Goal: Task Accomplishment & Management: Manage account settings

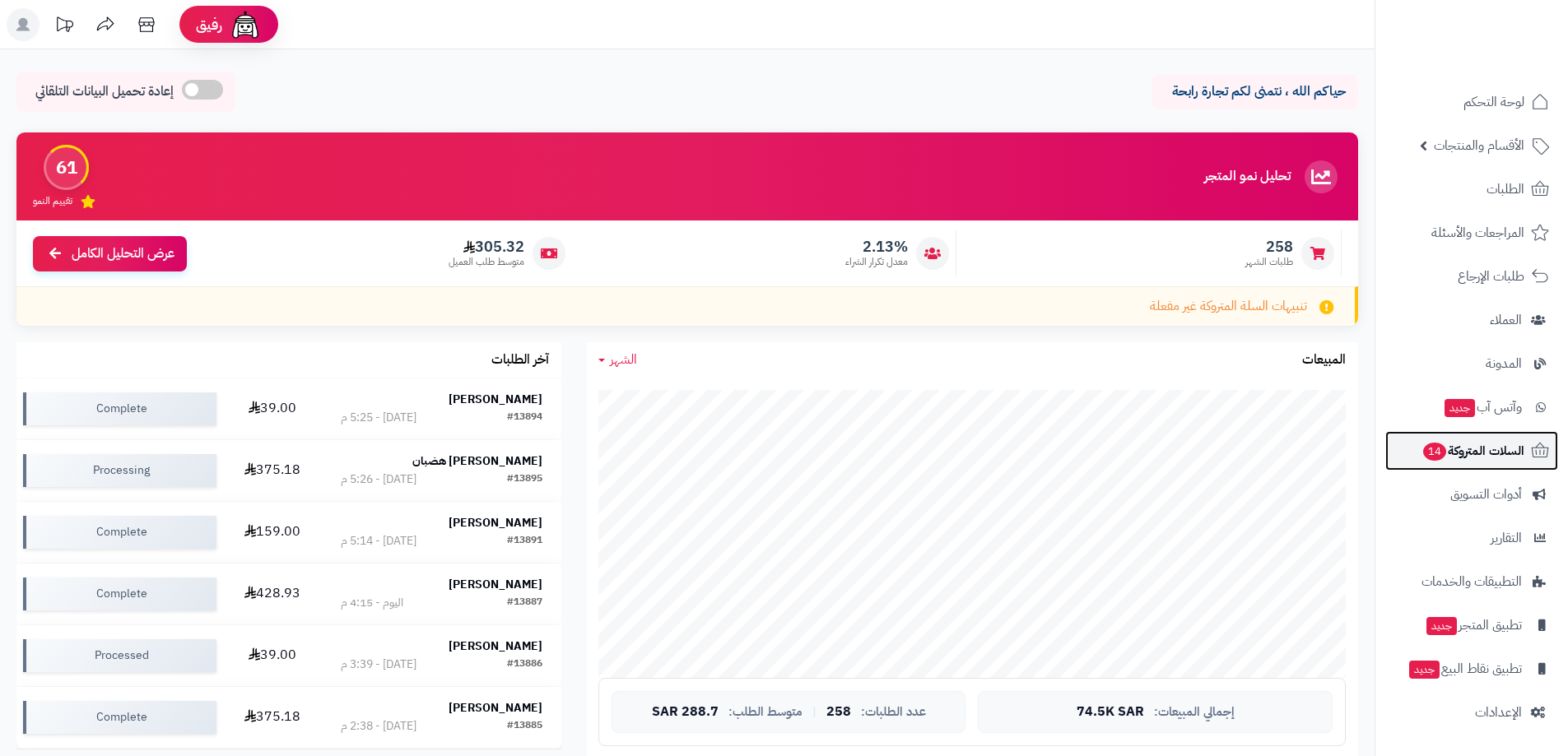
click at [1462, 453] on span "السلات المتروكة 14" at bounding box center [1472, 451] width 103 height 23
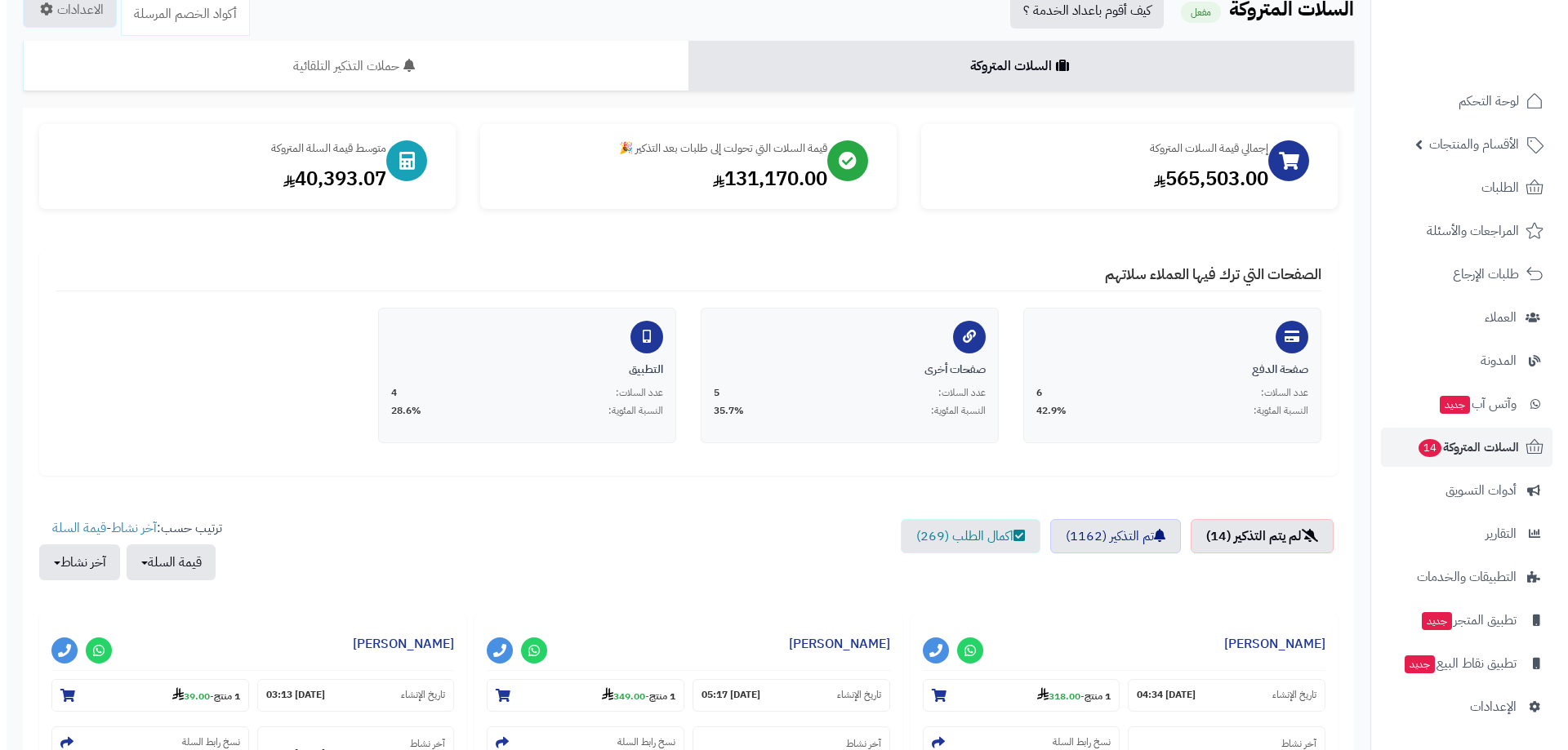
scroll to position [164, 0]
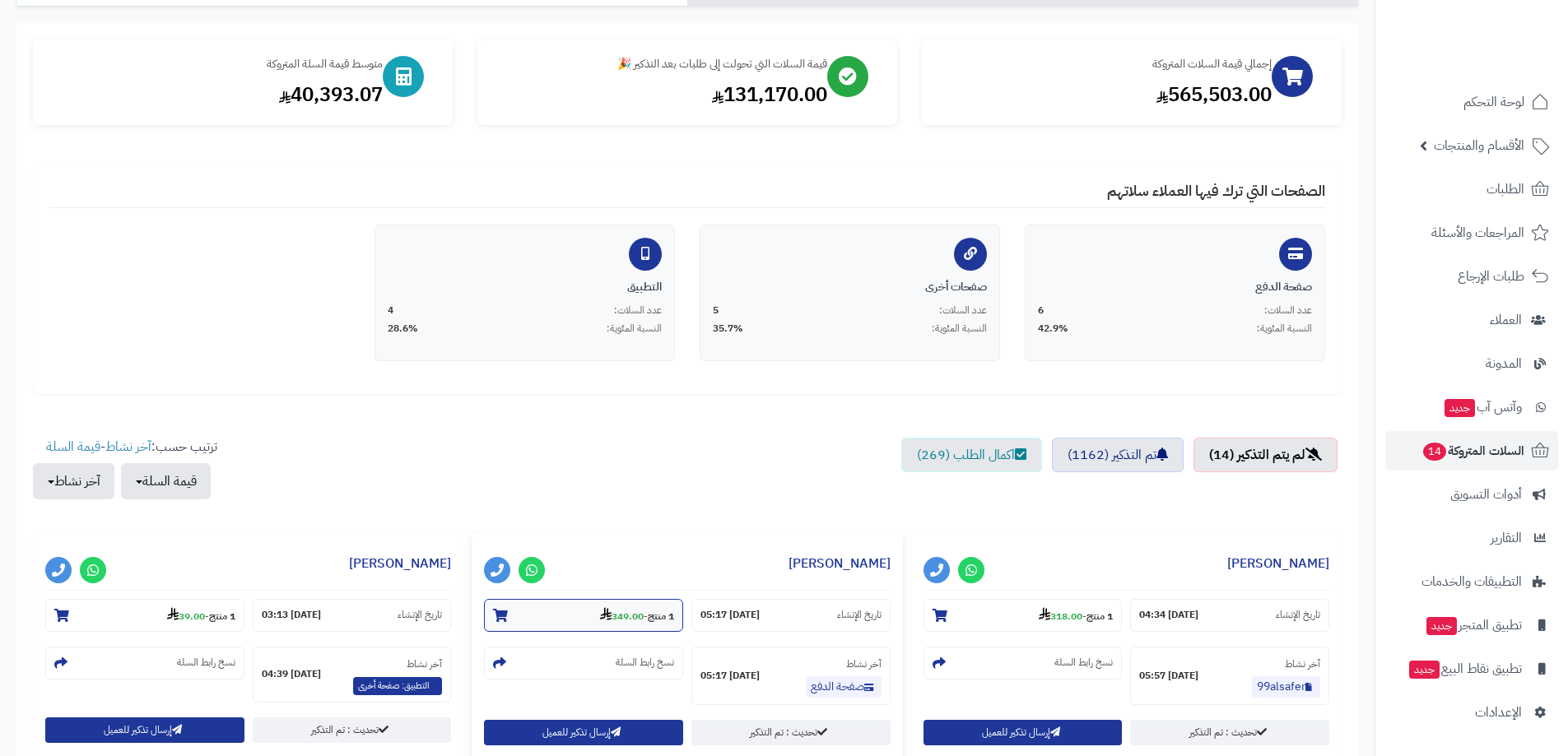
click at [627, 626] on section "1 منتج - 349.00" at bounding box center [584, 616] width 200 height 33
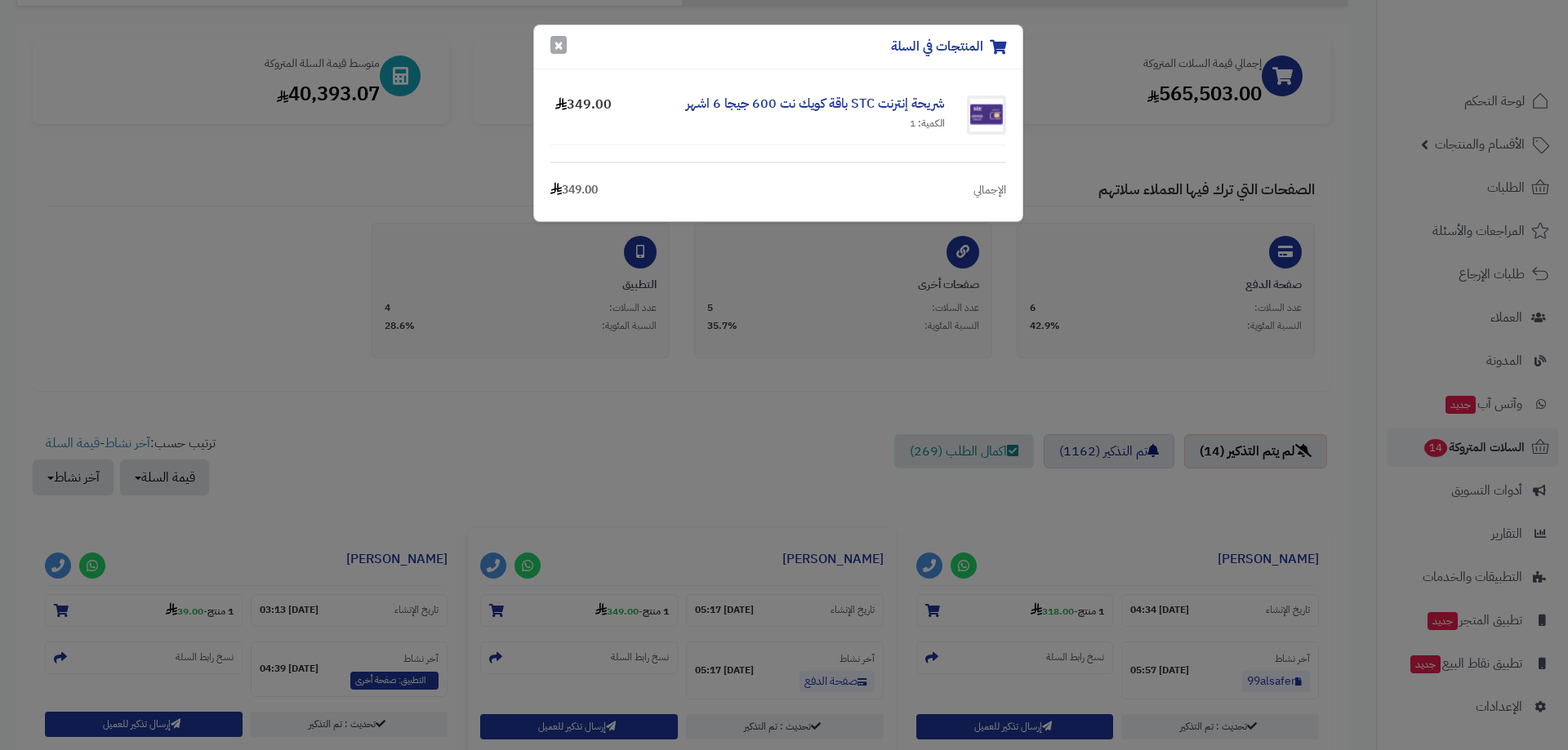
click at [561, 47] on button "×" at bounding box center [559, 45] width 16 height 18
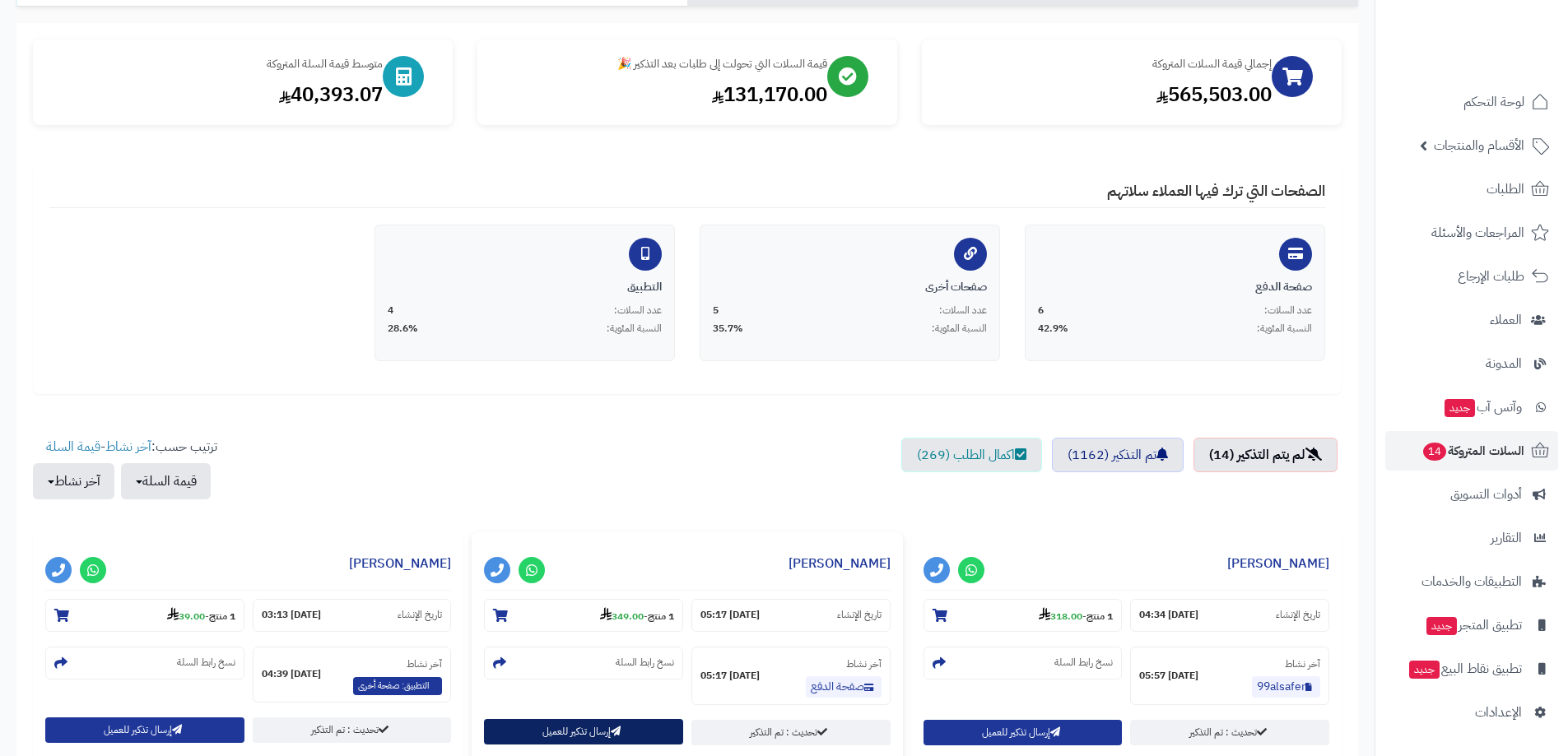
click at [550, 725] on button "إرسال تذكير للعميل" at bounding box center [584, 731] width 200 height 26
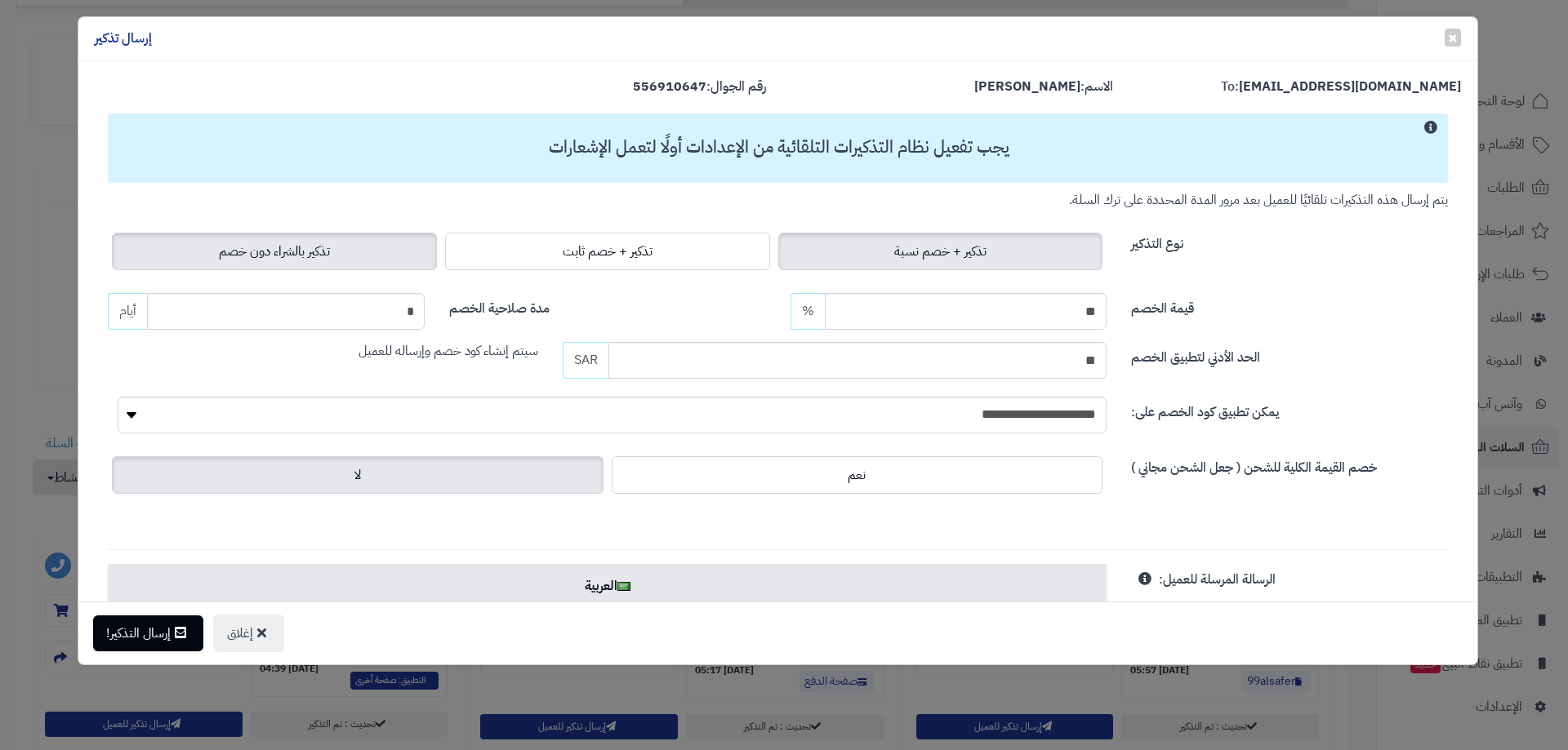
click at [357, 242] on label "تذكير بالشراء دون خصم" at bounding box center [274, 251] width 325 height 38
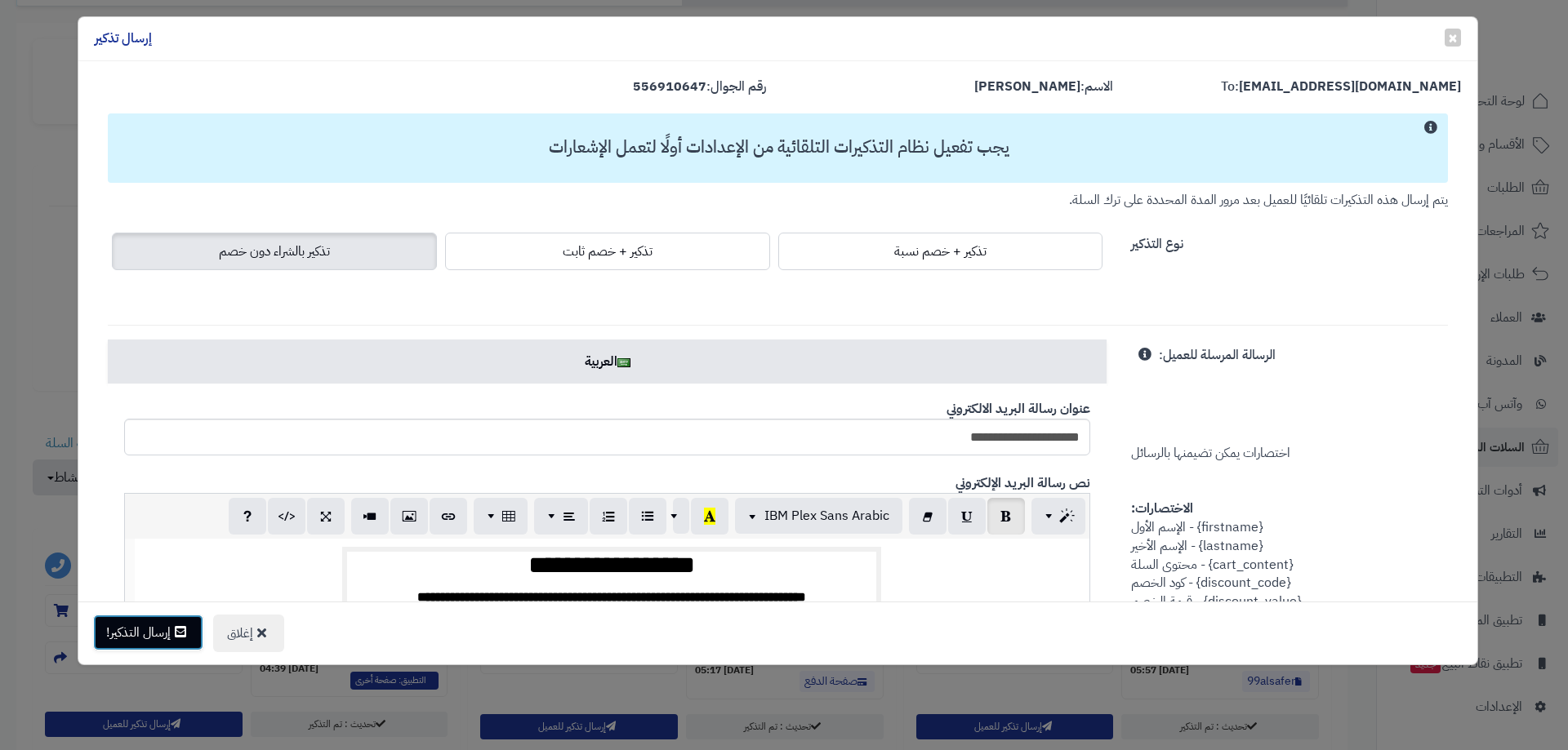
click at [156, 635] on button "إرسال التذكير!" at bounding box center [148, 633] width 110 height 36
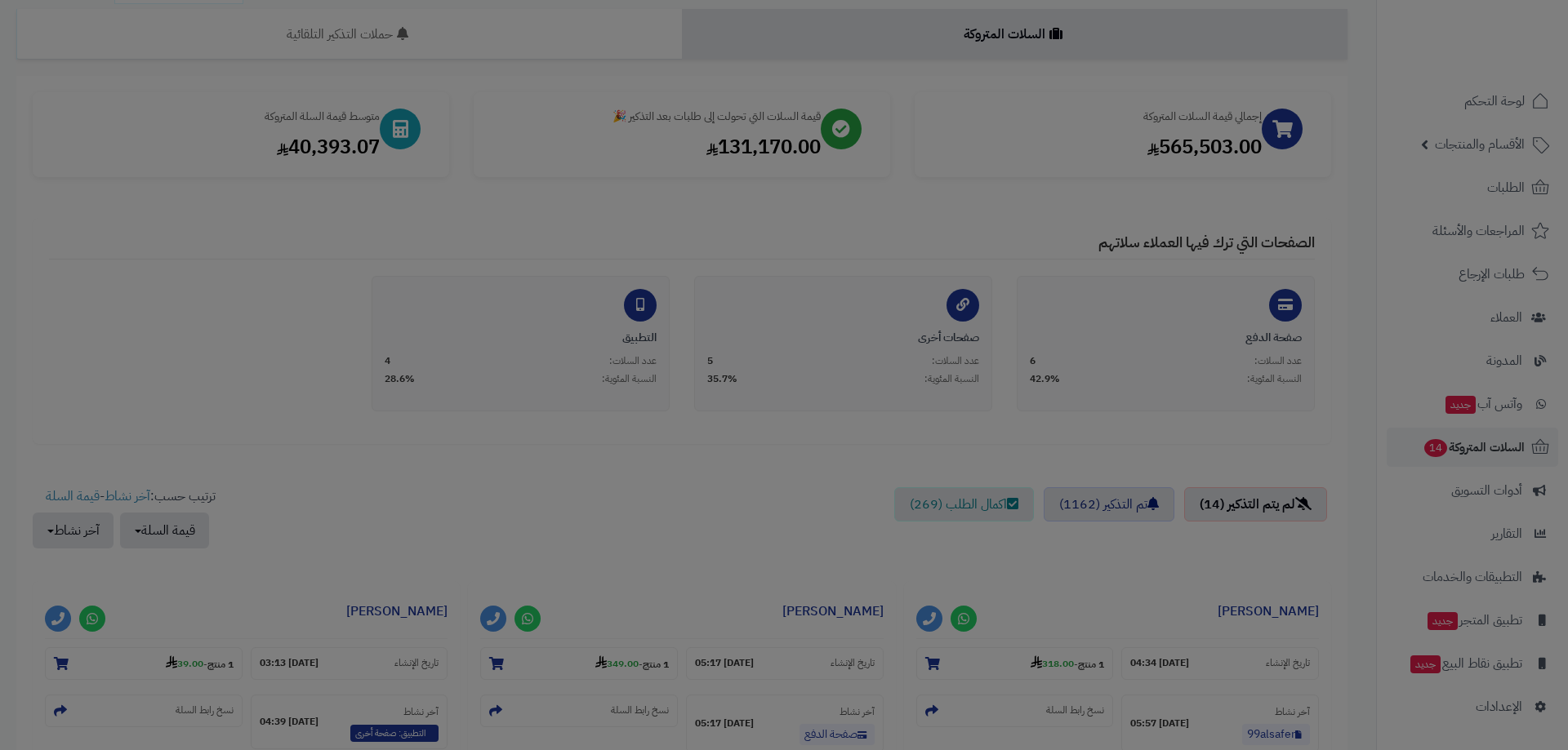
scroll to position [217, 0]
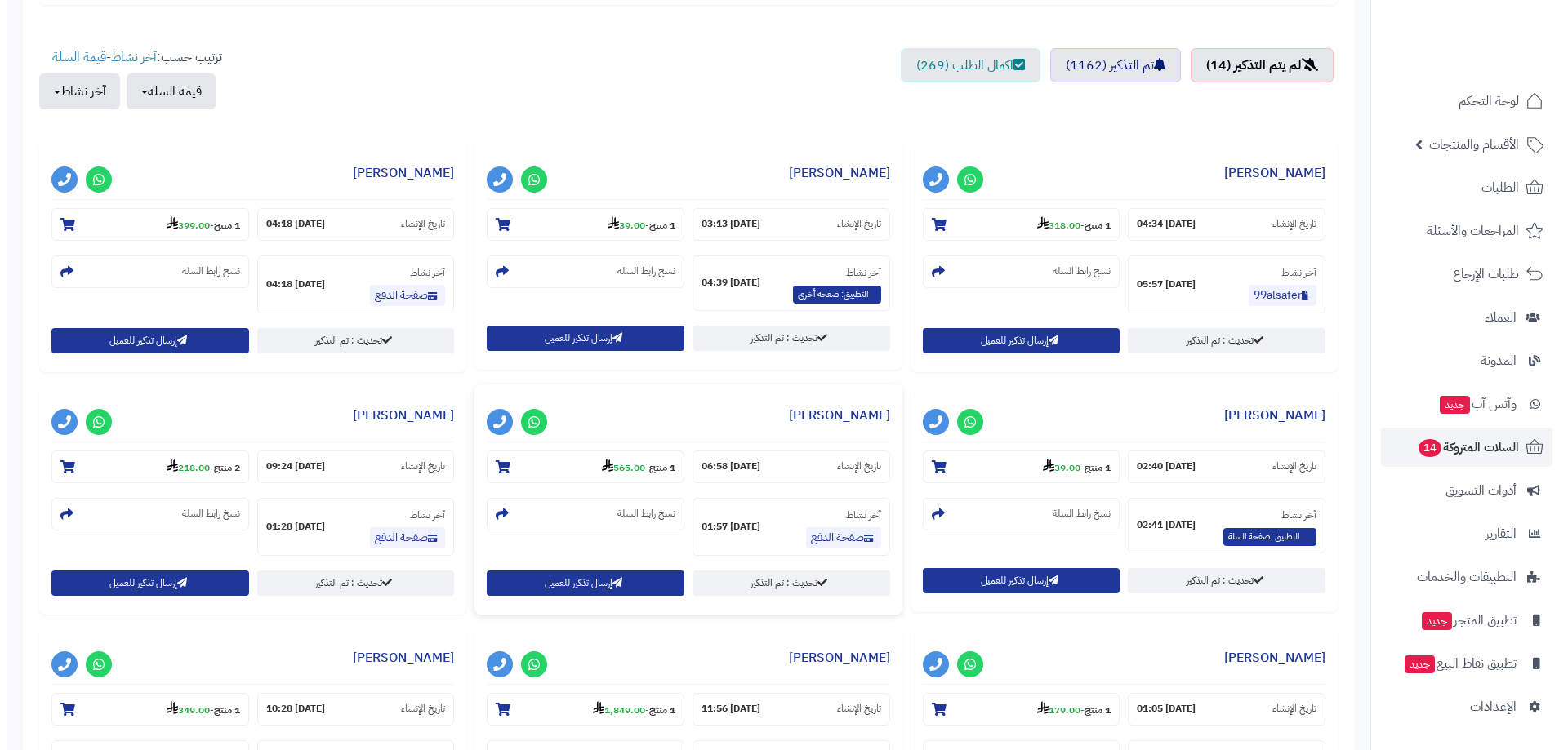
scroll to position [653, 0]
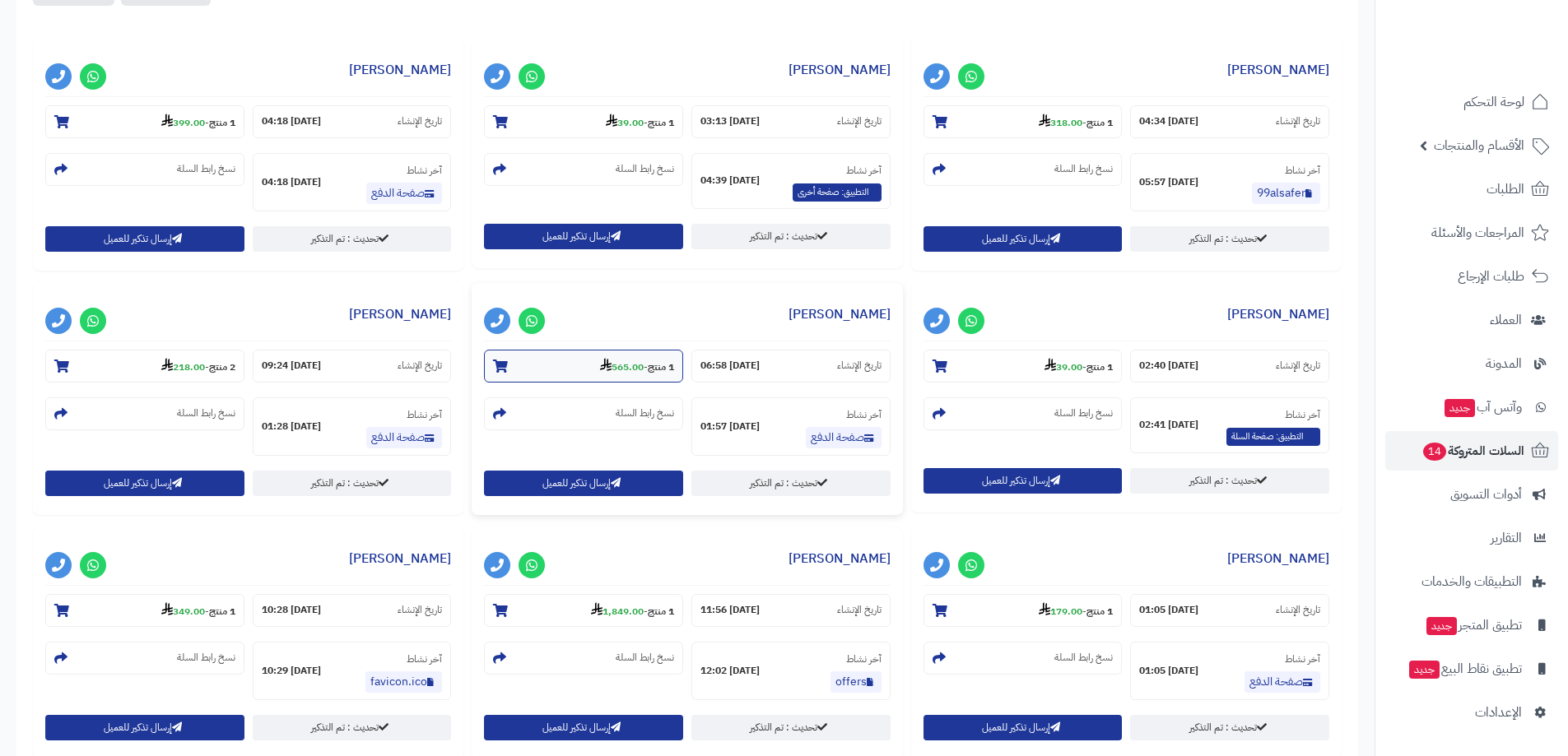
click at [626, 367] on strong "565.00" at bounding box center [622, 367] width 44 height 15
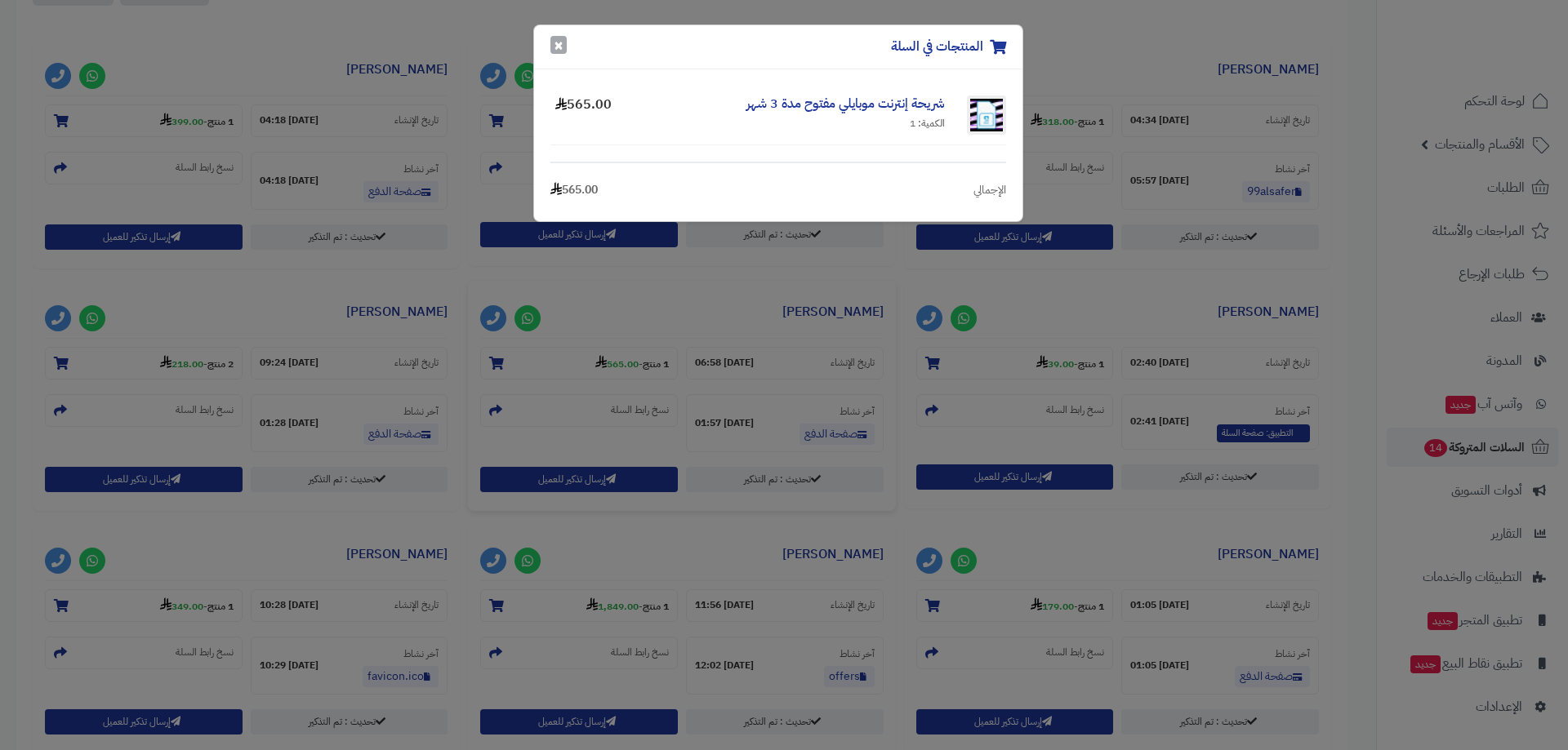
click at [564, 45] on button "×" at bounding box center [559, 45] width 16 height 18
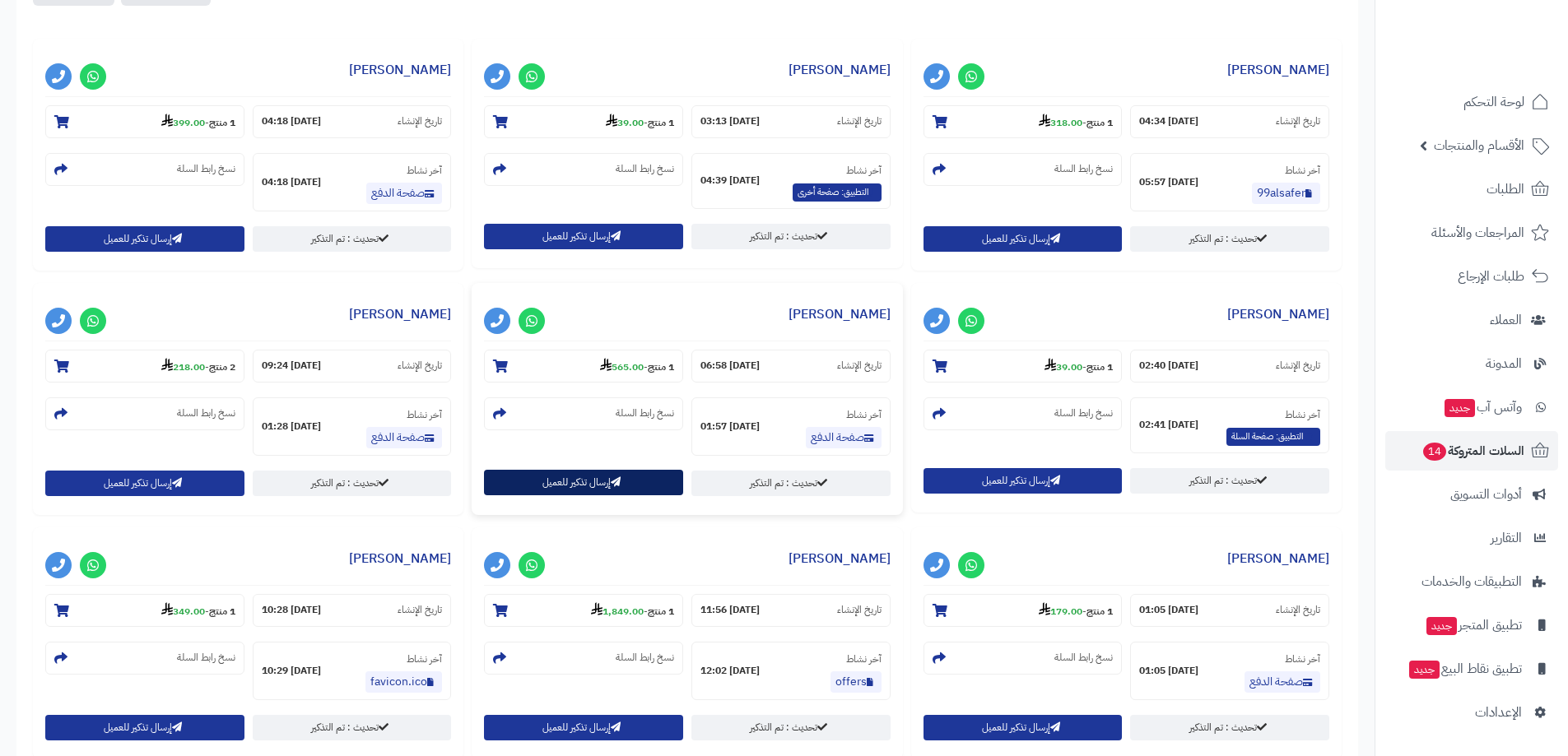
click at [558, 482] on button "إرسال تذكير للعميل" at bounding box center [584, 482] width 200 height 26
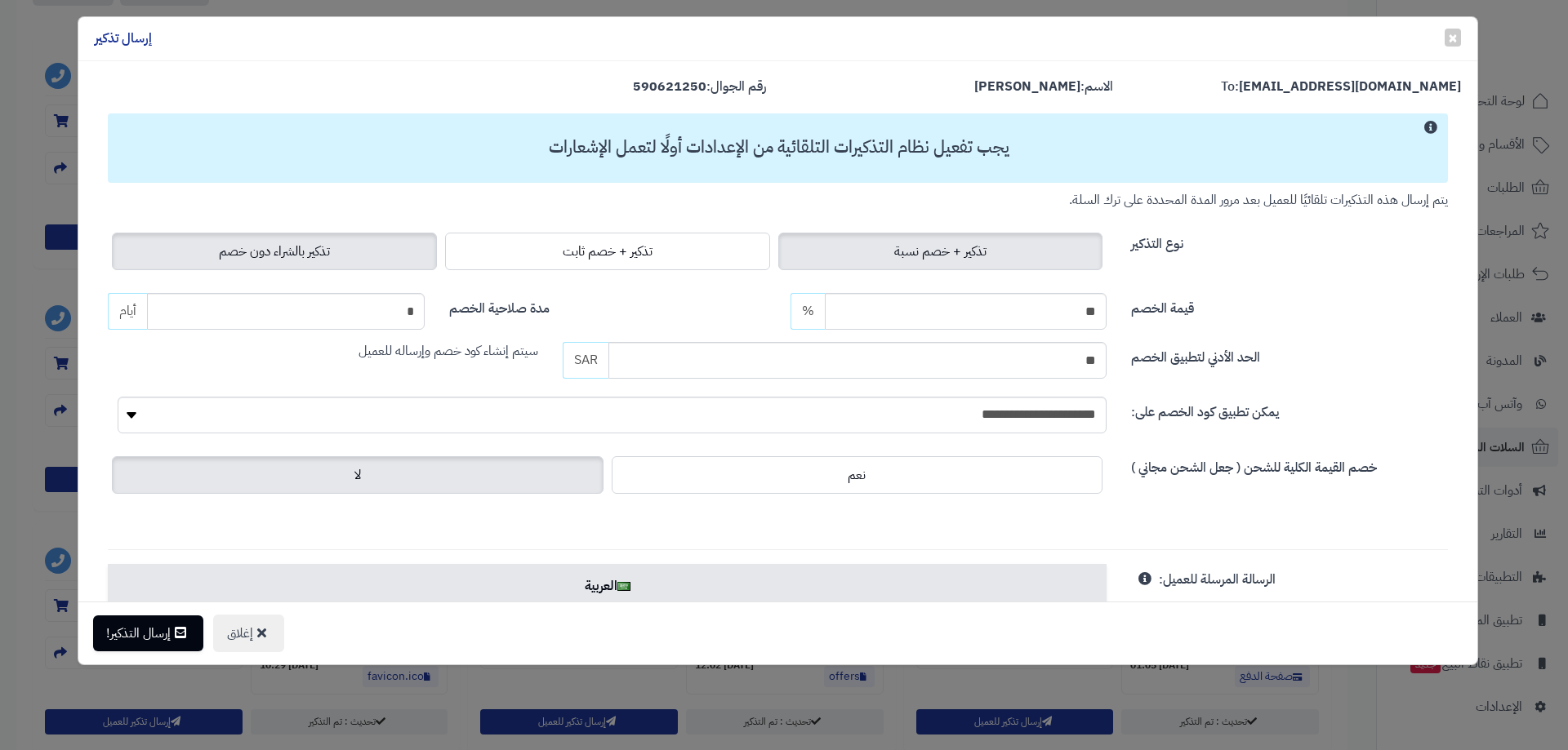
click at [302, 238] on label "تذكير بالشراء دون خصم" at bounding box center [274, 251] width 325 height 38
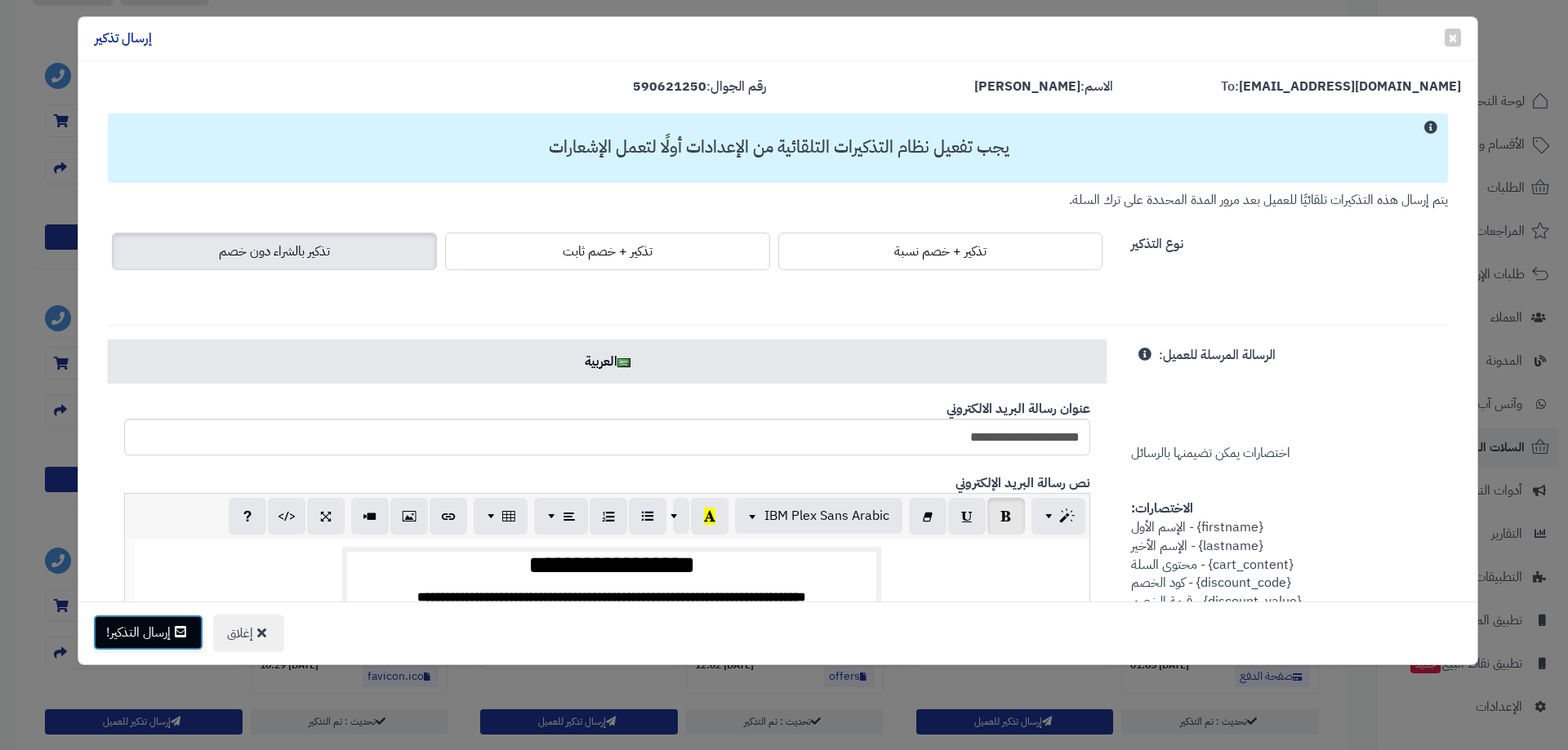
click at [159, 626] on button "إرسال التذكير!" at bounding box center [148, 633] width 110 height 36
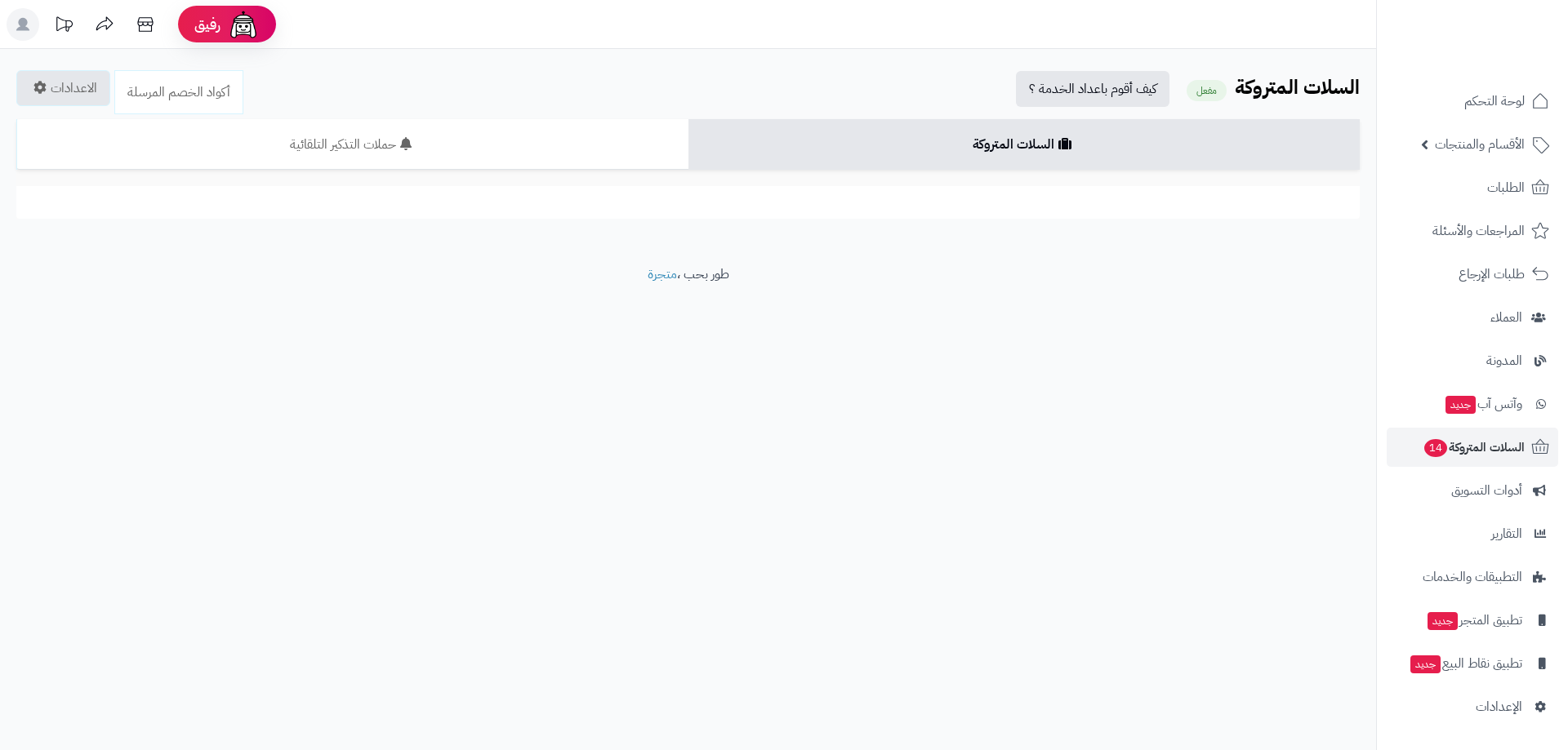
scroll to position [653, 0]
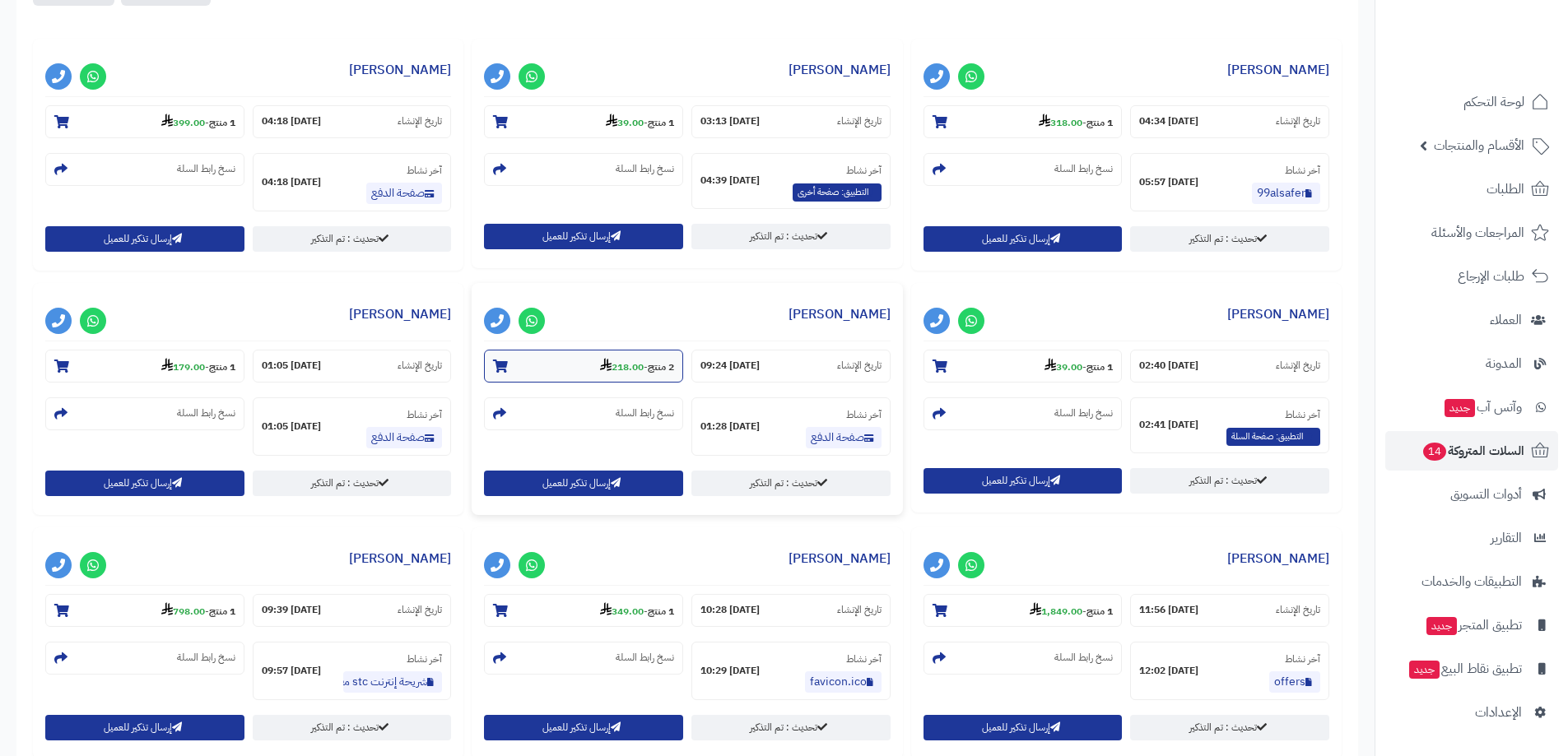
click at [631, 361] on strong "218.00" at bounding box center [622, 367] width 44 height 15
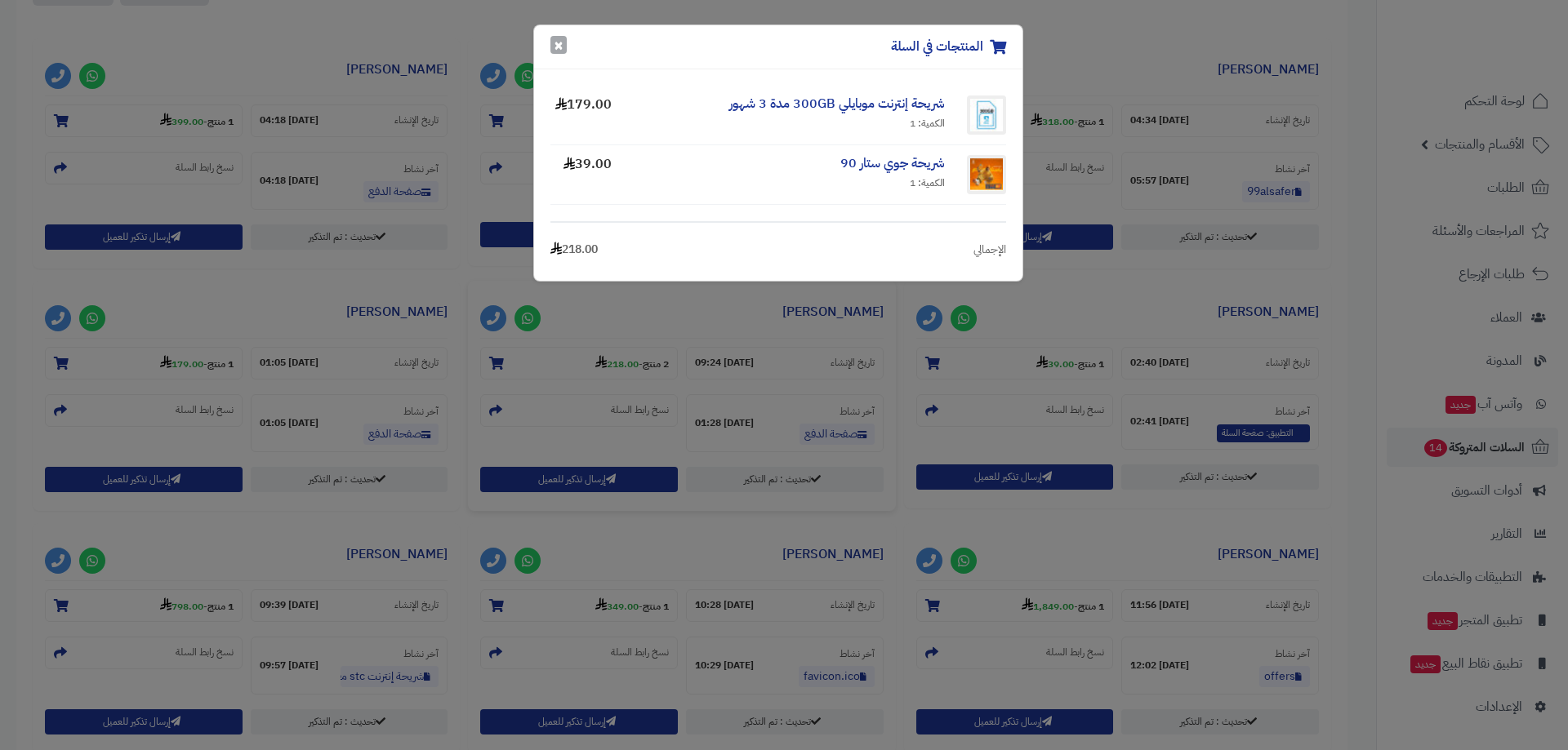
click at [560, 46] on button "×" at bounding box center [559, 45] width 16 height 18
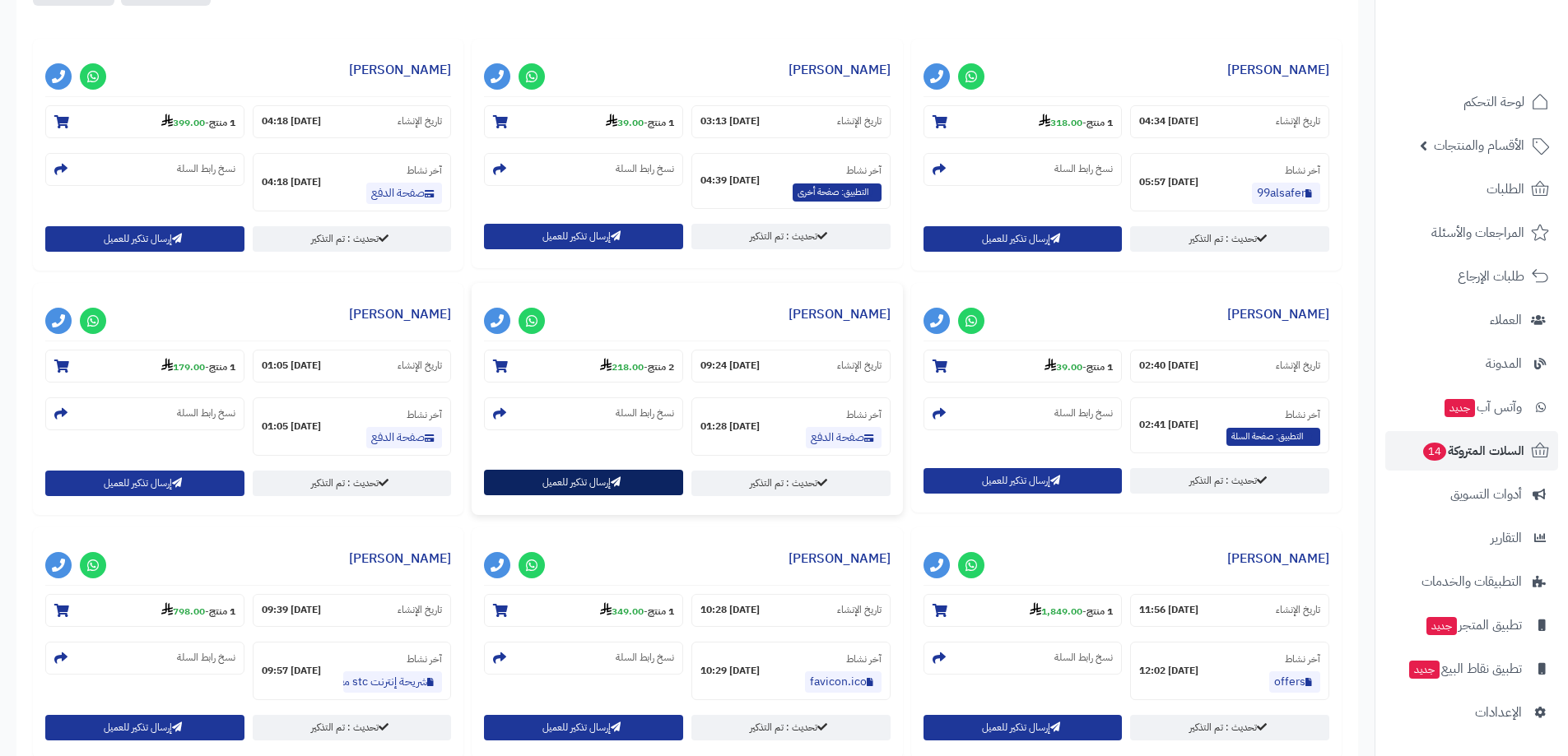
click at [566, 478] on button "إرسال تذكير للعميل" at bounding box center [584, 482] width 200 height 26
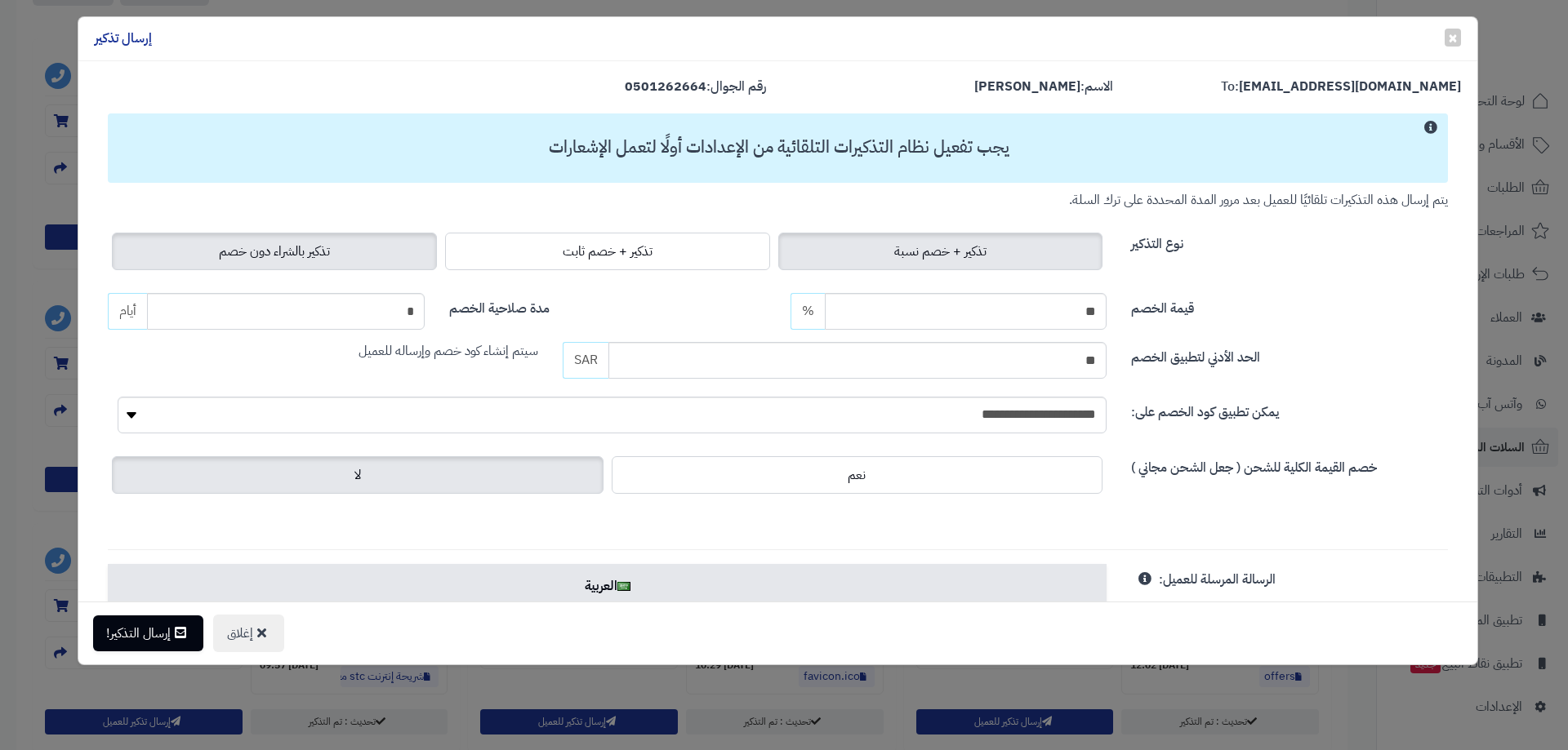
click at [356, 246] on label "تذكير بالشراء دون خصم" at bounding box center [274, 251] width 325 height 38
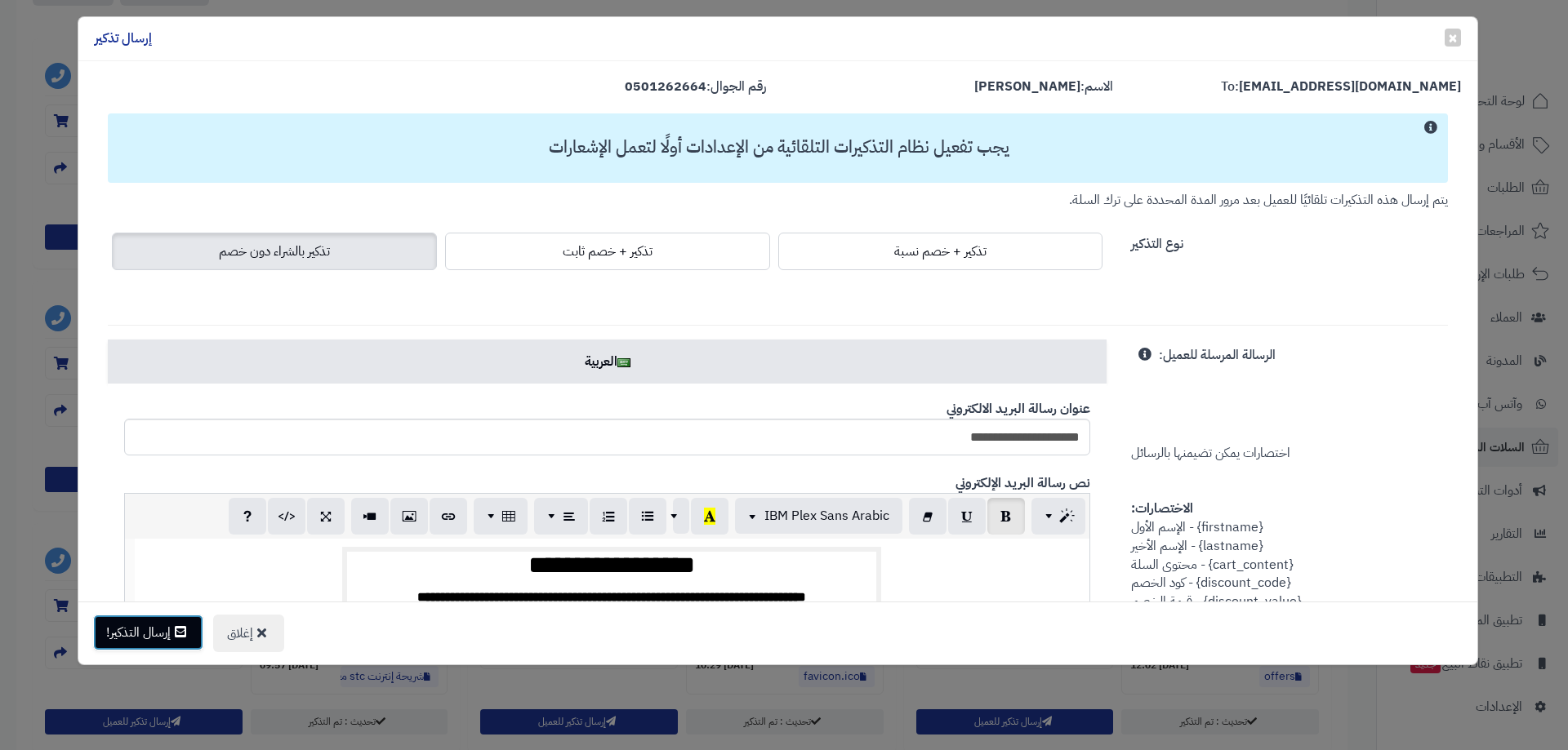
click at [128, 628] on button "إرسال التذكير!" at bounding box center [148, 633] width 110 height 36
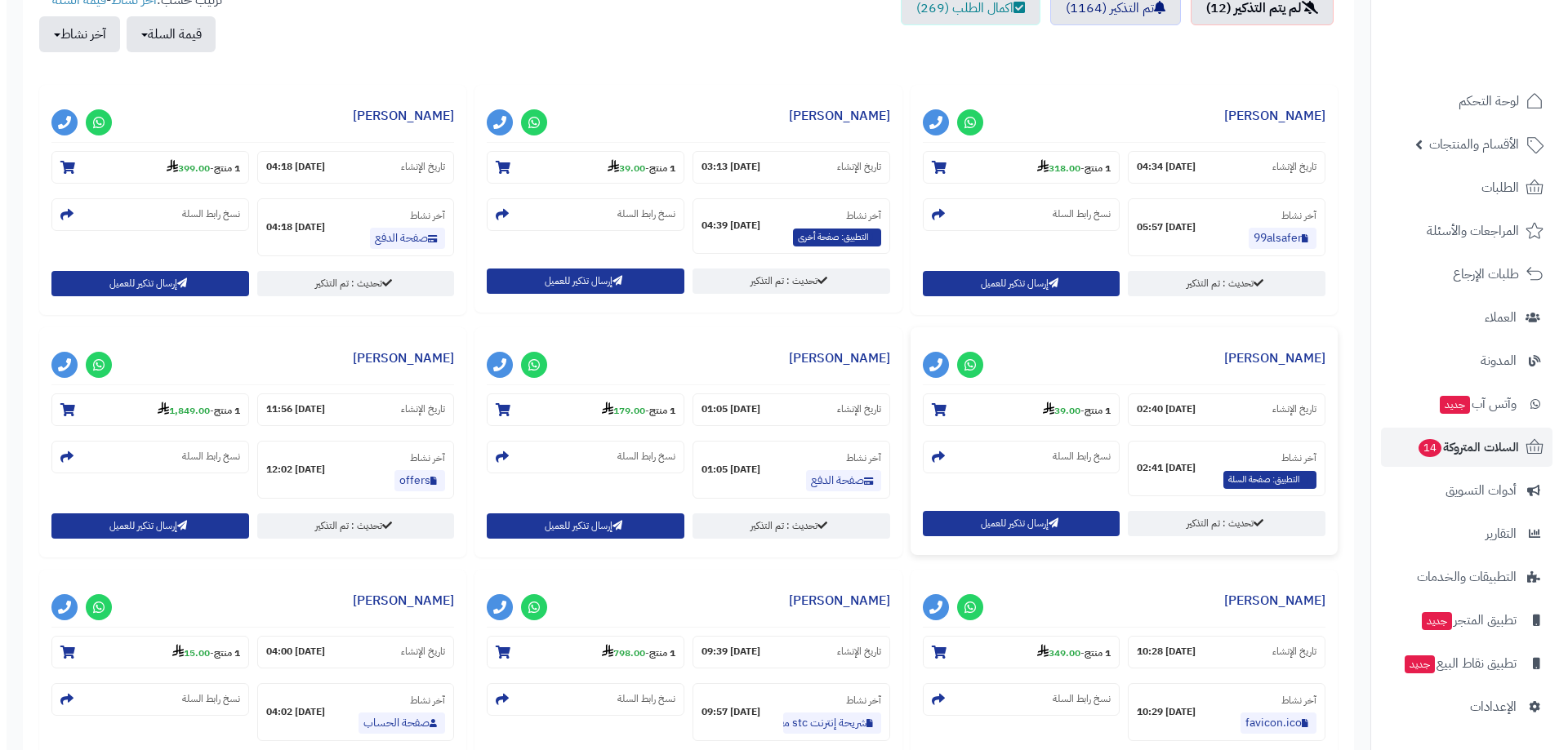
scroll to position [572, 0]
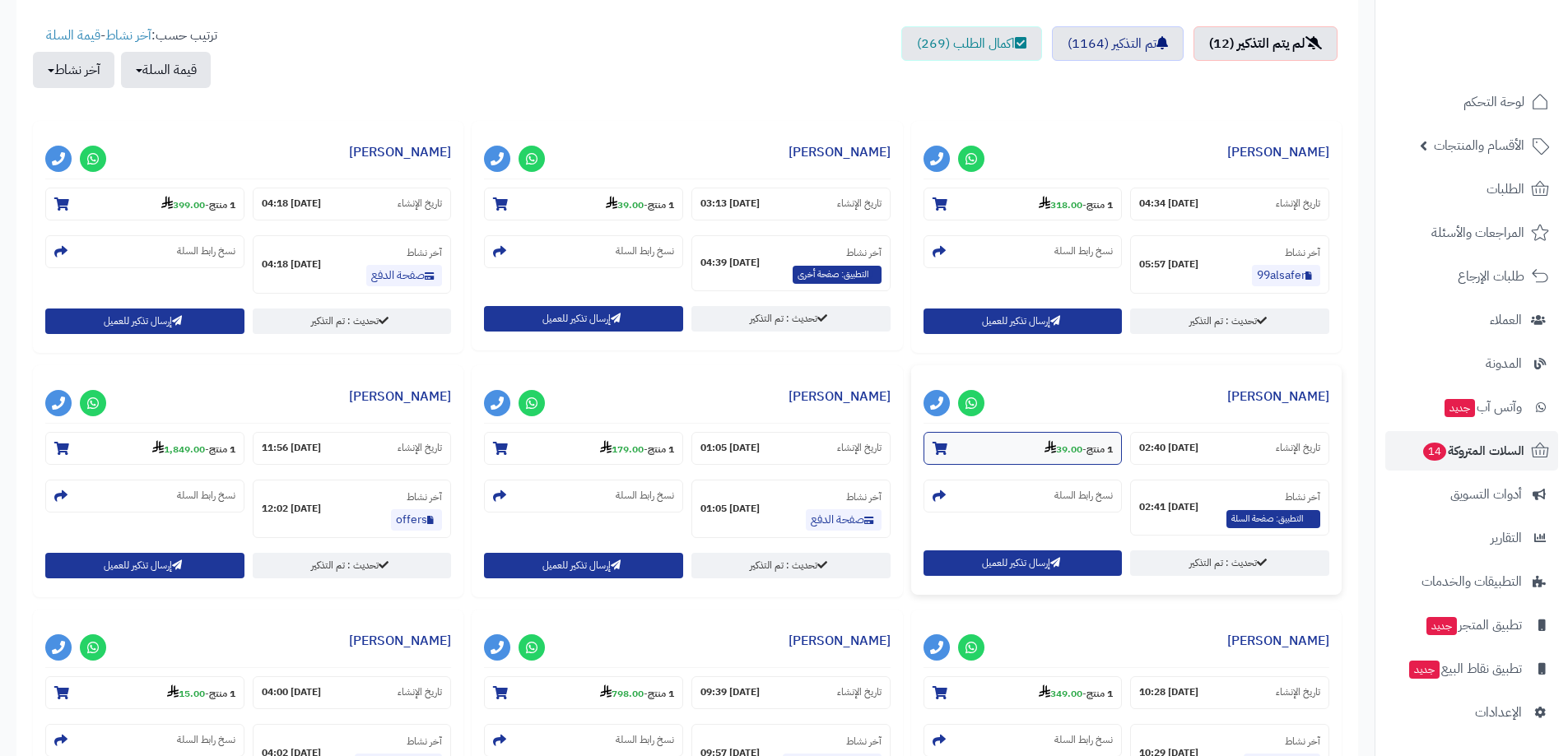
click at [1063, 441] on small "1 منتج - 39.00" at bounding box center [1078, 448] width 68 height 16
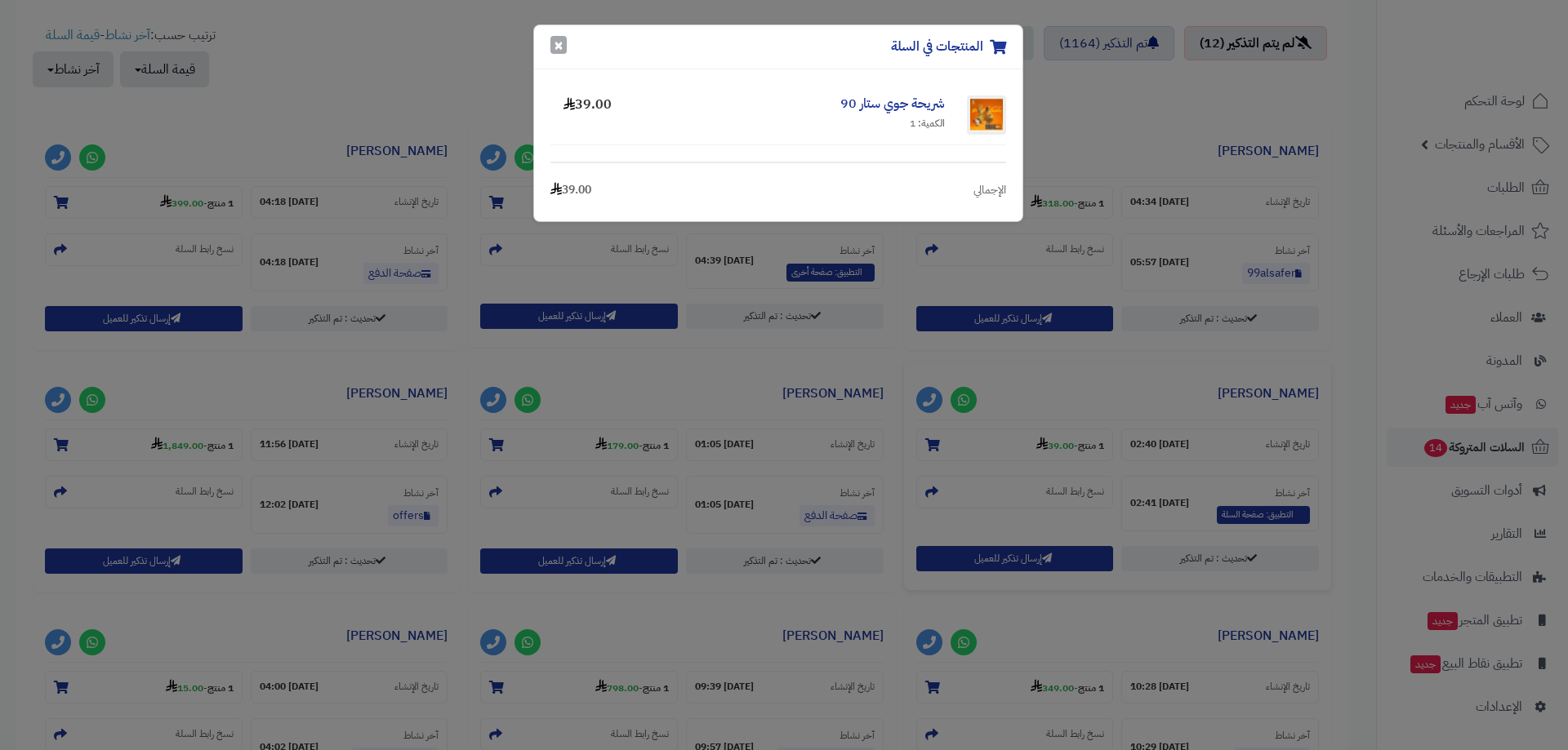
click at [553, 43] on button "×" at bounding box center [559, 45] width 16 height 18
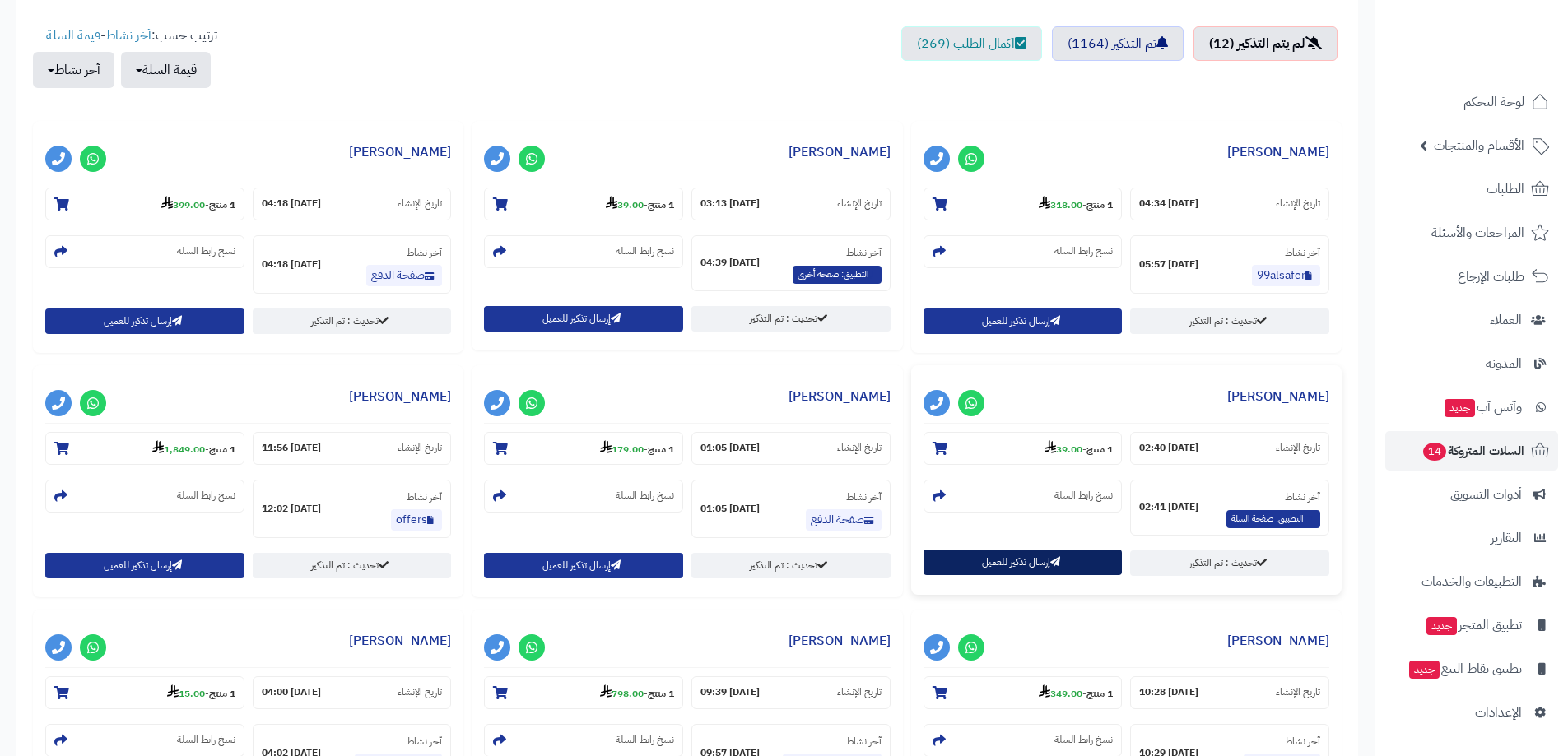
click at [993, 554] on button "إرسال تذكير للعميل" at bounding box center [1023, 562] width 200 height 26
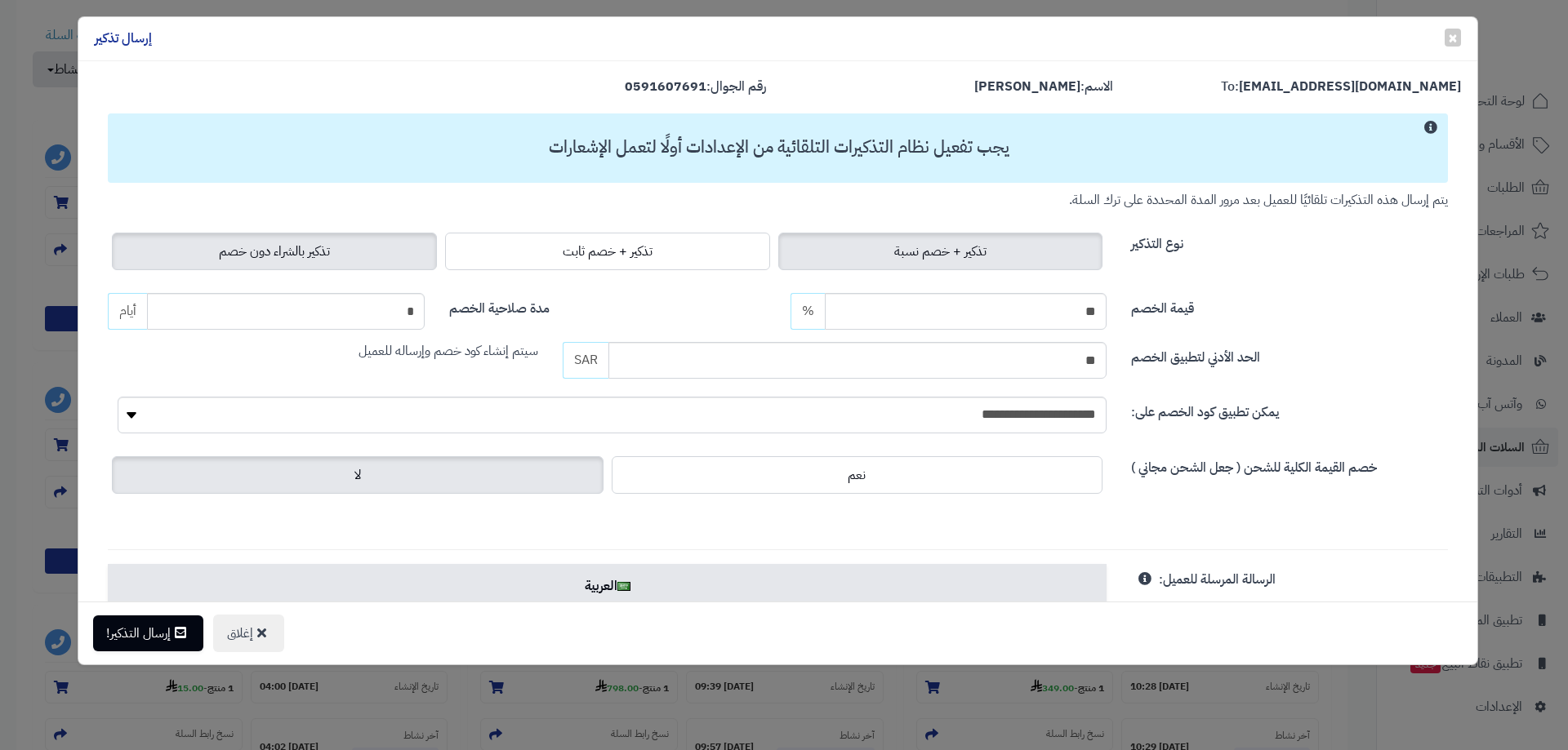
click at [310, 251] on span "تذكير بالشراء دون خصم" at bounding box center [275, 251] width 111 height 20
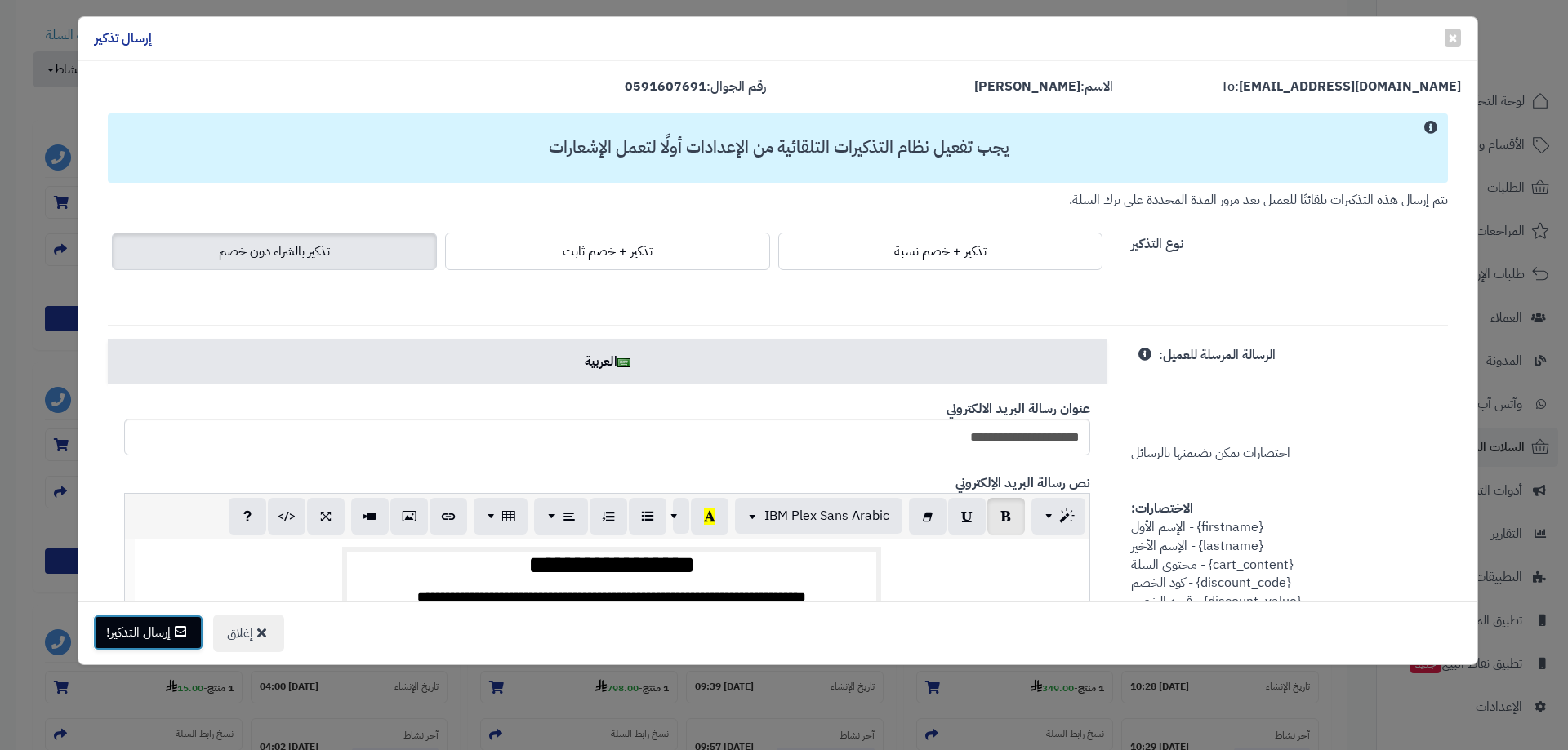
click at [105, 635] on button "إرسال التذكير!" at bounding box center [148, 633] width 110 height 36
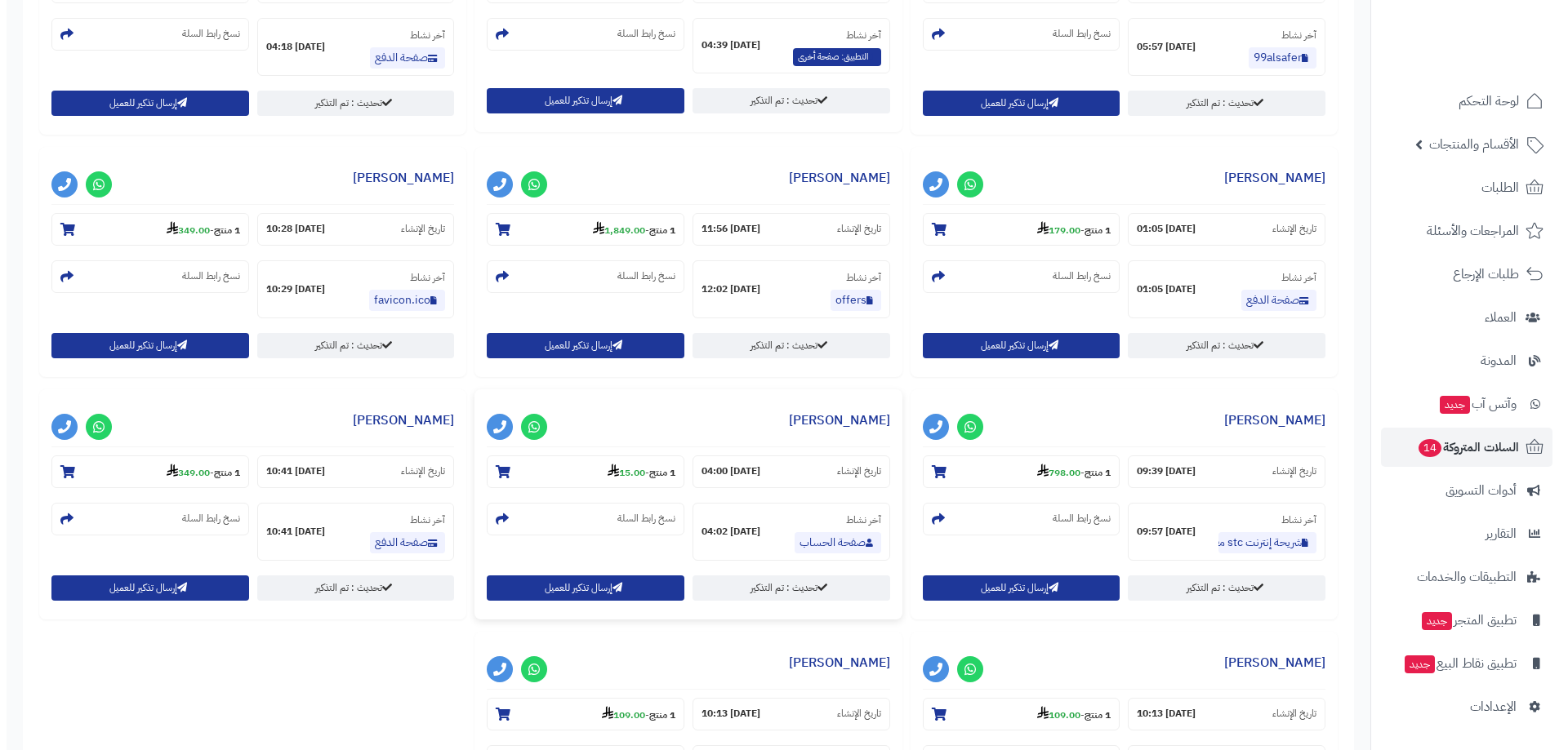
scroll to position [816, 0]
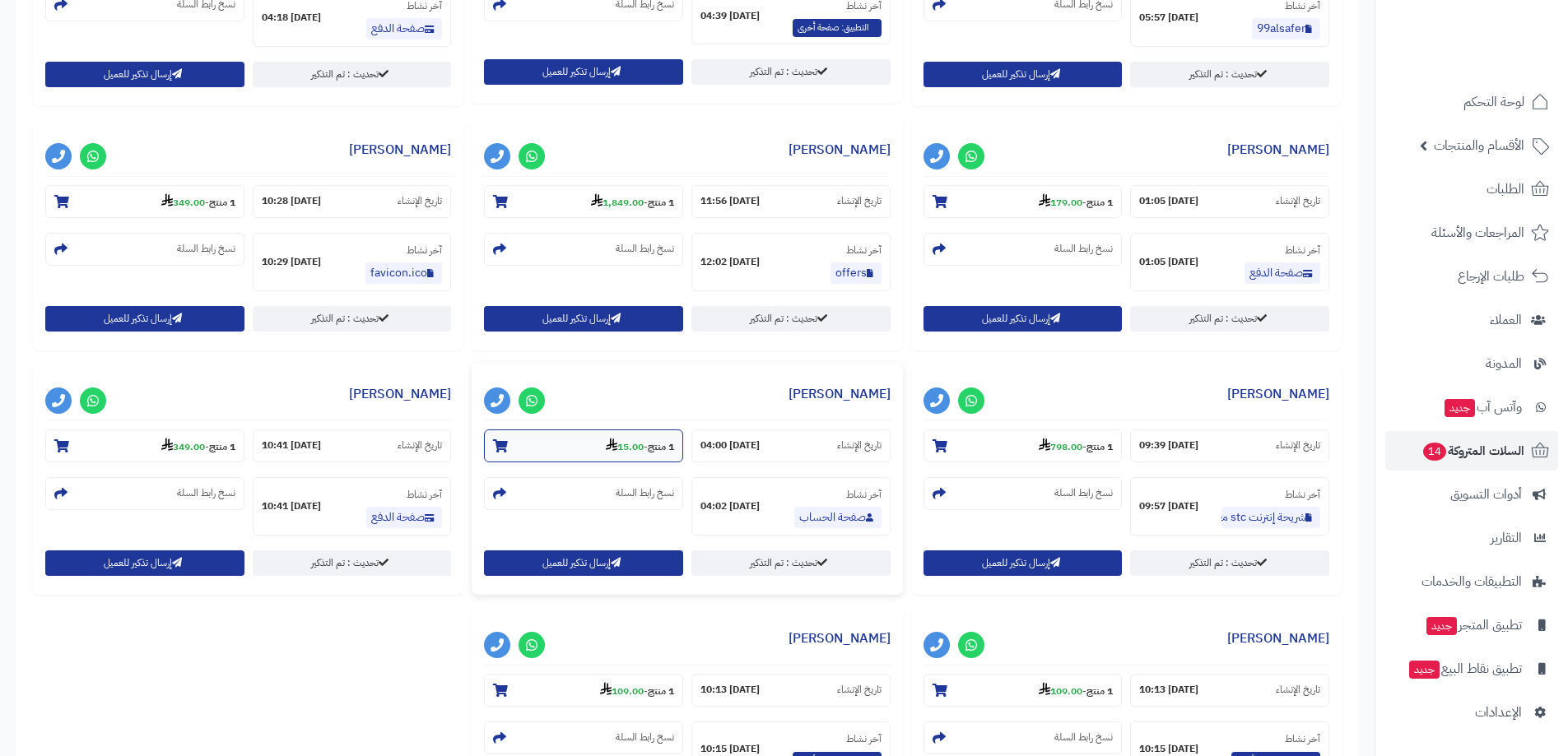
click at [636, 441] on strong "15.00" at bounding box center [625, 447] width 38 height 15
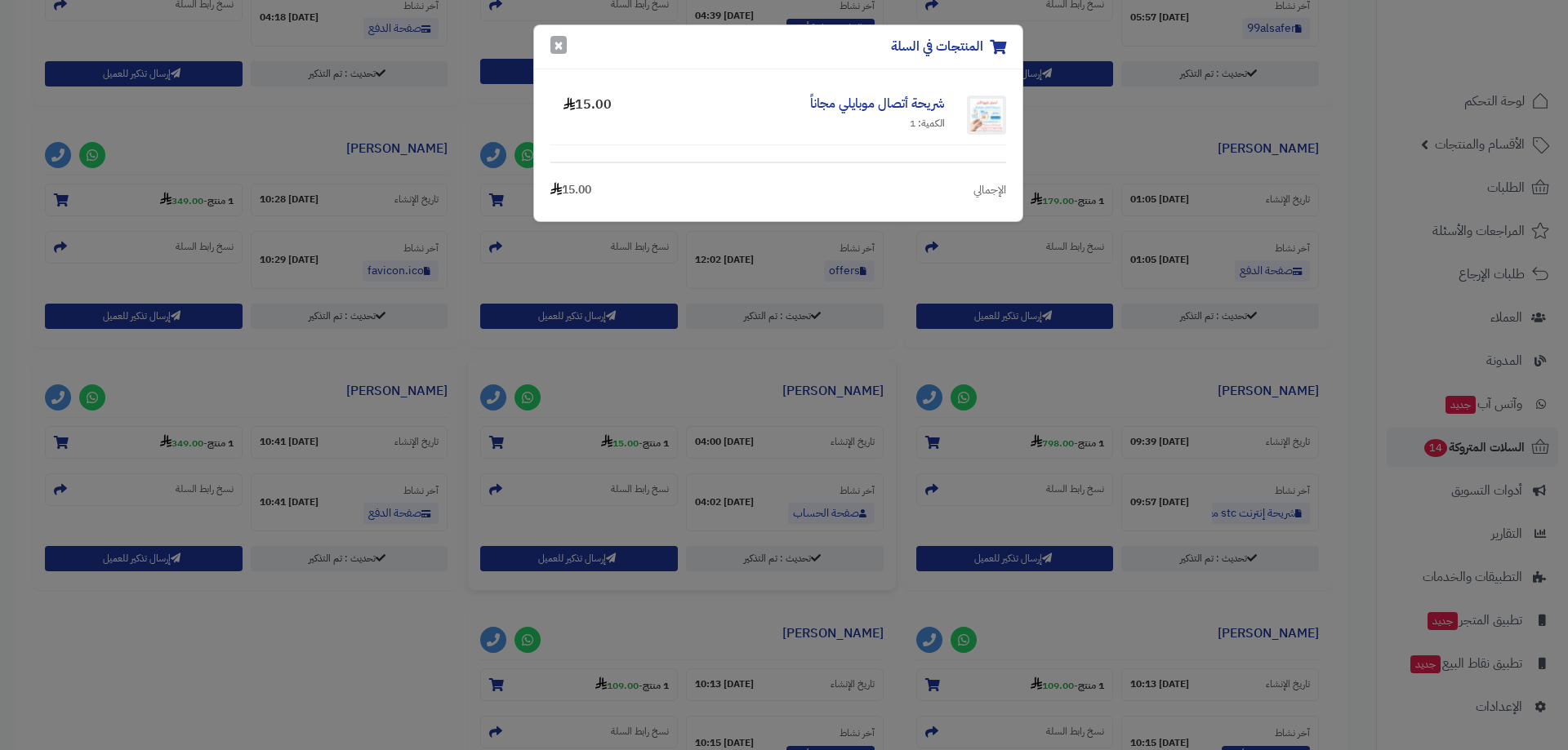
click at [554, 49] on button "×" at bounding box center [559, 45] width 16 height 18
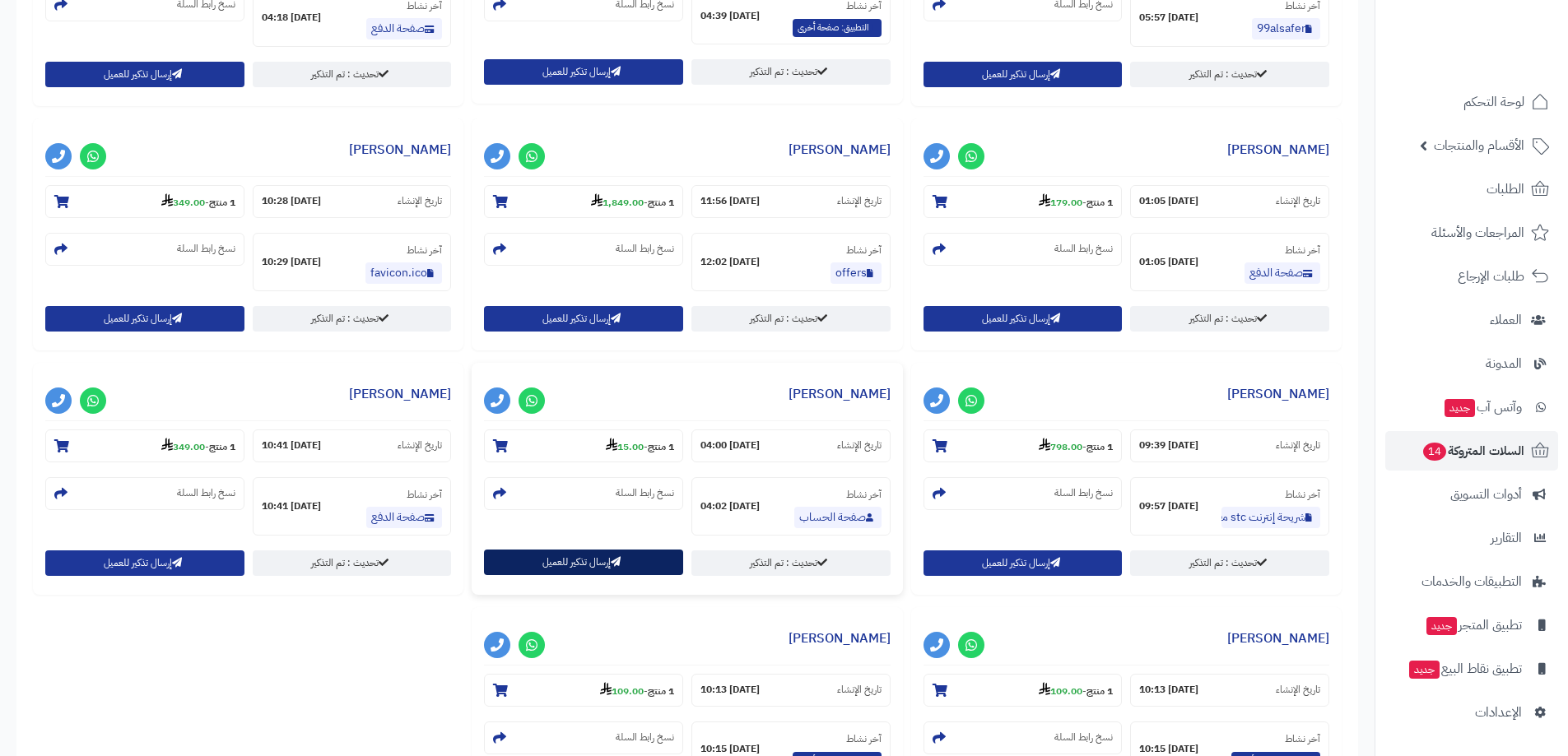
click at [580, 563] on button "إرسال تذكير للعميل" at bounding box center [584, 562] width 200 height 26
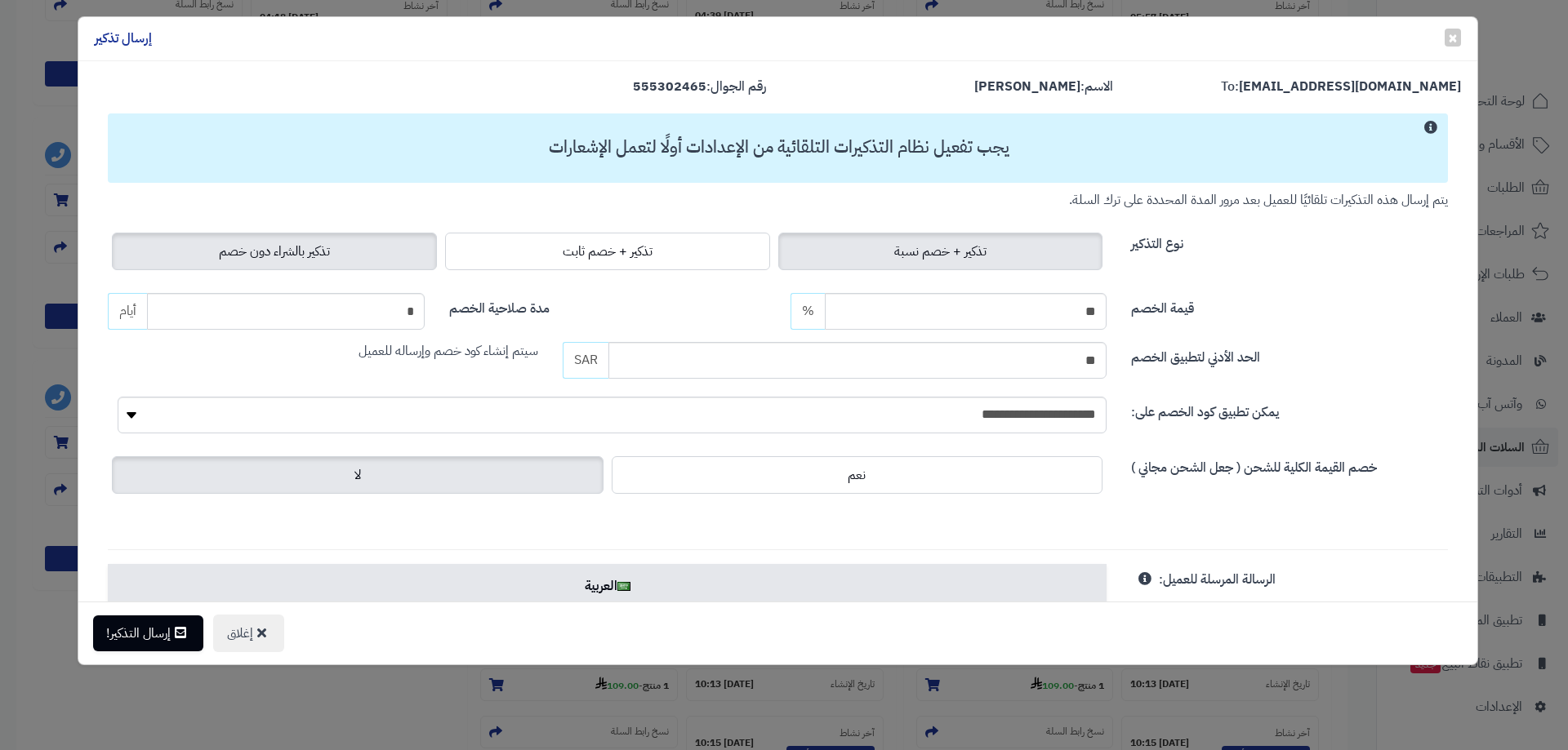
click at [372, 242] on label "تذكير بالشراء دون خصم" at bounding box center [274, 251] width 325 height 38
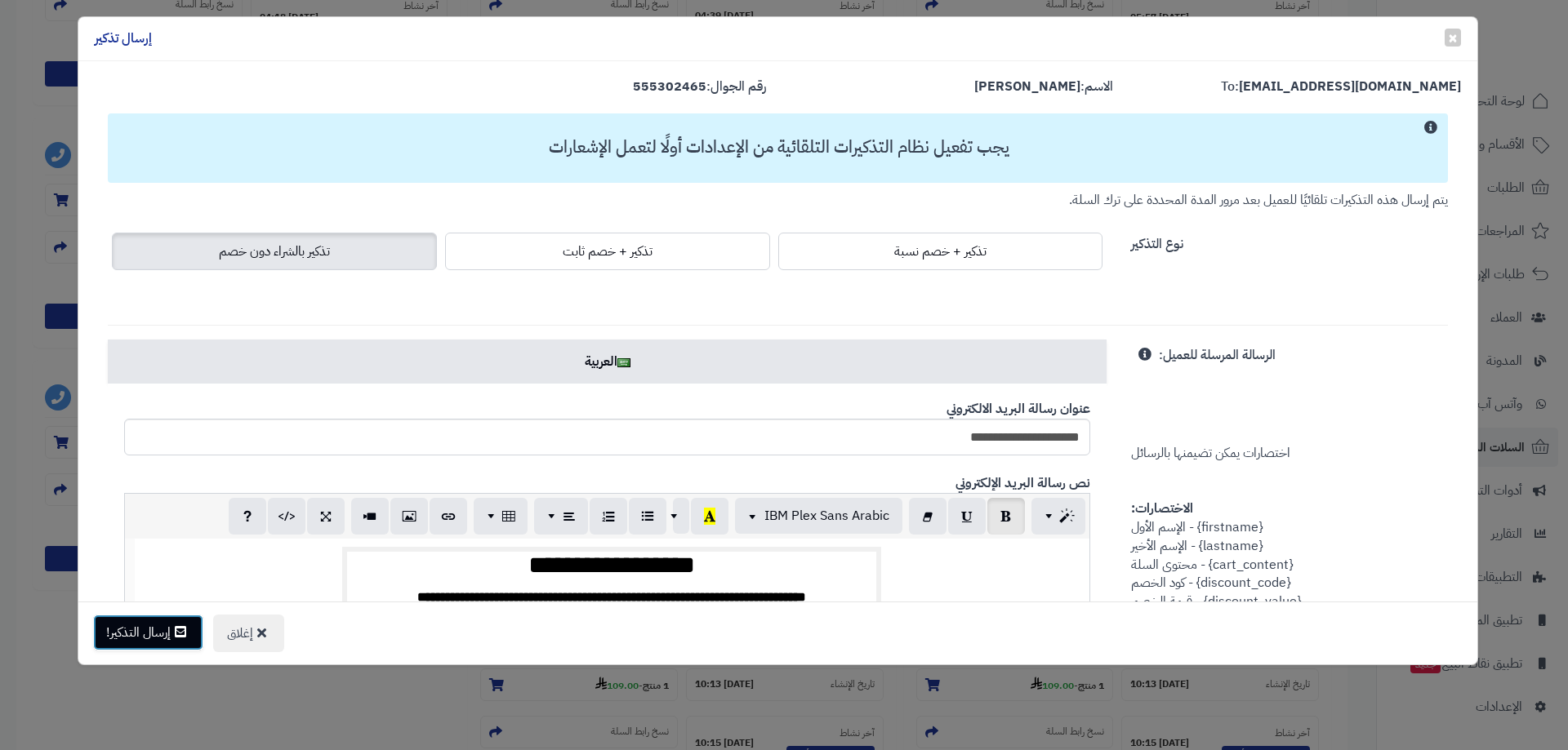
click at [151, 634] on button "إرسال التذكير!" at bounding box center [148, 633] width 110 height 36
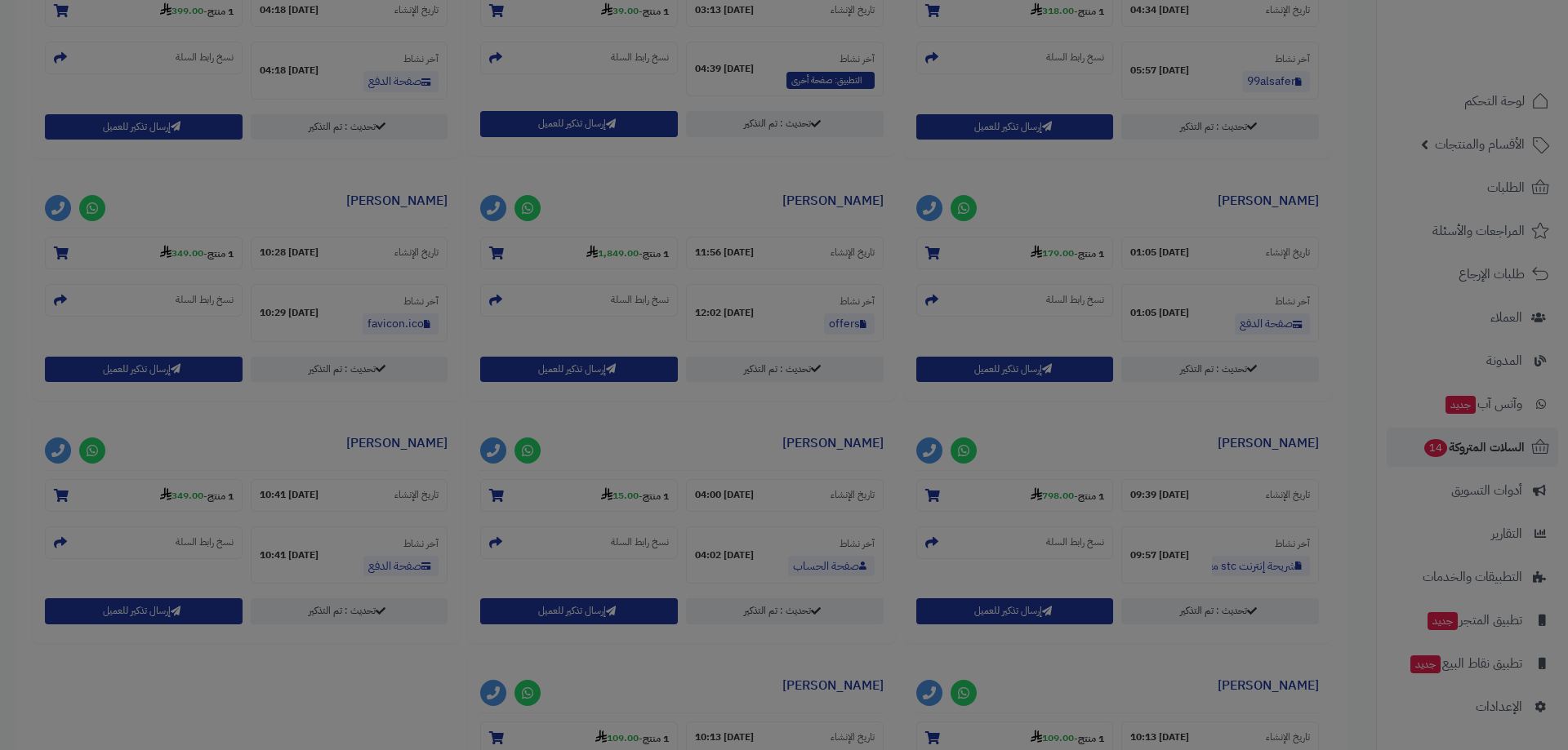
scroll to position [869, 0]
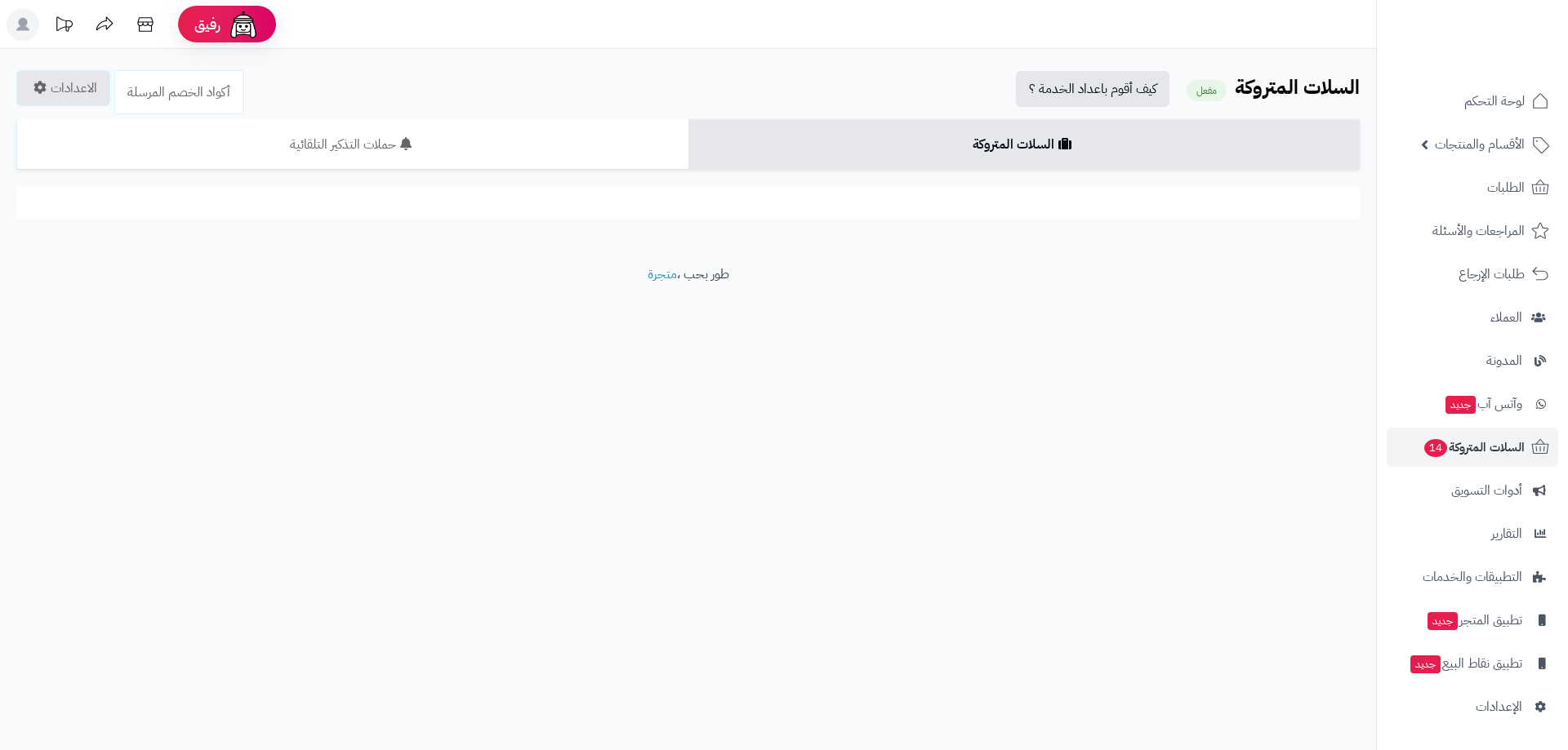
scroll to position [816, 0]
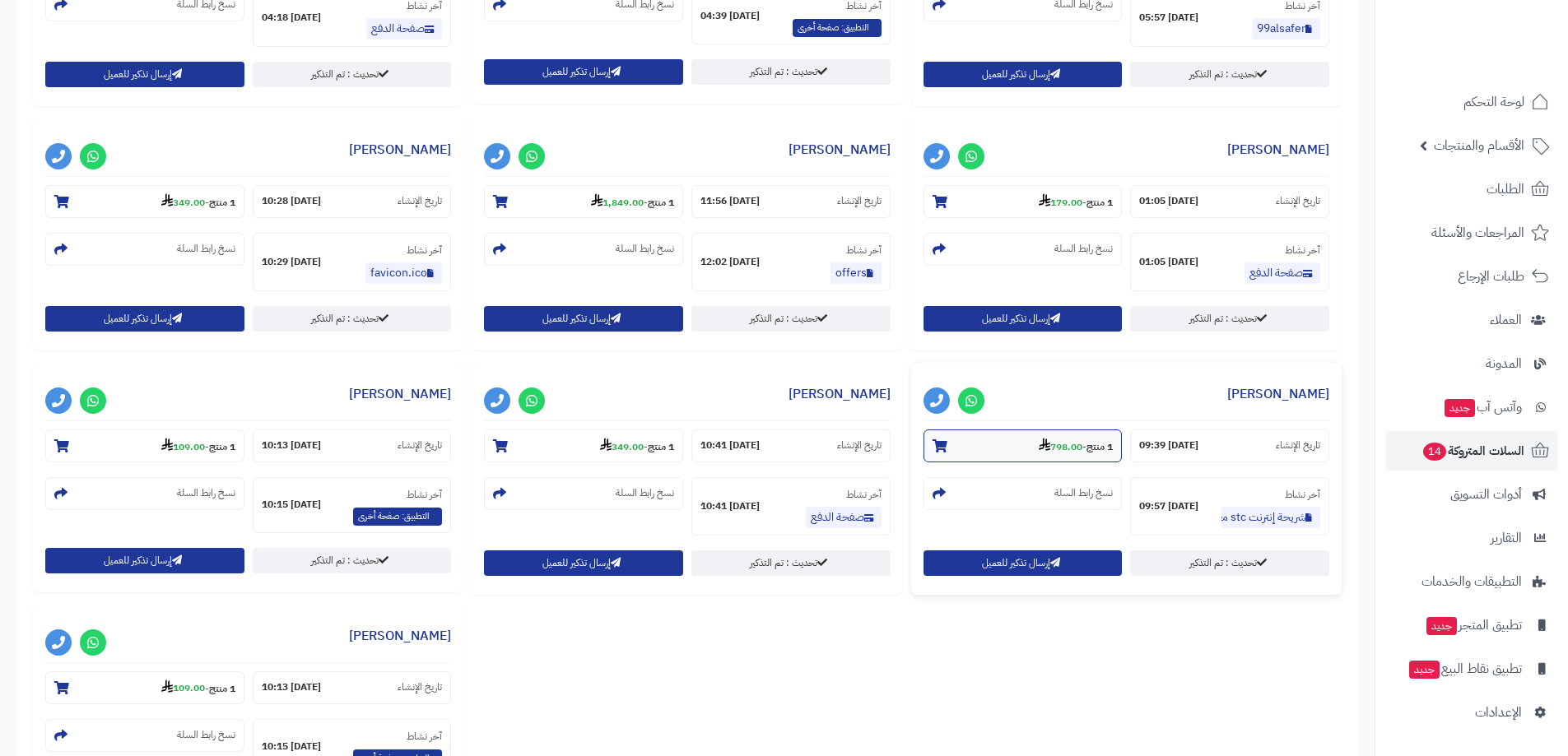
click at [1059, 445] on strong "798.00" at bounding box center [1060, 447] width 44 height 15
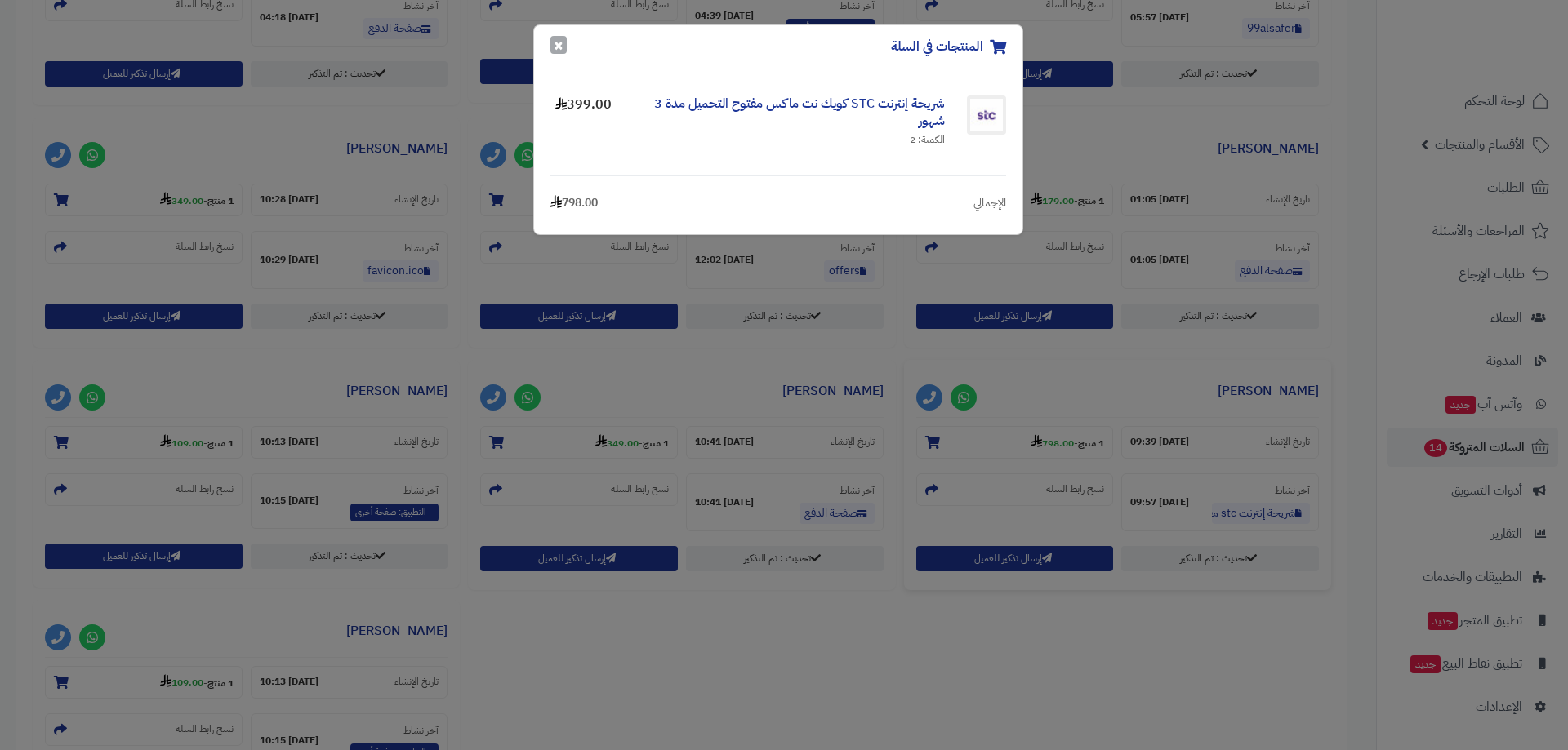
click at [563, 50] on button "×" at bounding box center [559, 45] width 16 height 18
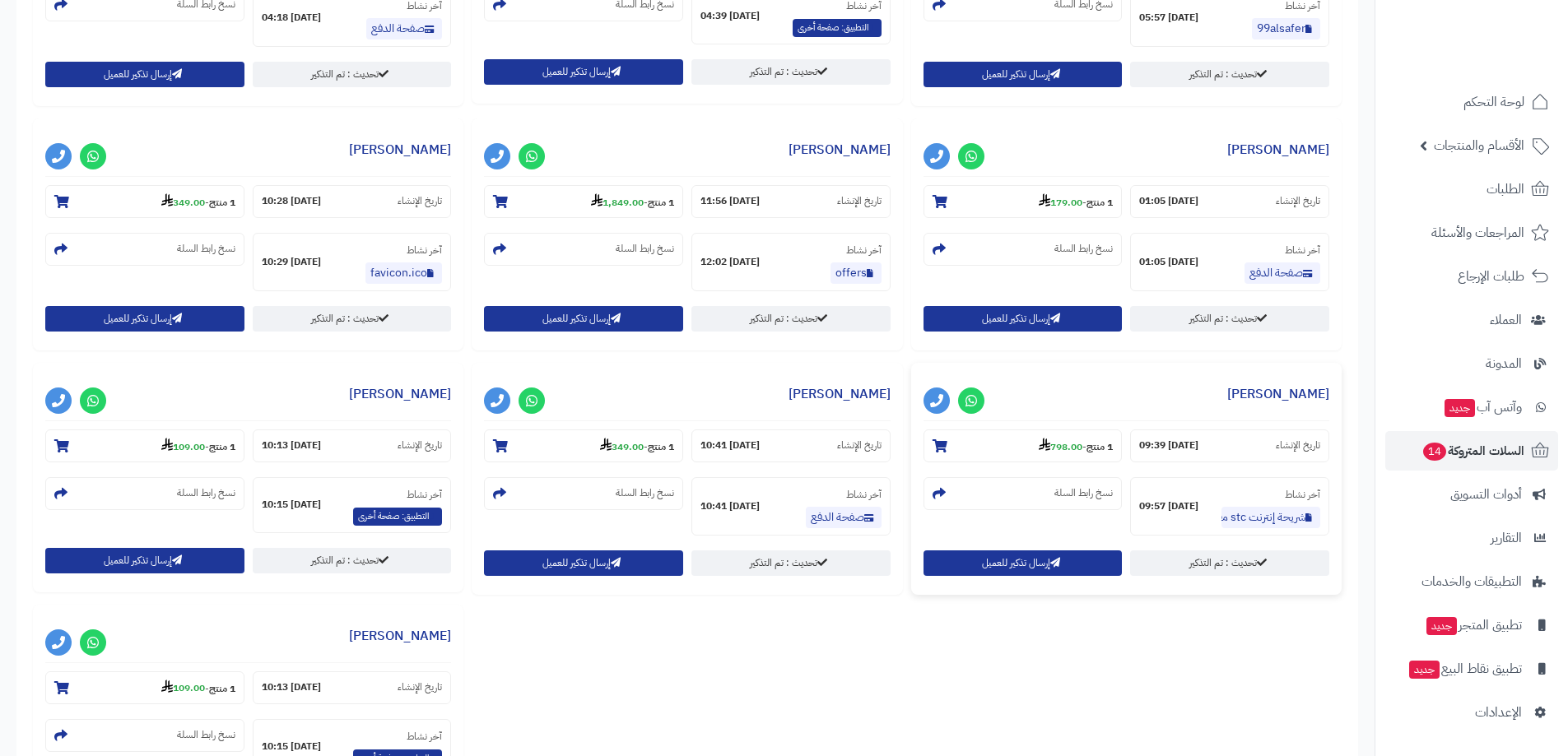
click at [1027, 546] on div "**********" at bounding box center [1126, 478] width 430 height 232
click at [1022, 565] on button "إرسال تذكير للعميل" at bounding box center [1023, 562] width 200 height 26
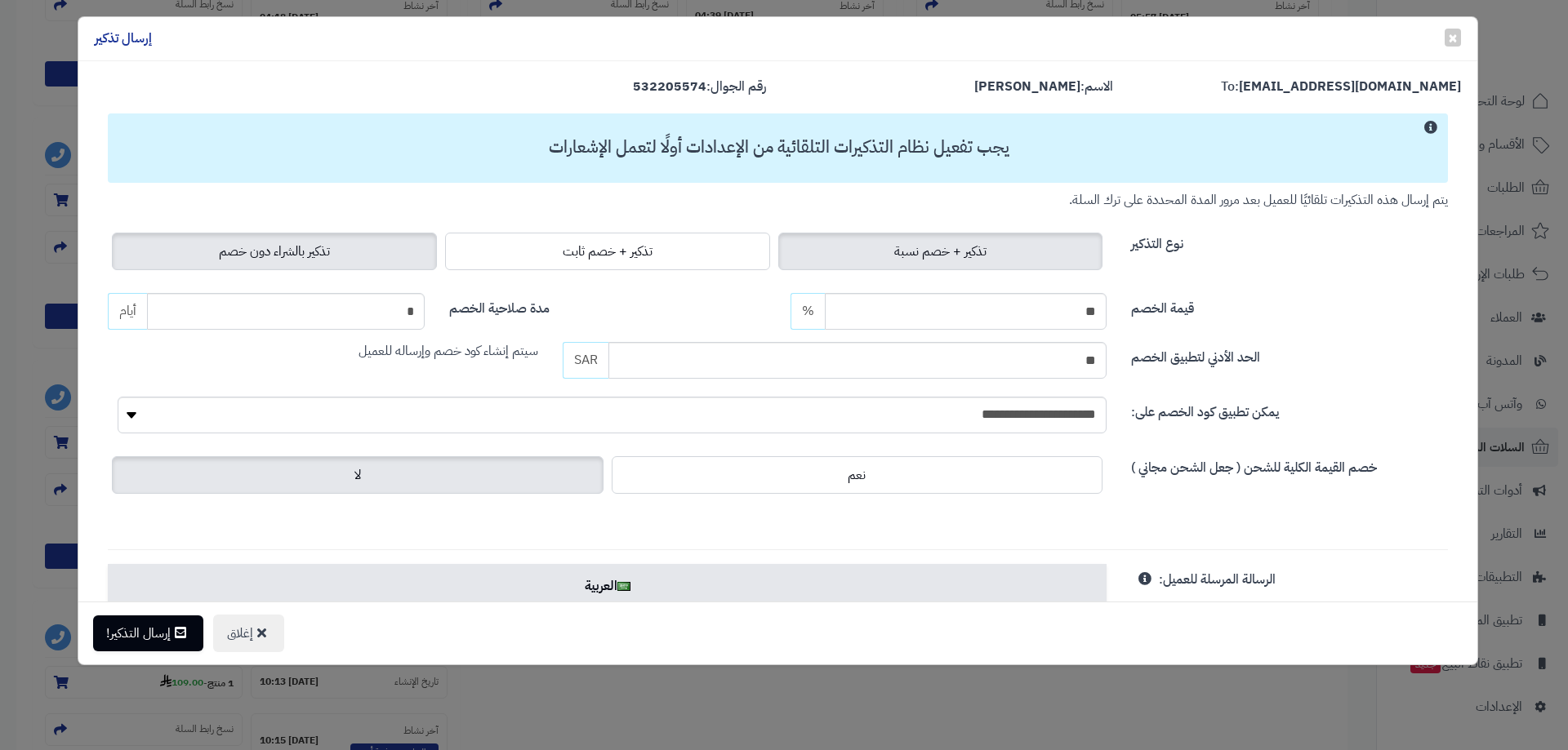
click at [355, 244] on label "تذكير بالشراء دون خصم" at bounding box center [274, 251] width 325 height 38
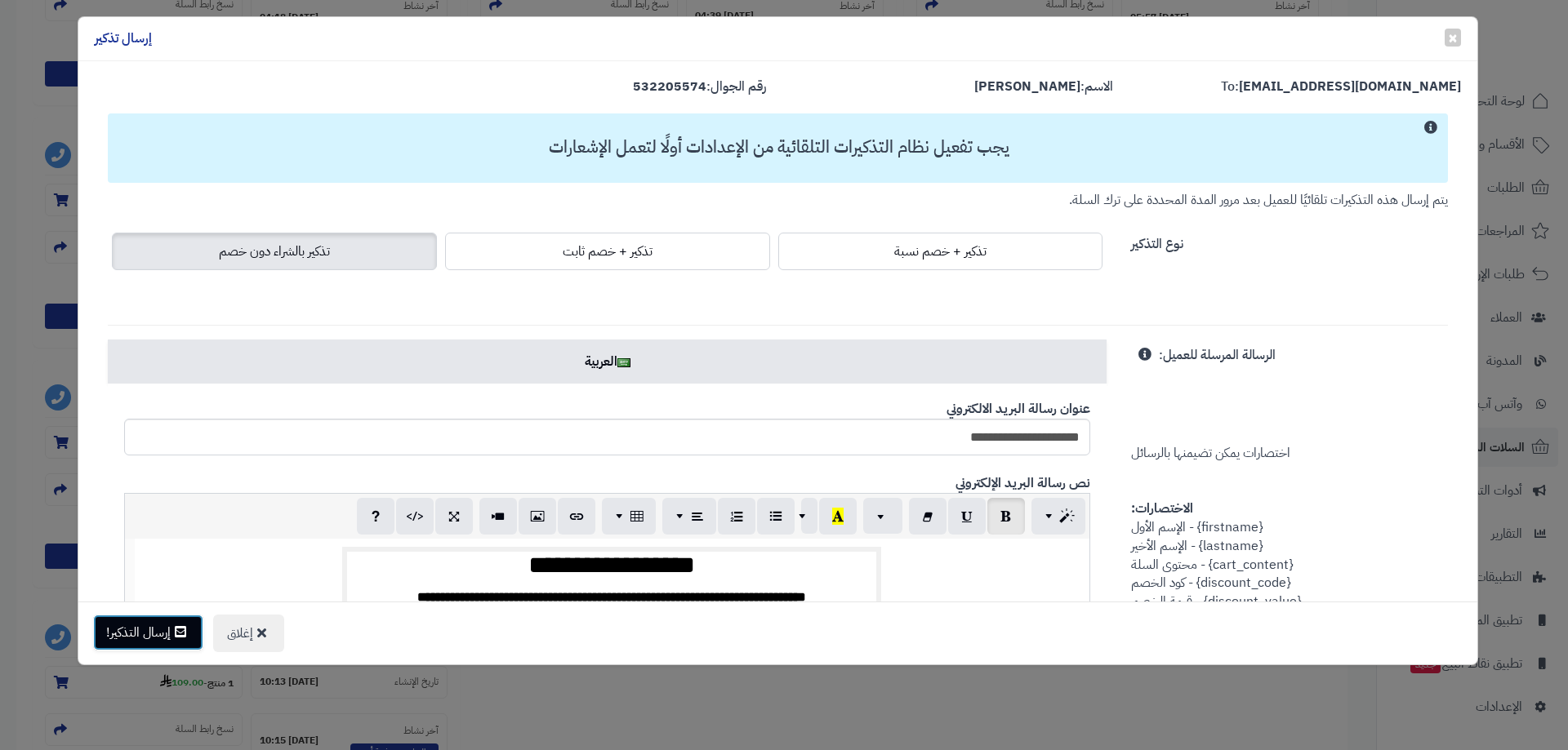
click at [131, 626] on button "إرسال التذكير!" at bounding box center [148, 633] width 110 height 36
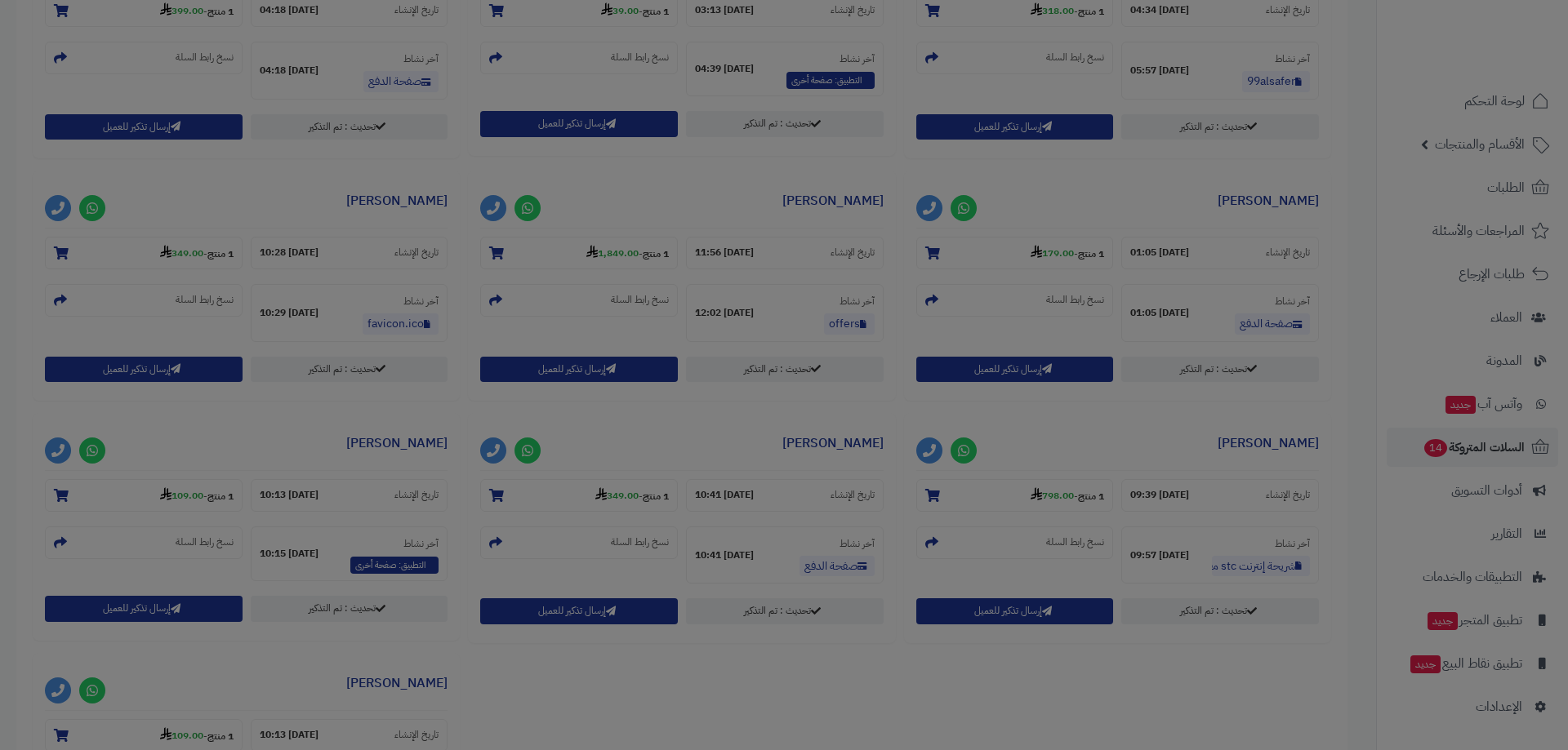
scroll to position [869, 0]
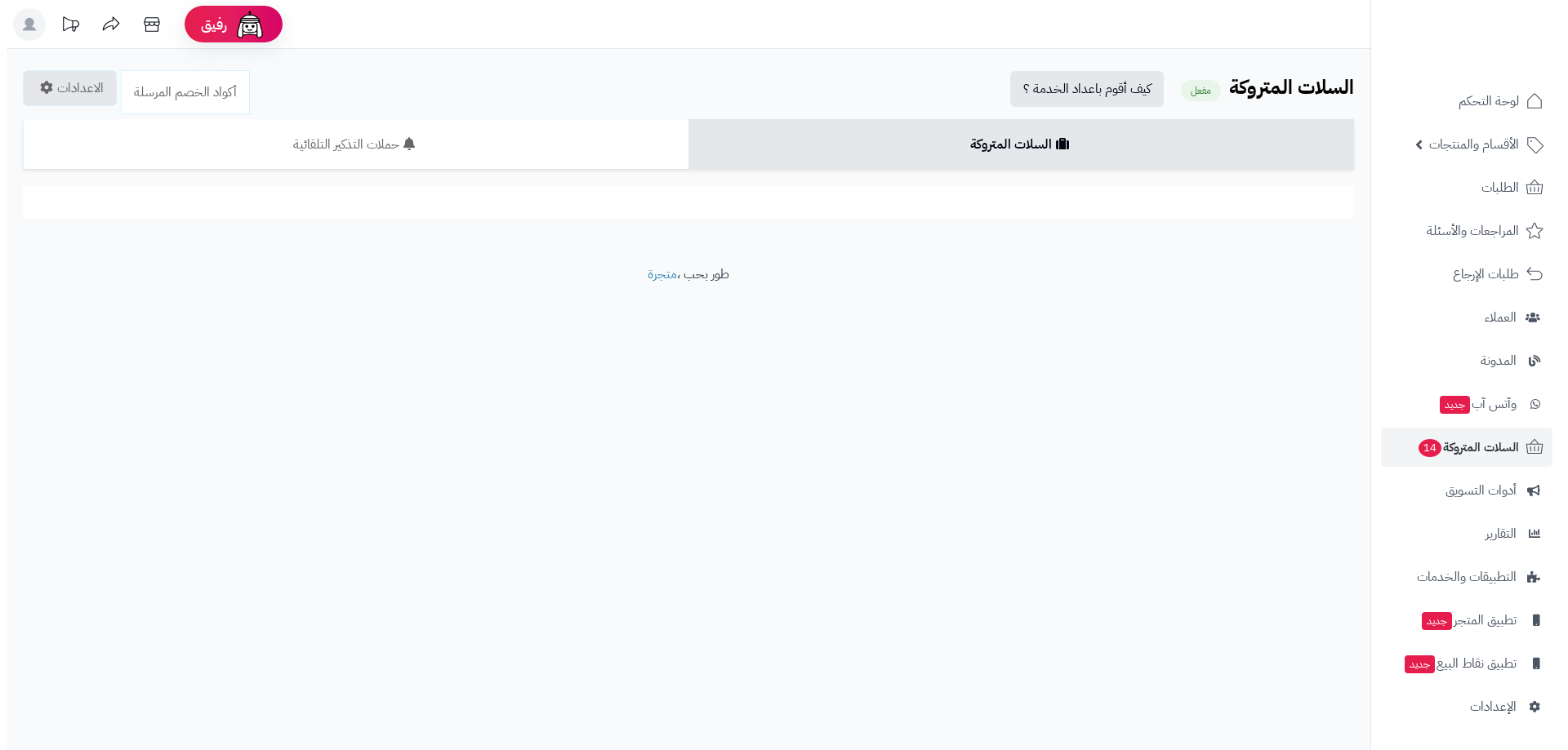
scroll to position [816, 0]
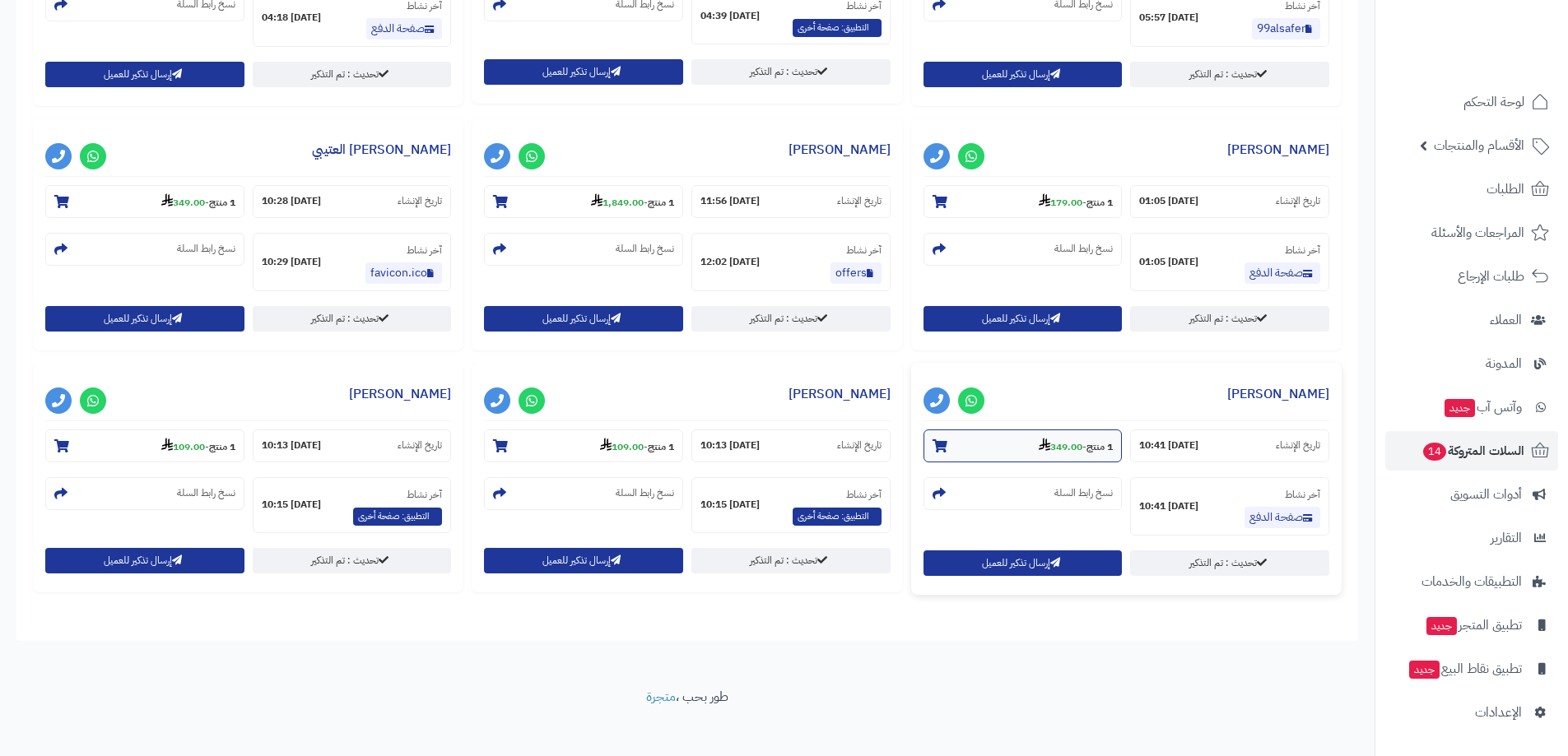
click at [1059, 449] on strong "349.00" at bounding box center [1060, 447] width 44 height 15
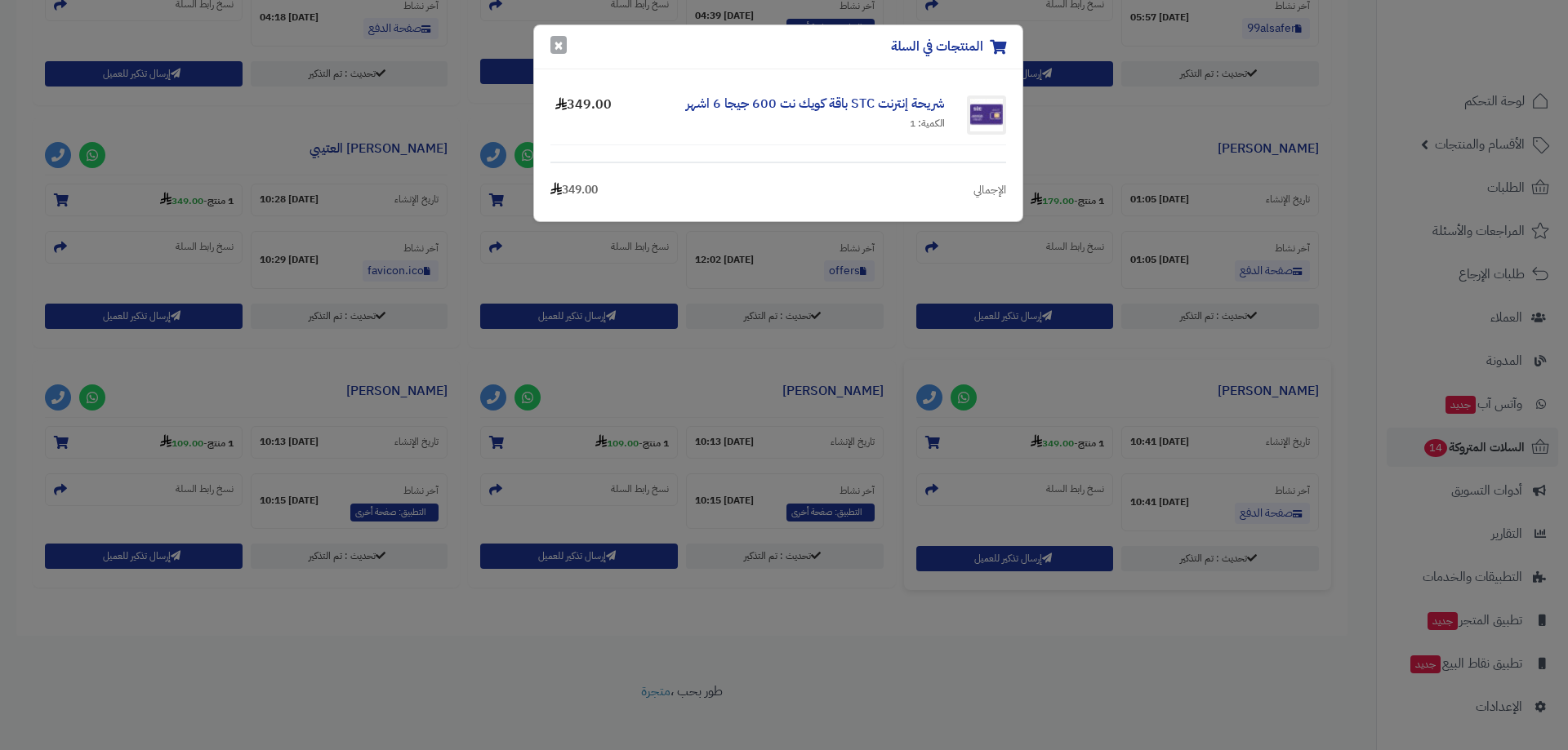
click at [557, 43] on button "×" at bounding box center [559, 45] width 16 height 18
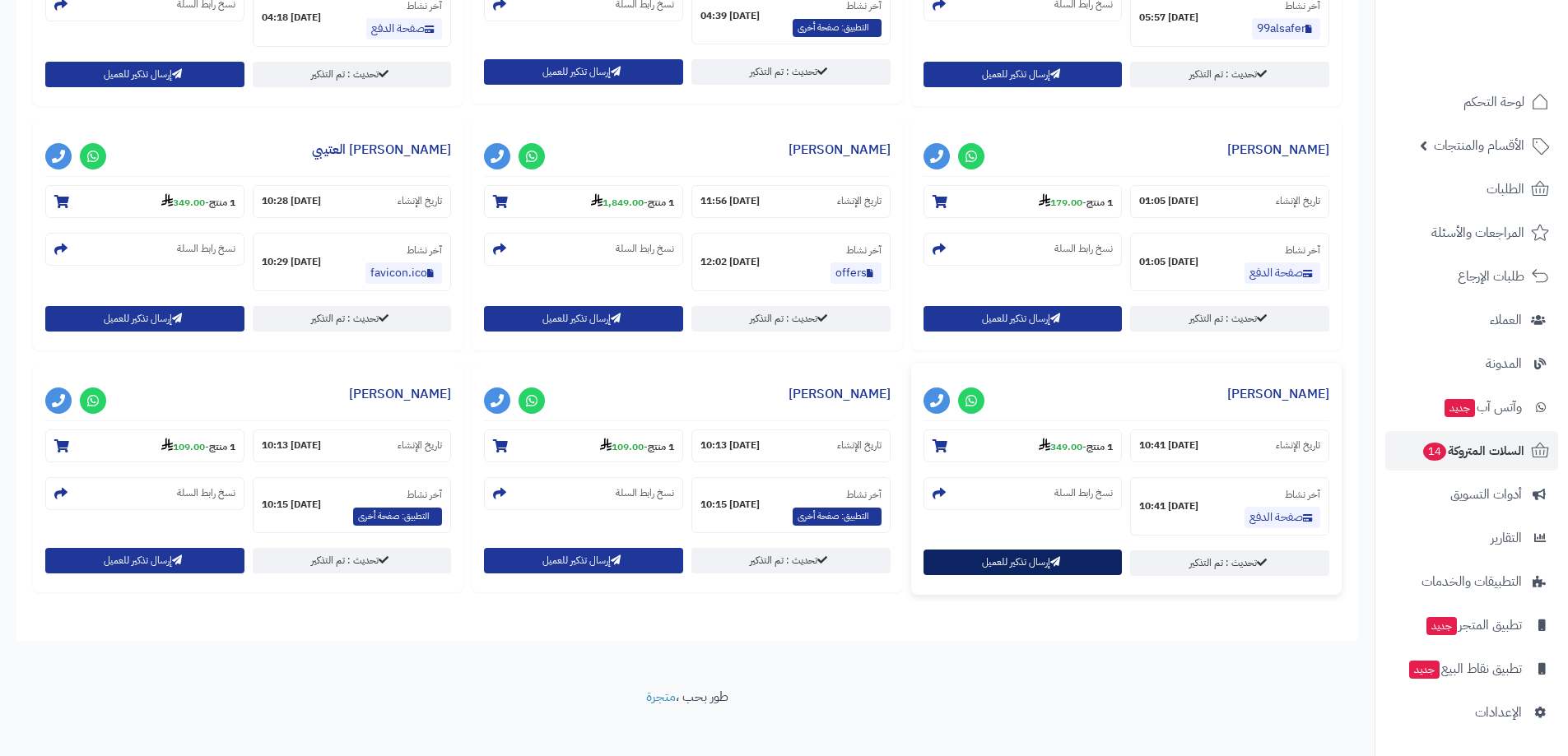
click at [1010, 566] on button "إرسال تذكير للعميل" at bounding box center [1023, 562] width 200 height 26
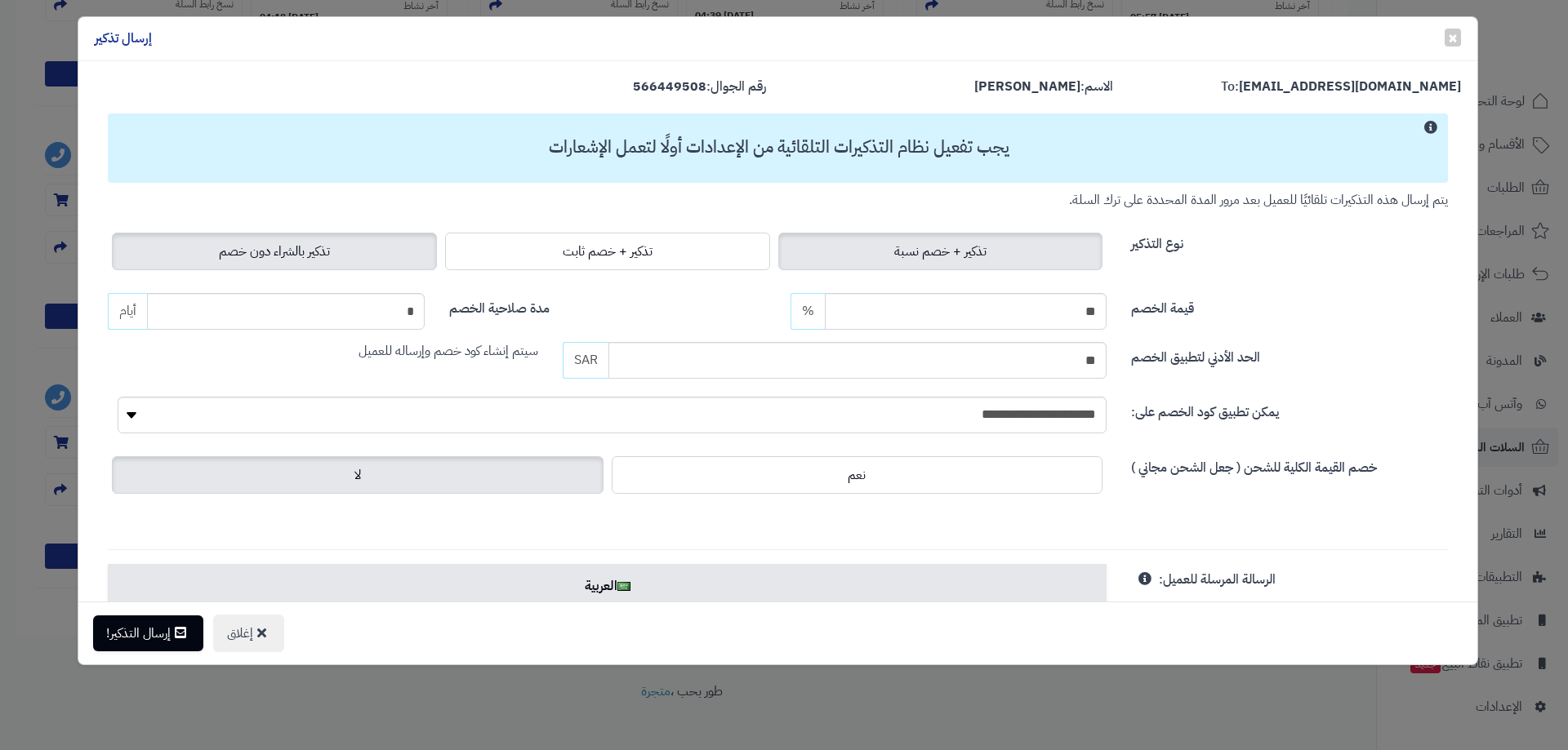
click at [326, 255] on span "تذكير بالشراء دون خصم" at bounding box center [275, 251] width 111 height 20
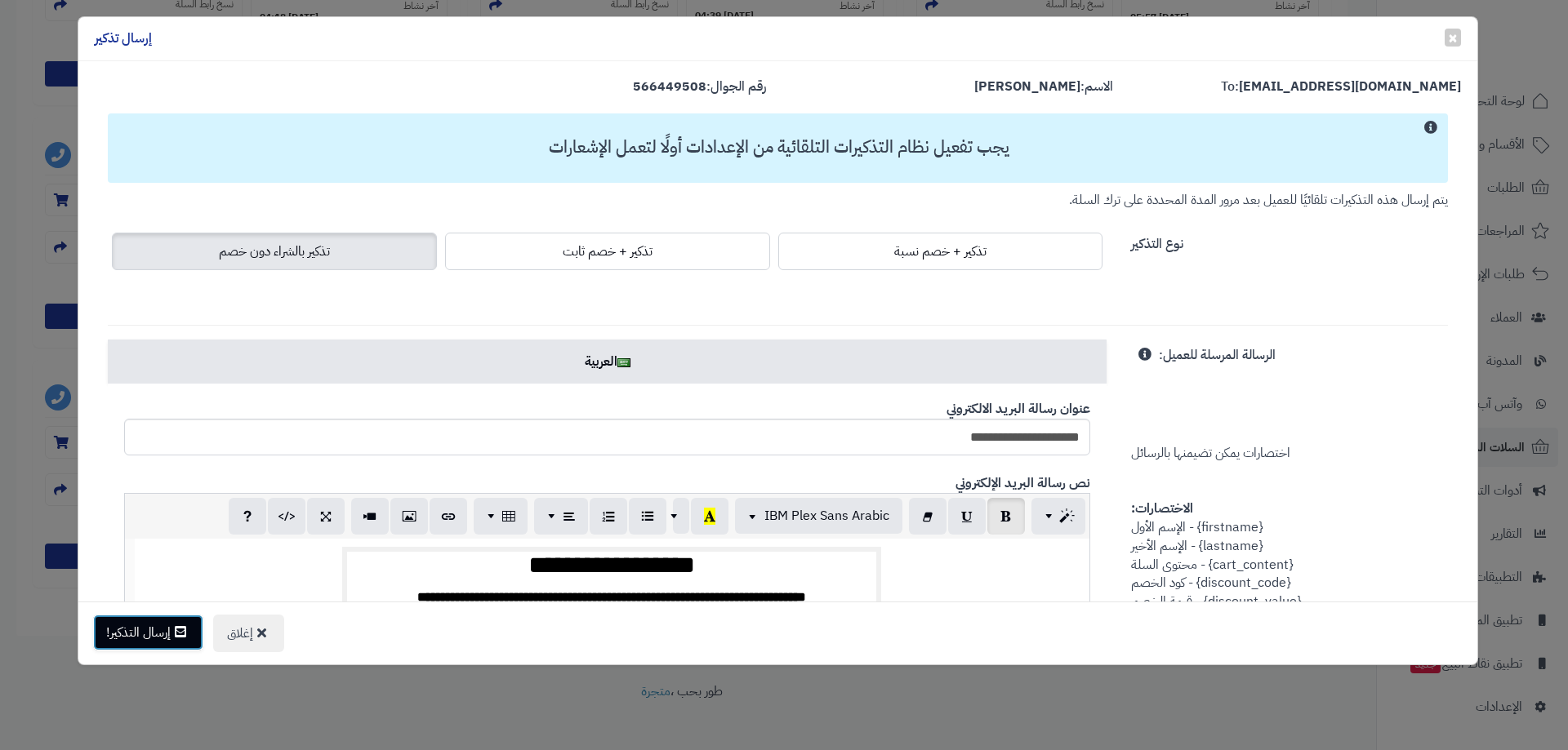
click at [188, 645] on button "إرسال التذكير!" at bounding box center [148, 633] width 110 height 36
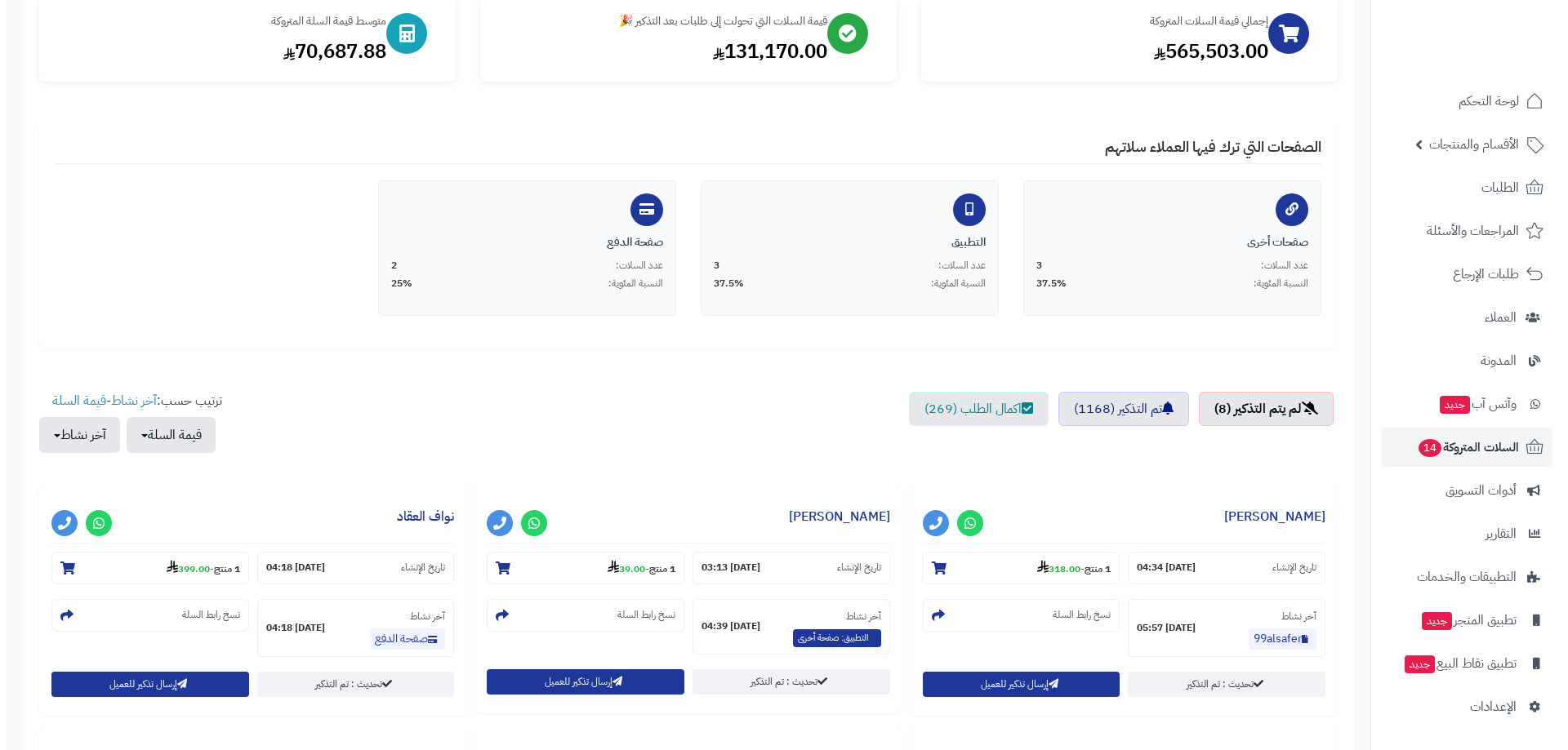
scroll to position [245, 0]
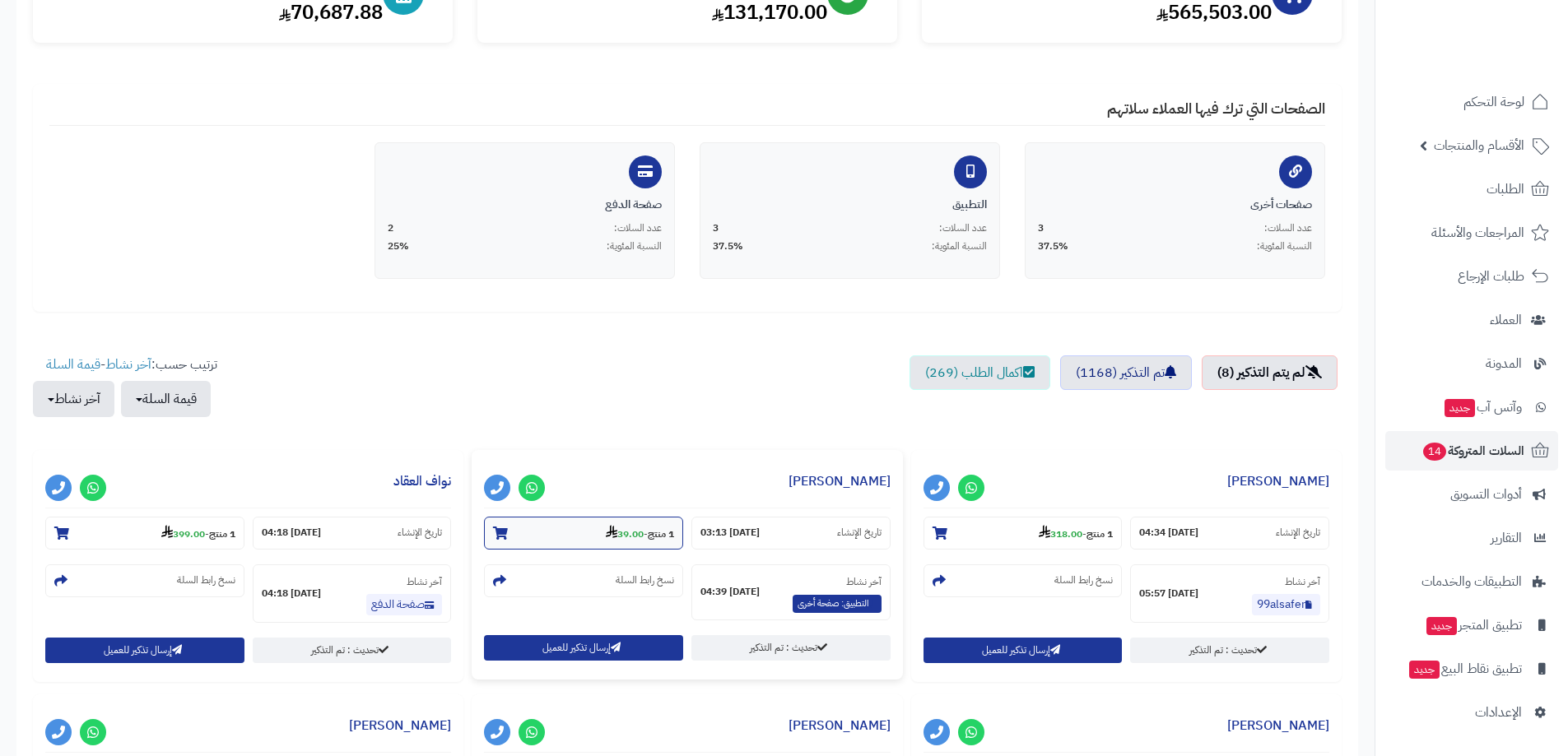
click at [629, 531] on strong "39.00" at bounding box center [625, 534] width 38 height 15
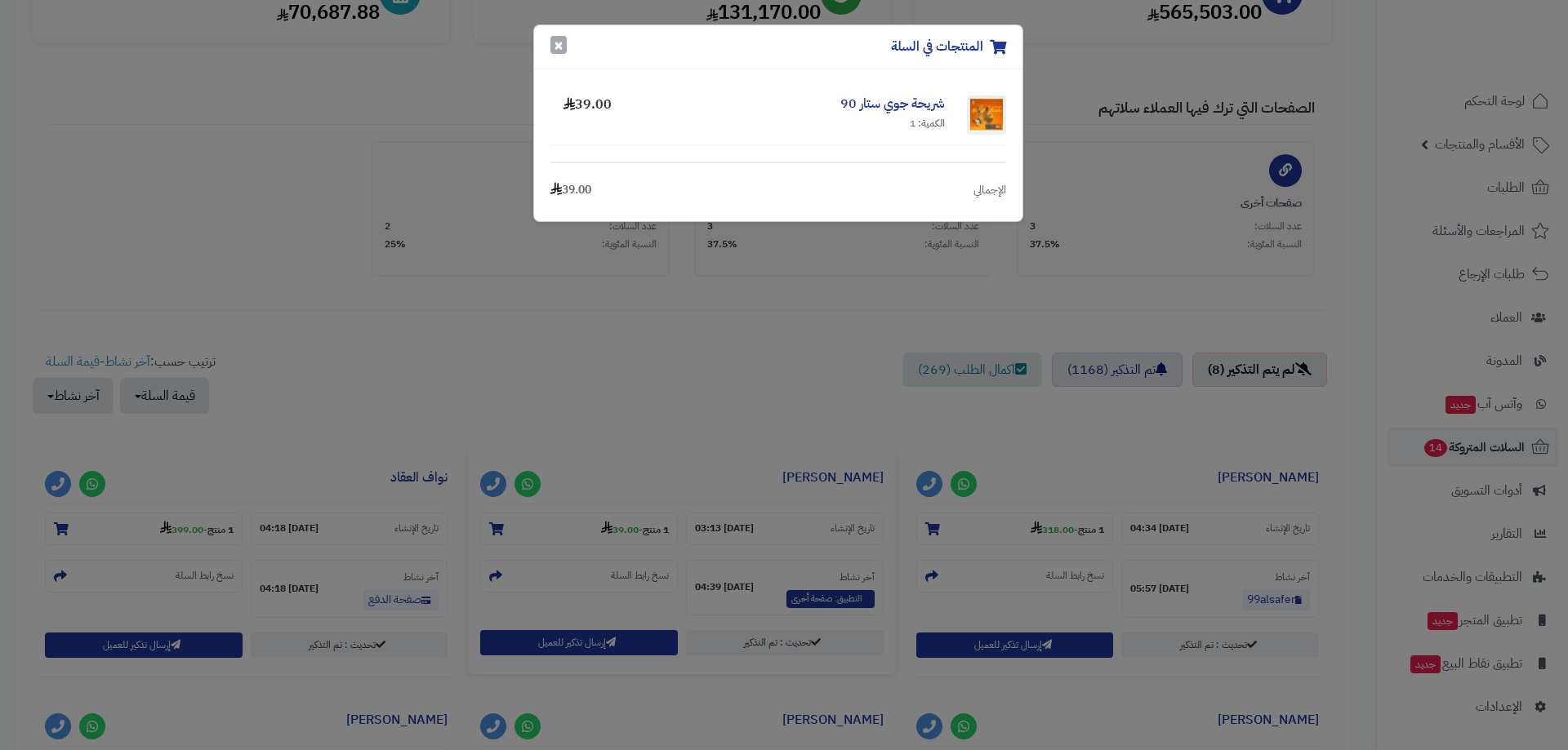
click at [561, 44] on button "×" at bounding box center [559, 45] width 16 height 18
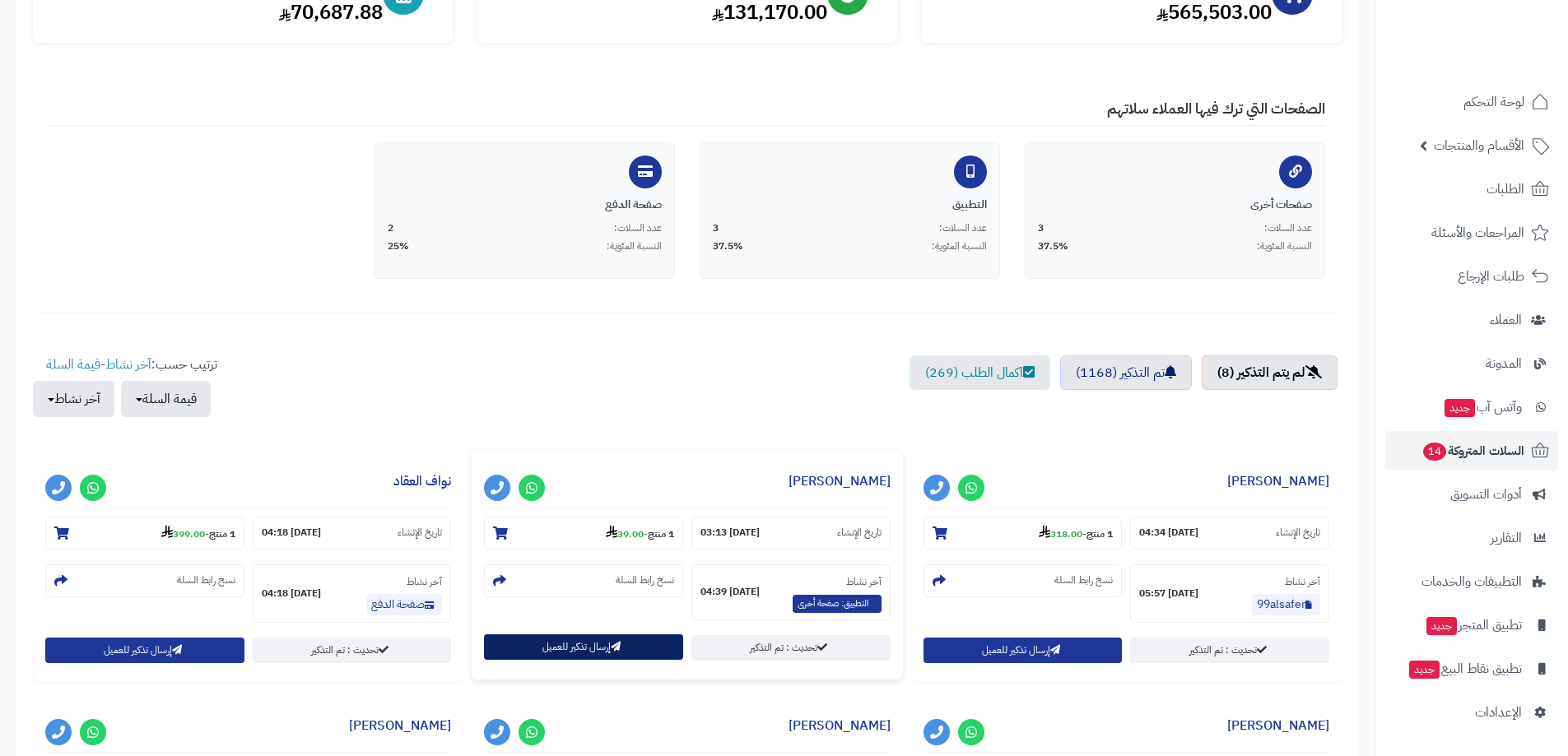
click at [565, 644] on button "إرسال تذكير للعميل" at bounding box center [584, 647] width 200 height 26
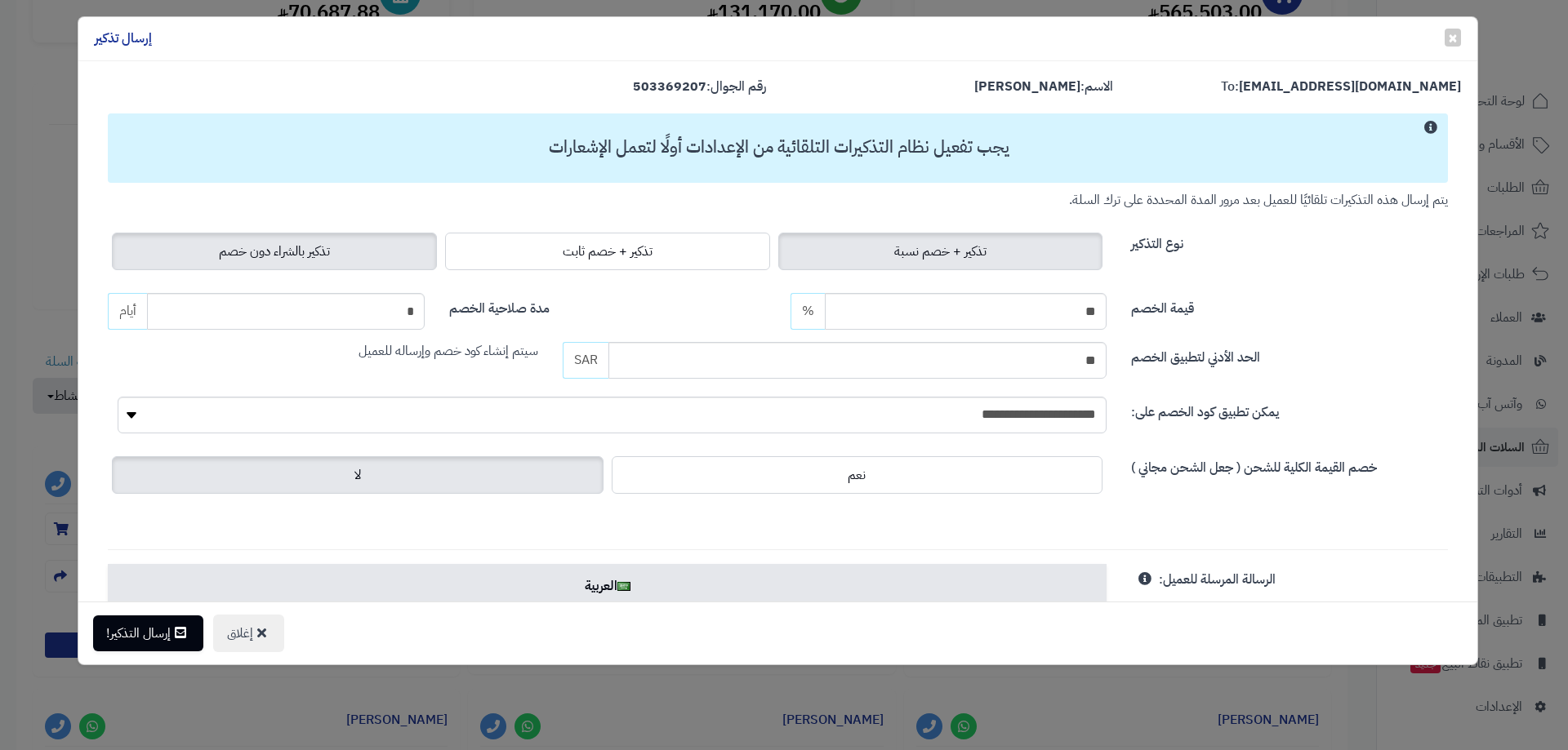
click at [301, 252] on span "تذكير بالشراء دون خصم" at bounding box center [275, 251] width 111 height 20
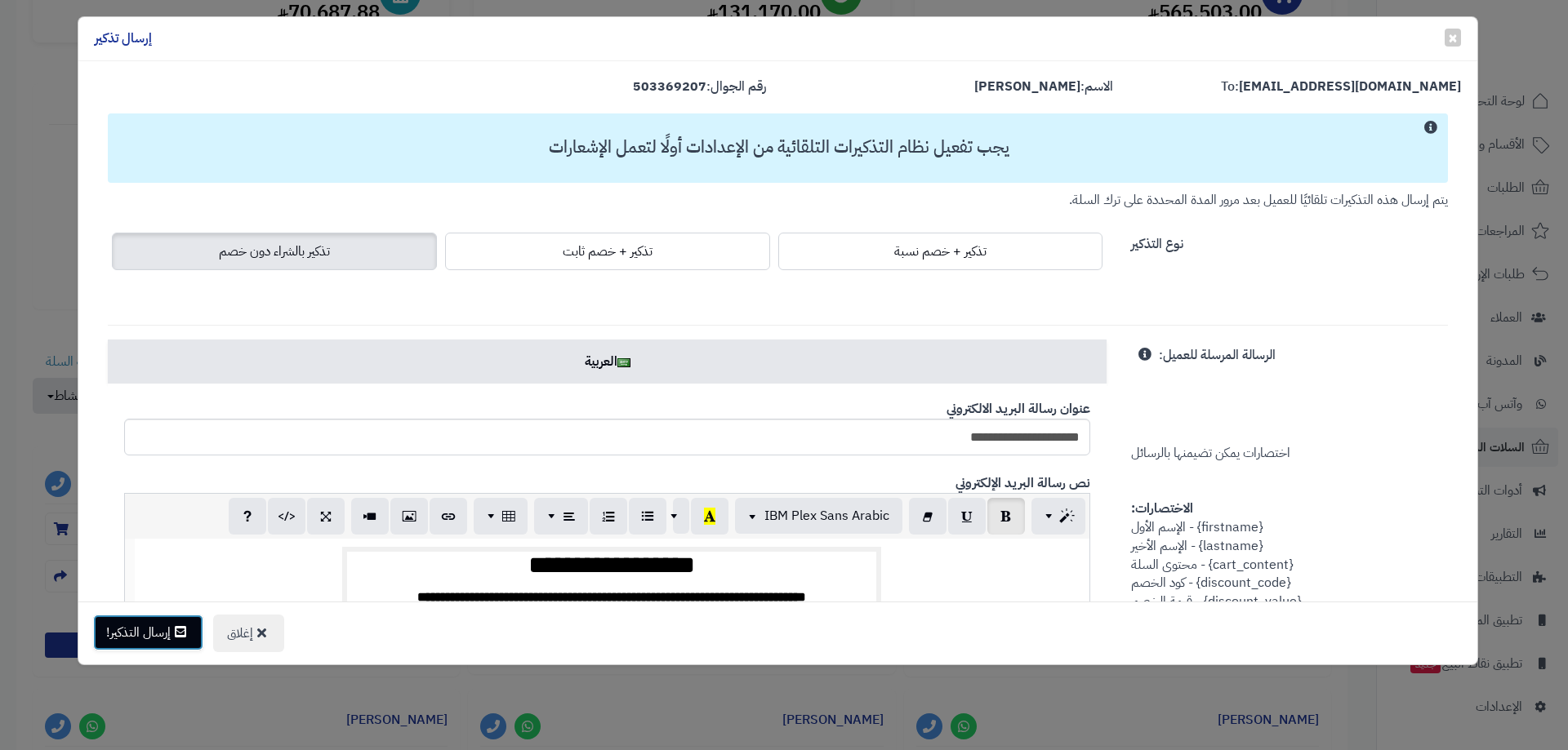
click at [133, 632] on button "إرسال التذكير!" at bounding box center [148, 633] width 110 height 36
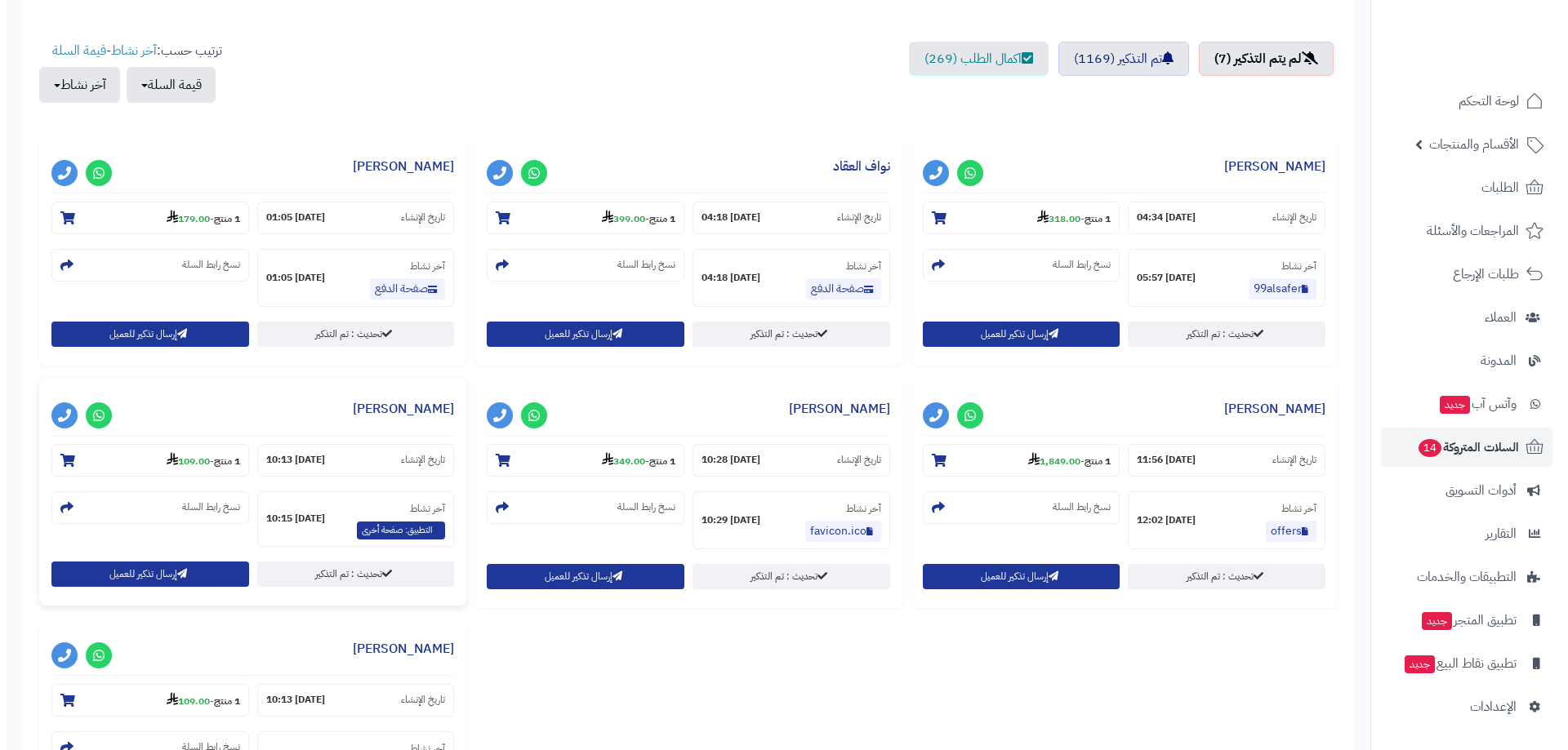
scroll to position [572, 0]
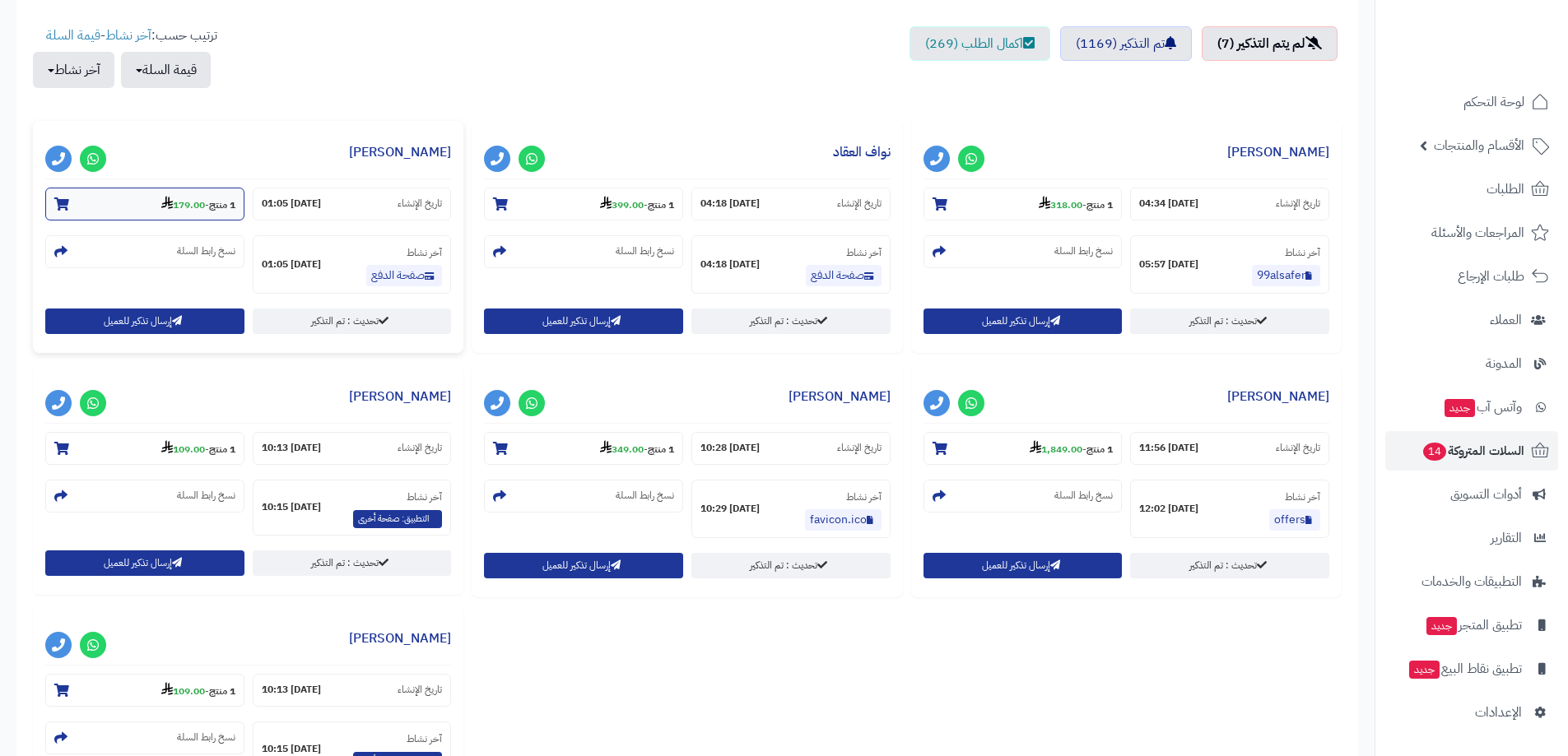
click at [195, 205] on strong "179.00" at bounding box center [183, 205] width 44 height 15
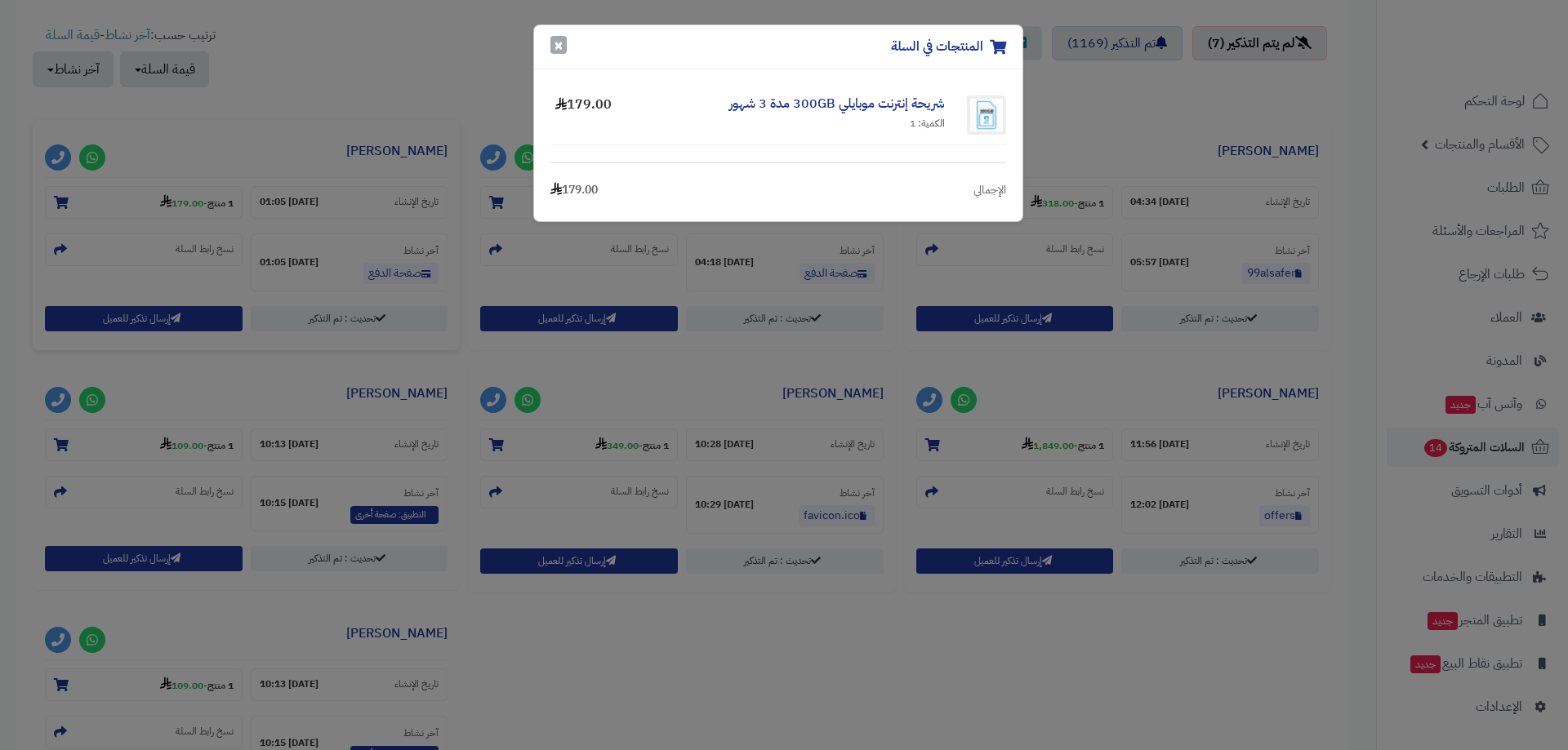
click at [563, 39] on button "×" at bounding box center [559, 45] width 16 height 18
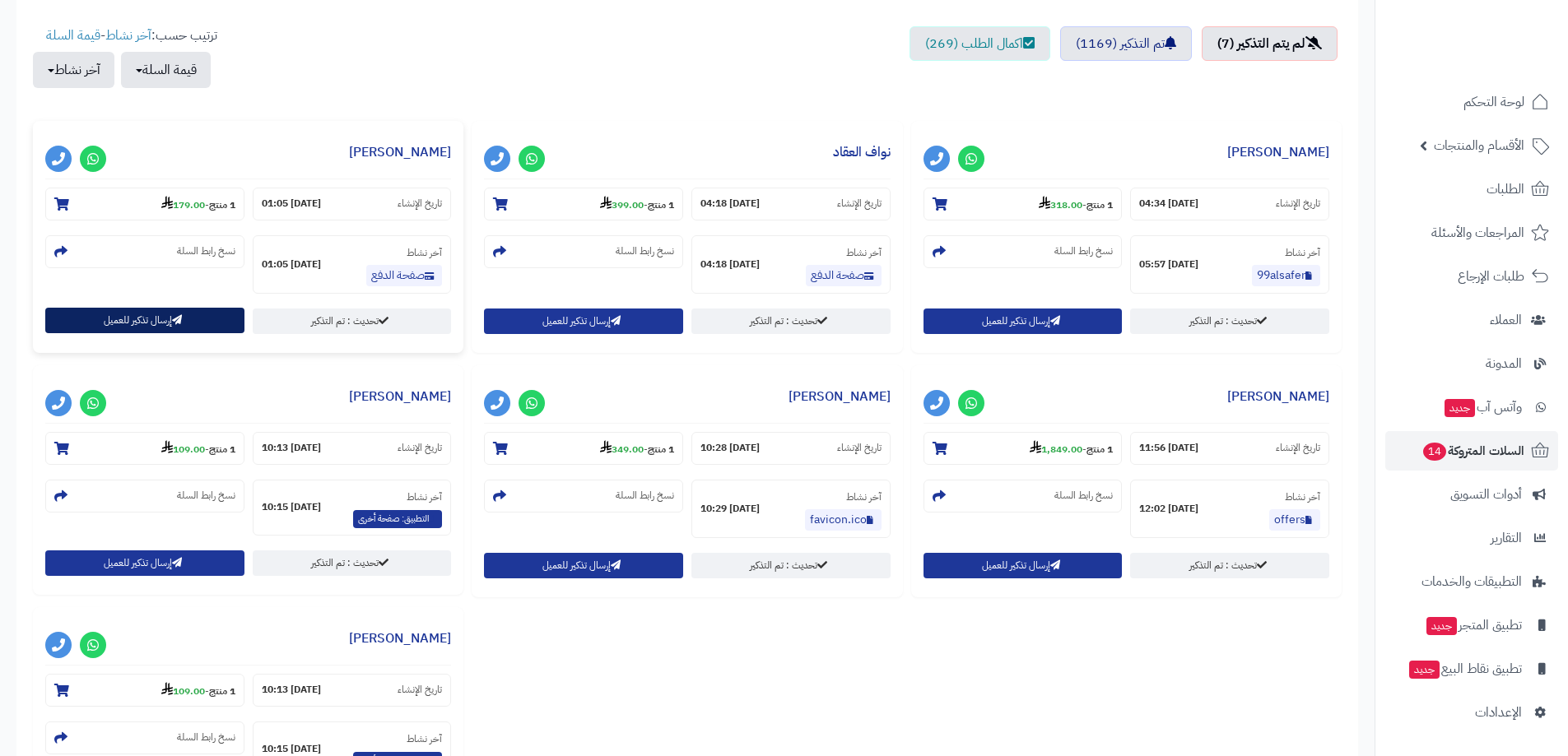
click at [112, 321] on button "إرسال تذكير للعميل" at bounding box center [145, 320] width 200 height 26
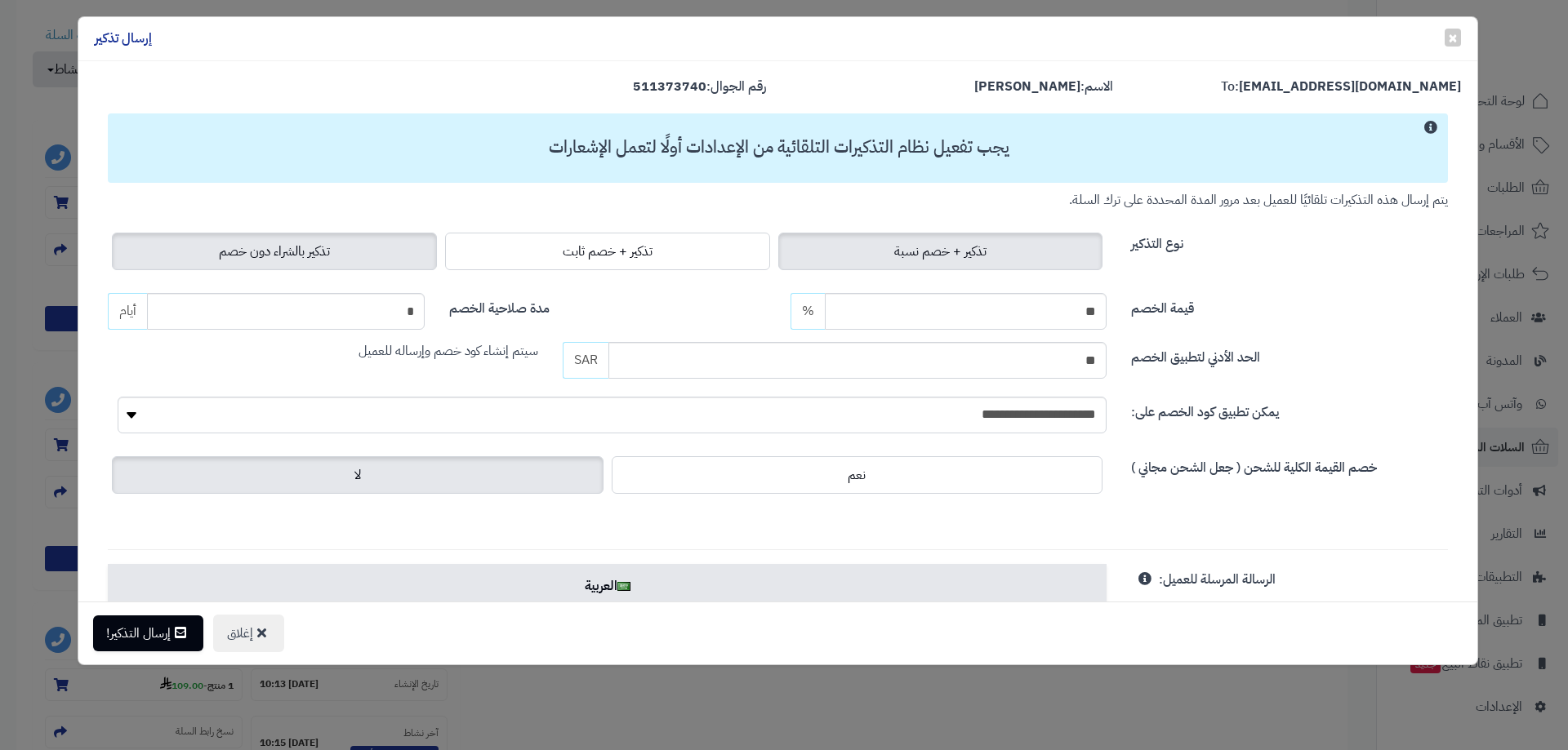
click at [374, 237] on label "تذكير بالشراء دون خصم" at bounding box center [274, 251] width 325 height 38
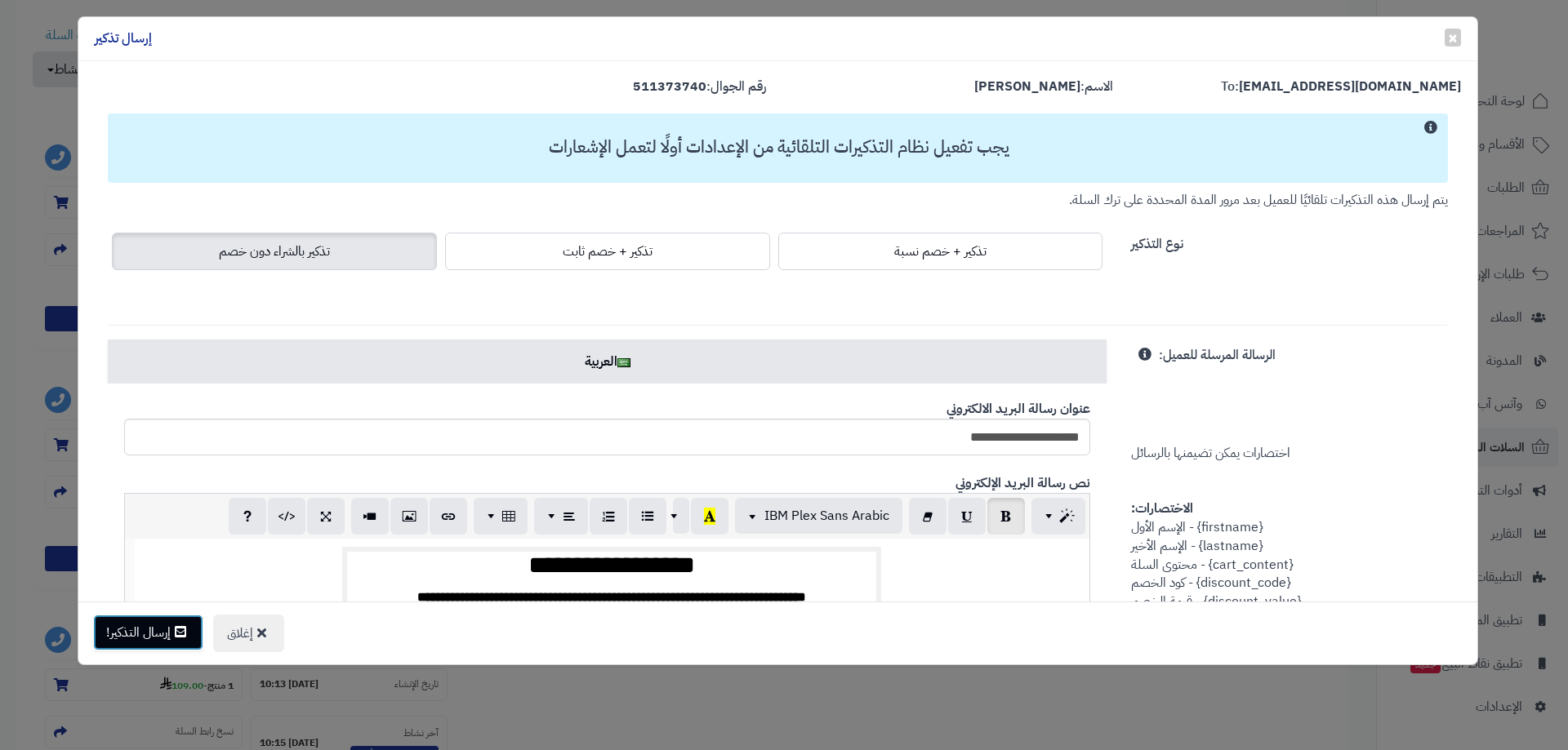
click at [155, 625] on button "إرسال التذكير!" at bounding box center [148, 633] width 110 height 36
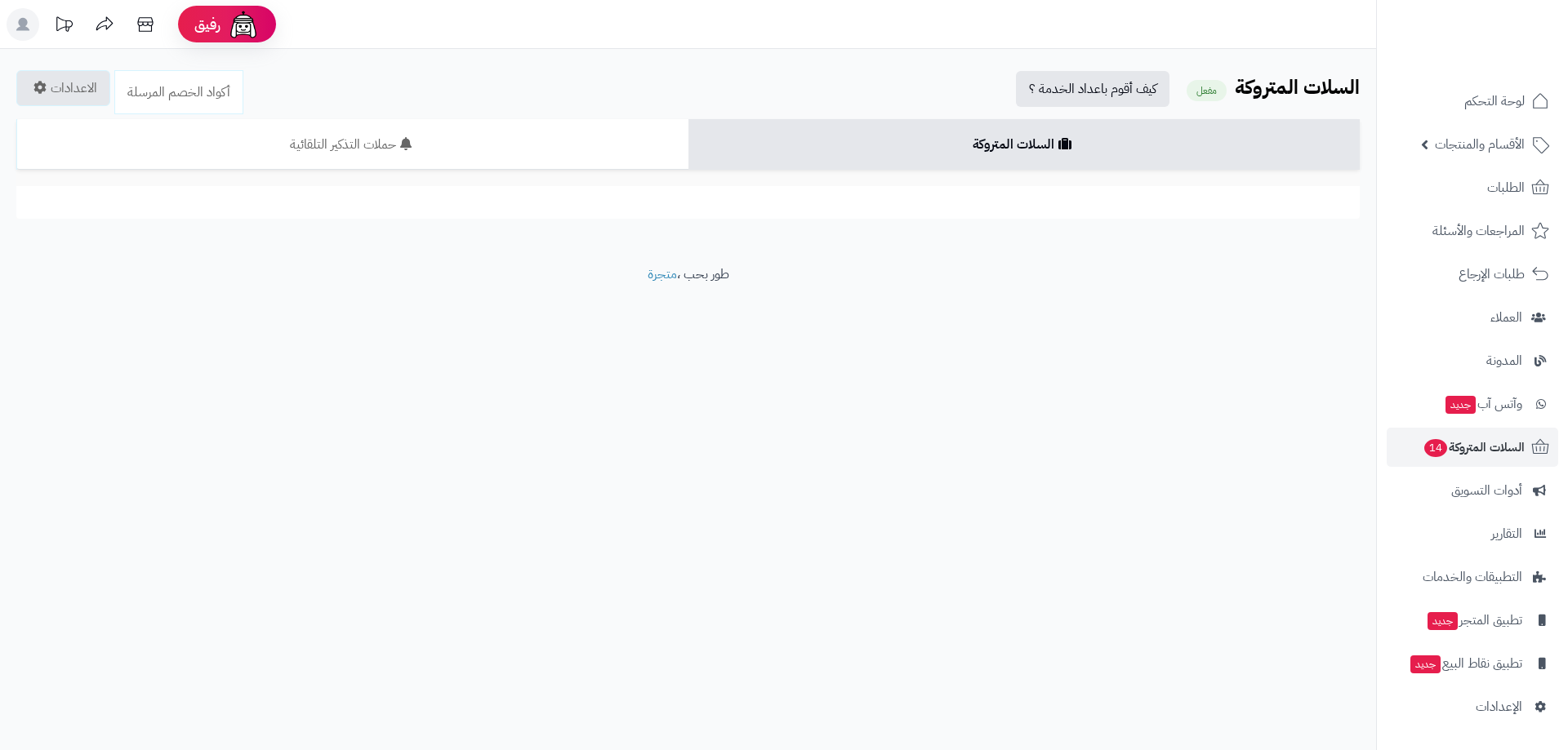
scroll to position [572, 0]
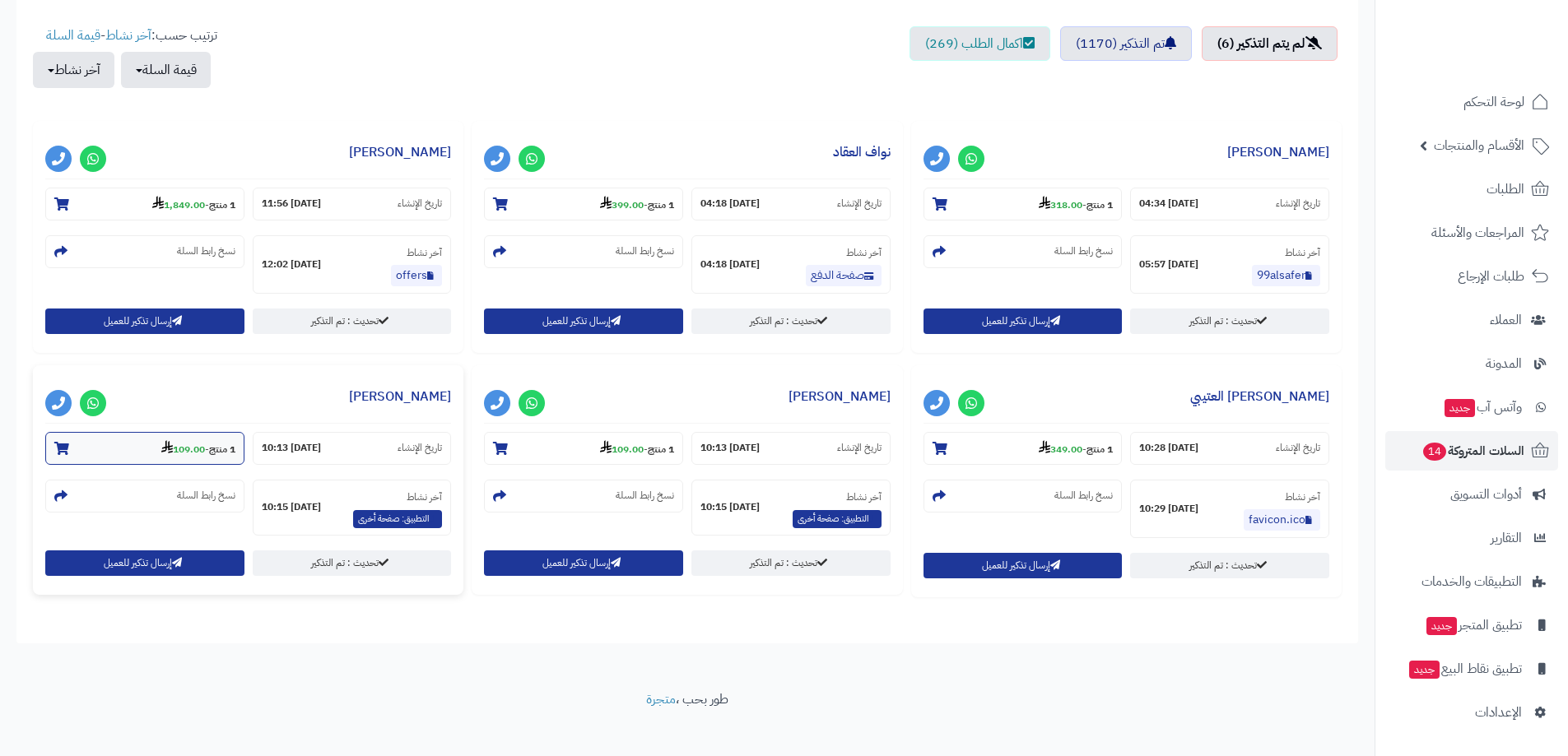
click at [179, 450] on strong "109.00" at bounding box center [183, 449] width 44 height 15
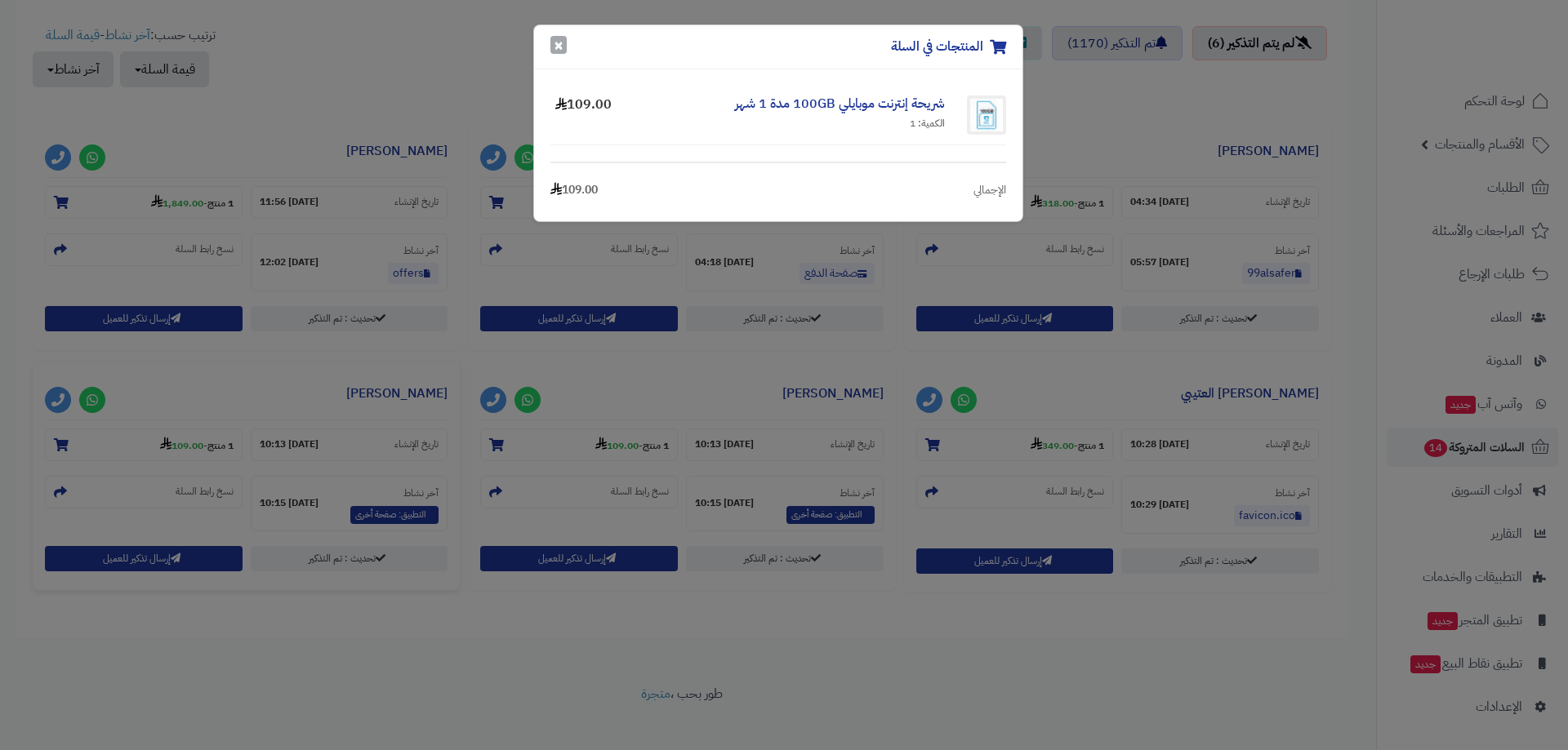
click at [558, 41] on button "×" at bounding box center [559, 45] width 16 height 18
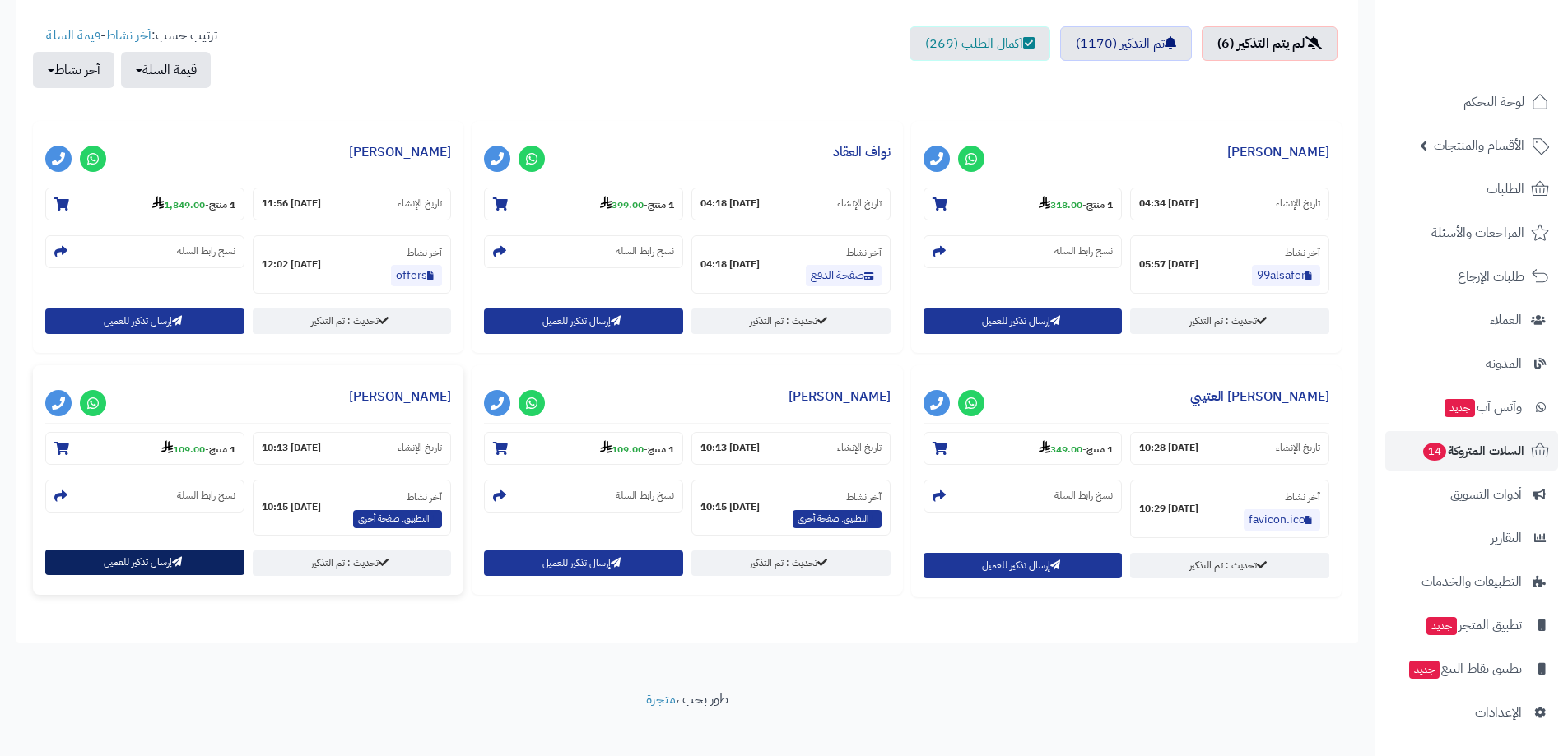
click at [167, 556] on button "إرسال تذكير للعميل" at bounding box center [145, 562] width 200 height 26
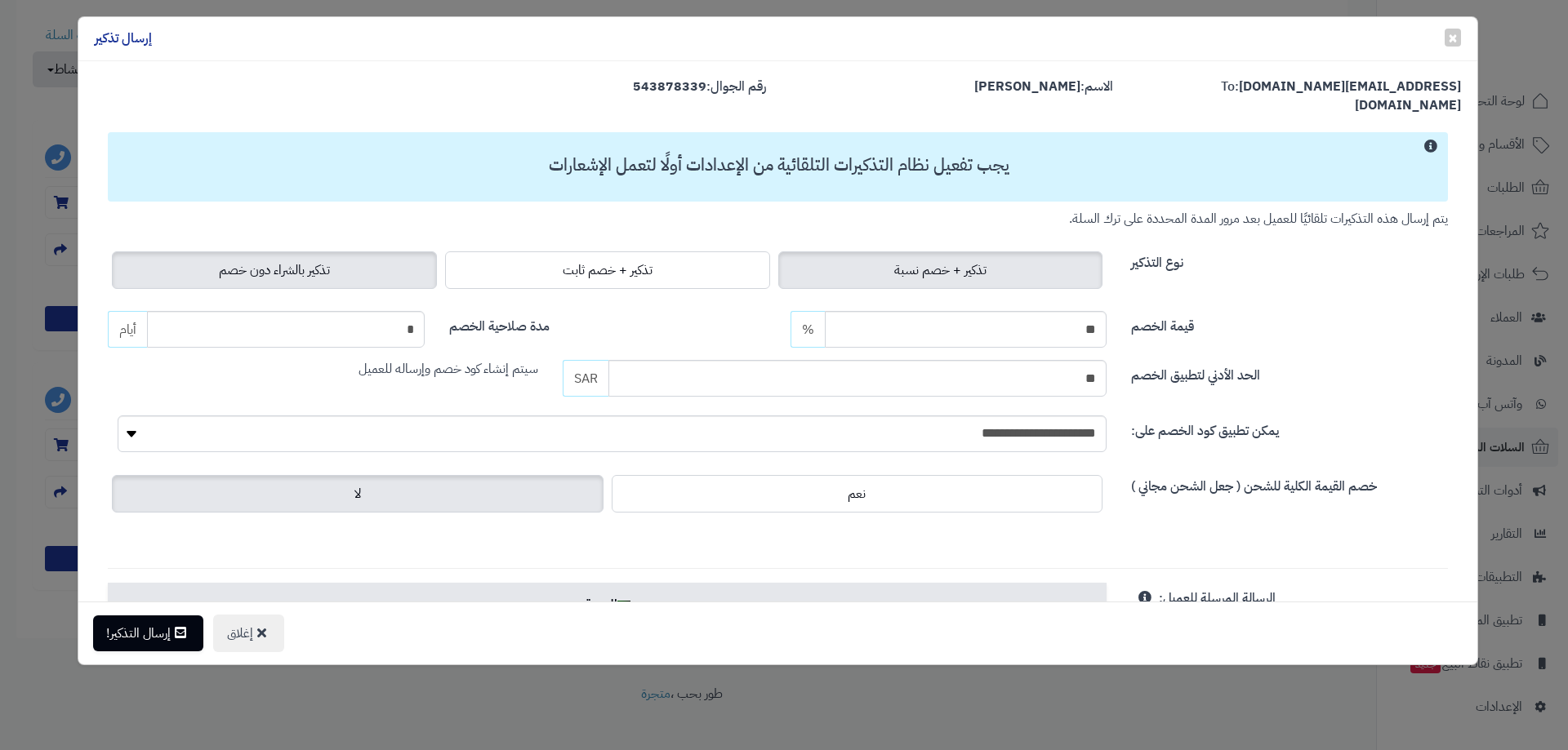
click at [359, 254] on label "تذكير بالشراء دون خصم" at bounding box center [274, 270] width 325 height 38
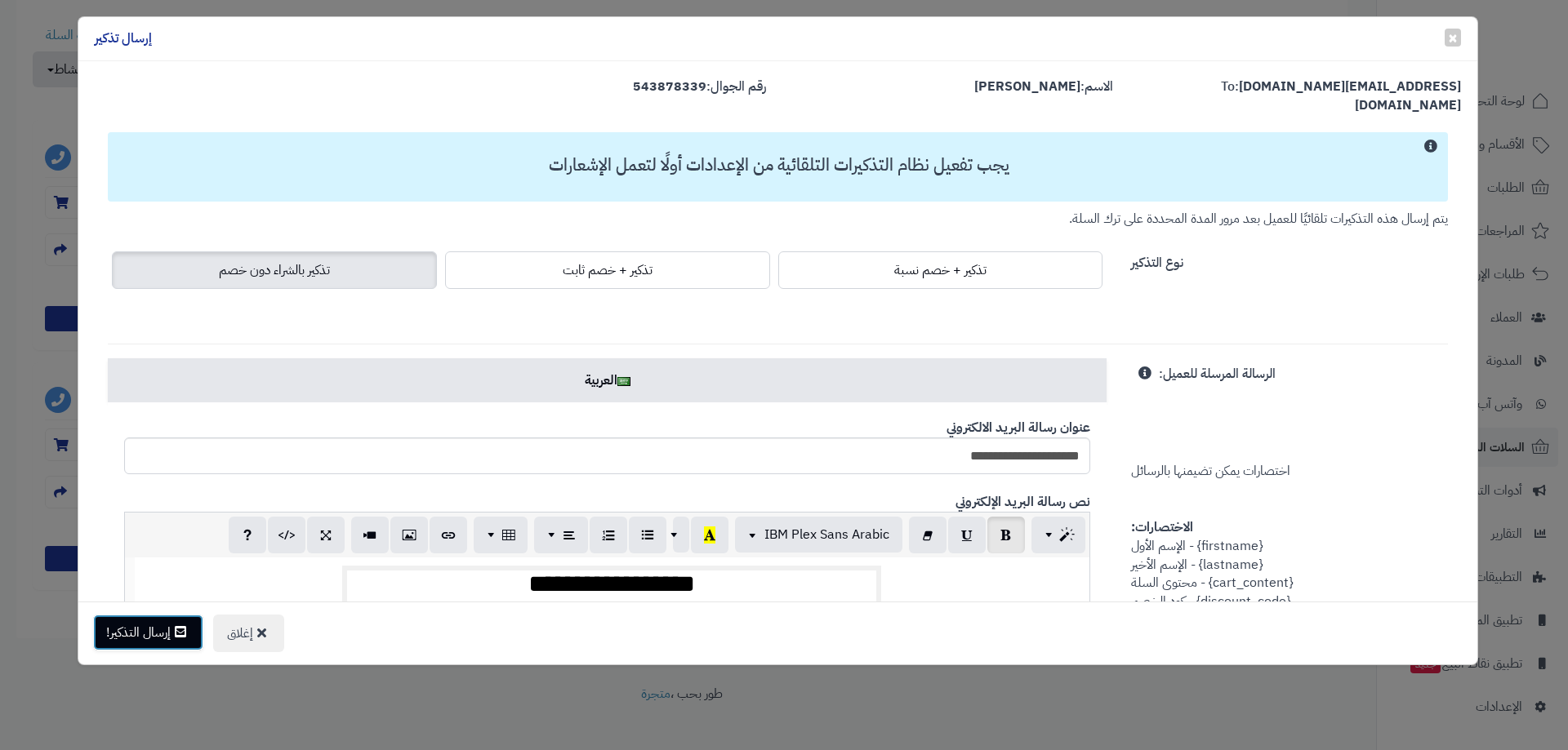
click at [114, 627] on button "إرسال التذكير!" at bounding box center [148, 633] width 110 height 36
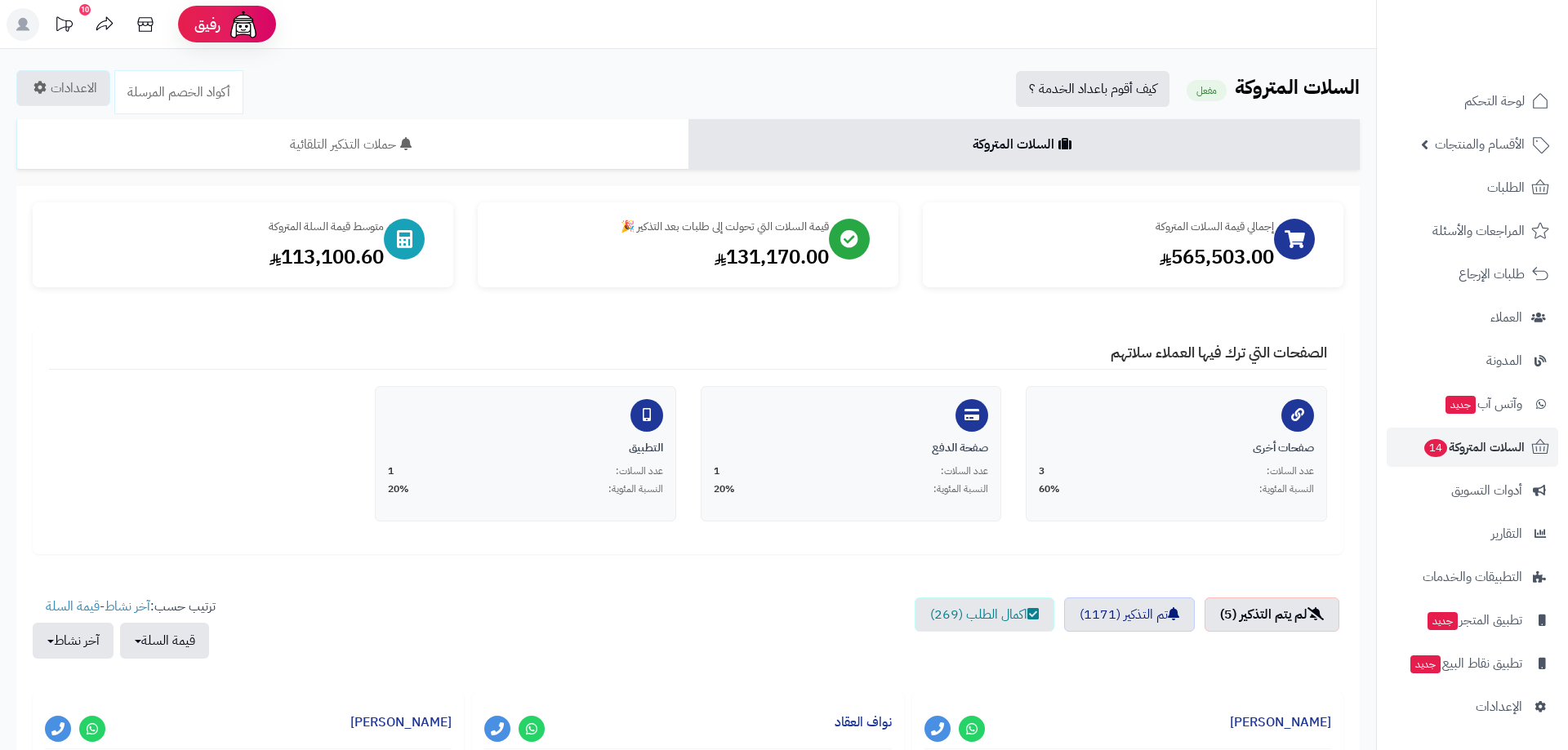
scroll to position [572, 0]
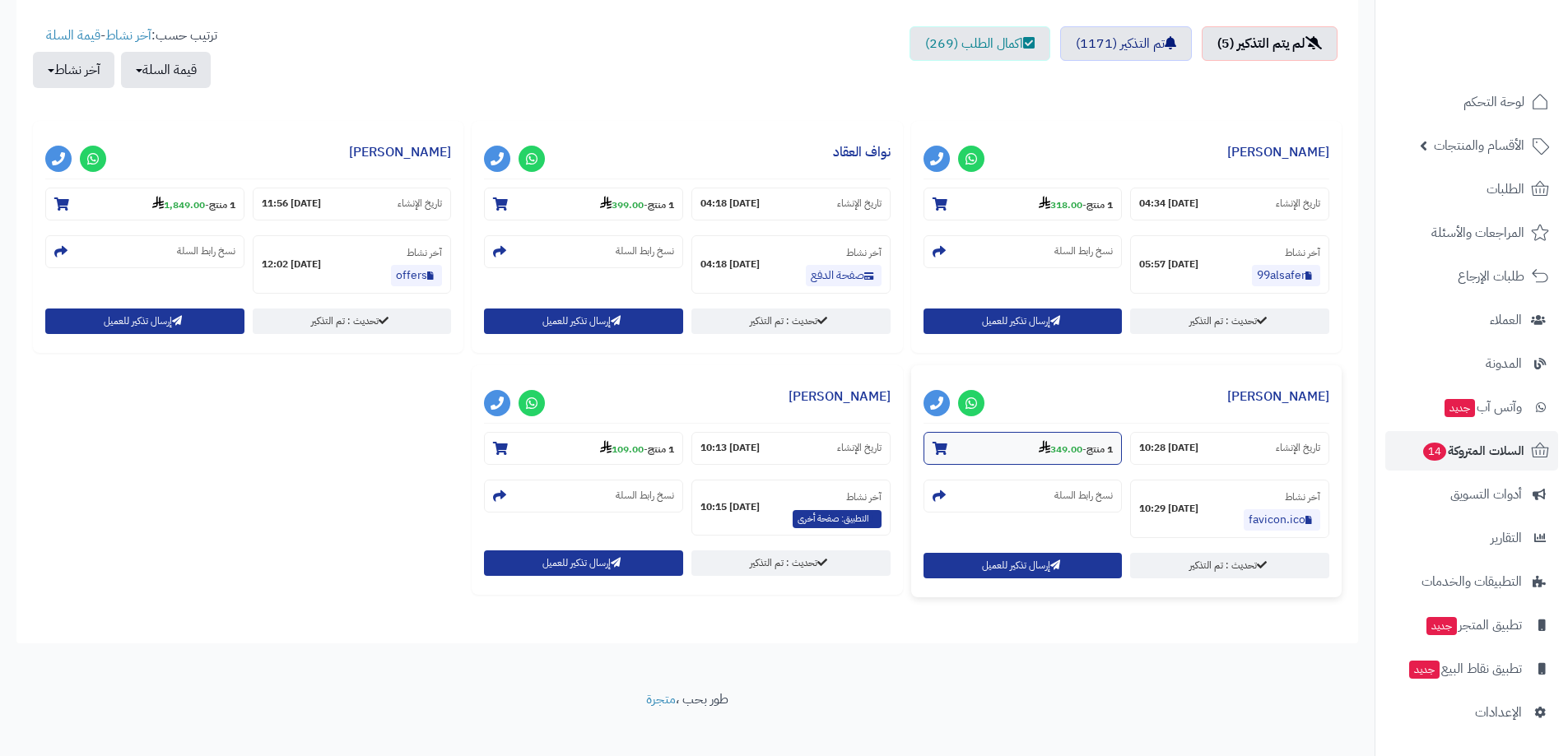
click at [1057, 451] on strong "349.00" at bounding box center [1060, 449] width 44 height 15
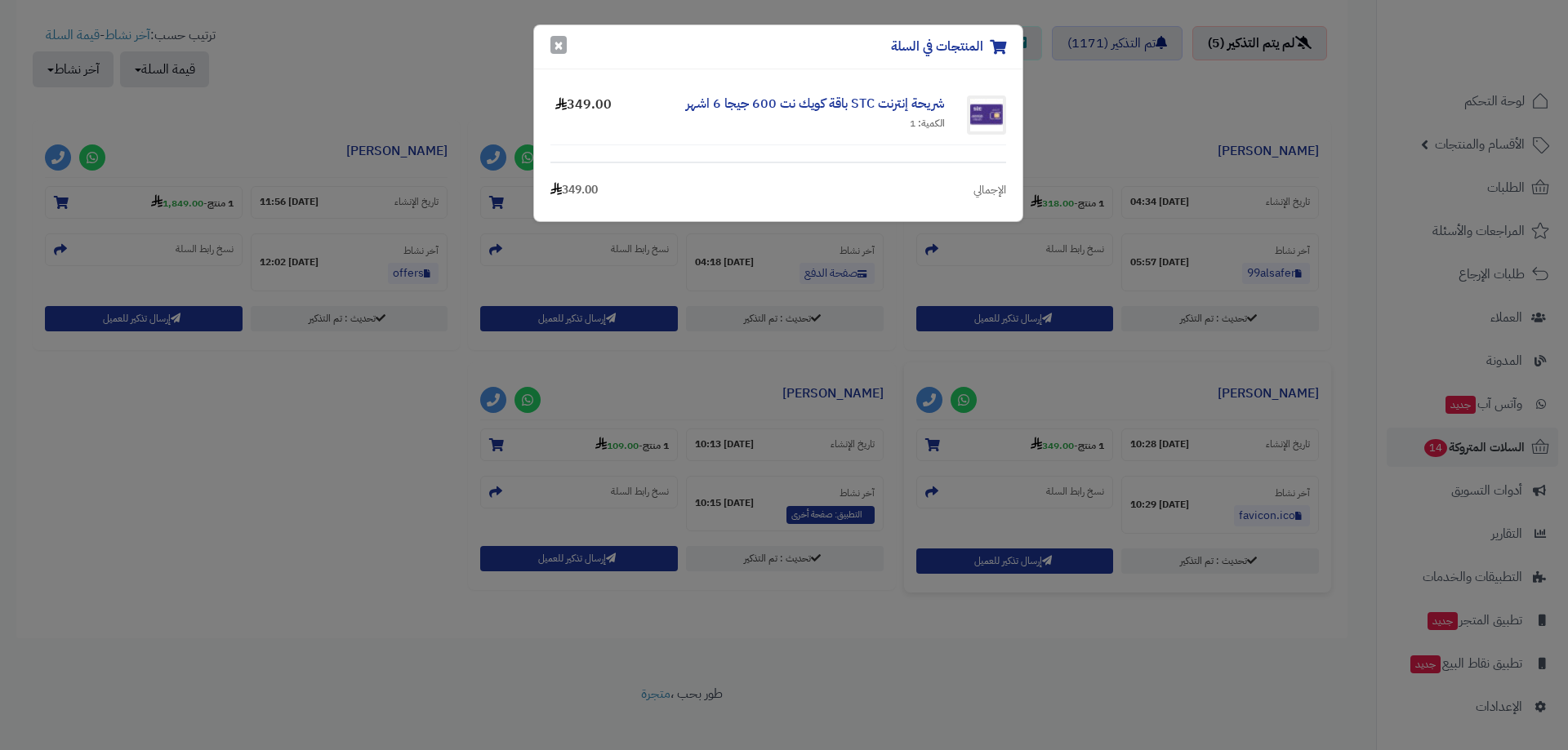
click at [563, 49] on button "×" at bounding box center [559, 45] width 16 height 18
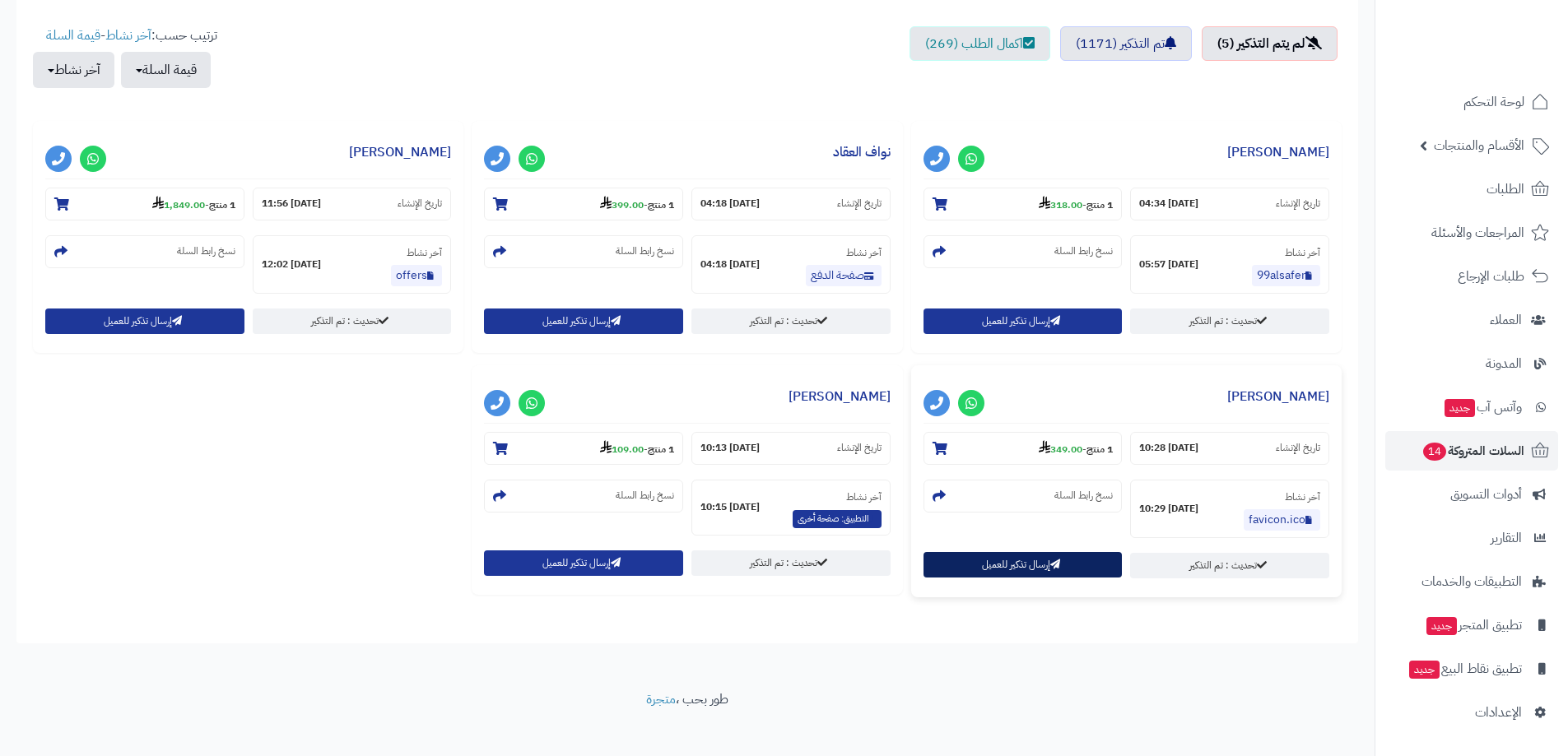
click at [1036, 578] on div "إرسال تذكير للعميل" at bounding box center [1023, 566] width 200 height 26
click at [1007, 572] on button "إرسال تذكير للعميل" at bounding box center [1023, 565] width 200 height 26
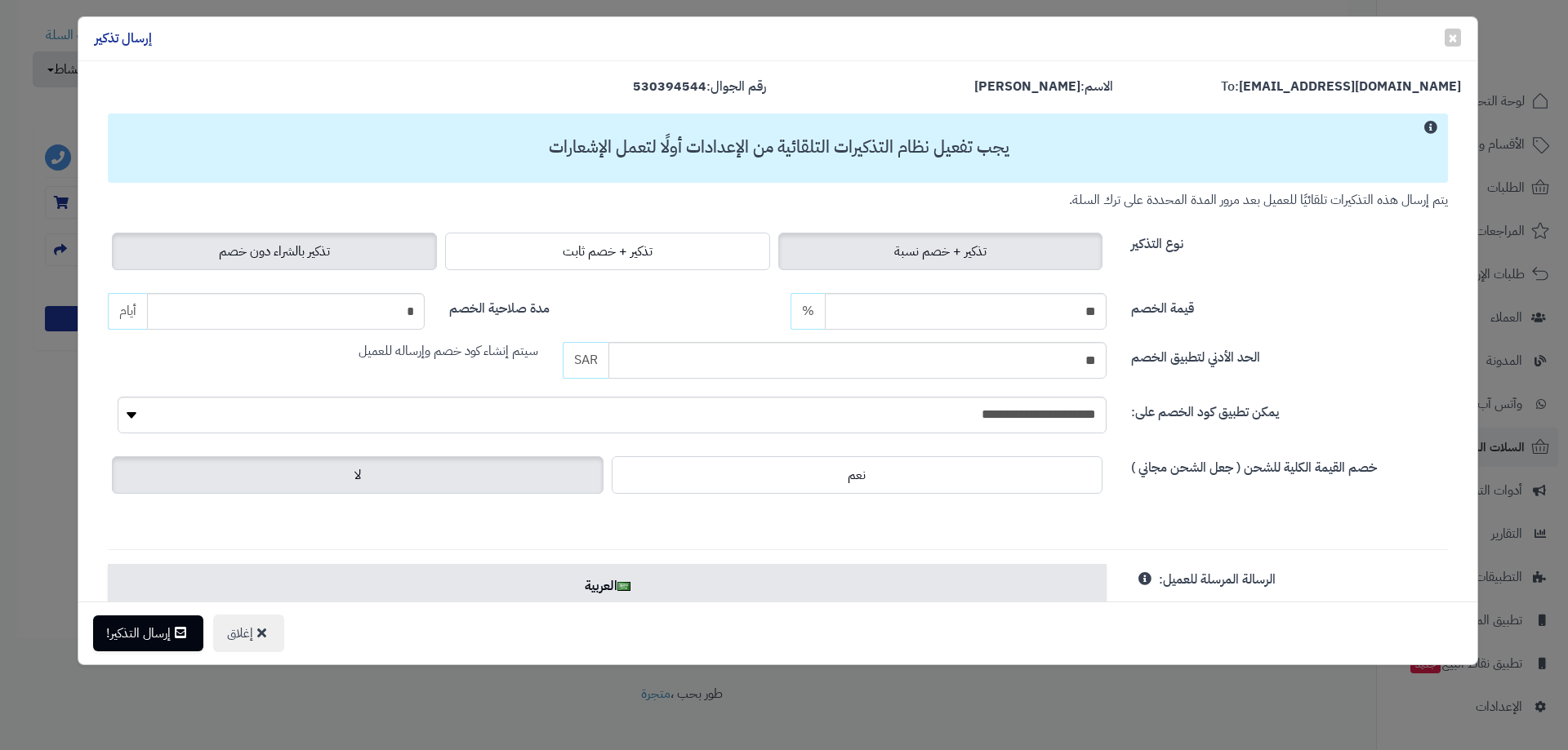
click at [356, 240] on label "تذكير بالشراء دون خصم" at bounding box center [274, 251] width 325 height 38
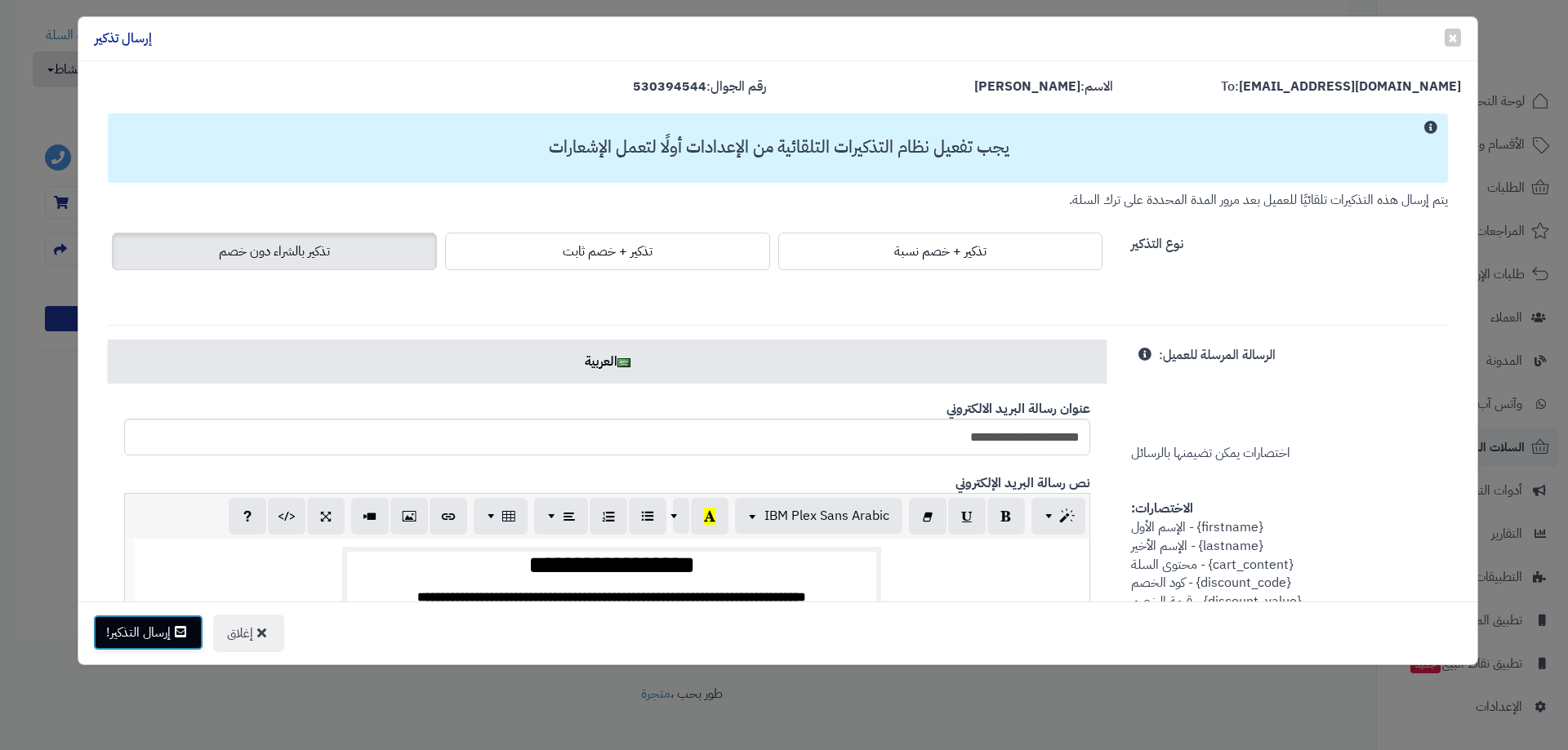
click at [141, 630] on button "إرسال التذكير!" at bounding box center [148, 633] width 110 height 36
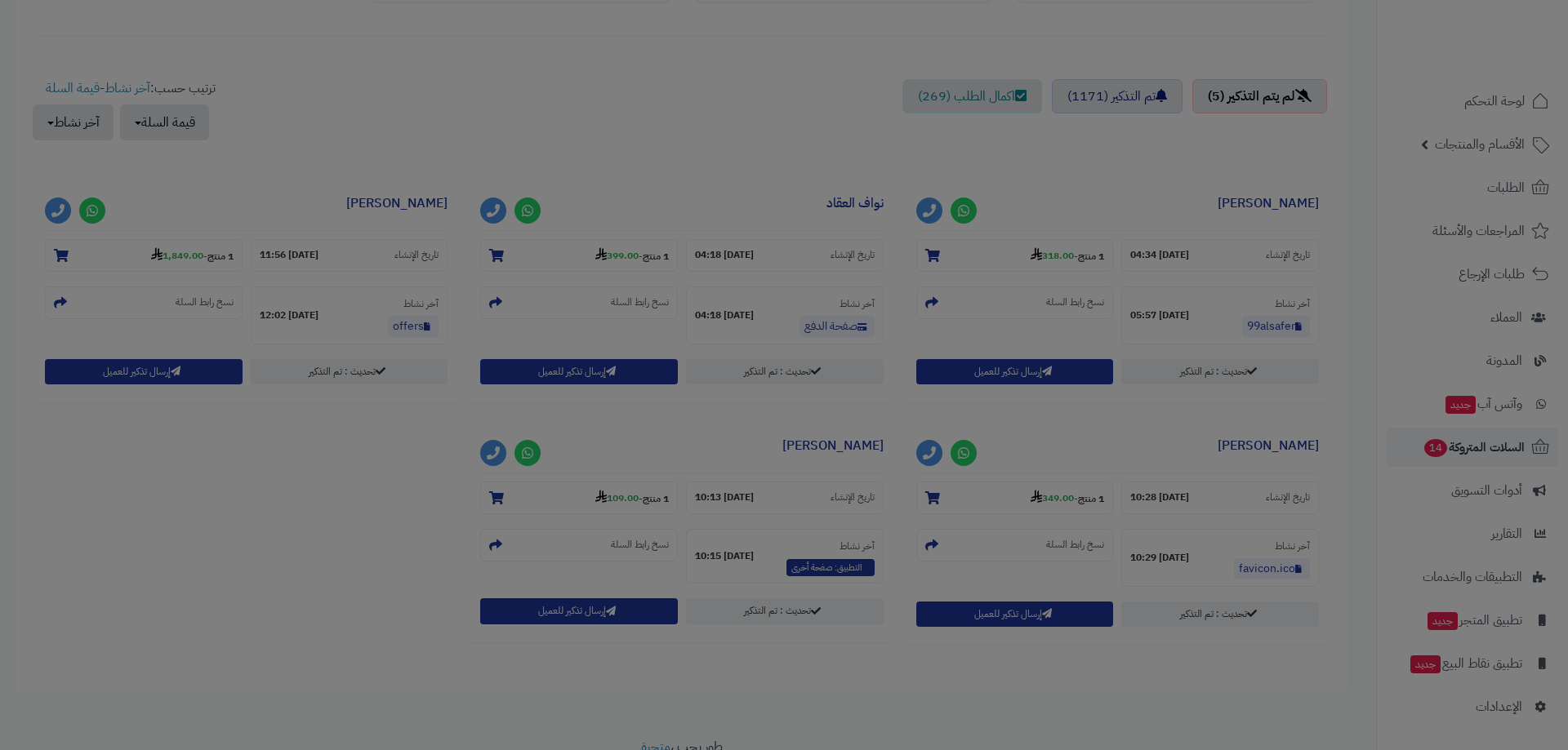
scroll to position [625, 0]
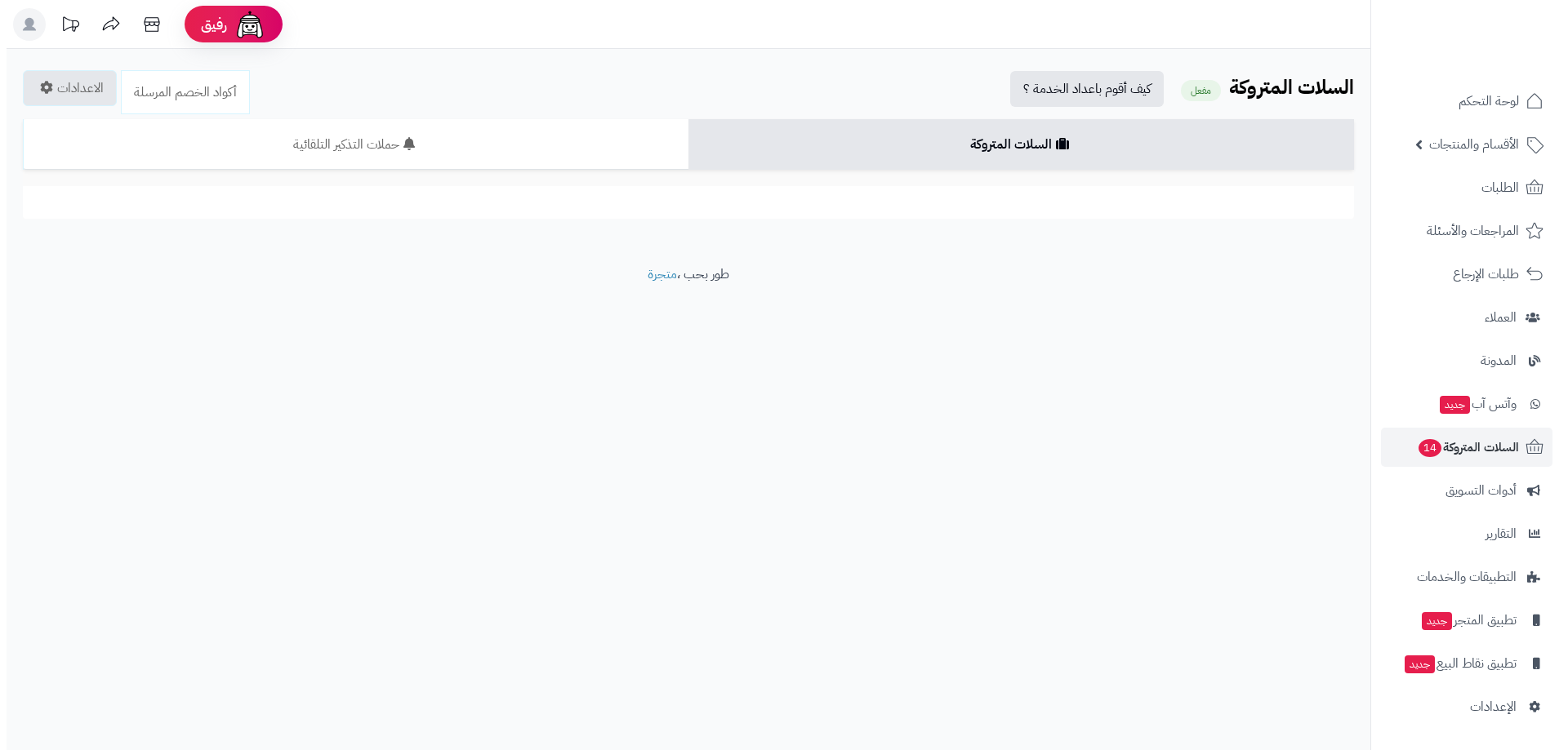
scroll to position [572, 0]
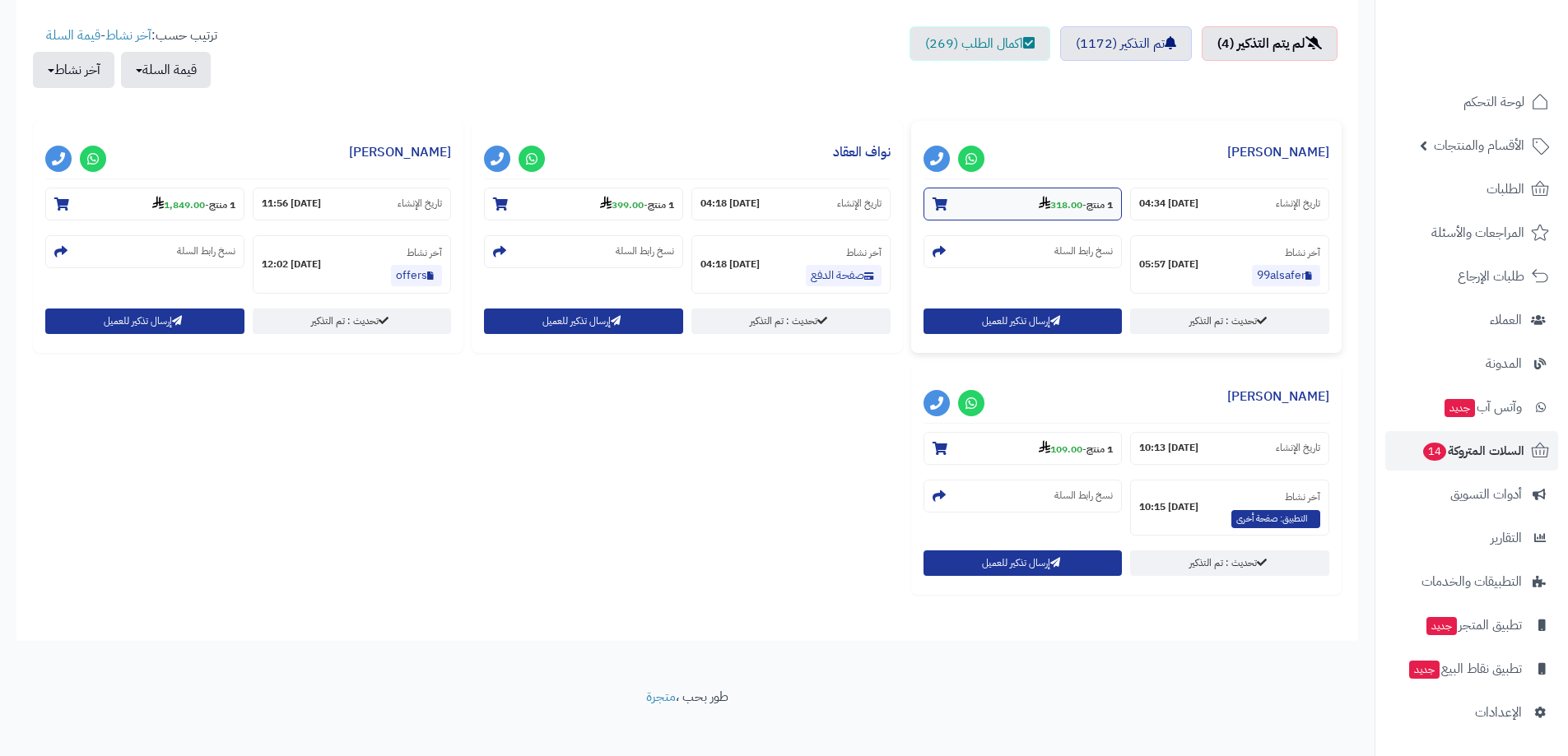
click at [1057, 202] on strong "318.00" at bounding box center [1060, 205] width 44 height 15
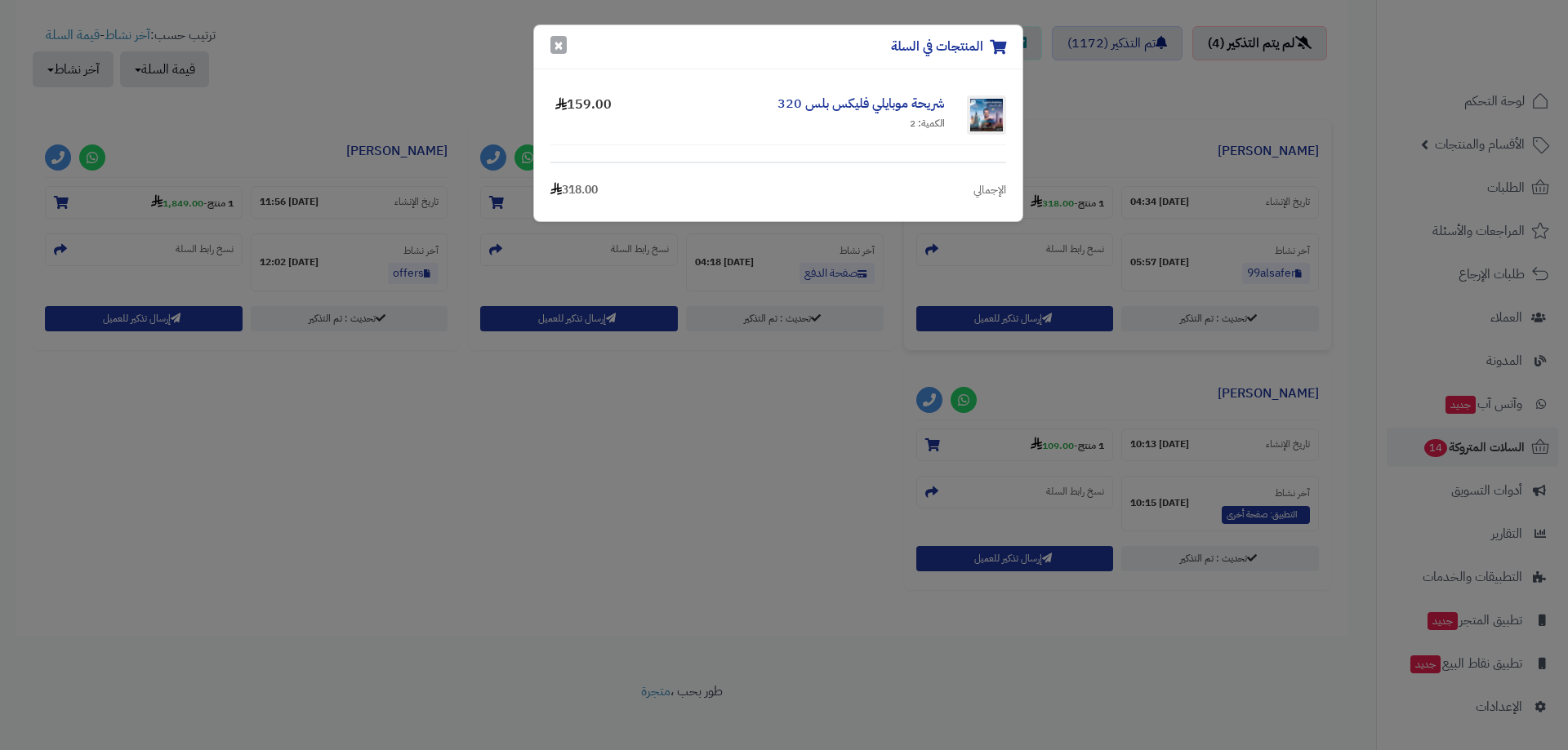
click at [557, 50] on button "×" at bounding box center [559, 45] width 16 height 18
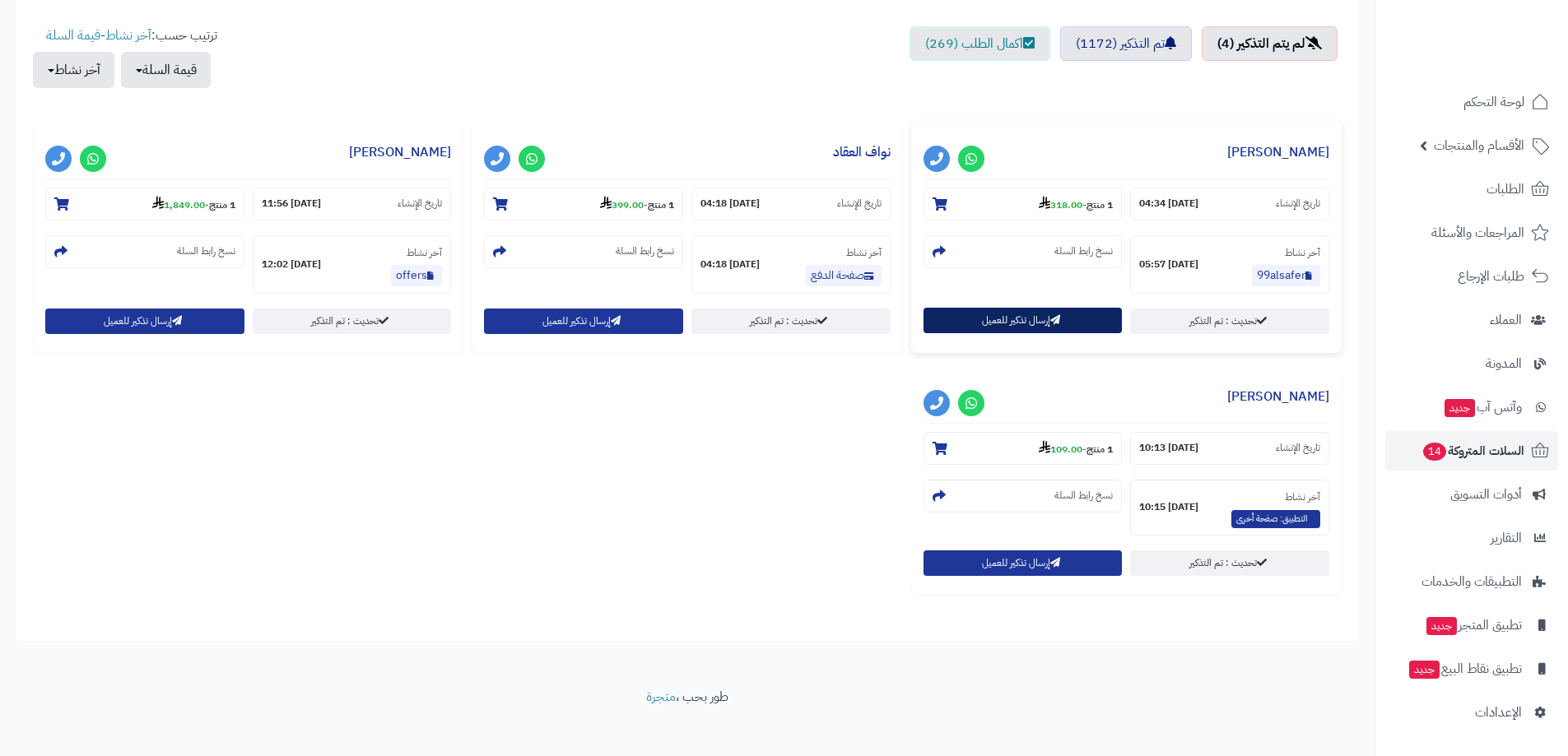
click at [1043, 317] on button "إرسال تذكير للعميل" at bounding box center [1023, 320] width 200 height 26
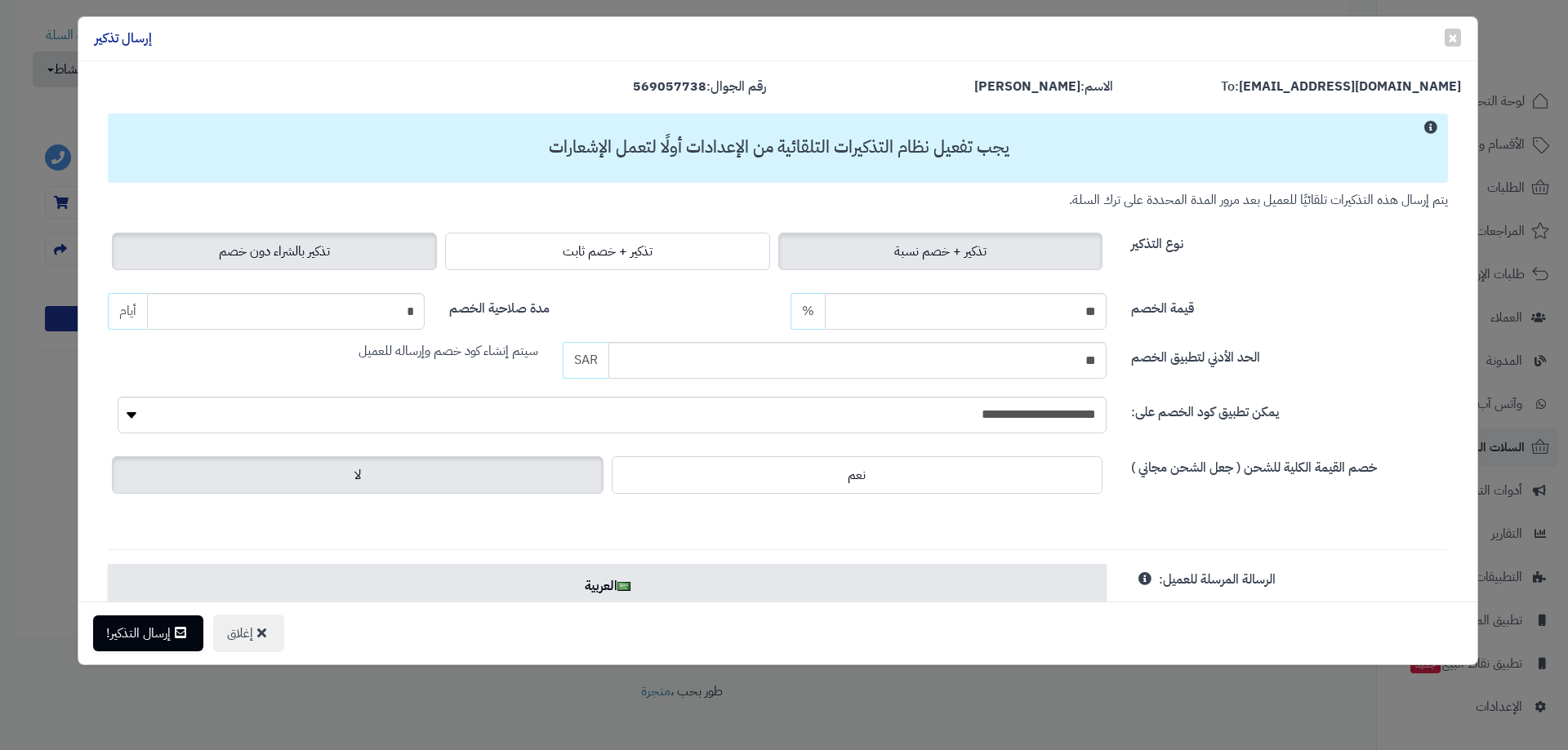
click at [278, 254] on span "تذكير بالشراء دون خصم" at bounding box center [275, 251] width 111 height 20
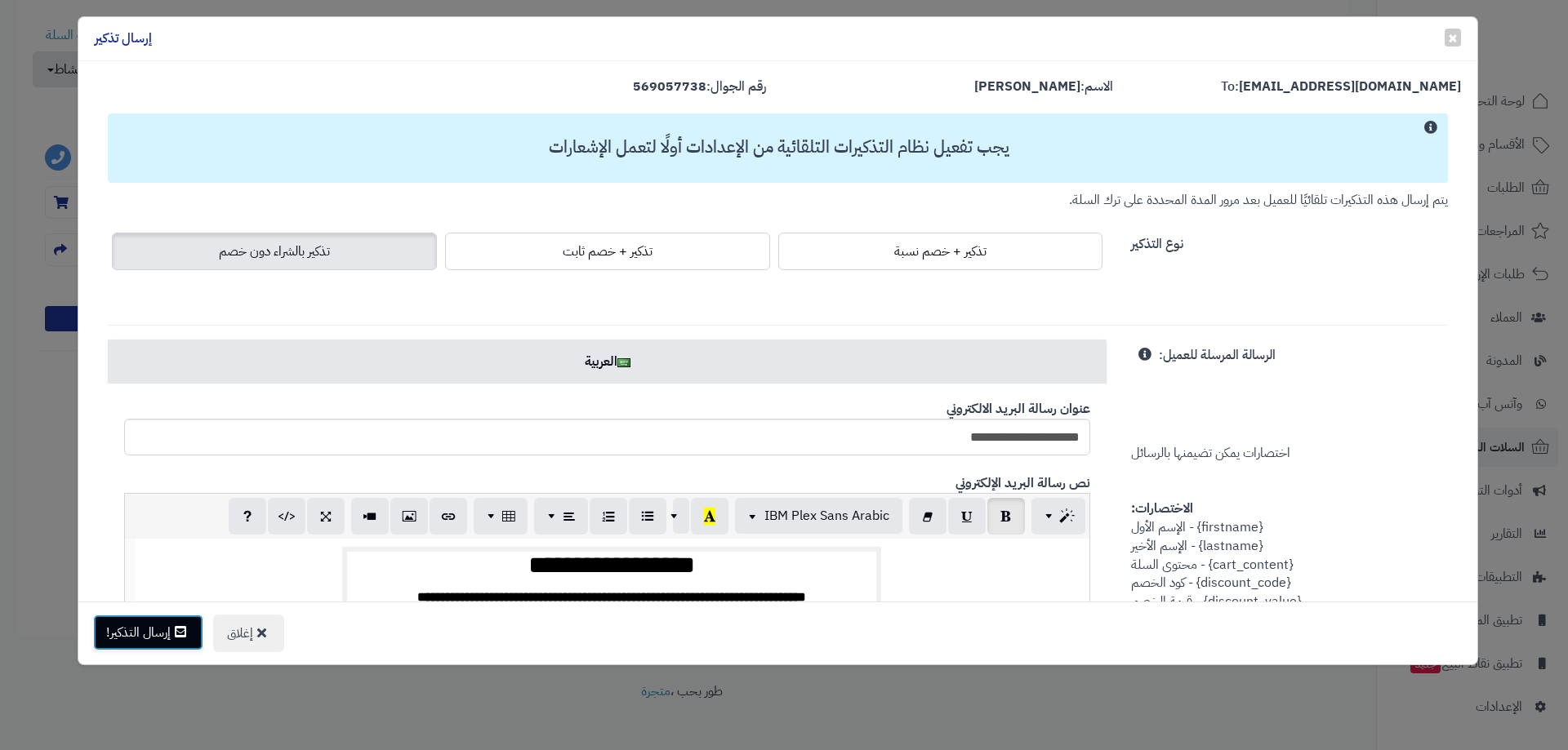
click at [168, 626] on button "إرسال التذكير!" at bounding box center [148, 633] width 110 height 36
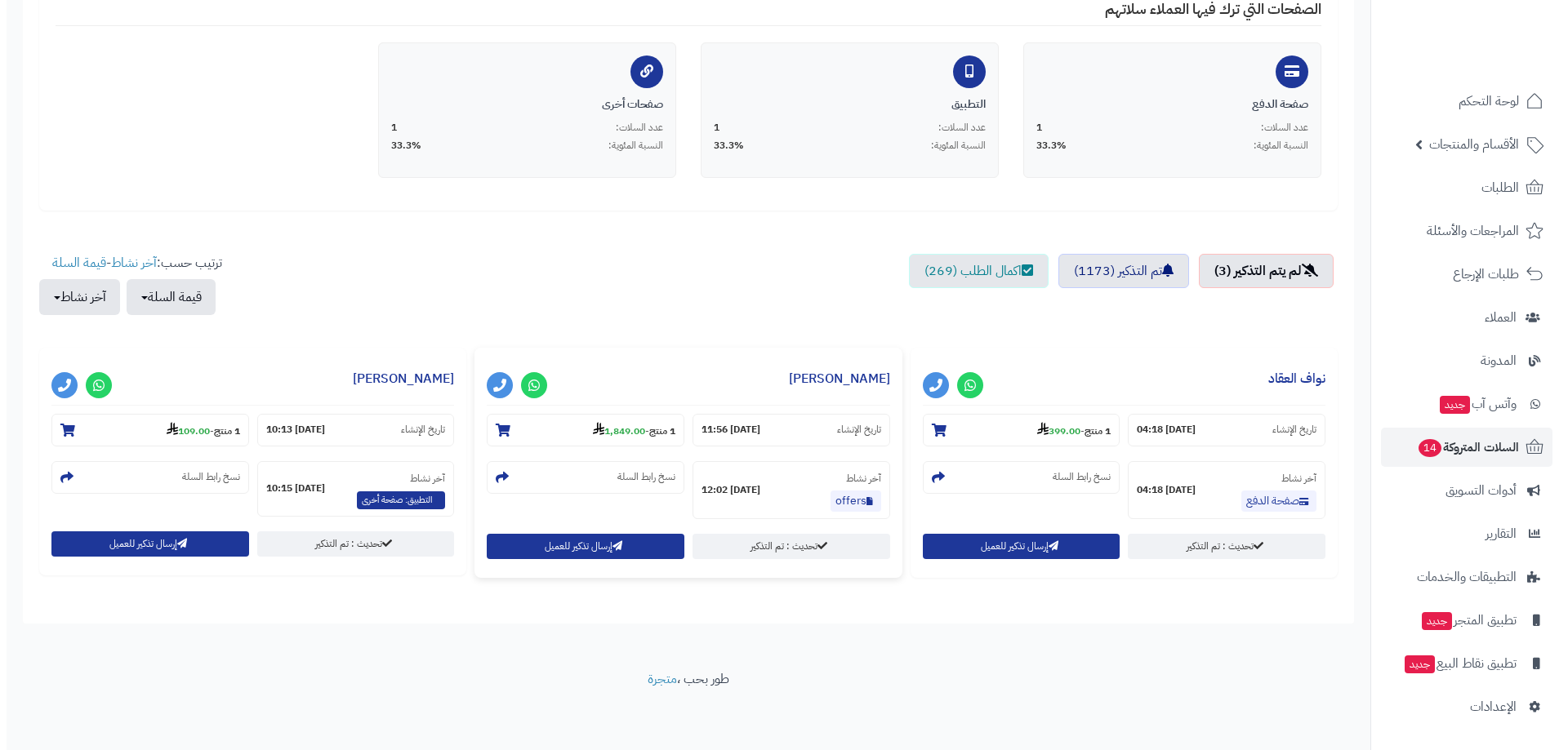
scroll to position [345, 0]
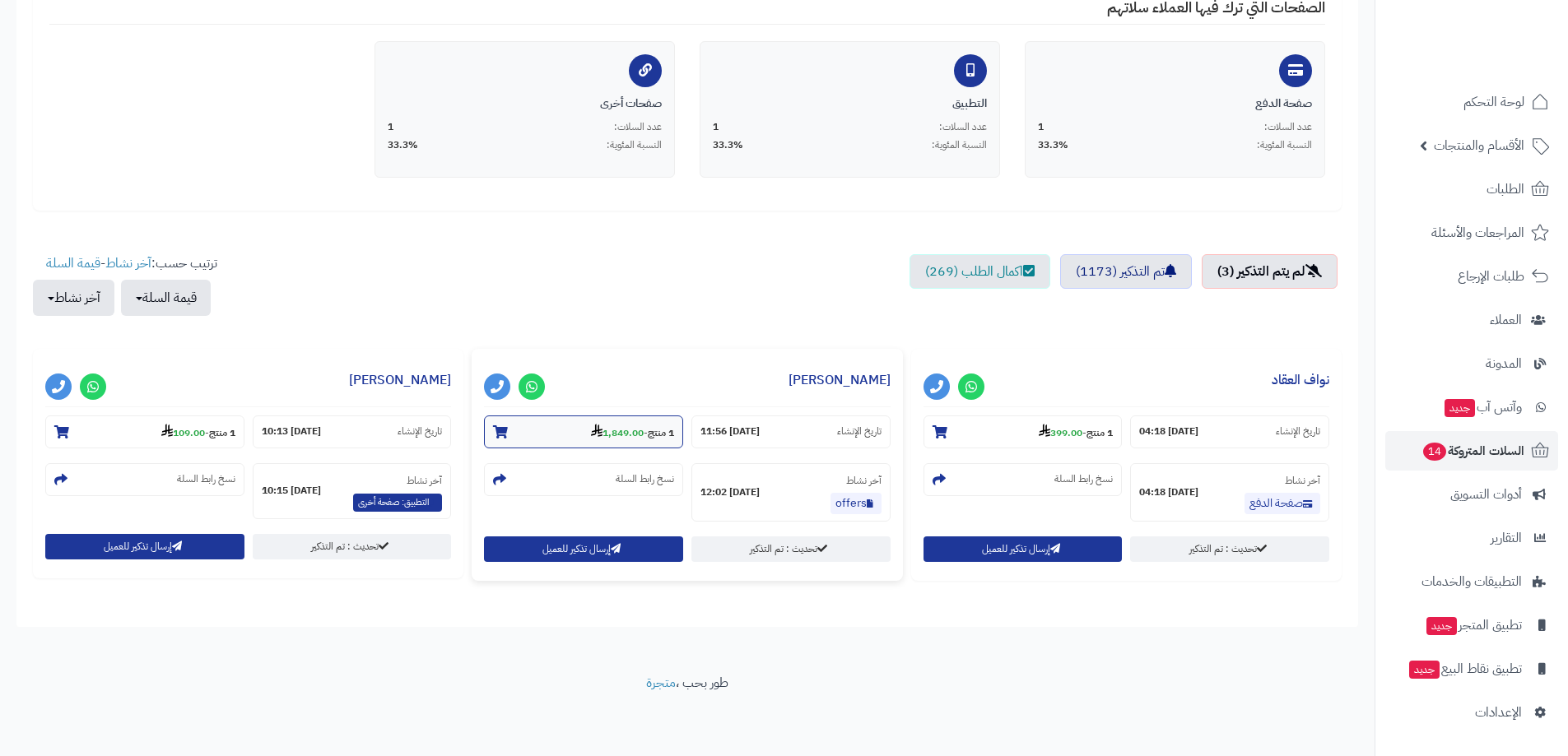
click at [628, 429] on strong "1,849.00" at bounding box center [617, 433] width 53 height 15
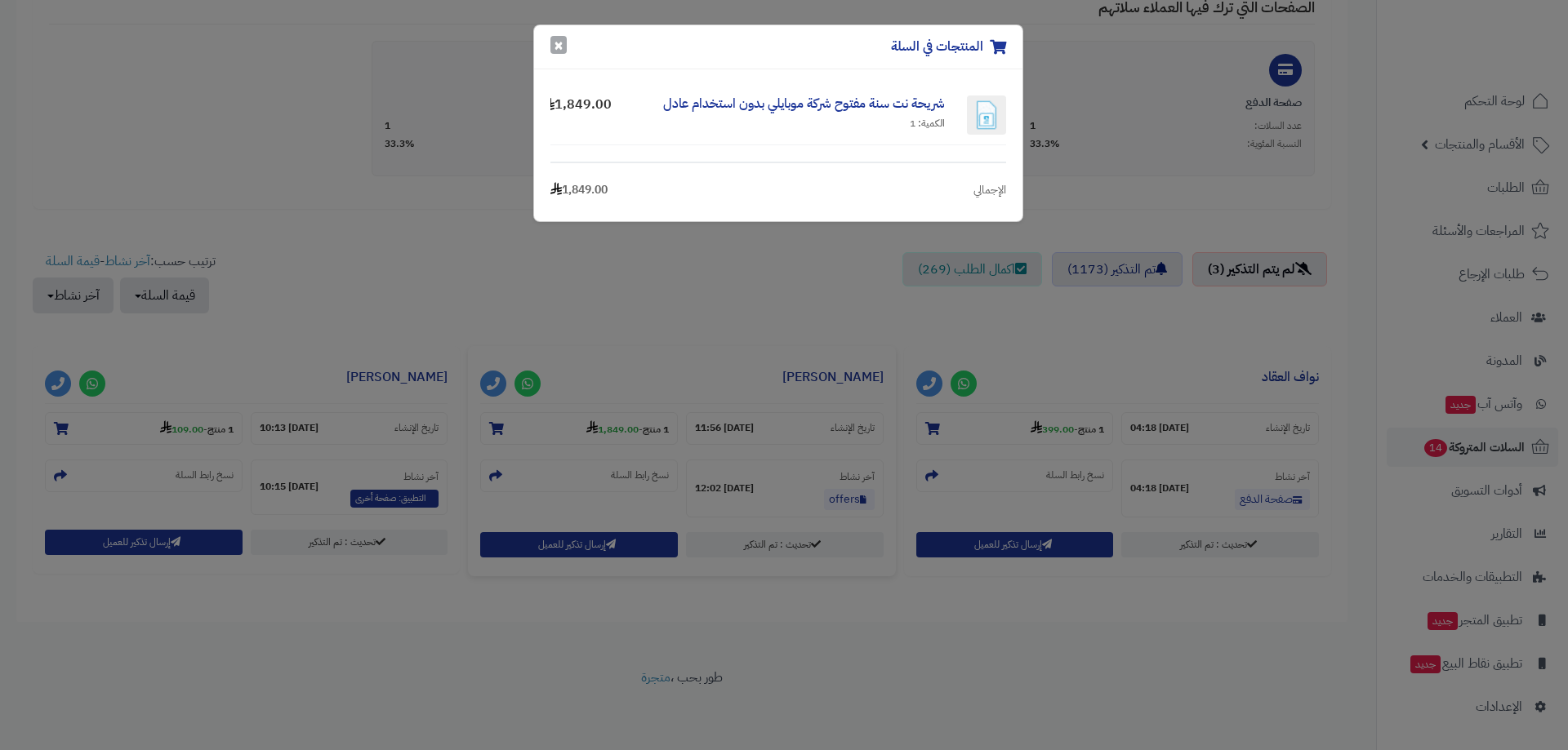
click at [559, 38] on button "×" at bounding box center [559, 45] width 16 height 18
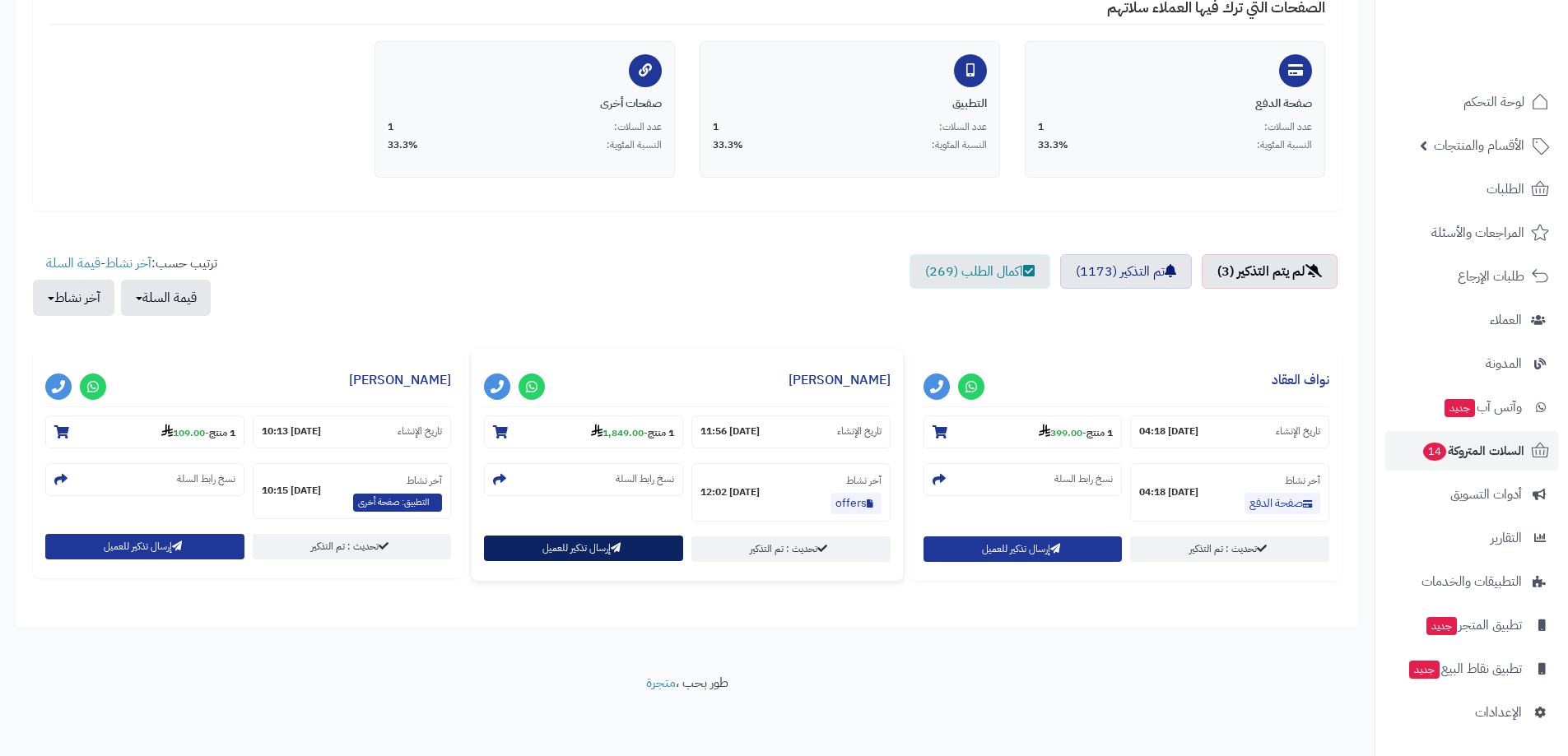
click at [556, 550] on button "إرسال تذكير للعميل" at bounding box center [584, 548] width 200 height 26
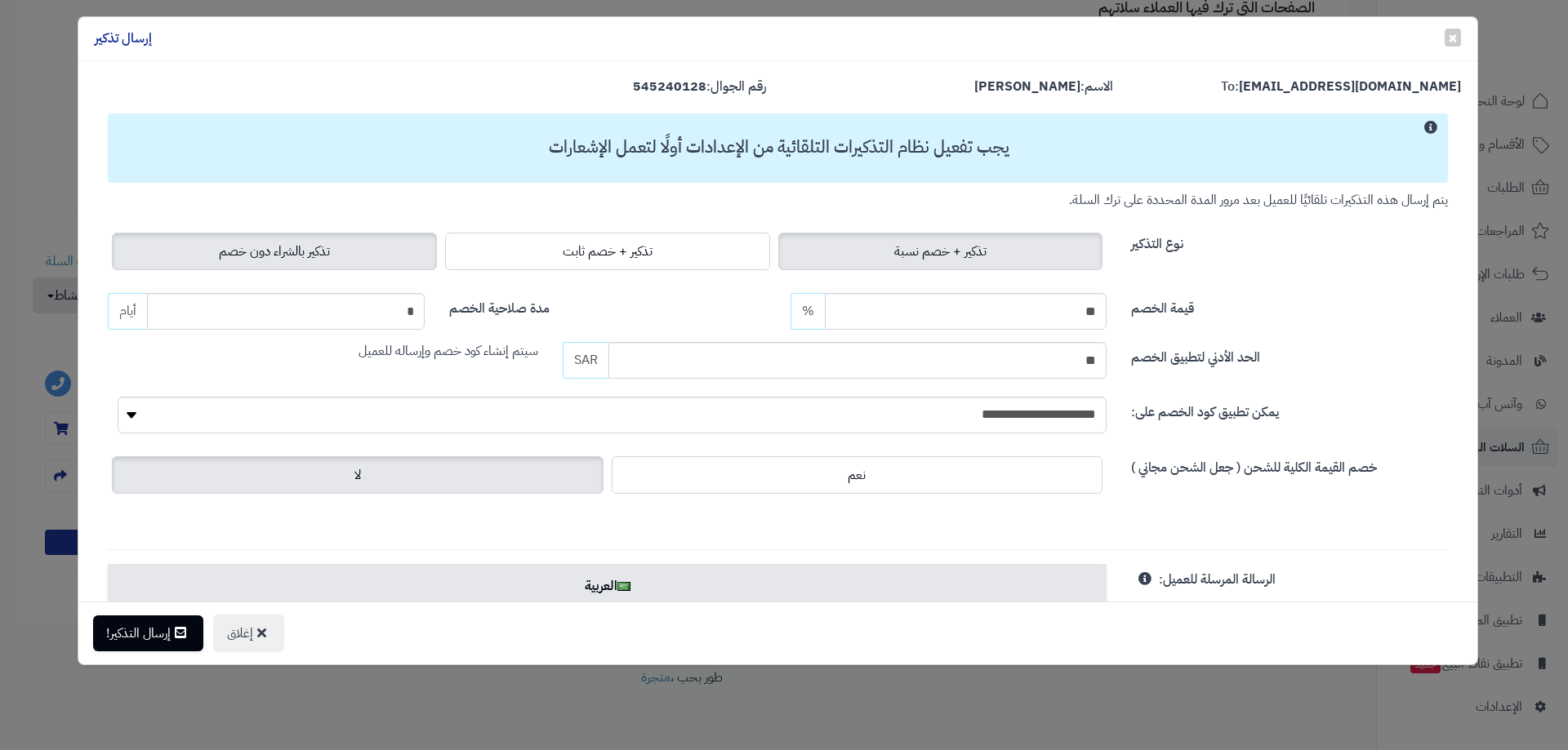
click at [284, 251] on span "تذكير بالشراء دون خصم" at bounding box center [275, 251] width 111 height 20
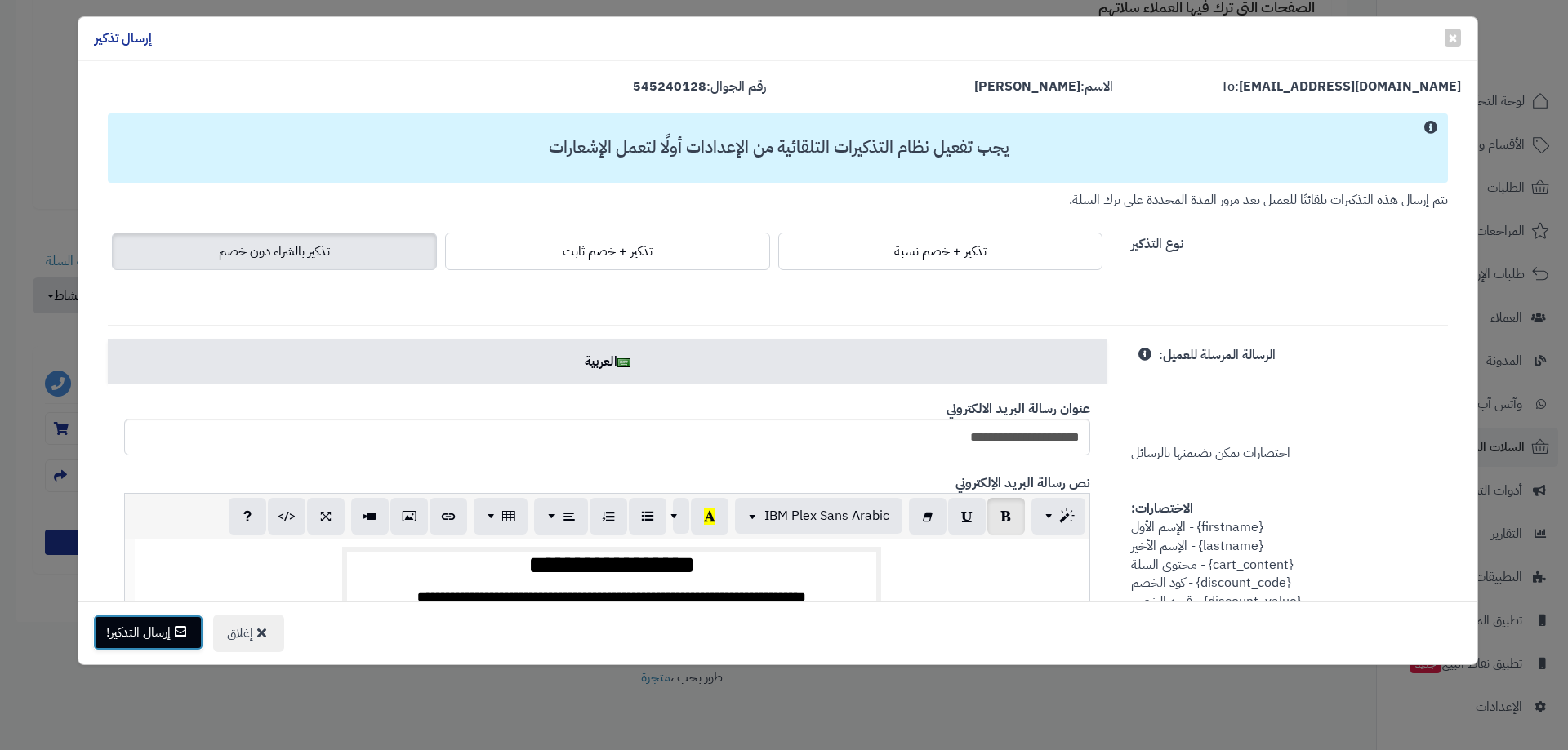
click at [170, 633] on button "إرسال التذكير!" at bounding box center [148, 633] width 110 height 36
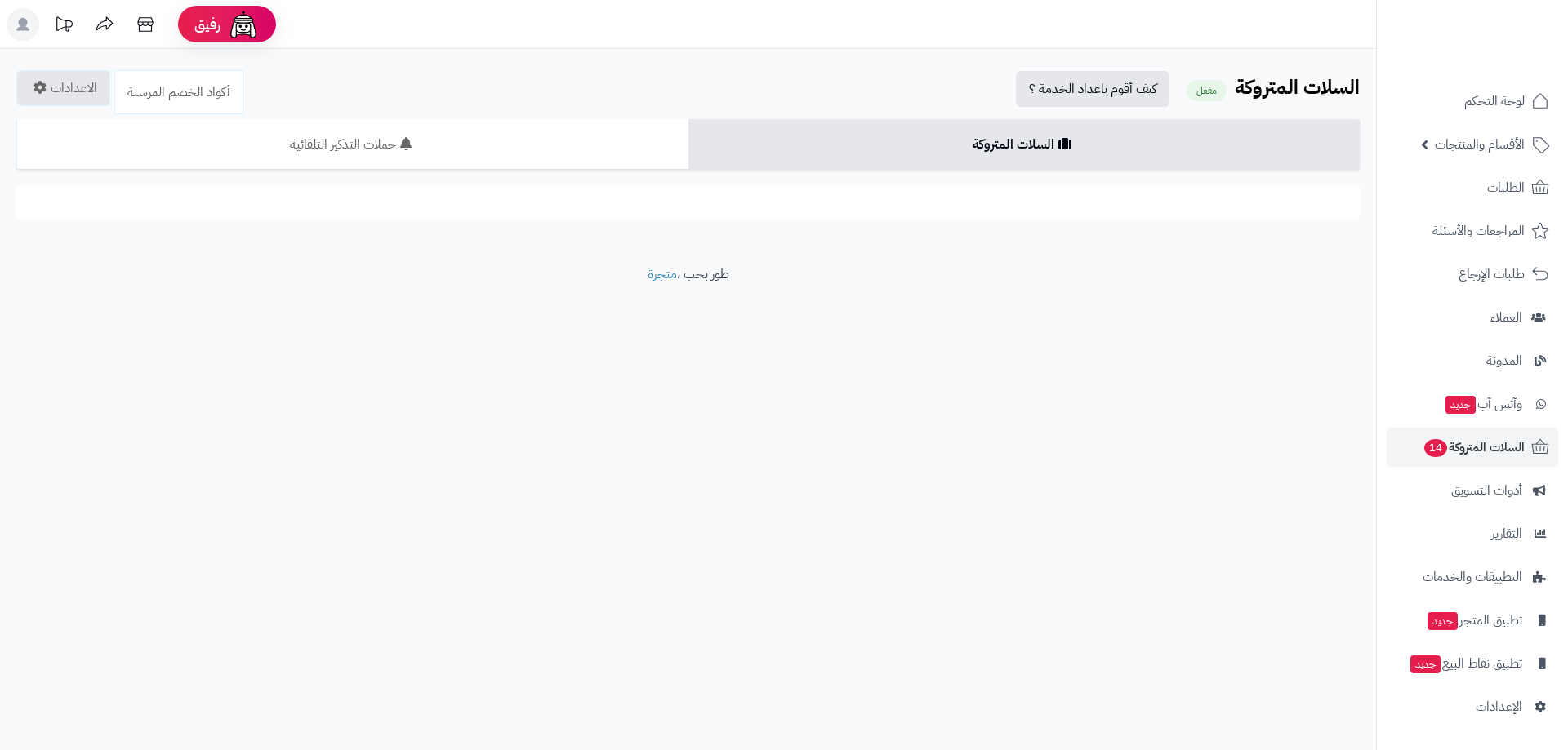
scroll to position [345, 0]
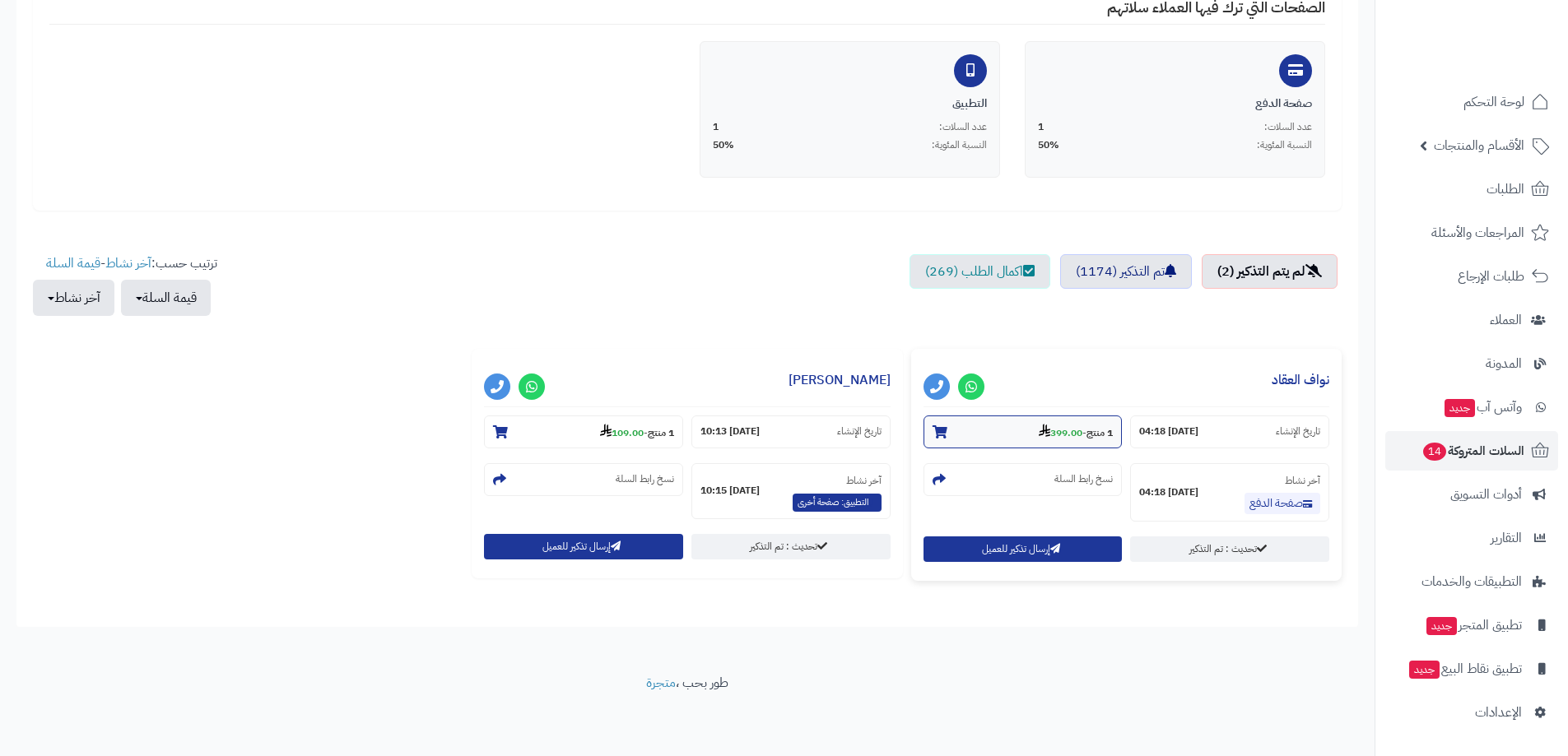
click at [1066, 437] on strong "399.00" at bounding box center [1060, 433] width 44 height 15
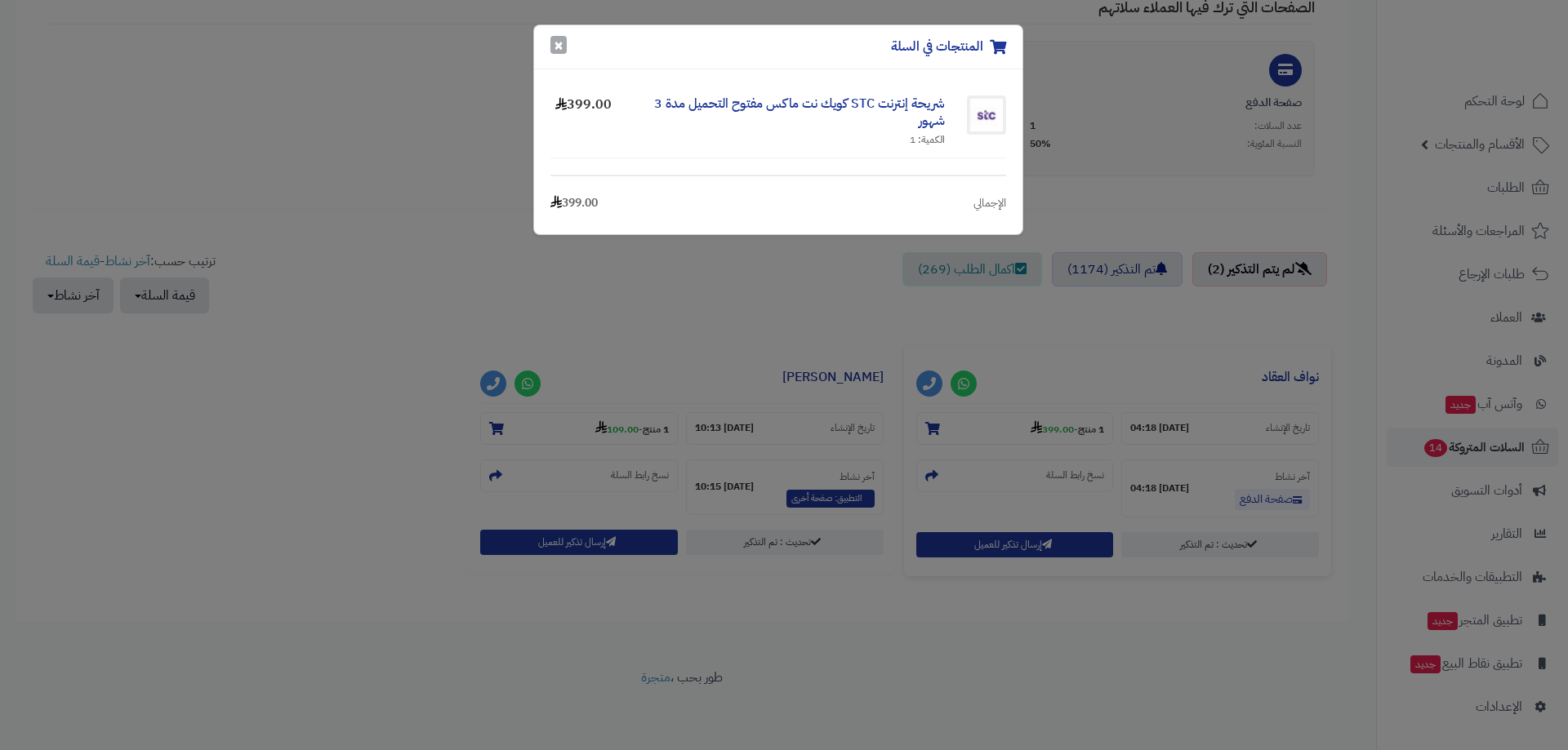
click at [561, 53] on button "×" at bounding box center [559, 45] width 16 height 18
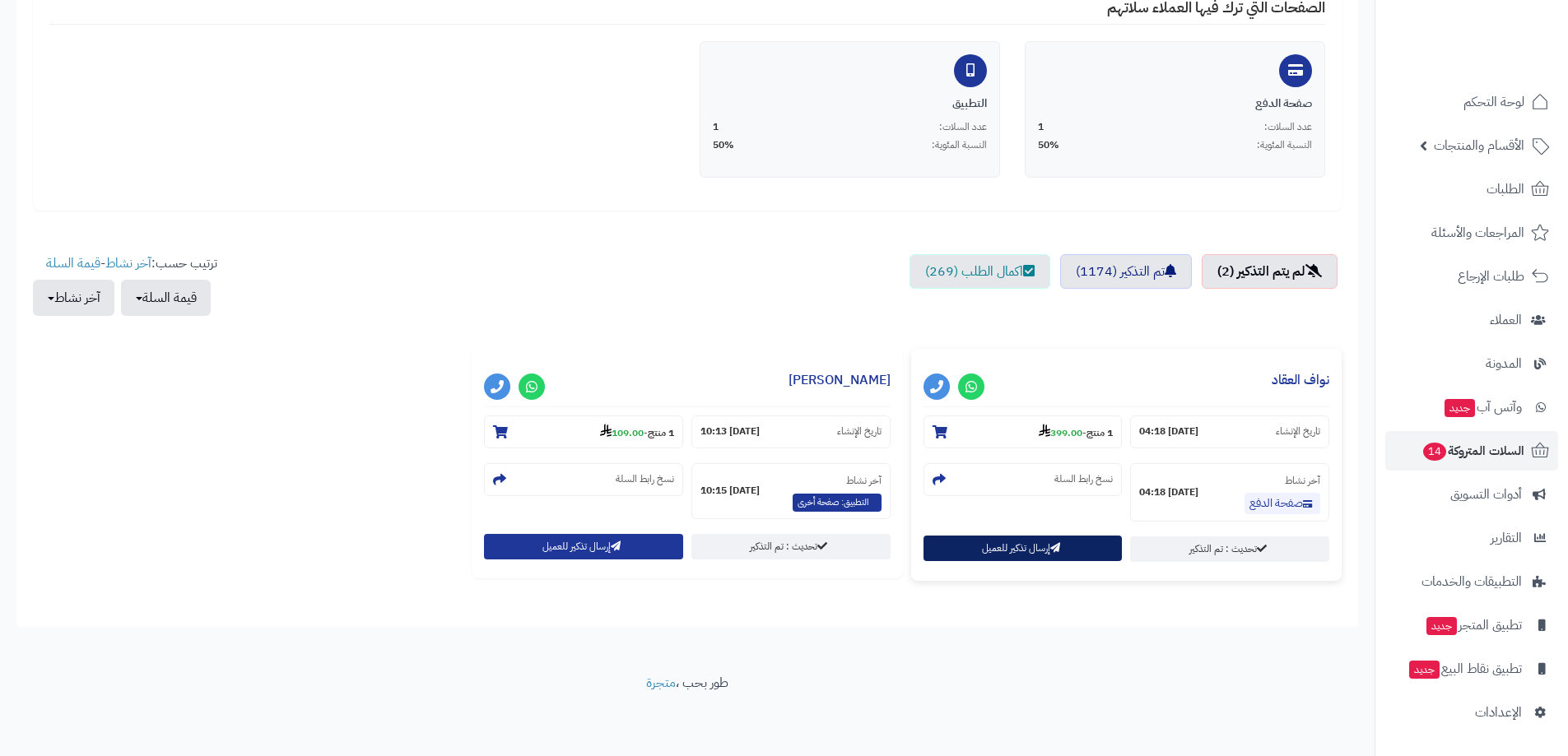
click at [1036, 544] on button "إرسال تذكير للعميل" at bounding box center [1023, 548] width 200 height 26
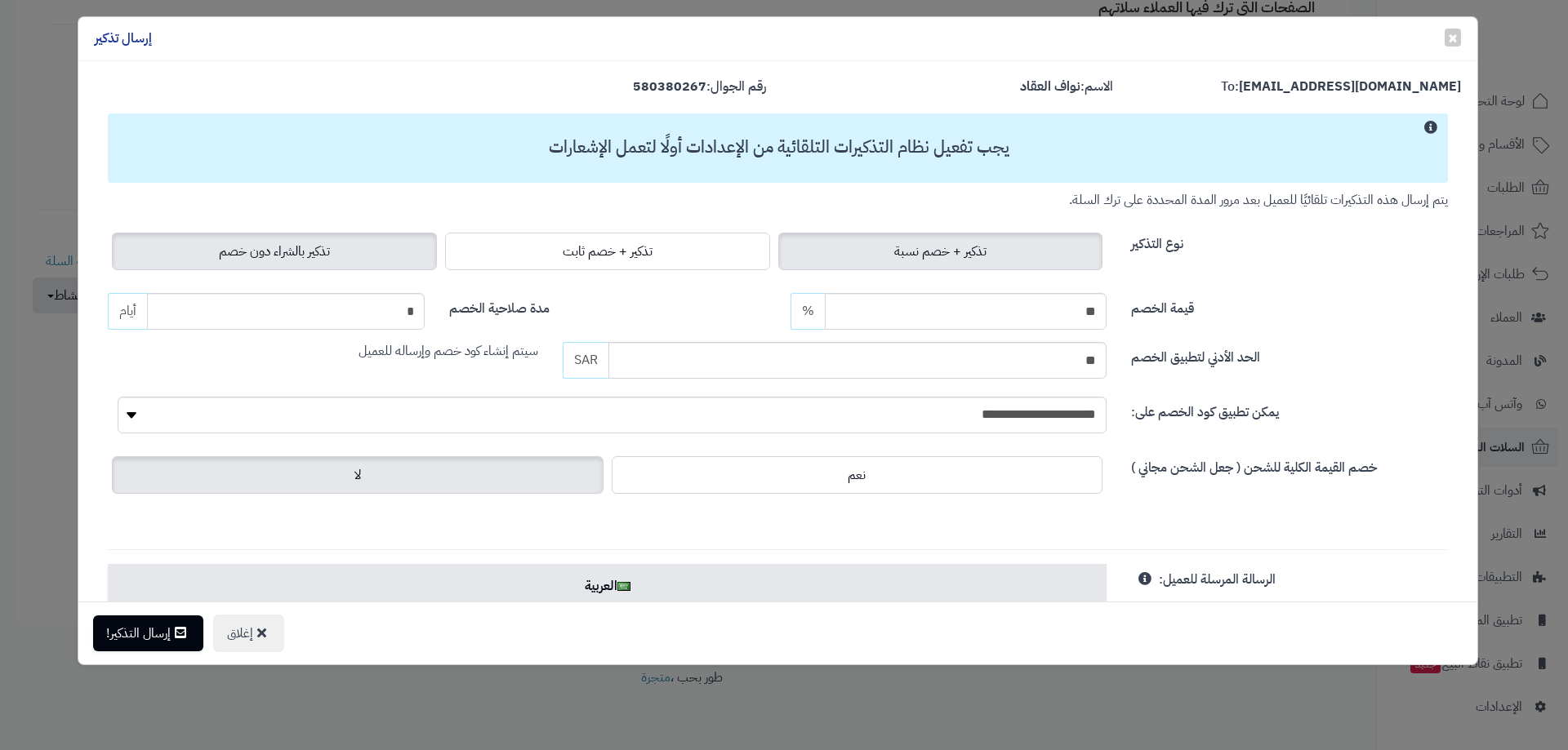
click at [350, 241] on label "تذكير بالشراء دون خصم" at bounding box center [274, 251] width 325 height 38
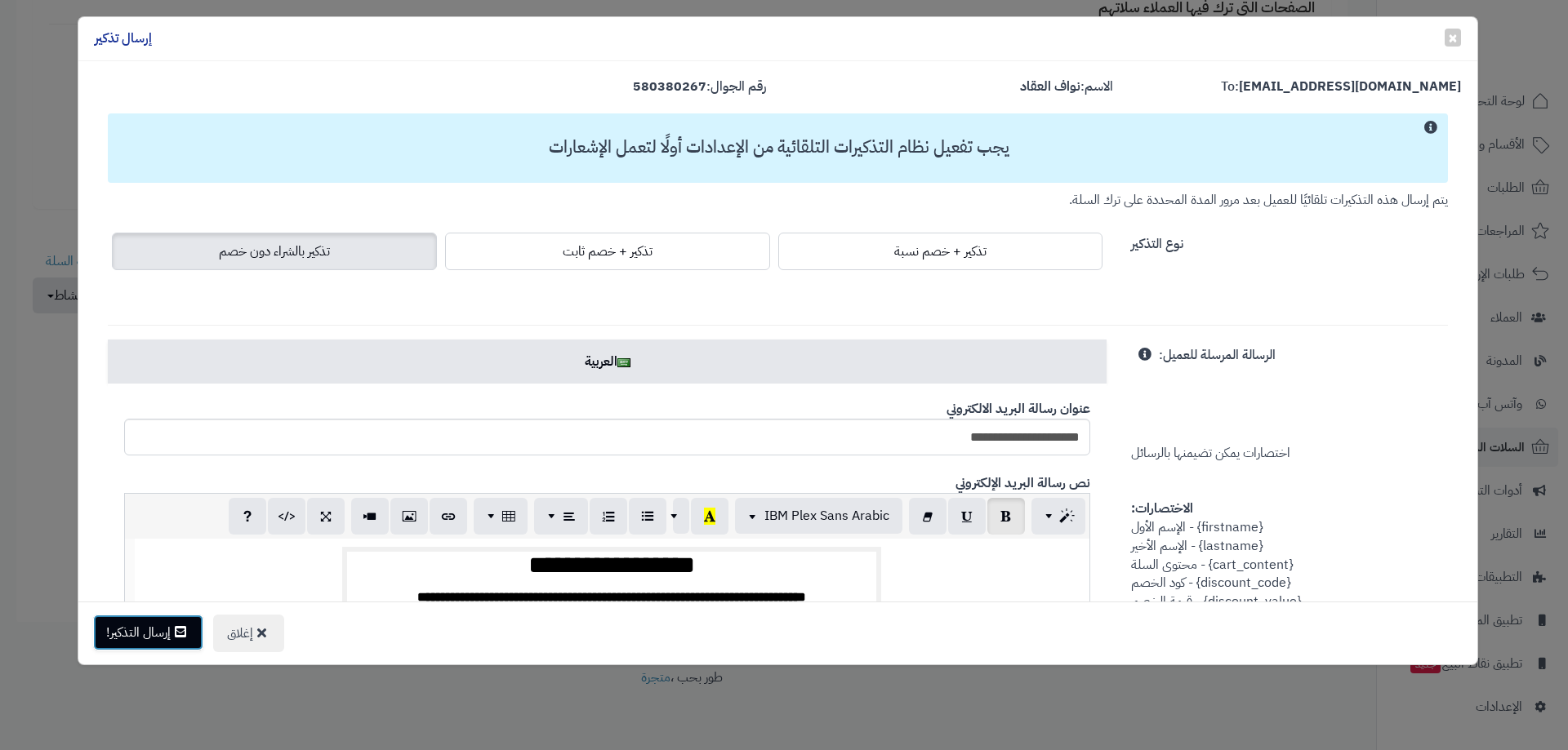
click at [132, 628] on button "إرسال التذكير!" at bounding box center [148, 633] width 110 height 36
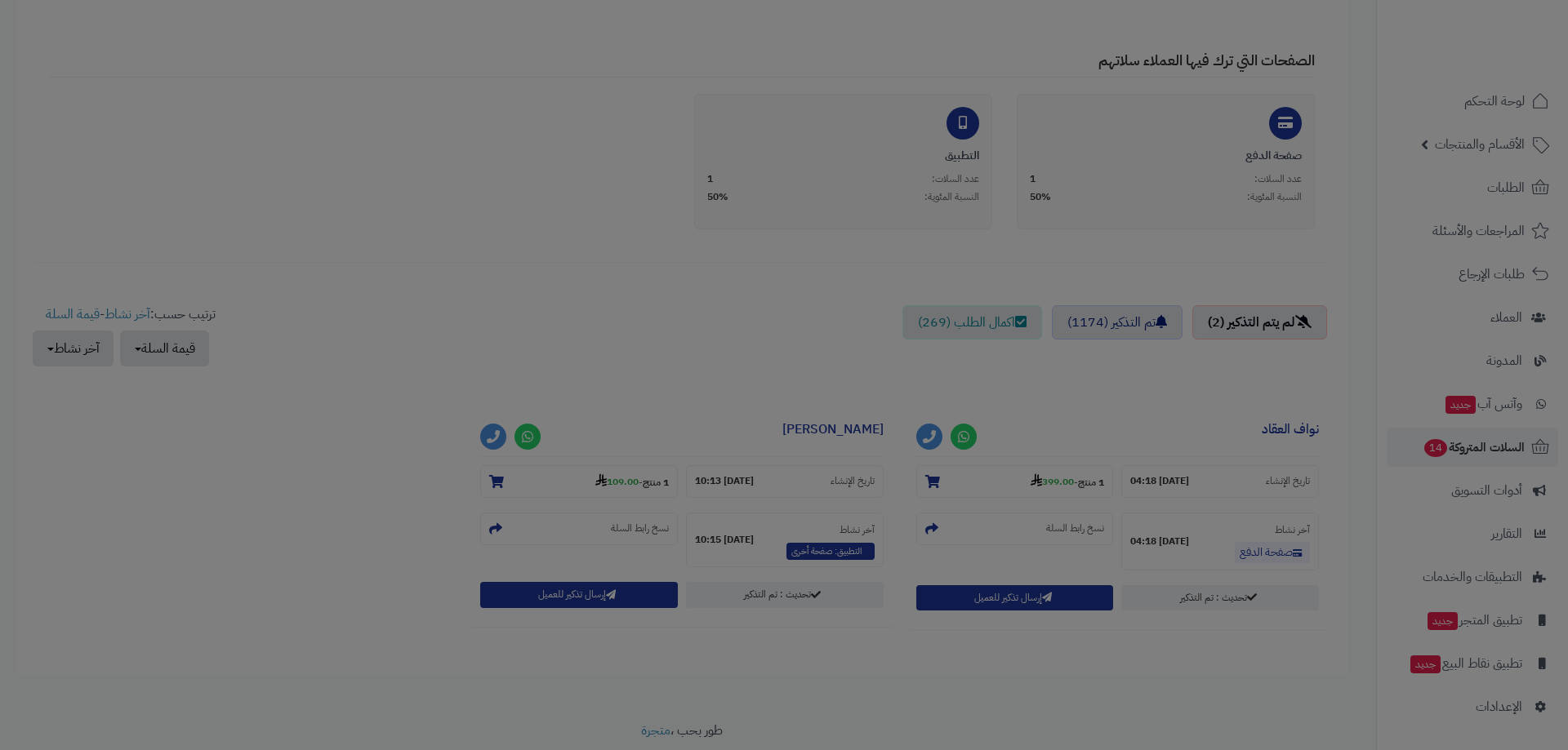
scroll to position [398, 0]
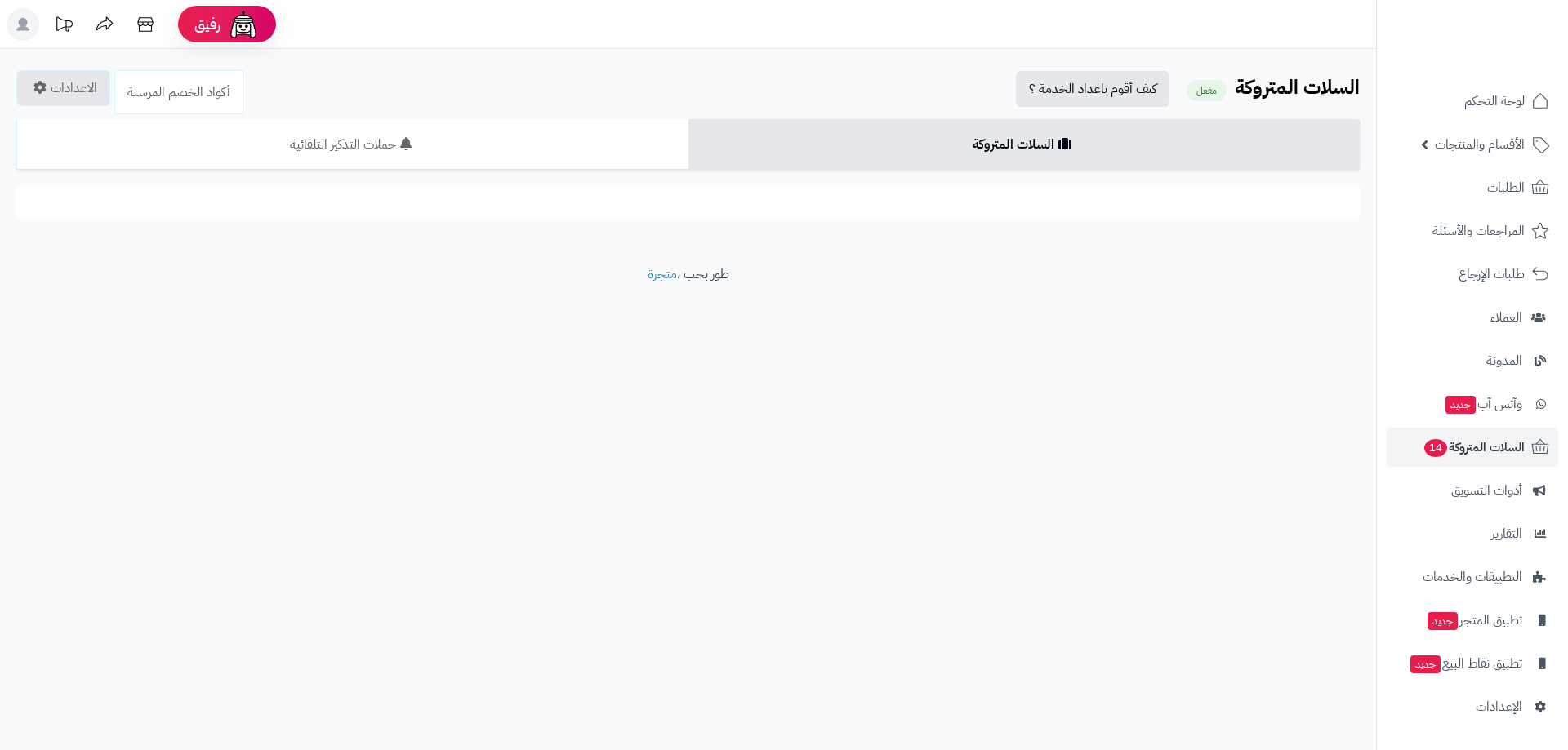
scroll to position [343, 0]
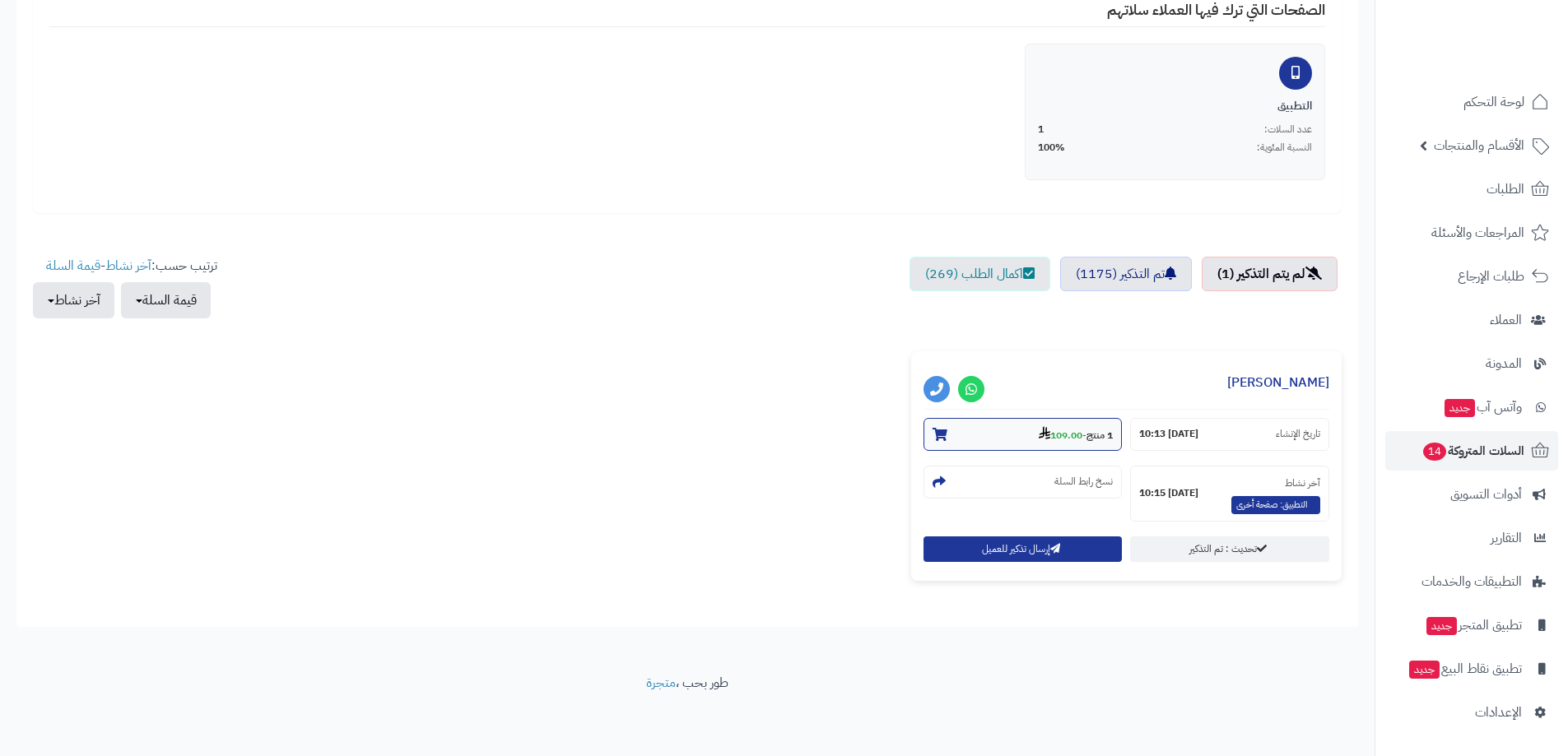
click at [1088, 439] on strong "1 منتج" at bounding box center [1100, 435] width 26 height 15
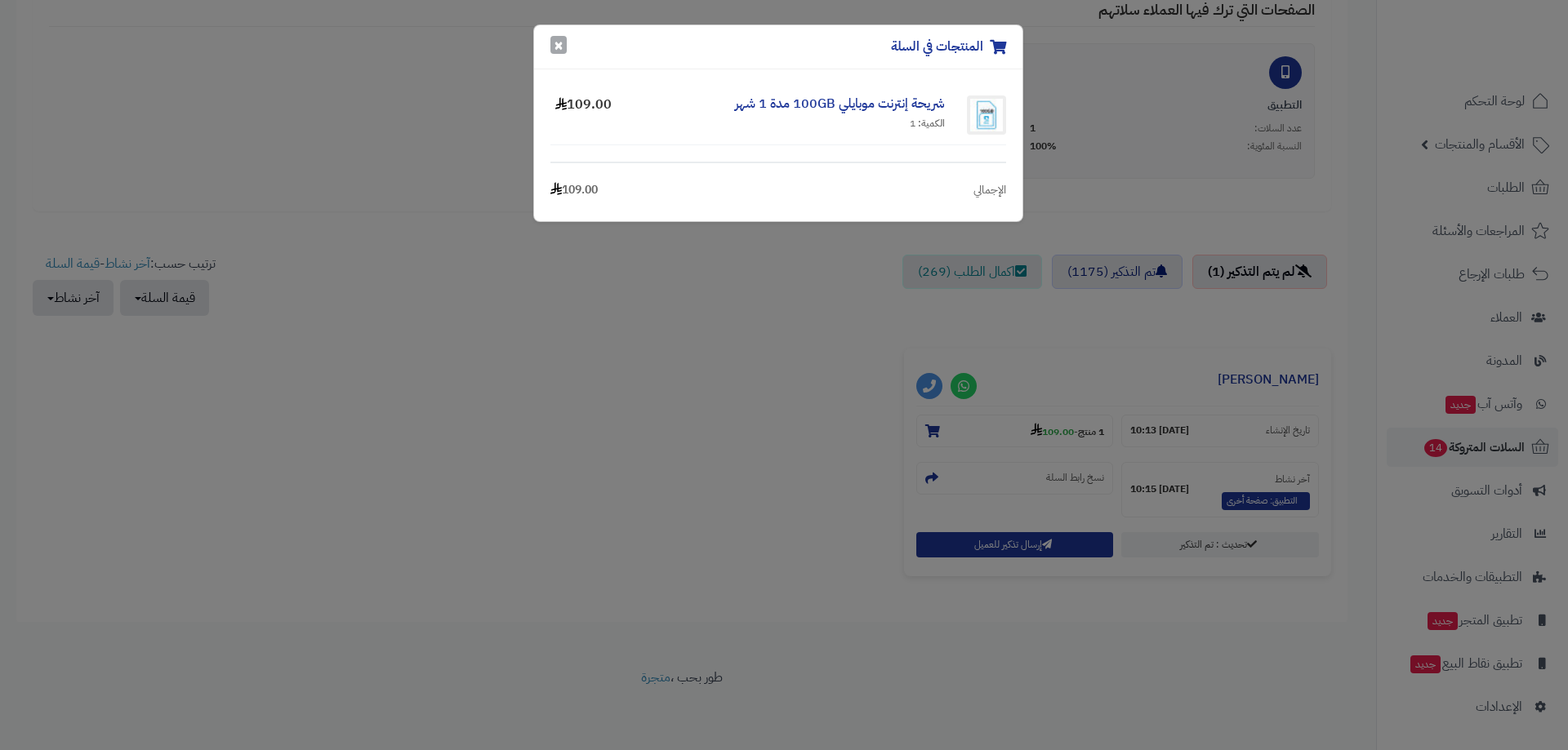
click at [555, 48] on button "×" at bounding box center [559, 45] width 16 height 18
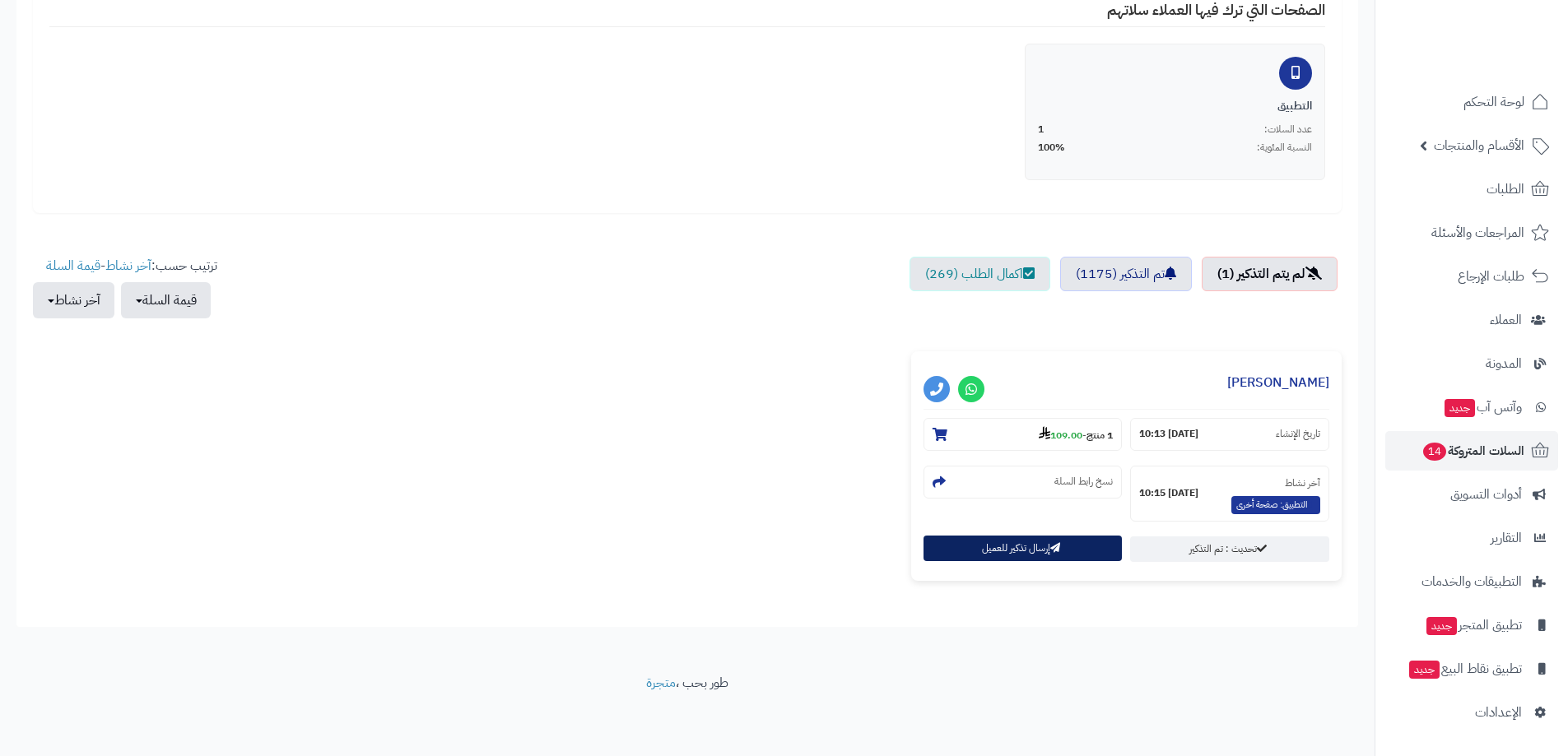
click at [1025, 542] on button "إرسال تذكير للعميل" at bounding box center [1023, 548] width 200 height 26
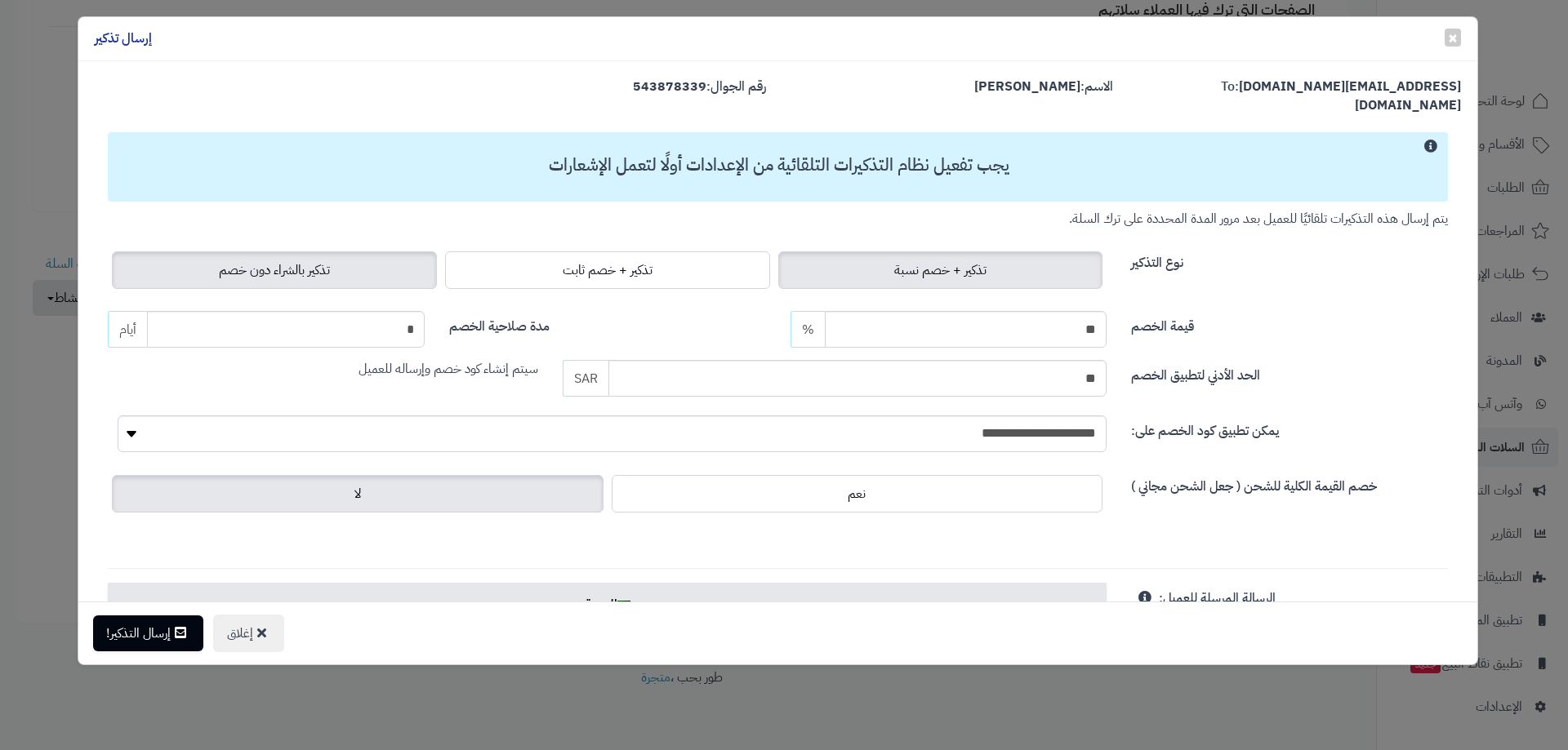
click at [293, 260] on span "تذكير بالشراء دون خصم" at bounding box center [275, 270] width 111 height 20
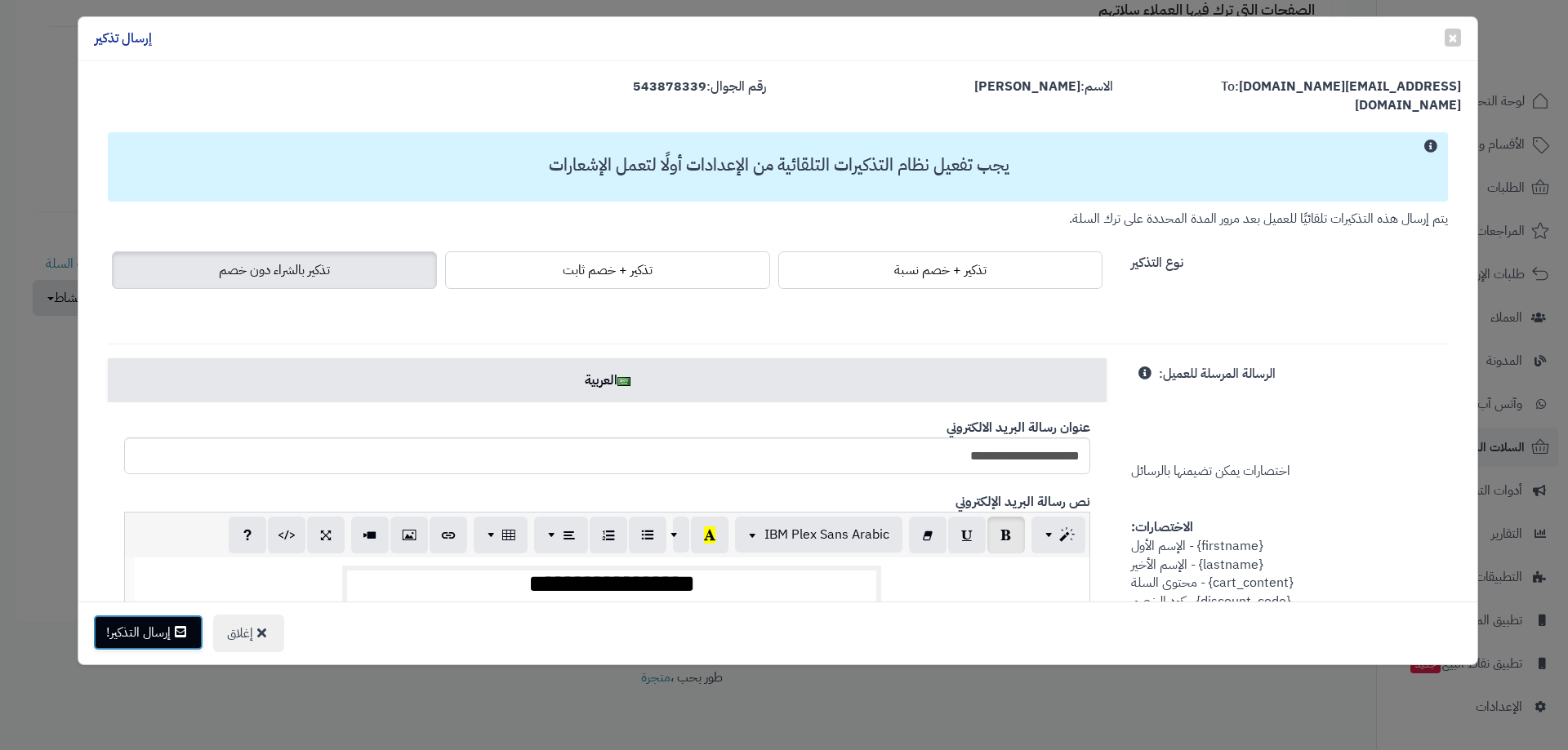
click at [155, 632] on button "إرسال التذكير!" at bounding box center [148, 633] width 110 height 36
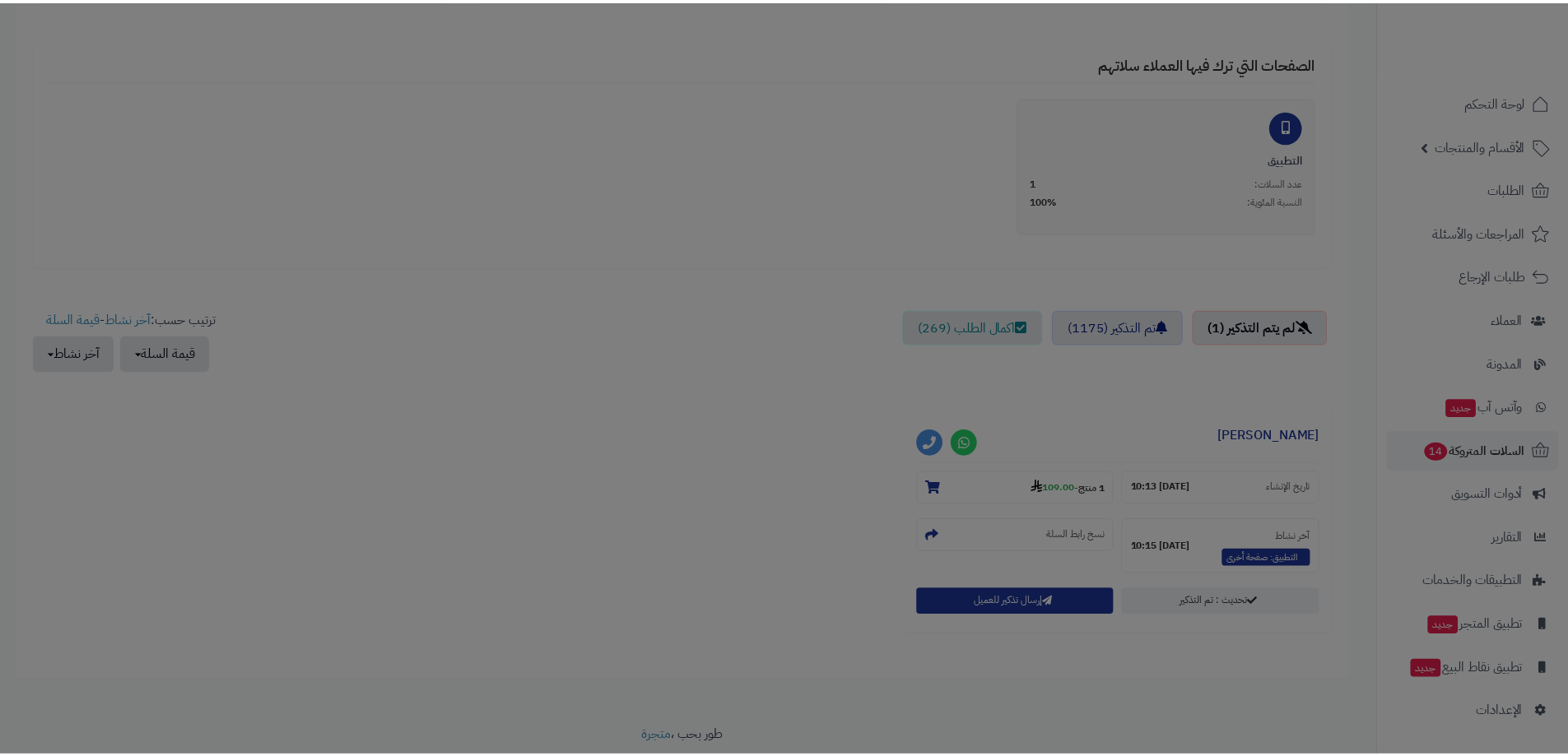
scroll to position [399, 0]
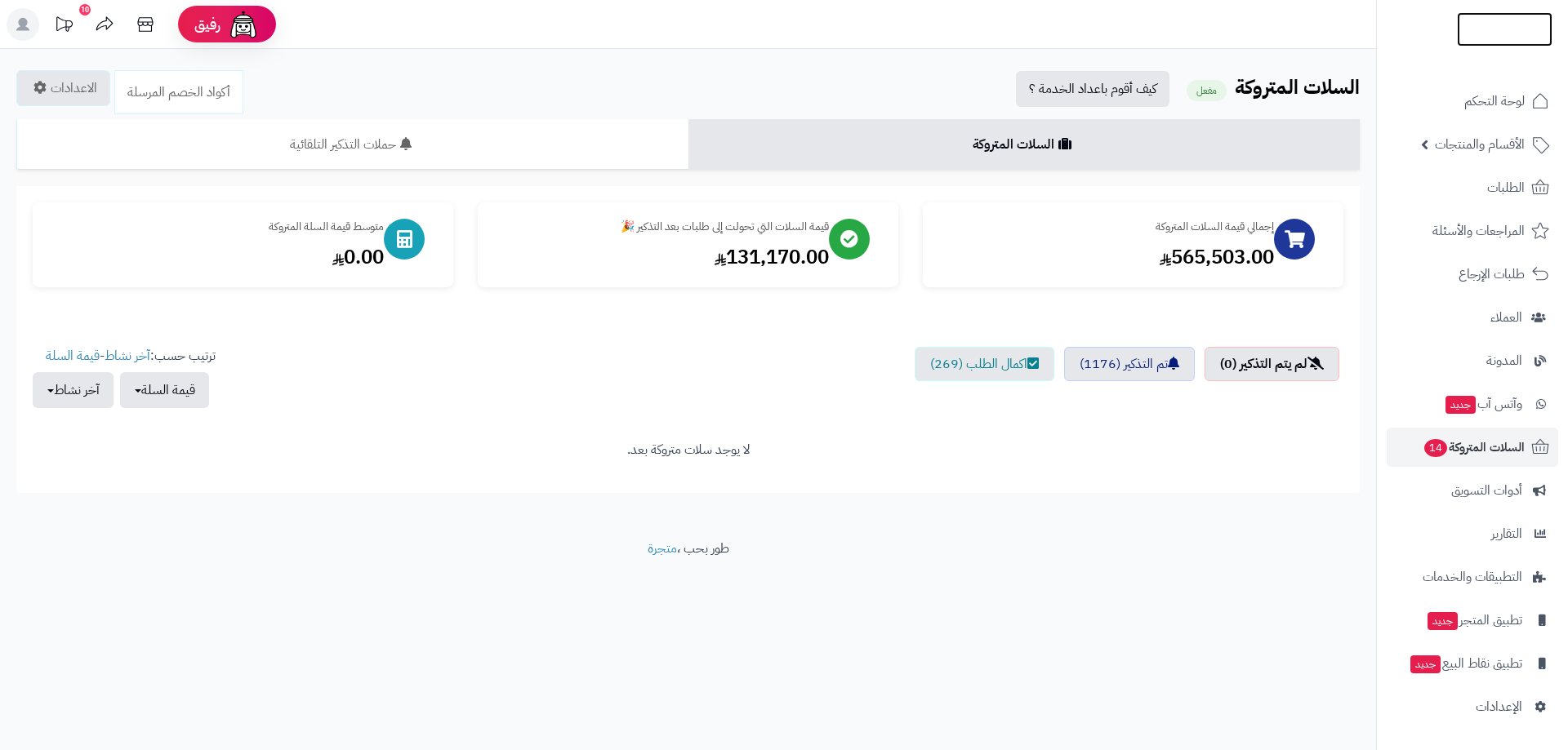
click at [1498, 43] on img at bounding box center [1504, 61] width 96 height 34
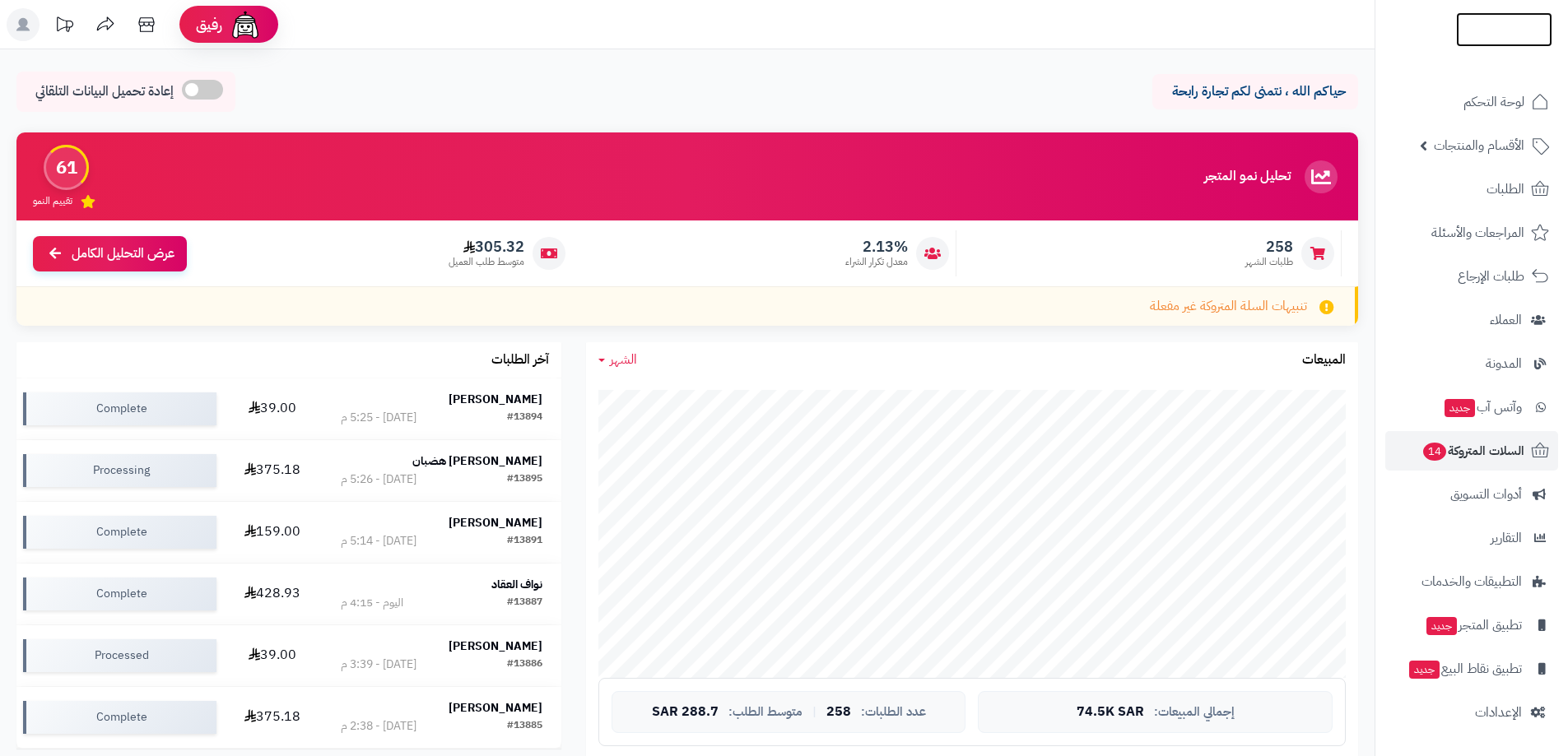
click at [1505, 26] on link at bounding box center [1504, 29] width 96 height 18
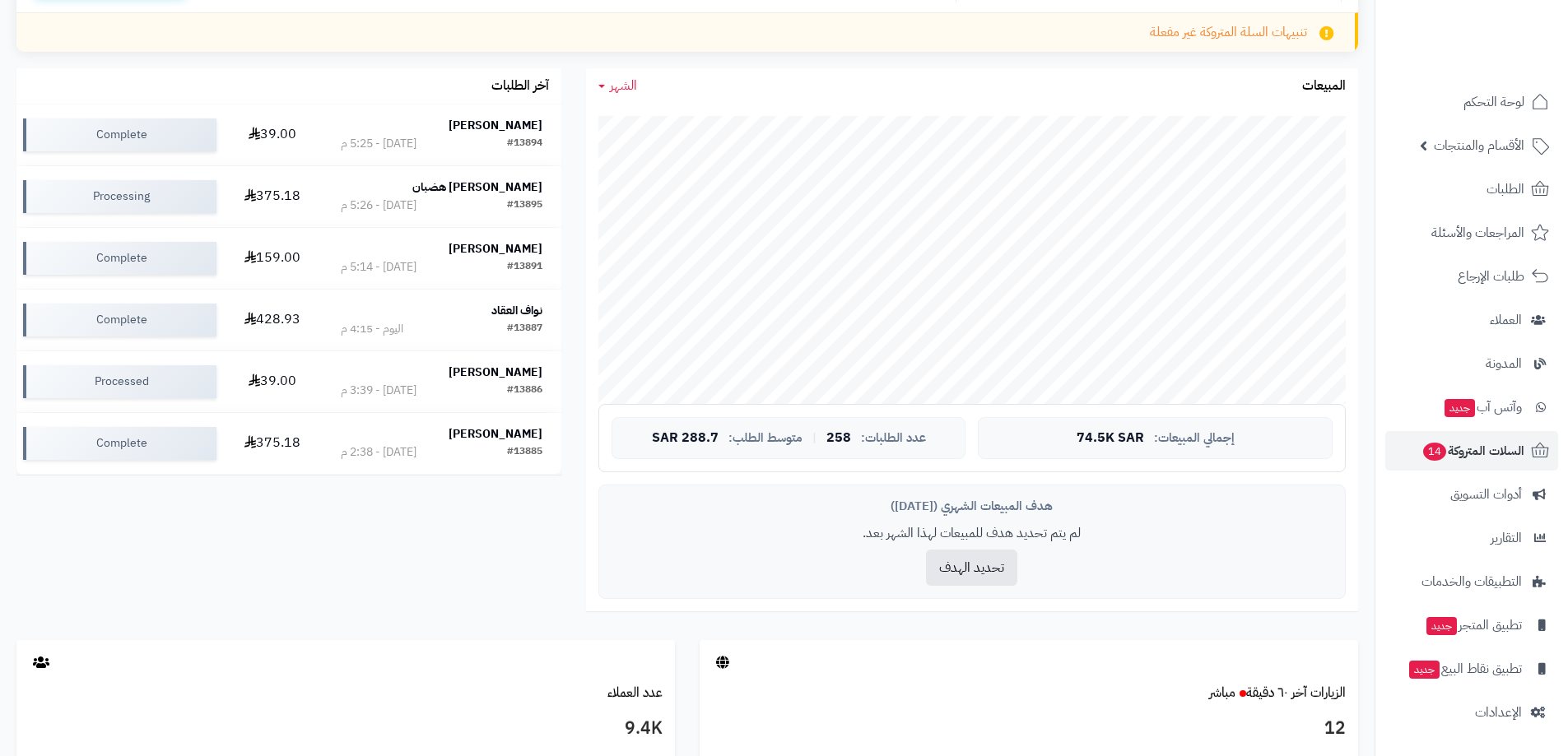
scroll to position [329, 0]
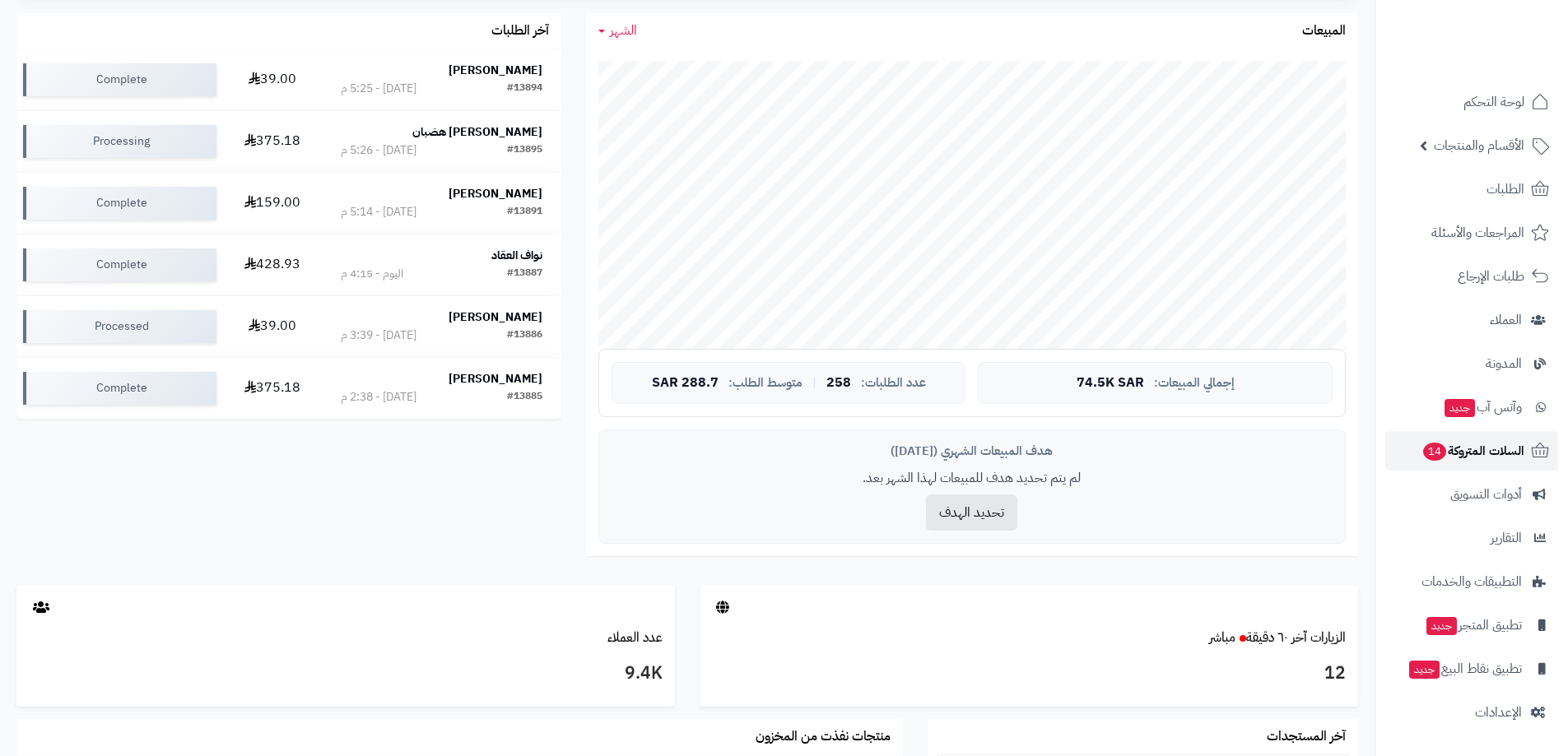
click at [1477, 457] on span "السلات المتروكة 14" at bounding box center [1472, 451] width 103 height 23
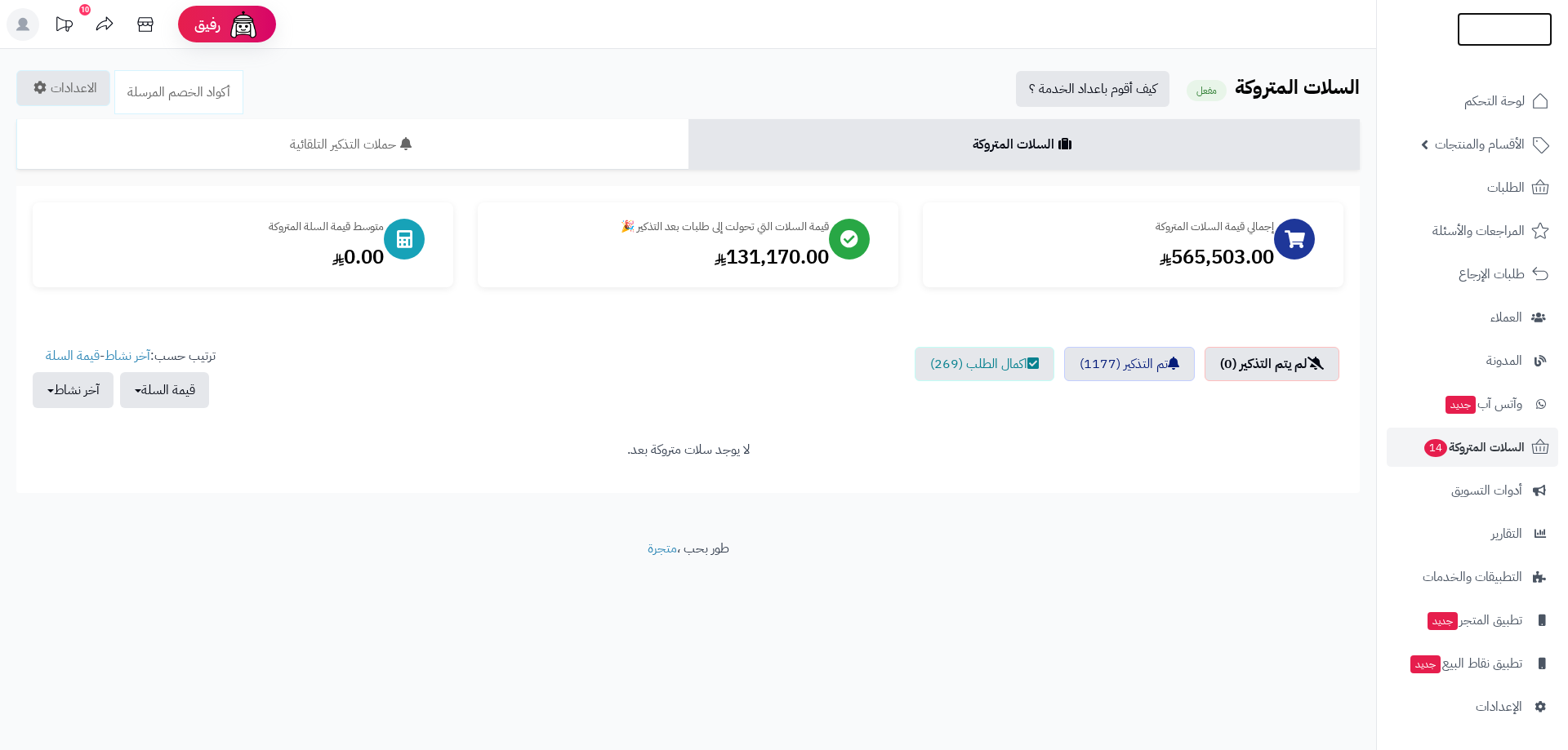
click at [1499, 35] on img at bounding box center [1504, 30] width 96 height 34
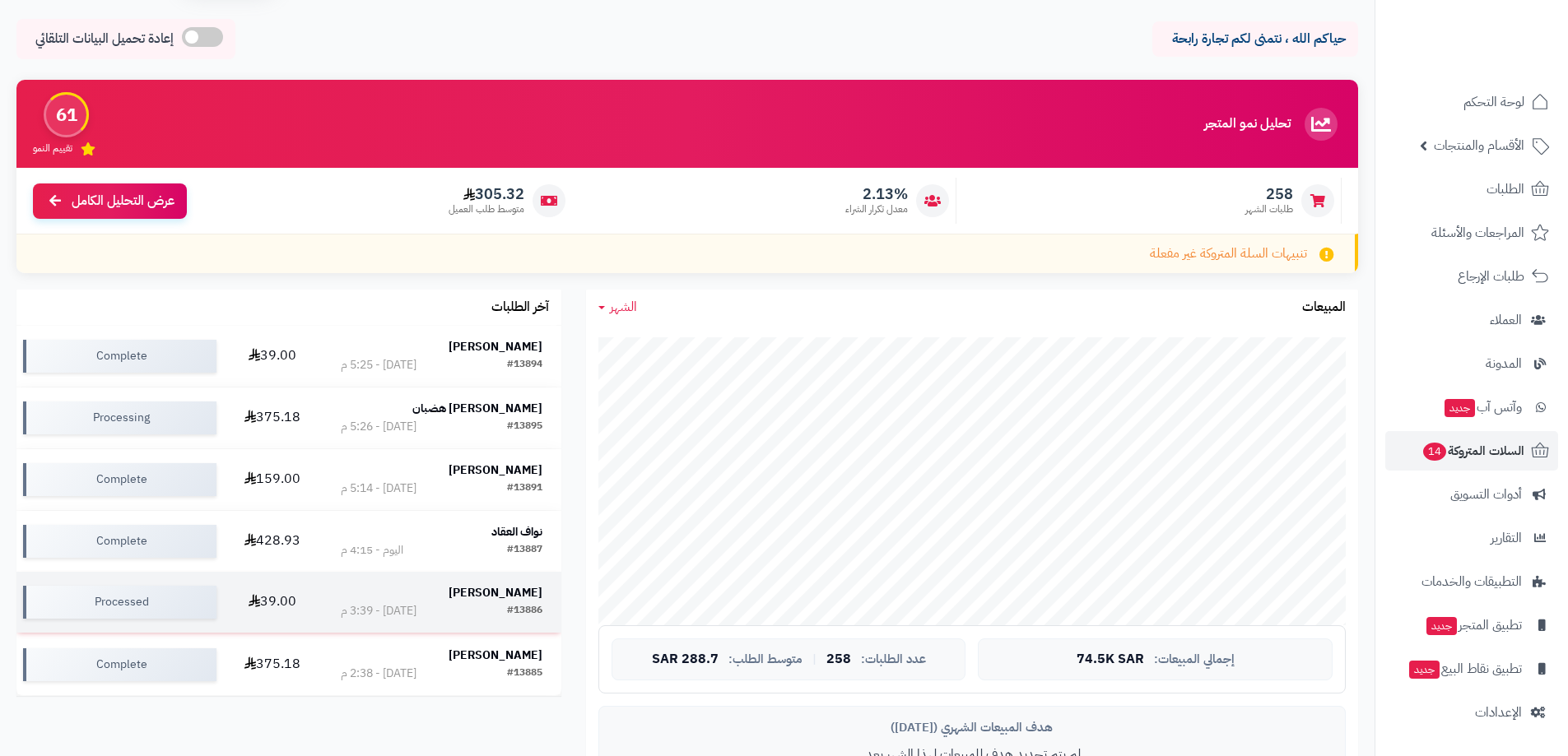
scroll to position [82, 0]
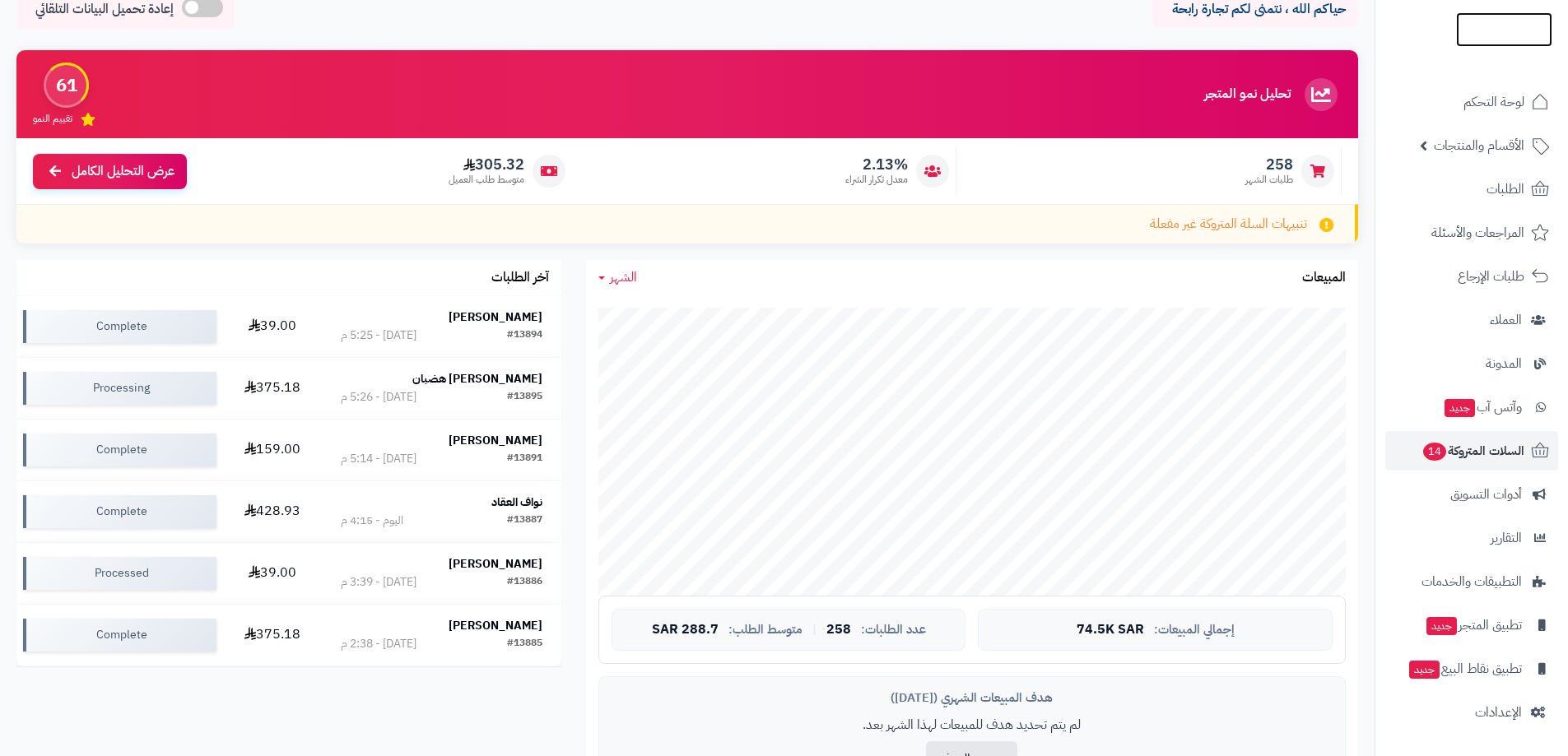
click at [1483, 45] on img at bounding box center [1504, 62] width 96 height 35
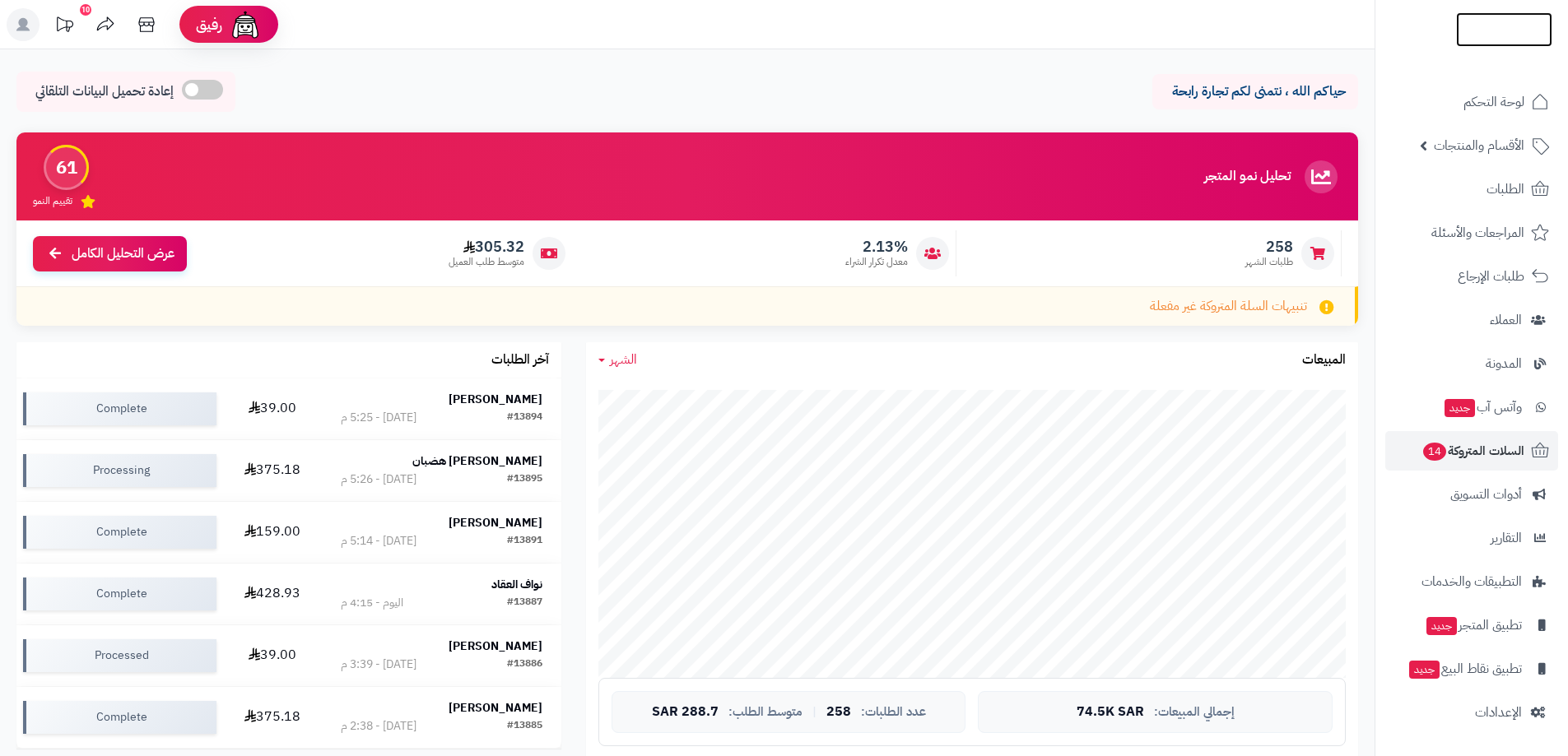
click at [1492, 46] on img at bounding box center [1504, 63] width 96 height 35
click at [1478, 452] on span "السلات المتروكة 14" at bounding box center [1472, 451] width 103 height 23
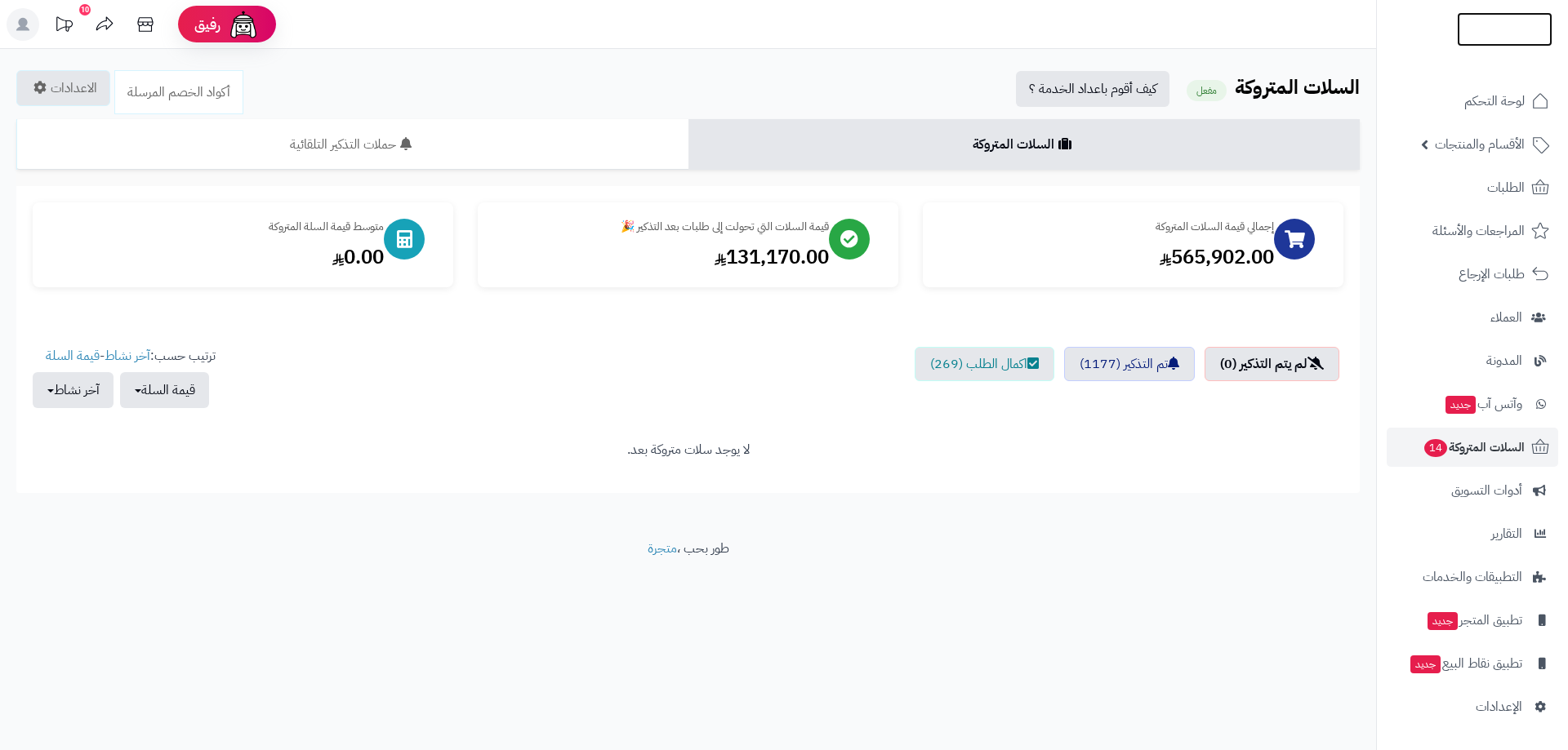
click at [1494, 16] on img at bounding box center [1504, 29] width 96 height 34
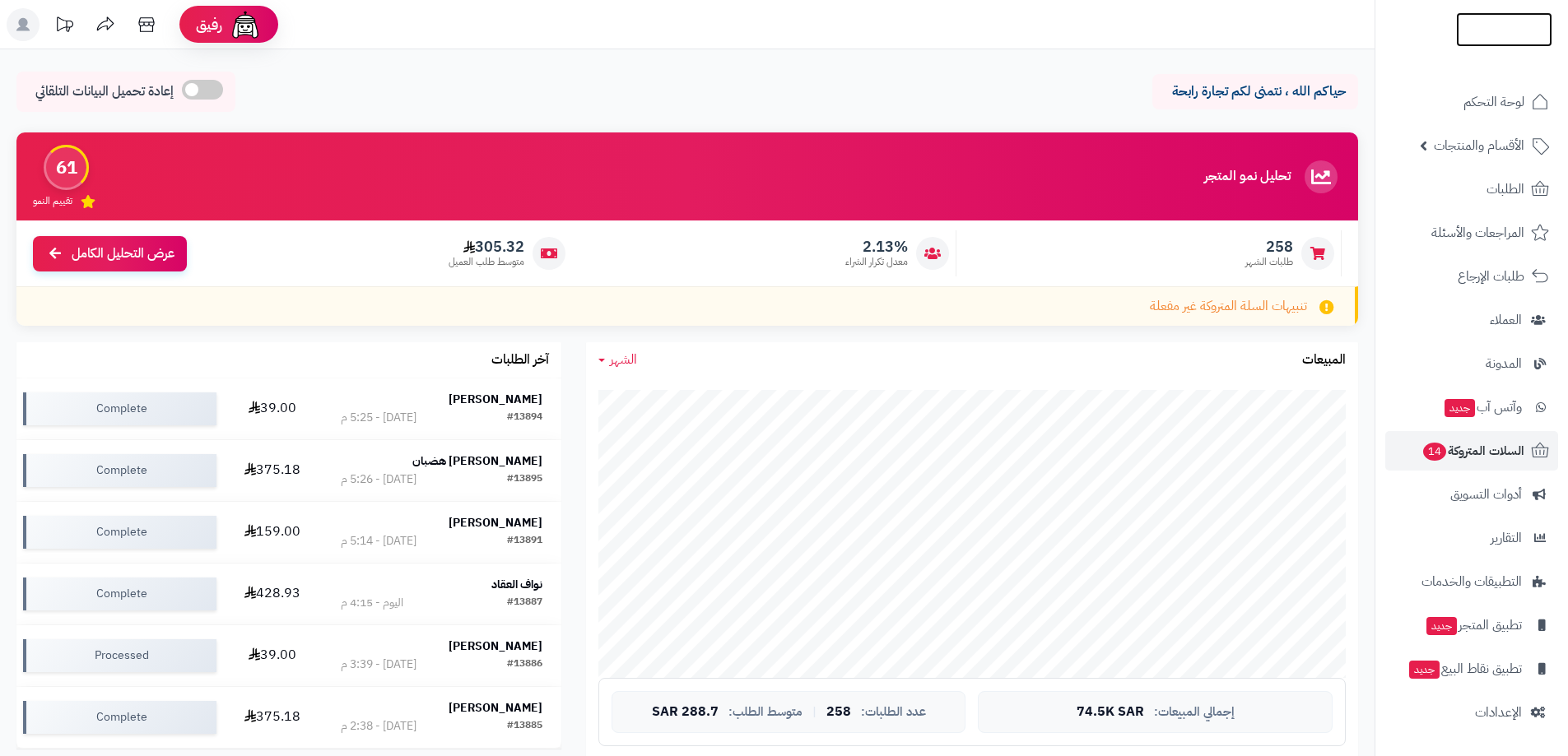
click at [1506, 36] on img at bounding box center [1504, 54] width 96 height 35
click at [1468, 157] on link "الأقسام والمنتجات" at bounding box center [1472, 146] width 173 height 40
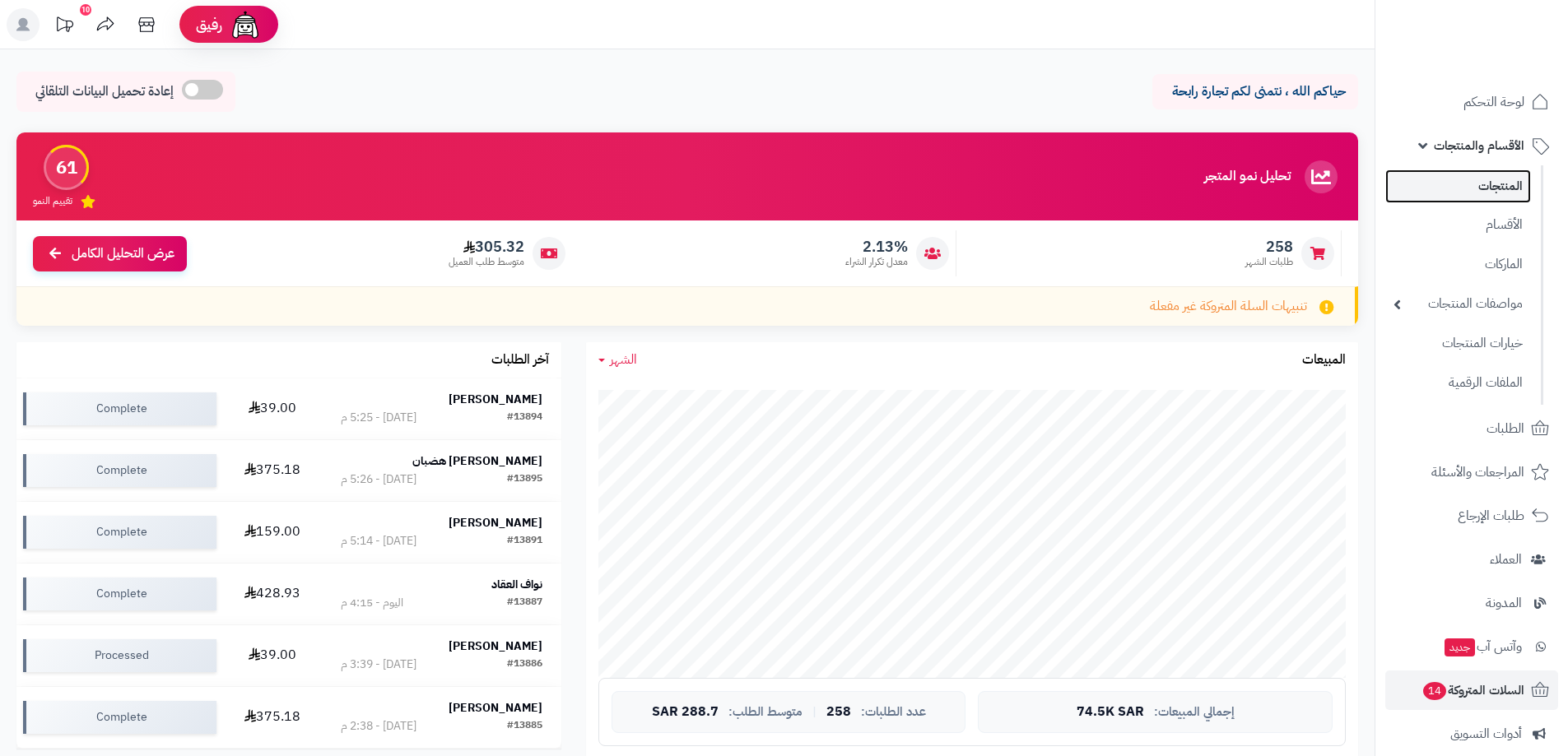
click at [1495, 181] on link "المنتجات" at bounding box center [1458, 186] width 146 height 34
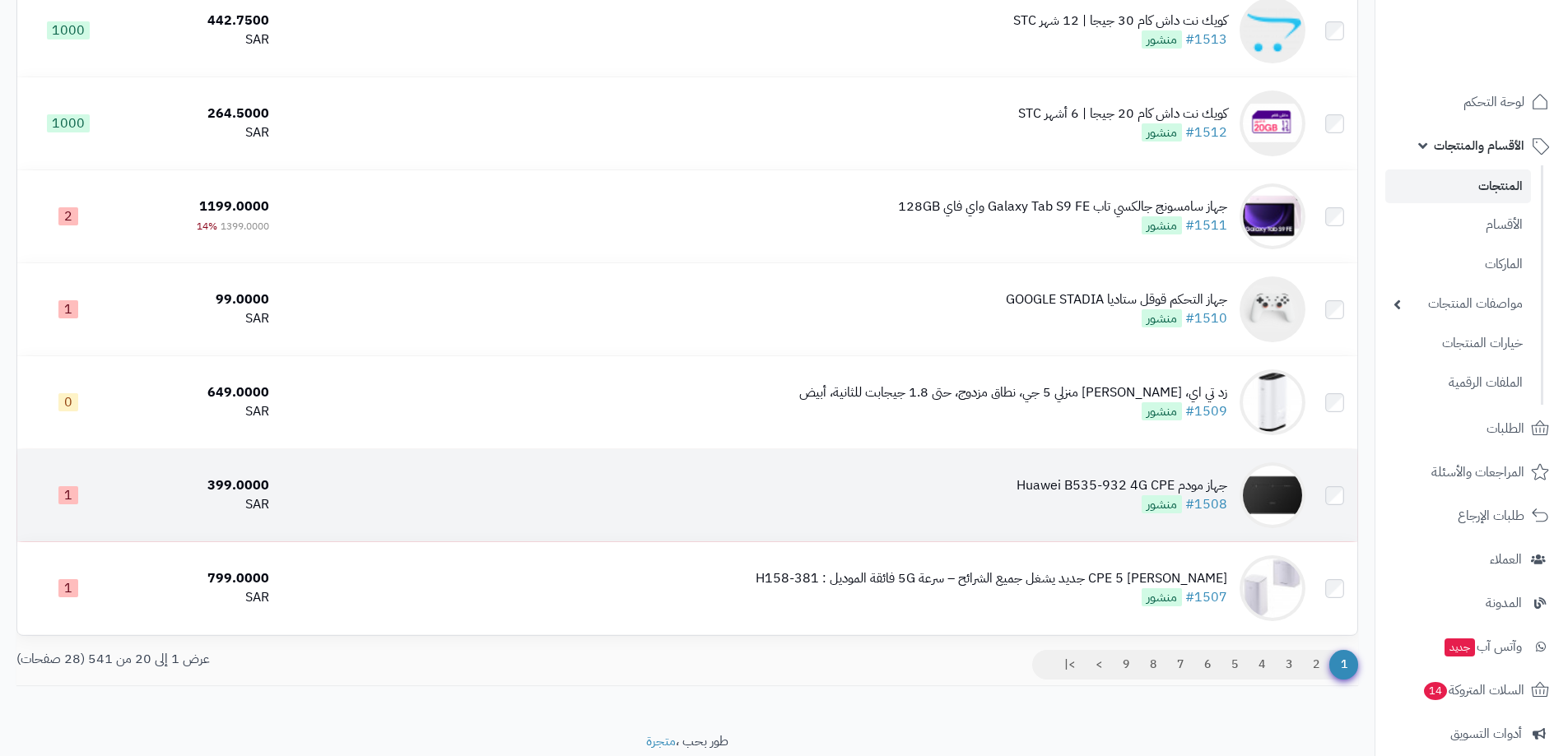
scroll to position [1497, 0]
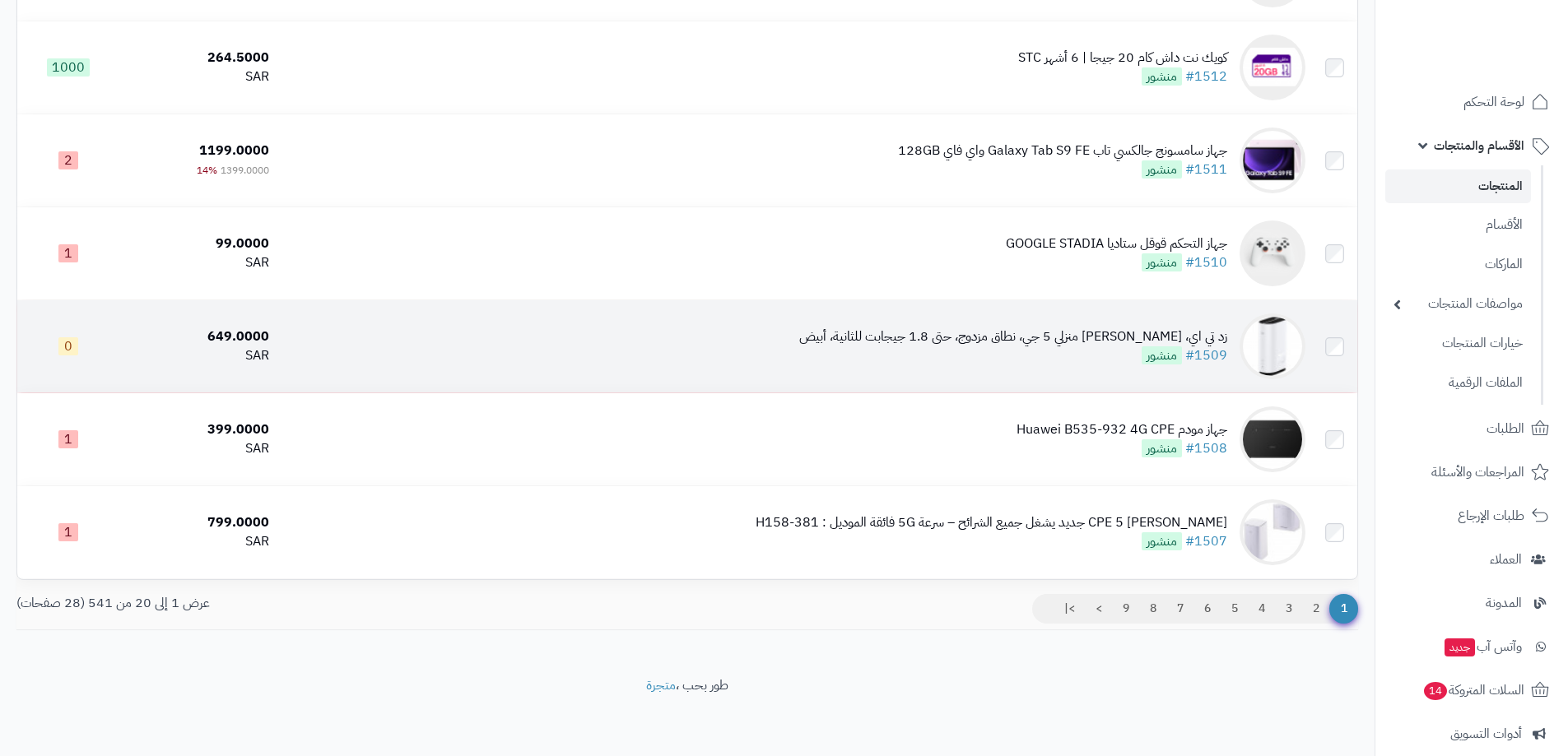
click at [967, 334] on div "زد تي اي، راوتر منزلي 5 جي، نطاق مزدوج، حتى 1.8 جيجابت للثانية، أبيض" at bounding box center [1012, 336] width 428 height 19
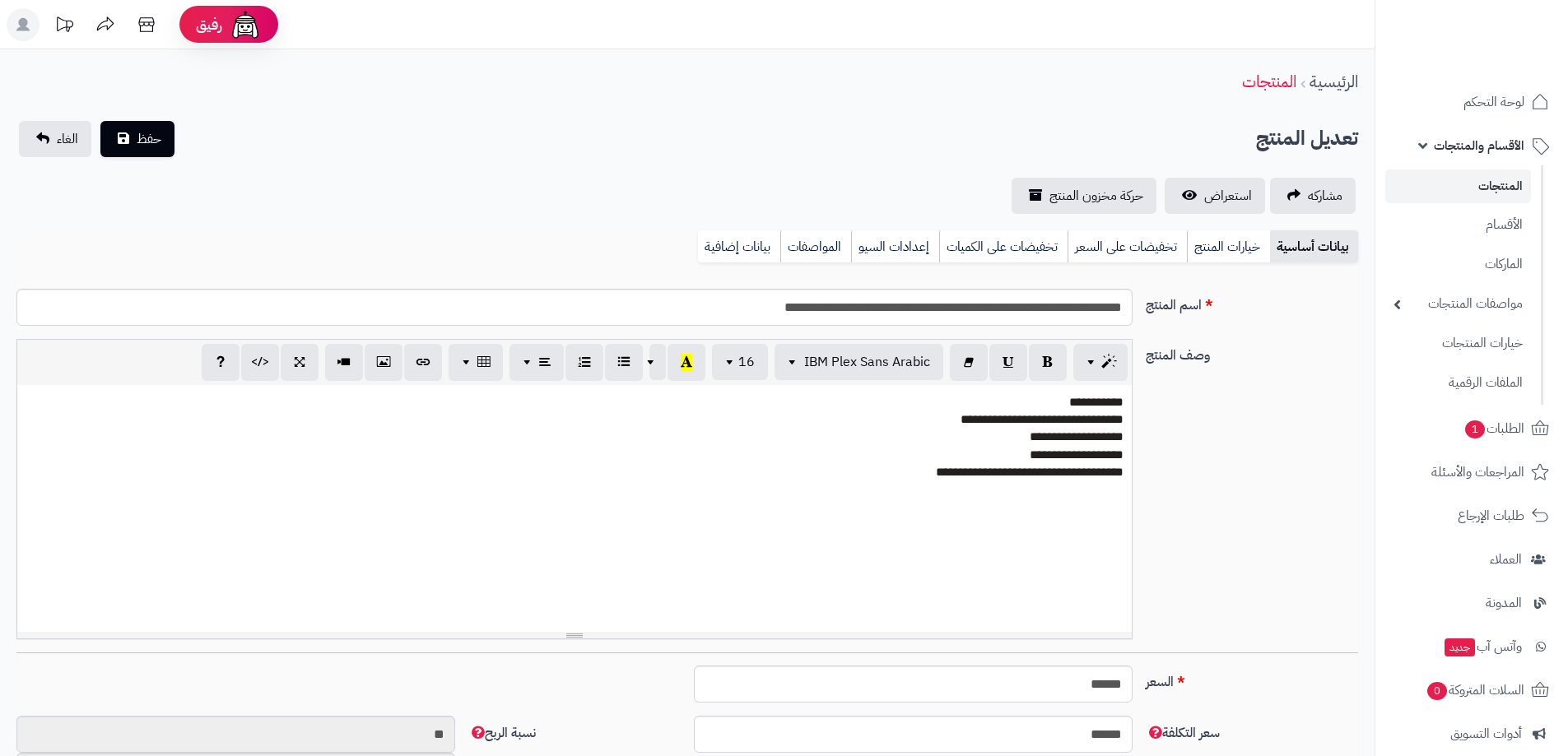
scroll to position [1802, 0]
click at [1224, 208] on link "استعراض" at bounding box center [1214, 196] width 101 height 36
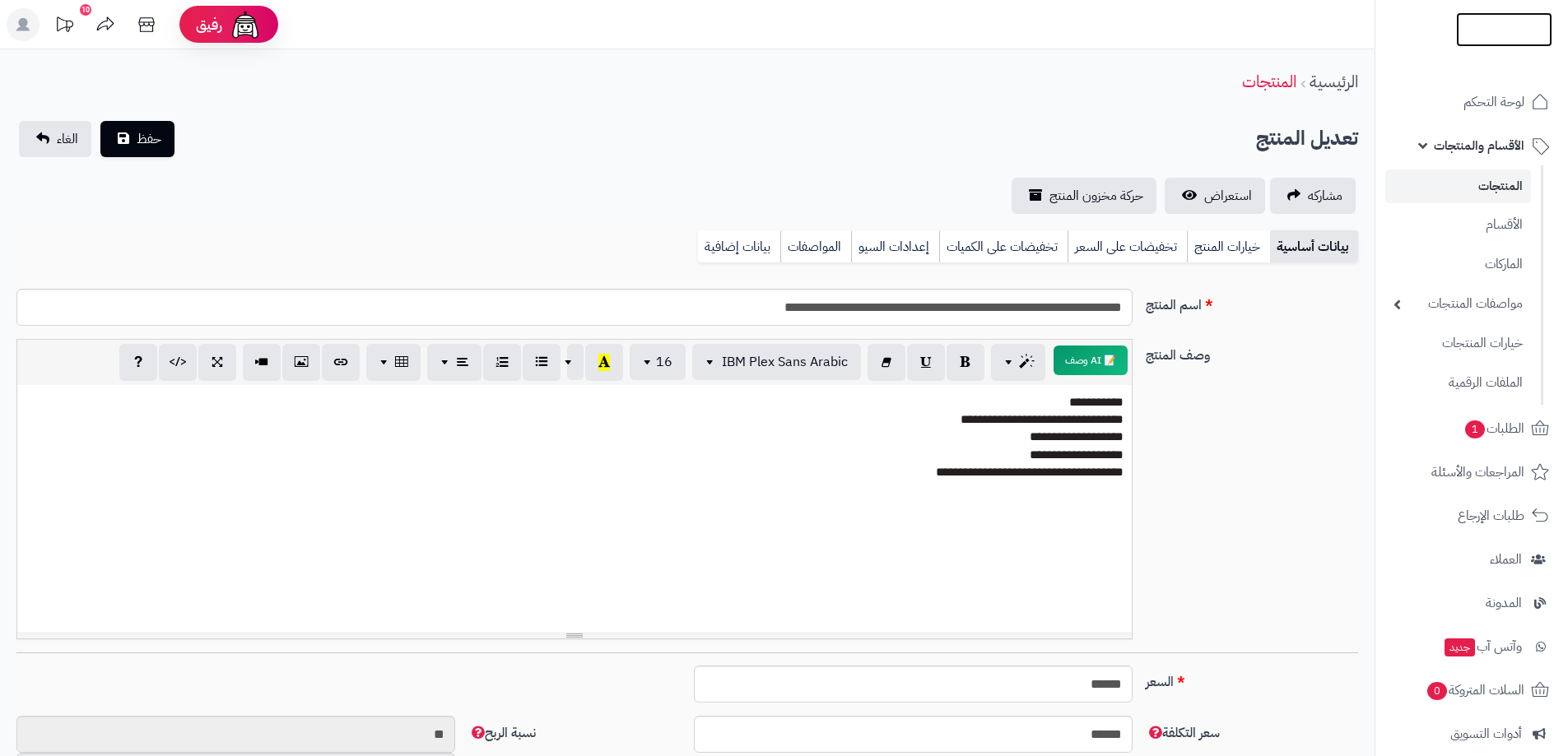
click at [1495, 39] on img at bounding box center [1504, 56] width 96 height 35
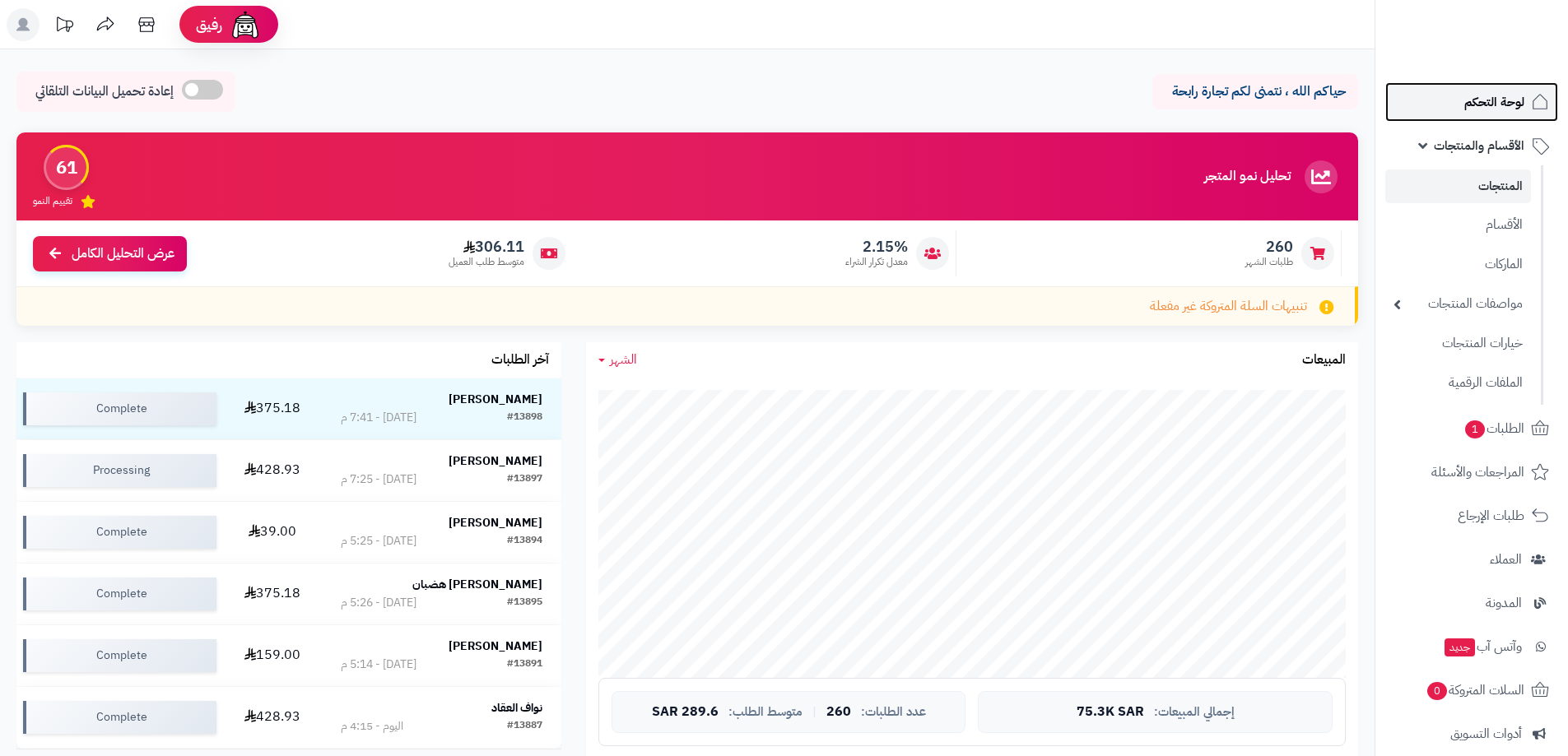
click at [1493, 101] on span "لوحة التحكم" at bounding box center [1494, 102] width 60 height 23
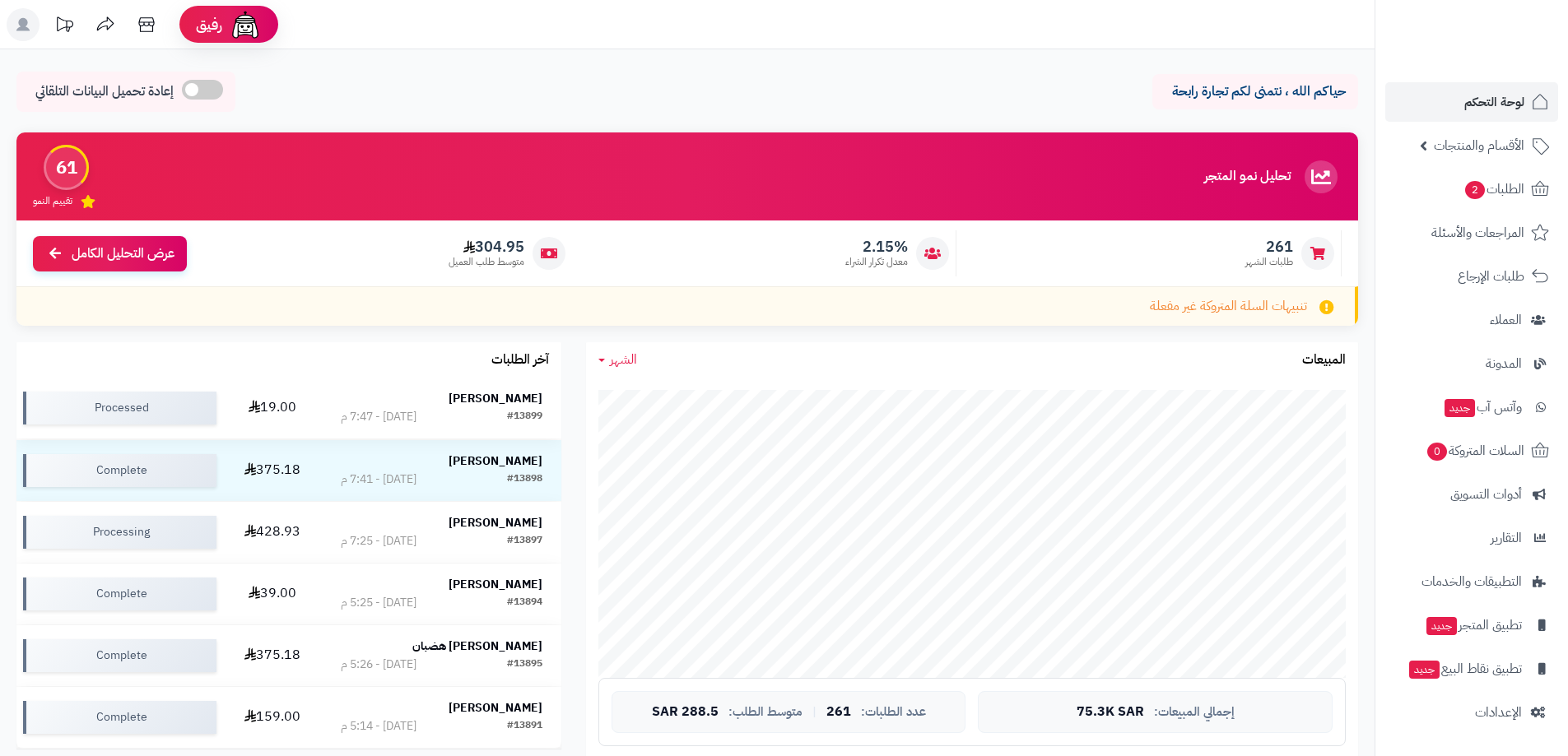
click at [508, 395] on strong "مصعب محمد" at bounding box center [495, 398] width 94 height 17
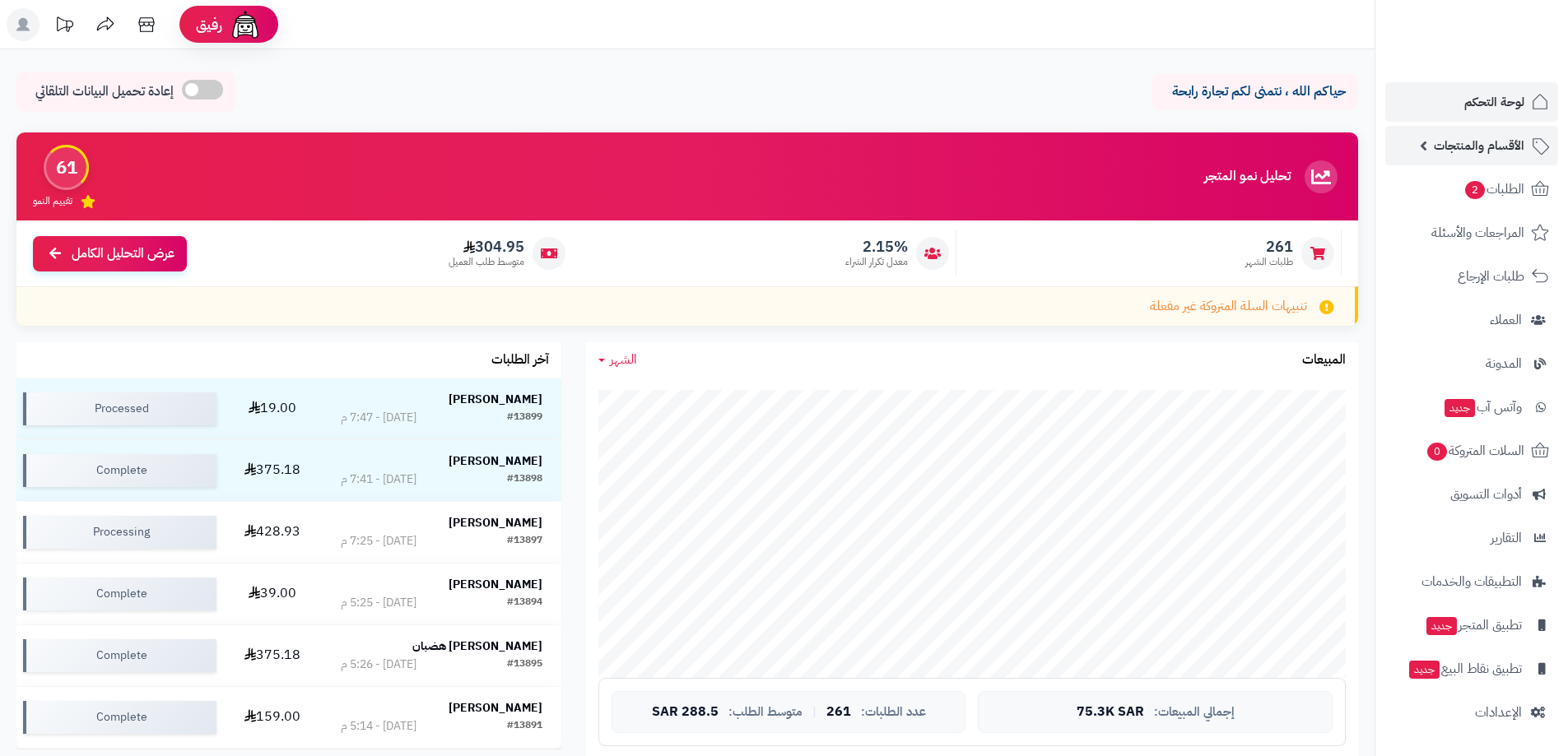
click at [1481, 147] on span "الأقسام والمنتجات" at bounding box center [1479, 146] width 91 height 23
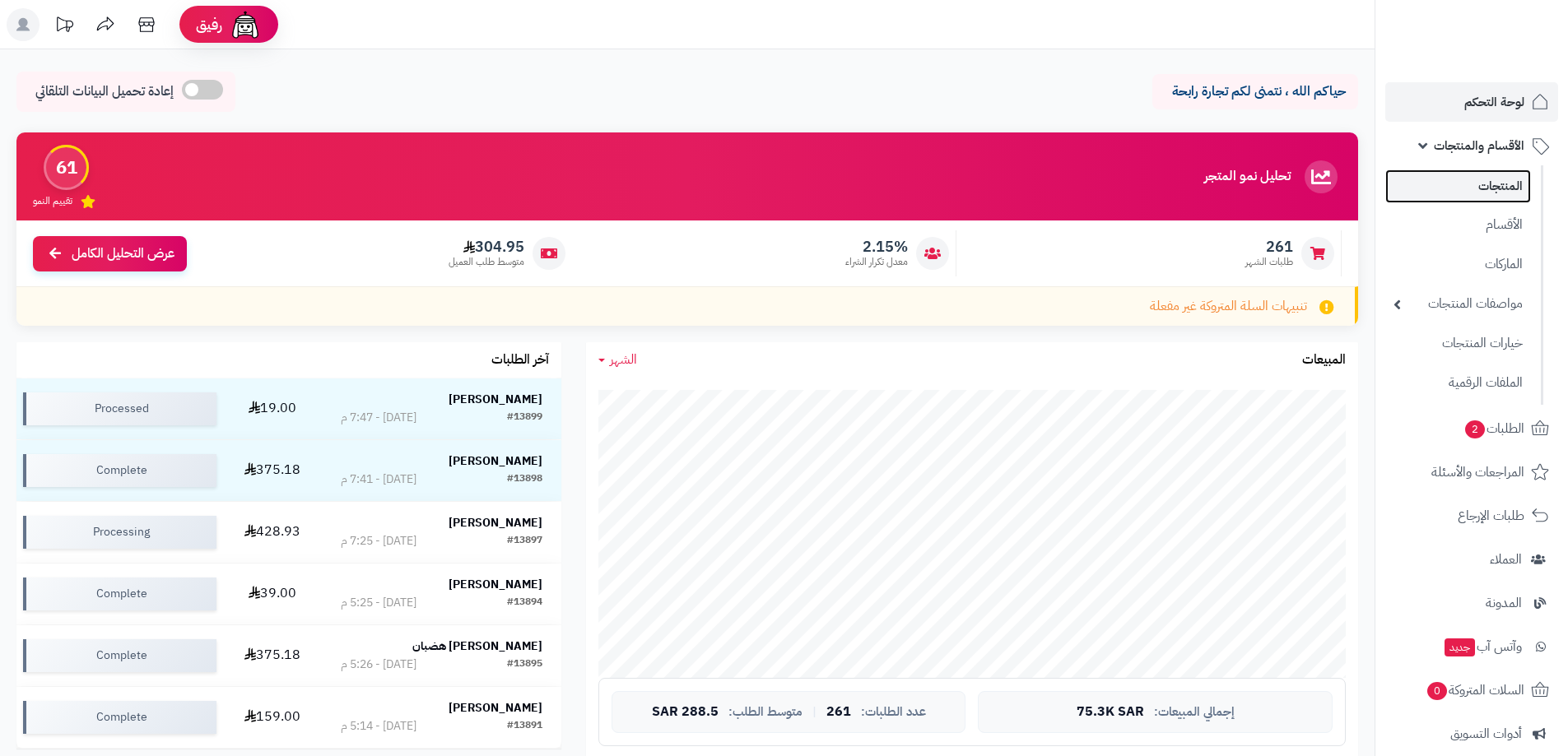
click at [1492, 181] on link "المنتجات" at bounding box center [1458, 186] width 146 height 34
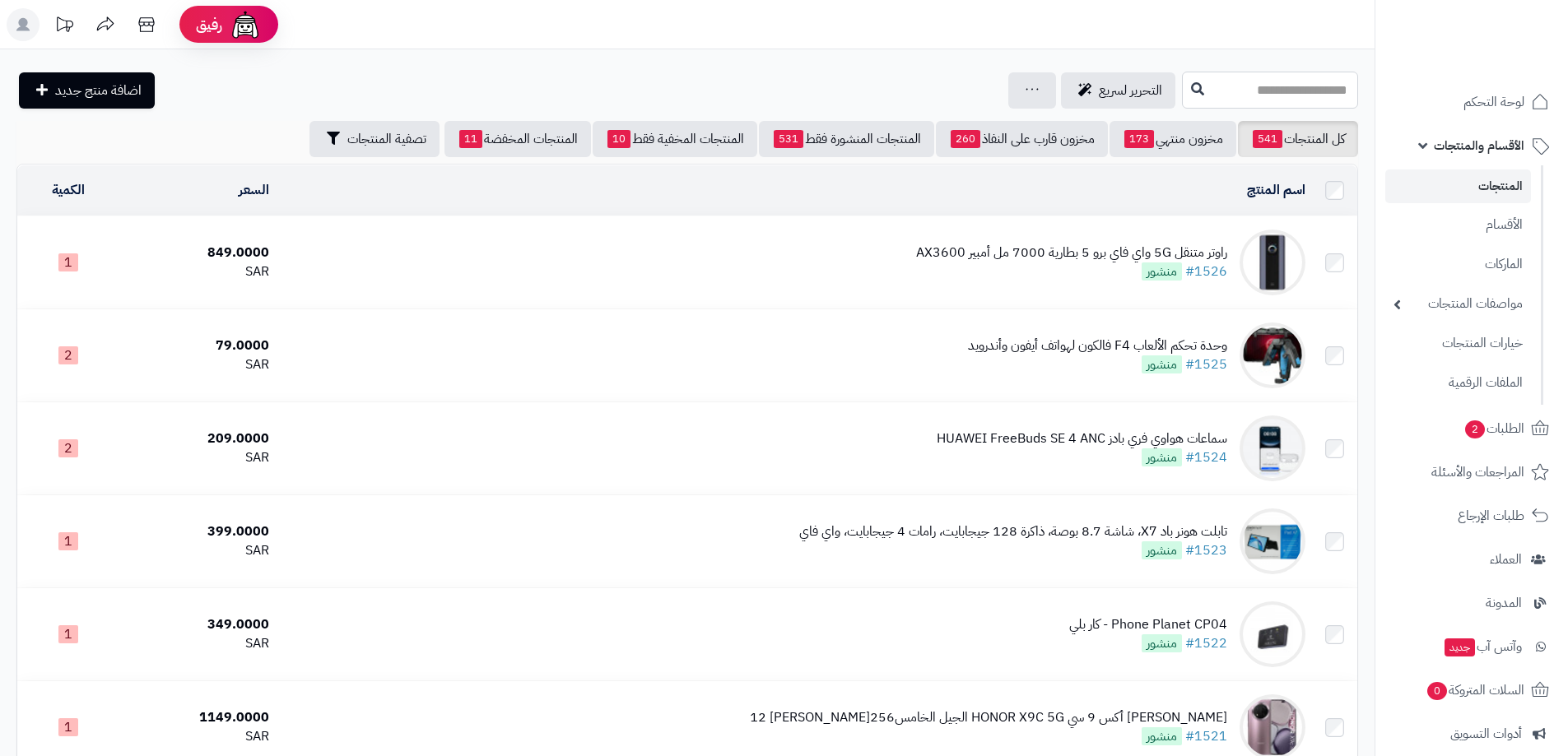
click at [1222, 102] on input "text" at bounding box center [1270, 90] width 176 height 37
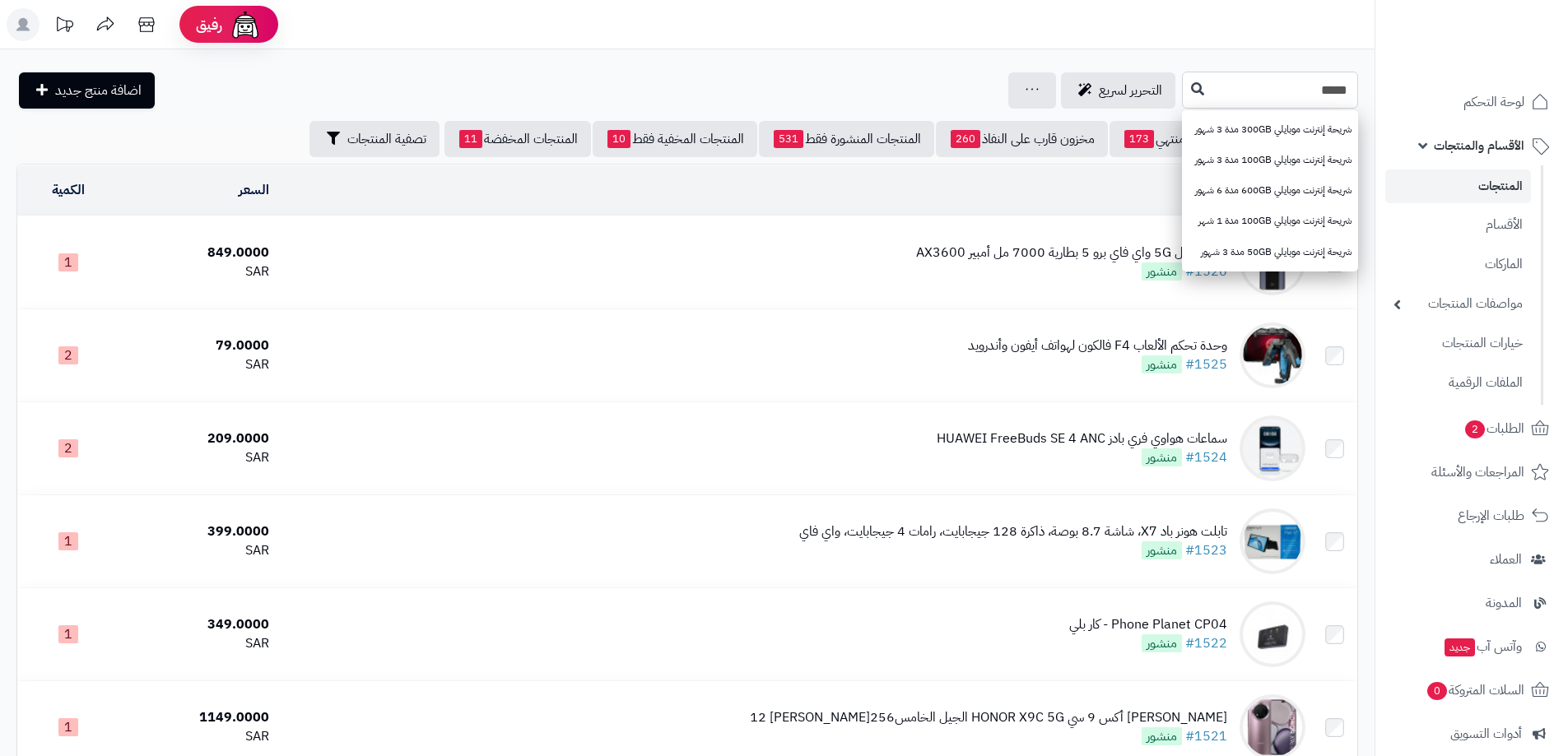
click at [1331, 92] on input "*****" at bounding box center [1270, 90] width 176 height 37
type input "*****"
click at [1190, 82] on icon at bounding box center [1197, 88] width 13 height 13
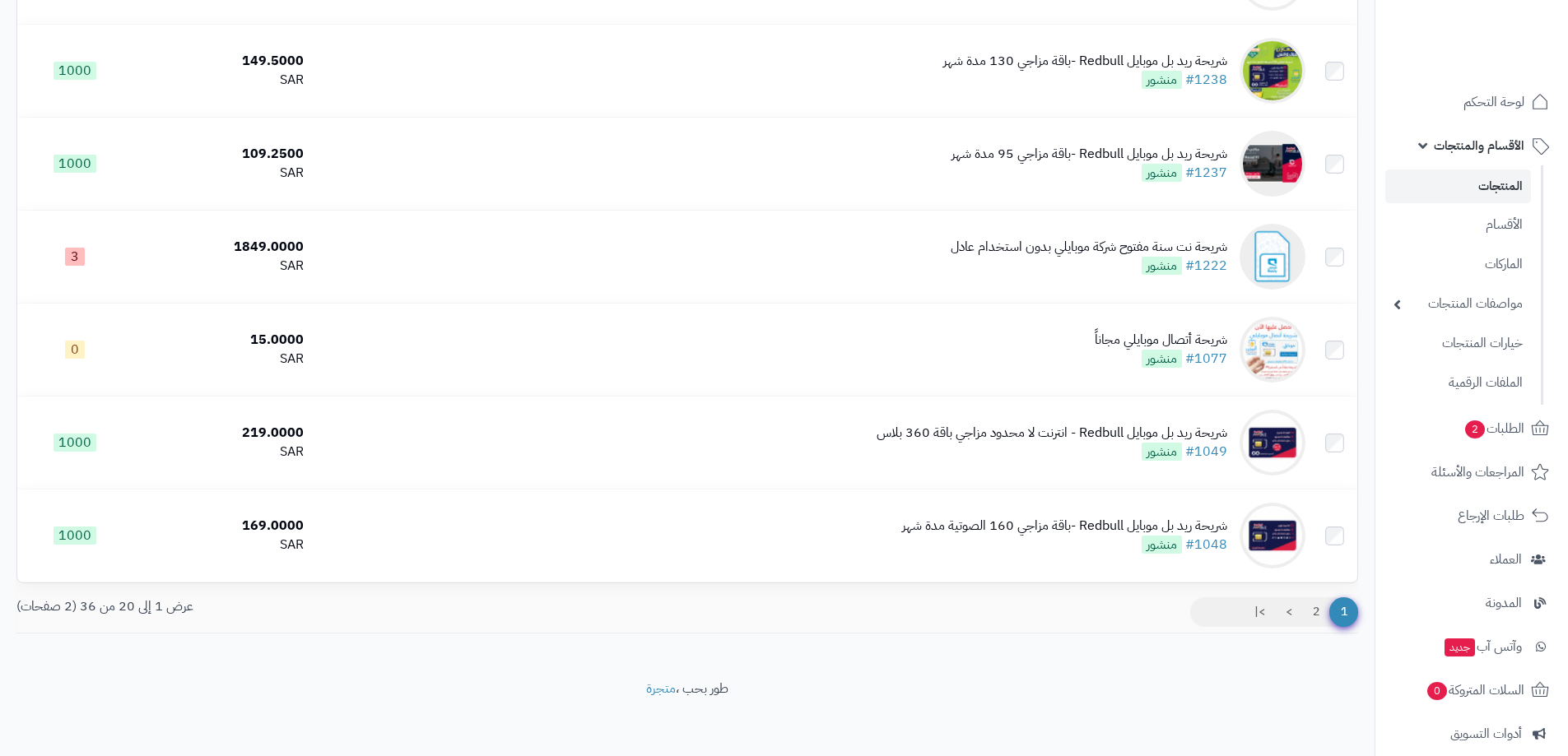
scroll to position [1497, 0]
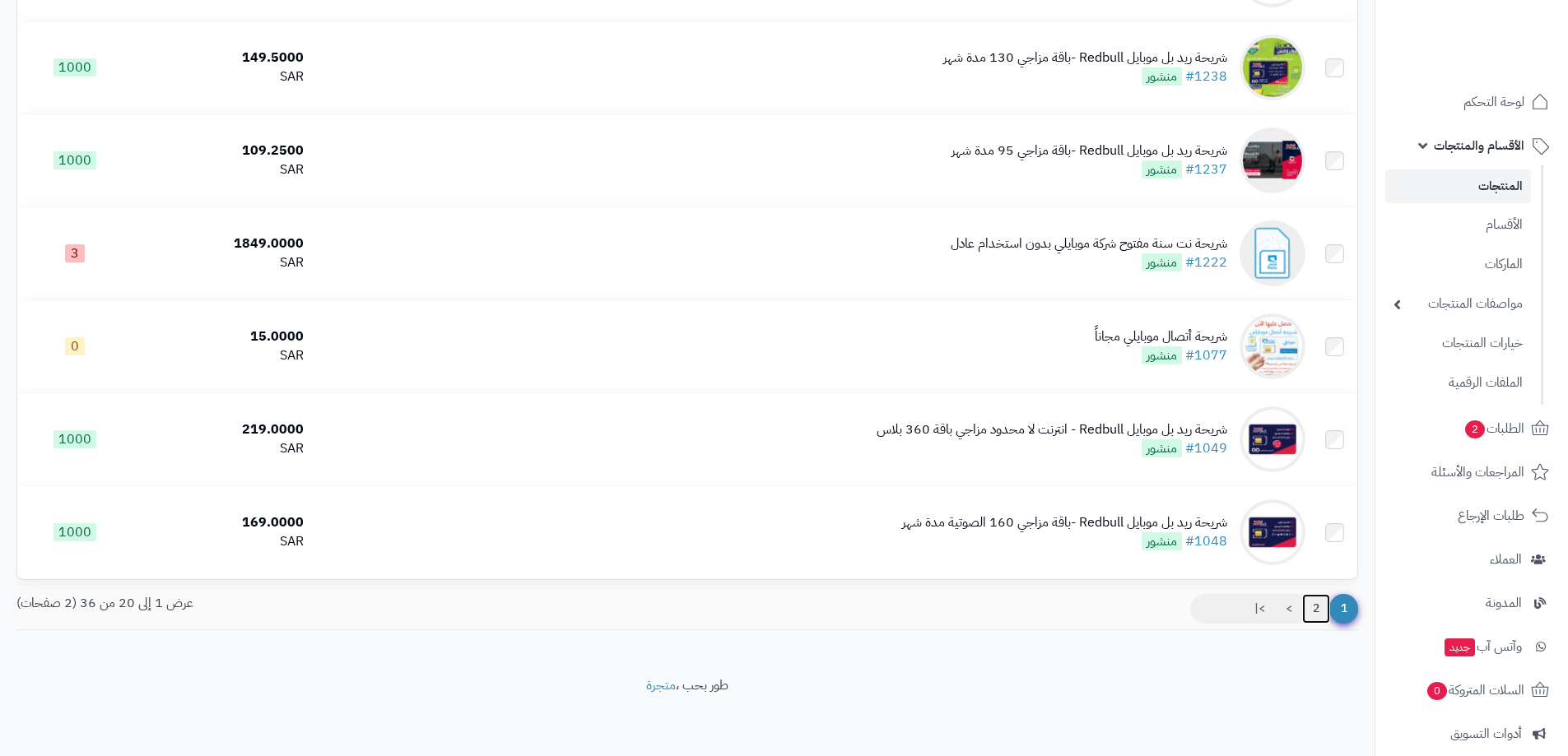
click at [1317, 603] on link "2" at bounding box center [1316, 609] width 28 height 30
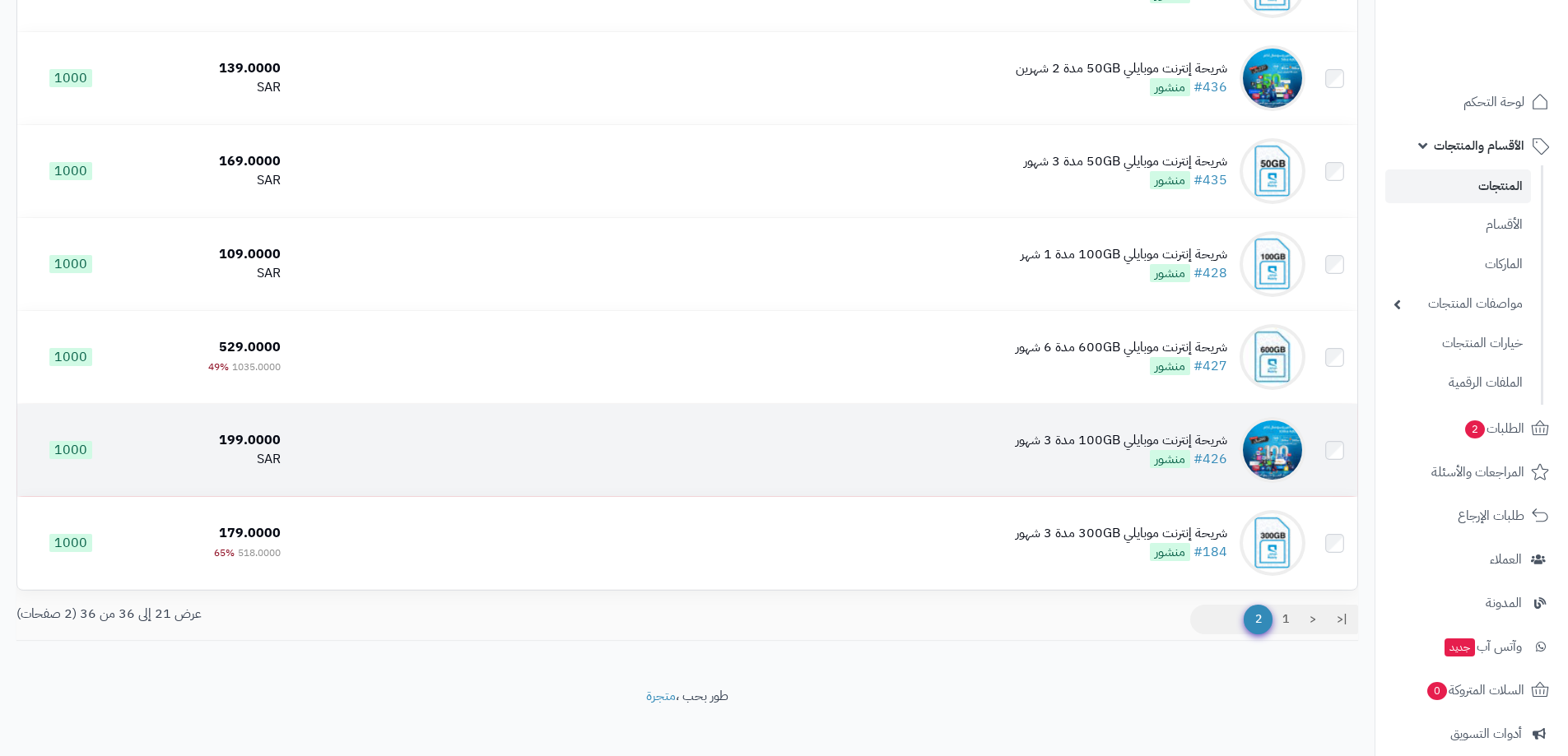
scroll to position [1125, 0]
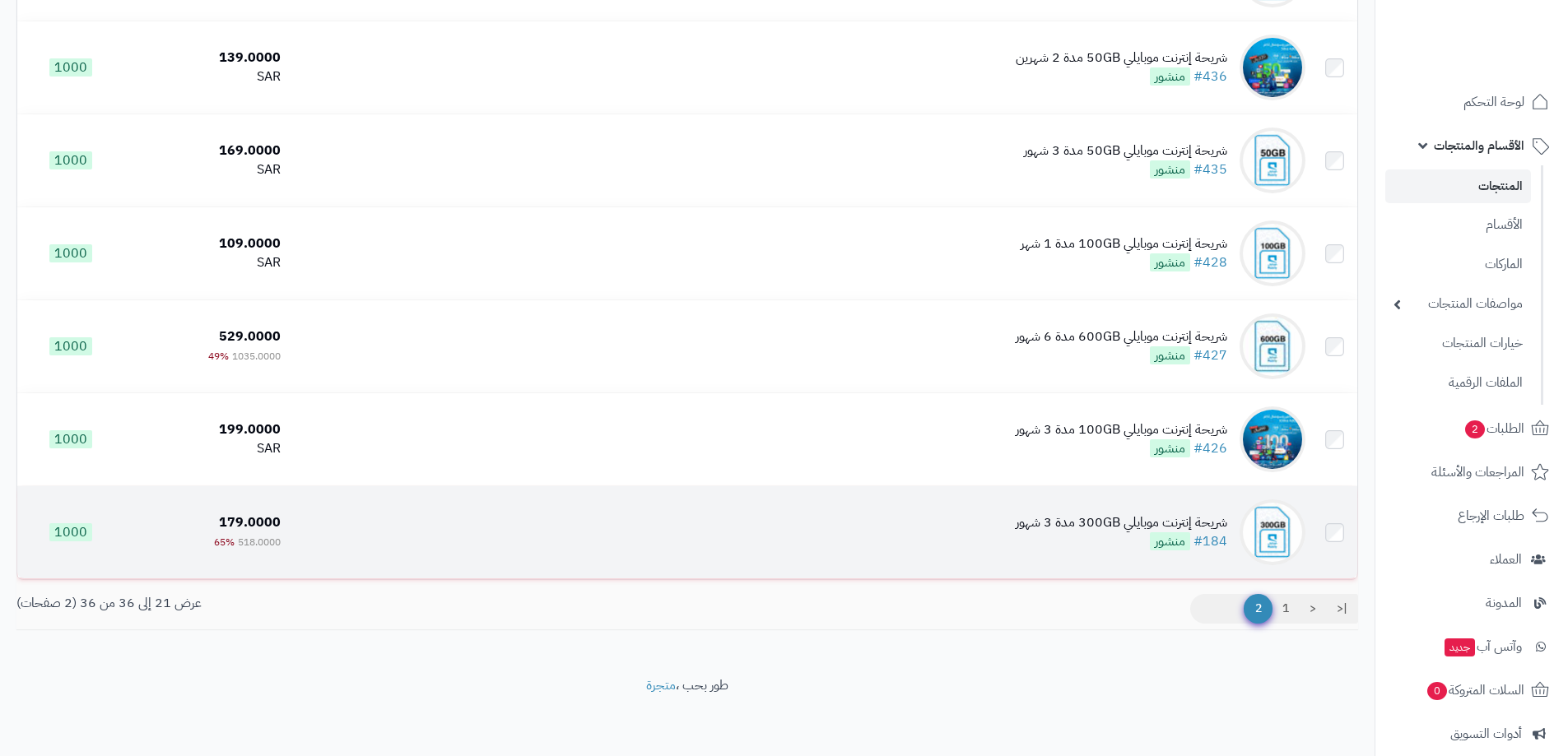
click at [1110, 521] on div "شريحة إنترنت موبايلي 300GB مدة 3 شهور" at bounding box center [1121, 523] width 212 height 19
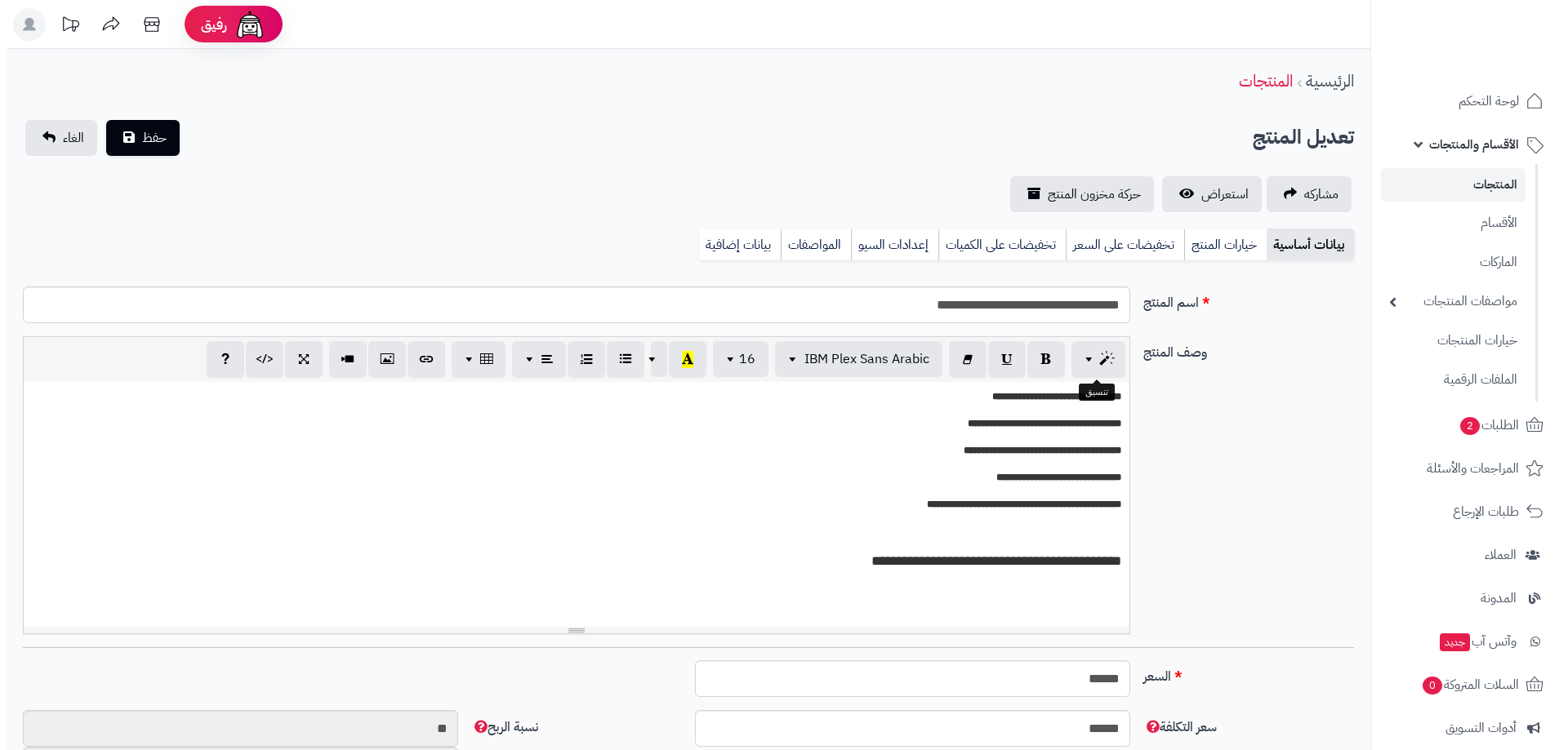
scroll to position [1564, 0]
click at [1215, 240] on link "خيارات المنتج" at bounding box center [1218, 245] width 83 height 33
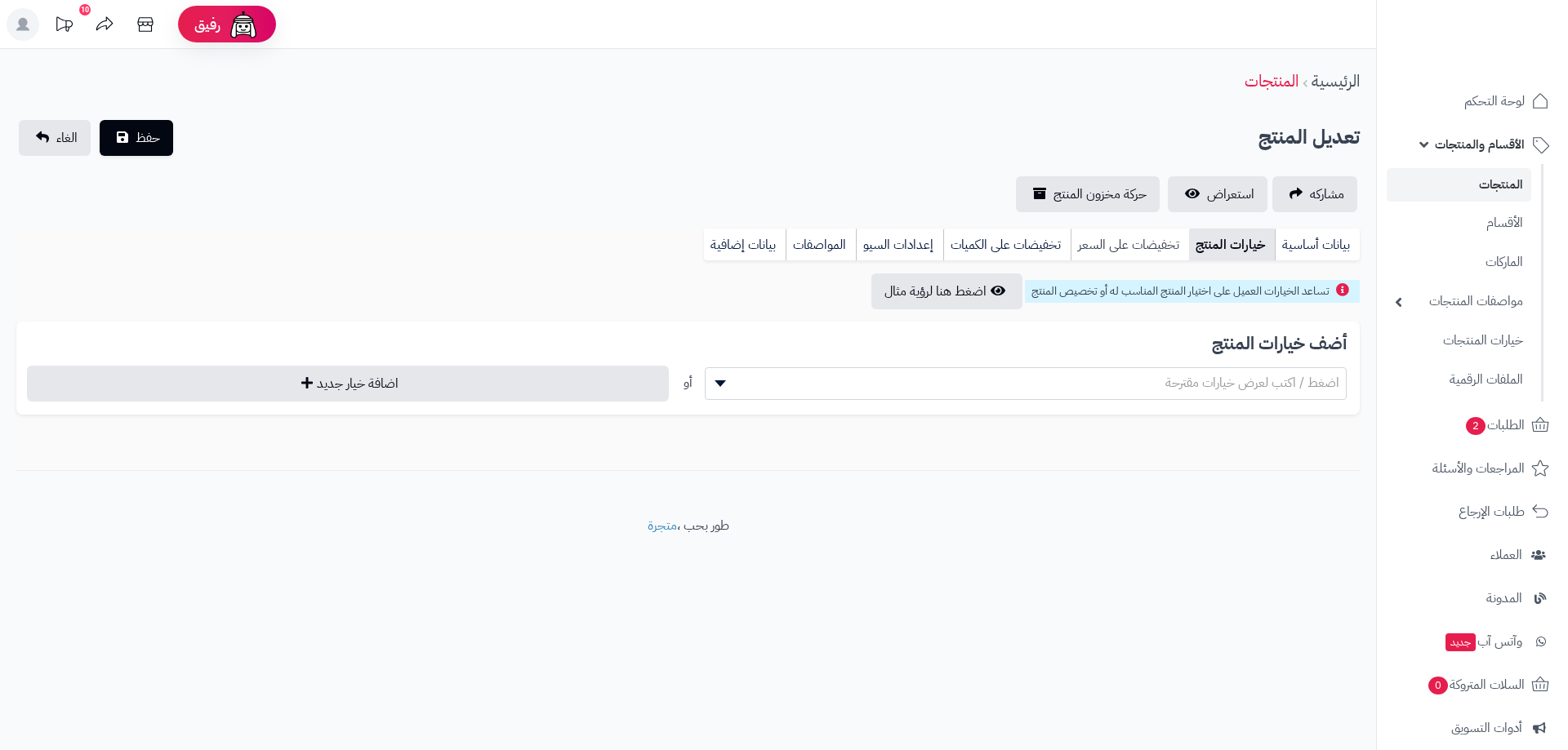
click at [1130, 237] on link "تخفيضات على السعر" at bounding box center [1130, 245] width 119 height 33
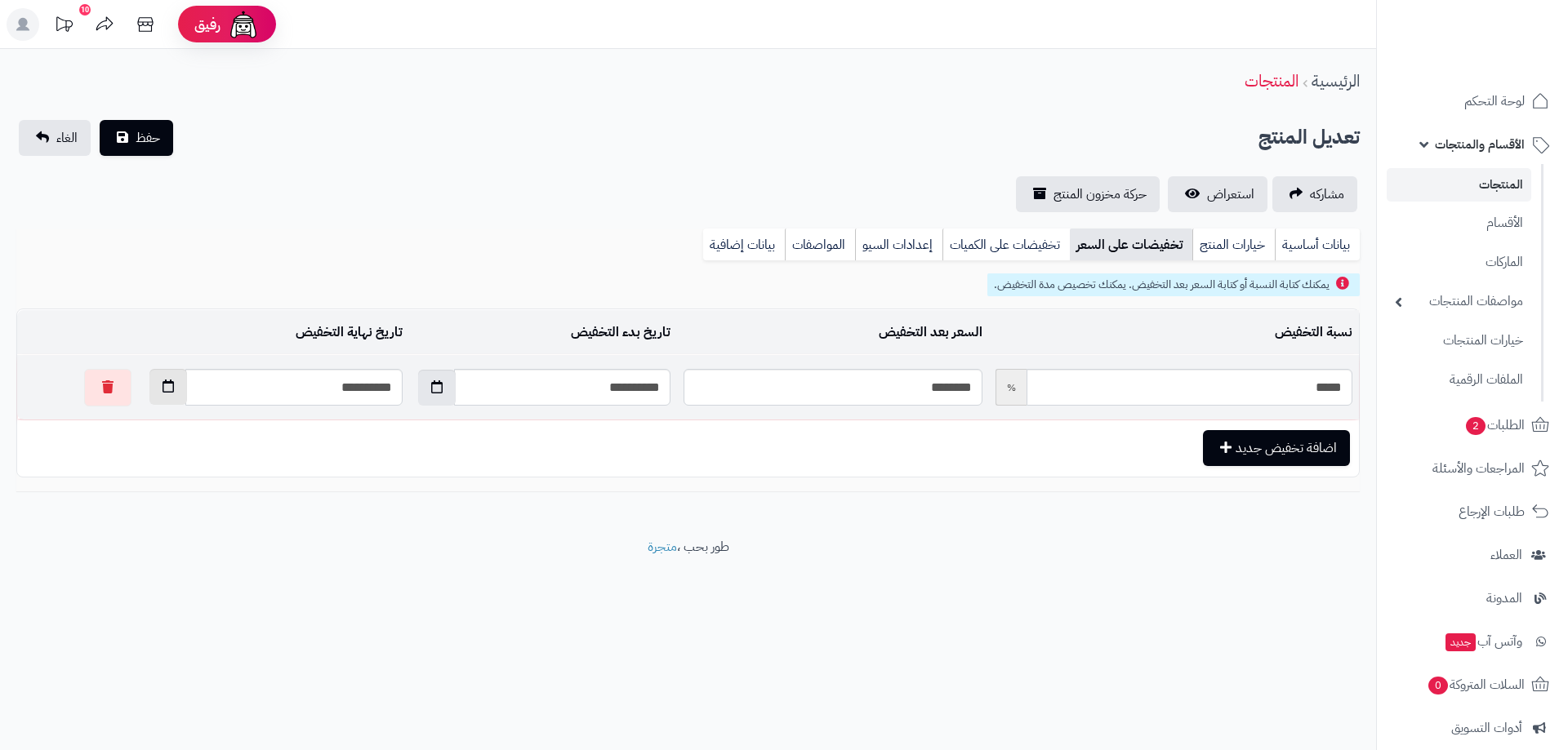
click at [163, 388] on icon "button" at bounding box center [168, 386] width 11 height 13
click at [123, 500] on td "11" at bounding box center [123, 500] width 29 height 25
type input "**********"
click at [159, 141] on span "حفظ" at bounding box center [148, 137] width 25 height 20
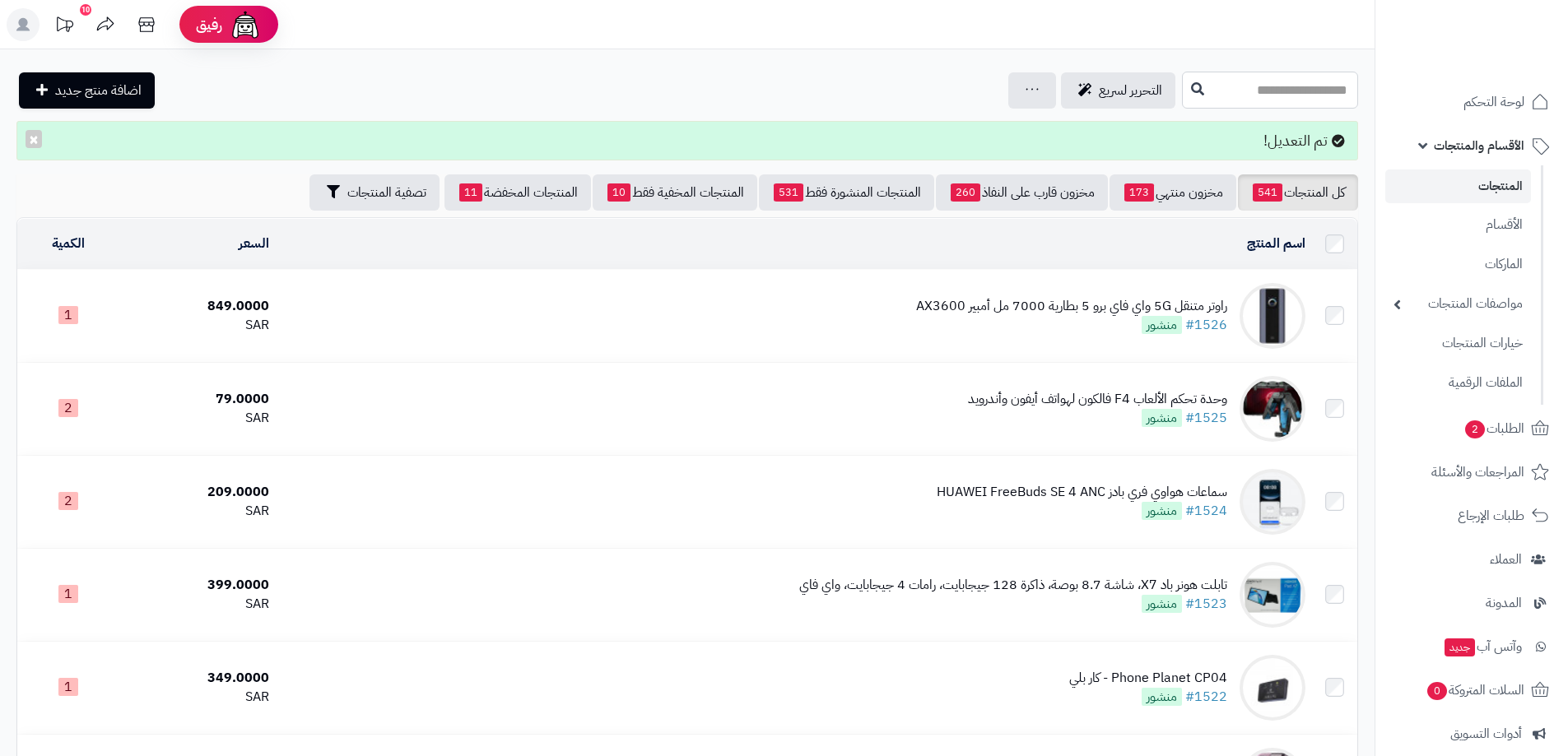
click at [1292, 83] on input "text" at bounding box center [1270, 90] width 176 height 37
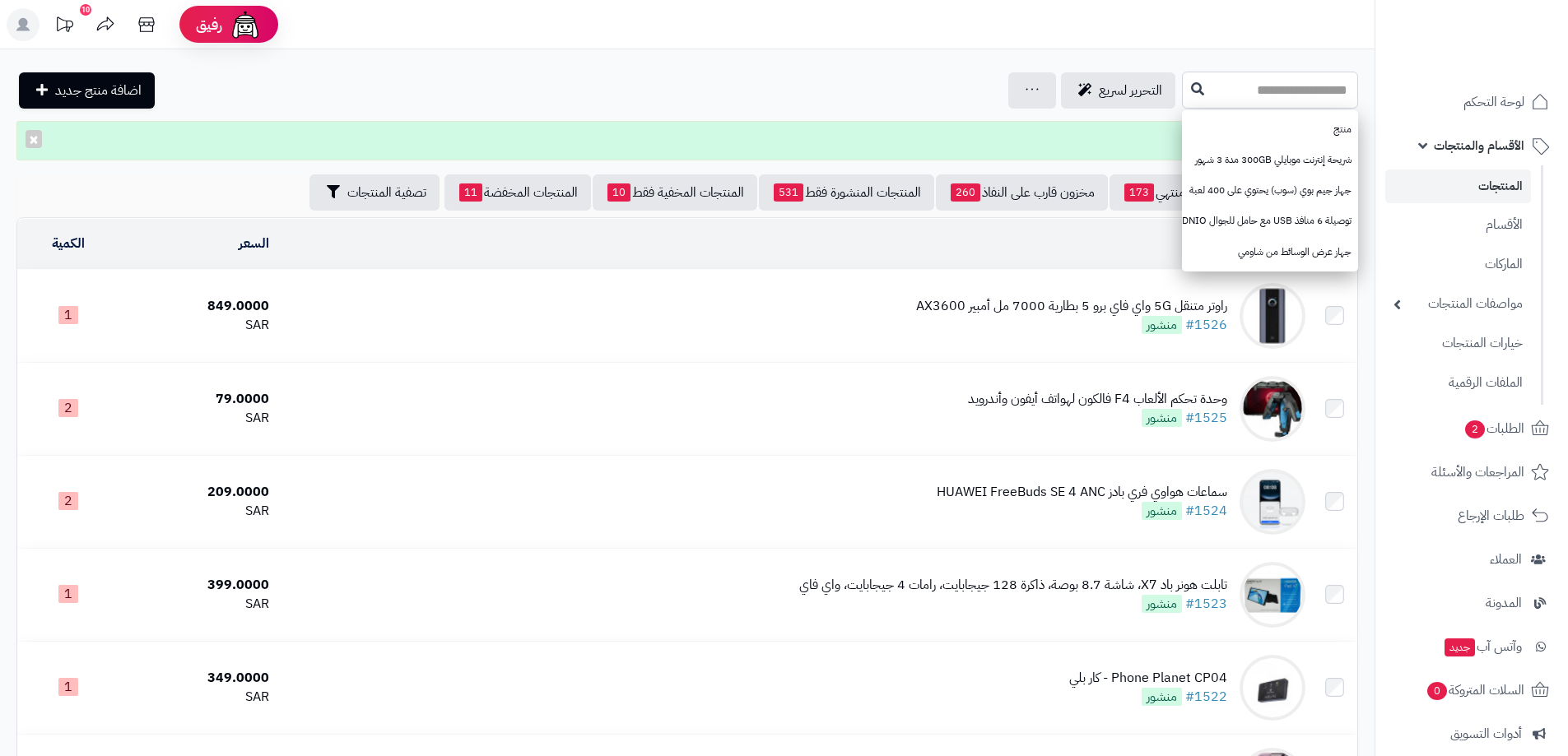
paste input "*****"
click at [1331, 90] on input "*******" at bounding box center [1270, 90] width 176 height 37
type input "*******"
click at [1190, 85] on icon at bounding box center [1197, 88] width 13 height 13
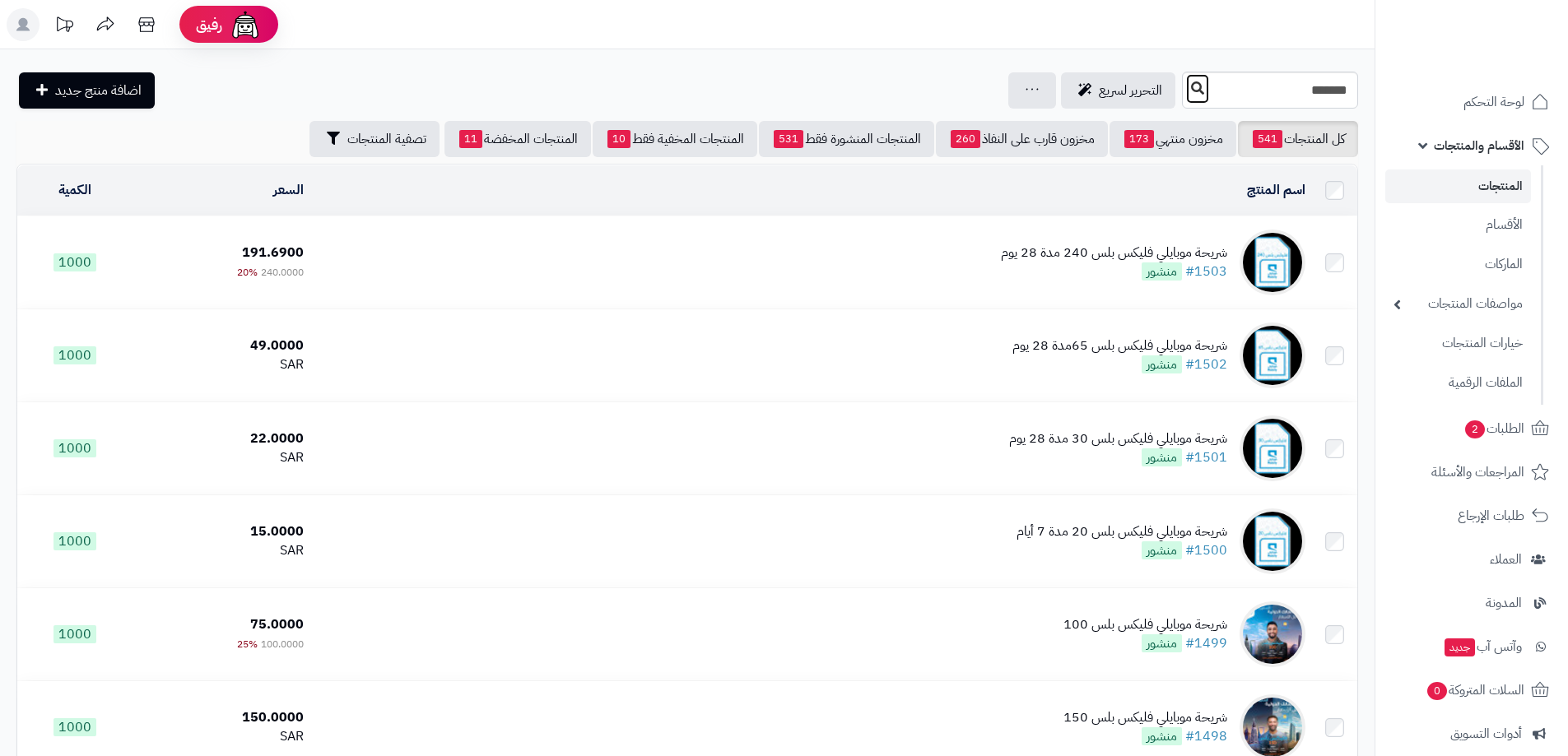
click at [1190, 85] on icon at bounding box center [1197, 88] width 13 height 13
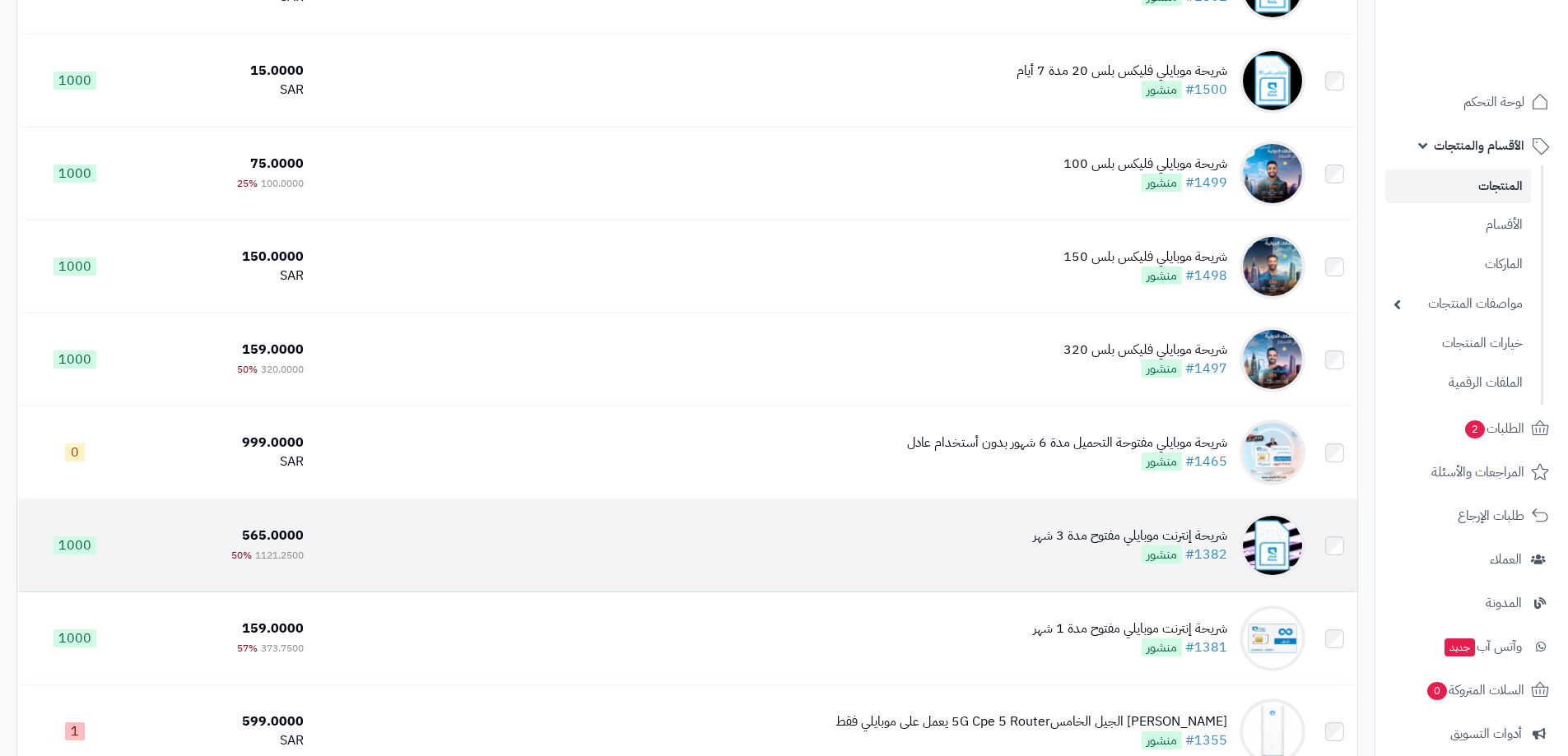
scroll to position [576, 0]
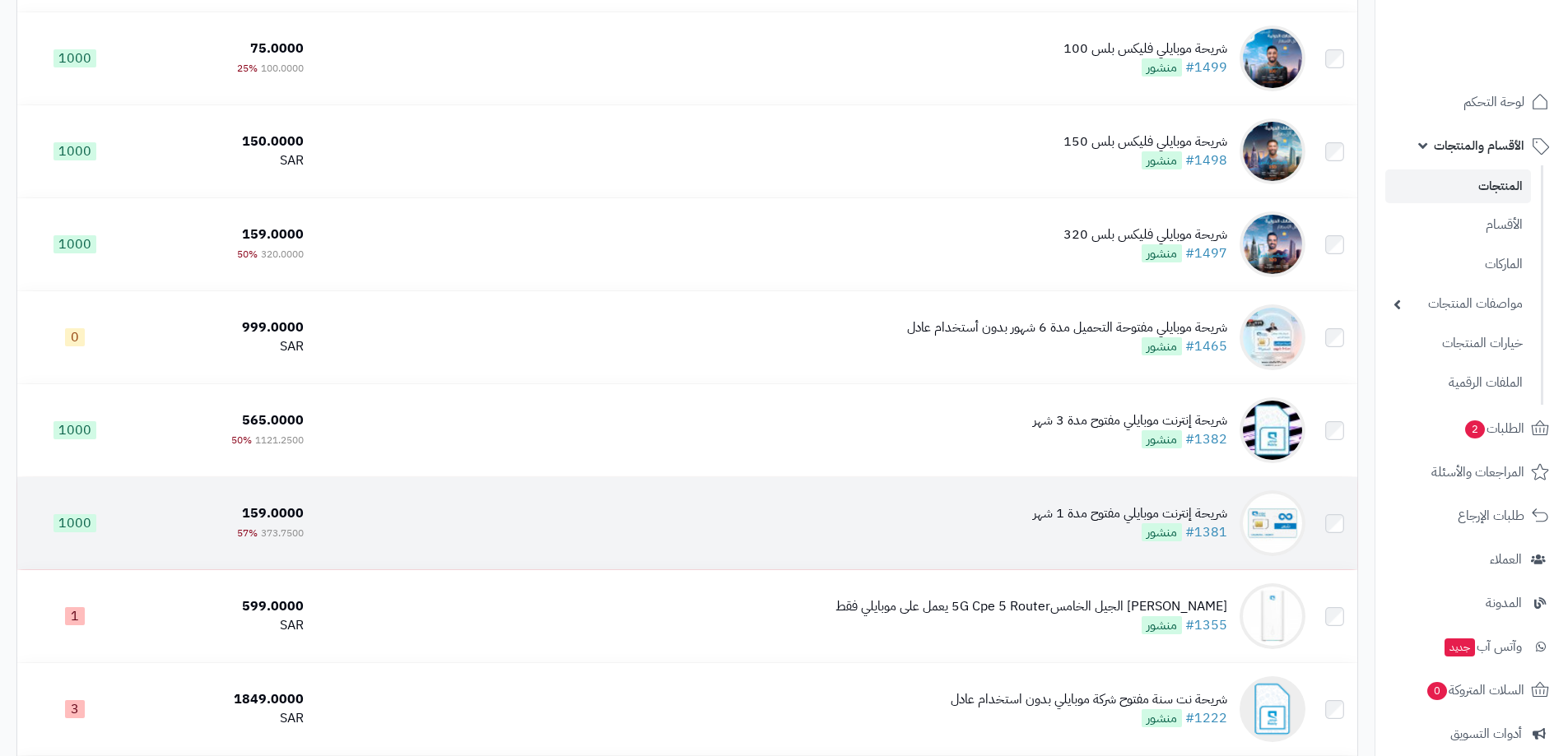
click at [1110, 512] on div "شريحة إنترنت موبايلي مفتوح مدة 1 شهر" at bounding box center [1130, 514] width 195 height 19
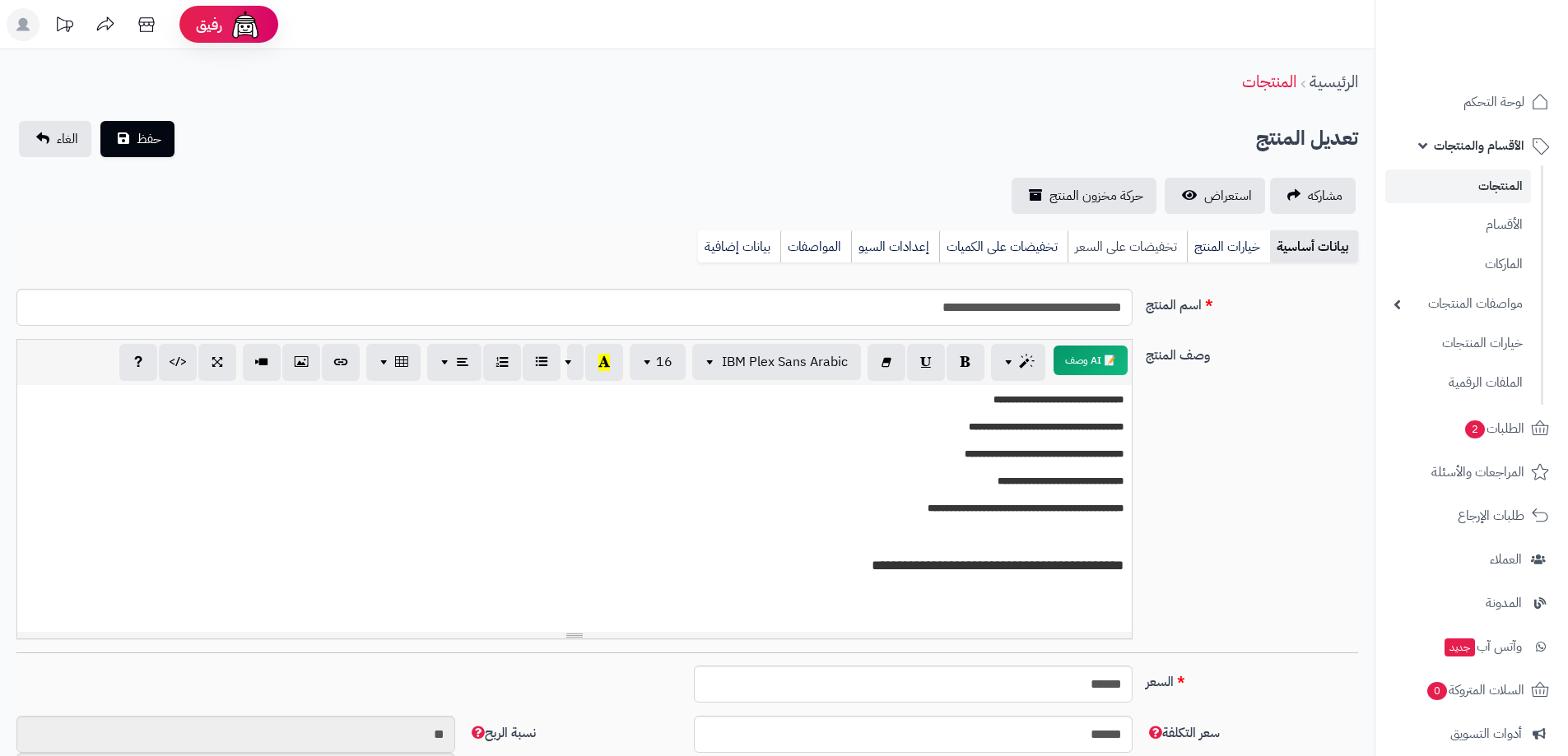
click at [1112, 247] on link "تخفيضات على السعر" at bounding box center [1127, 247] width 120 height 33
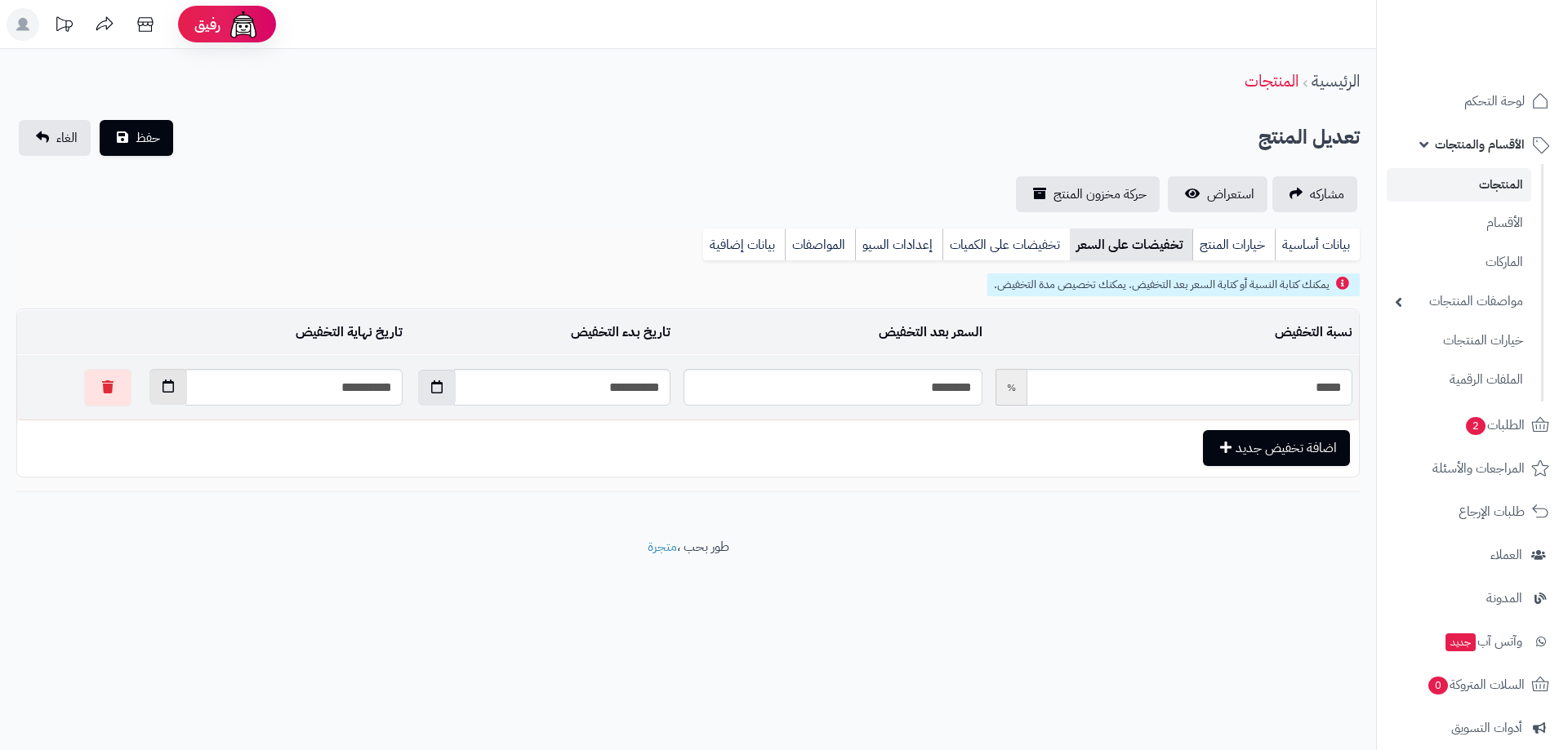
click at [163, 380] on icon "button" at bounding box center [168, 386] width 11 height 13
click at [125, 499] on td "11" at bounding box center [123, 500] width 29 height 25
type input "**********"
click at [155, 134] on span "حفظ" at bounding box center [148, 137] width 25 height 20
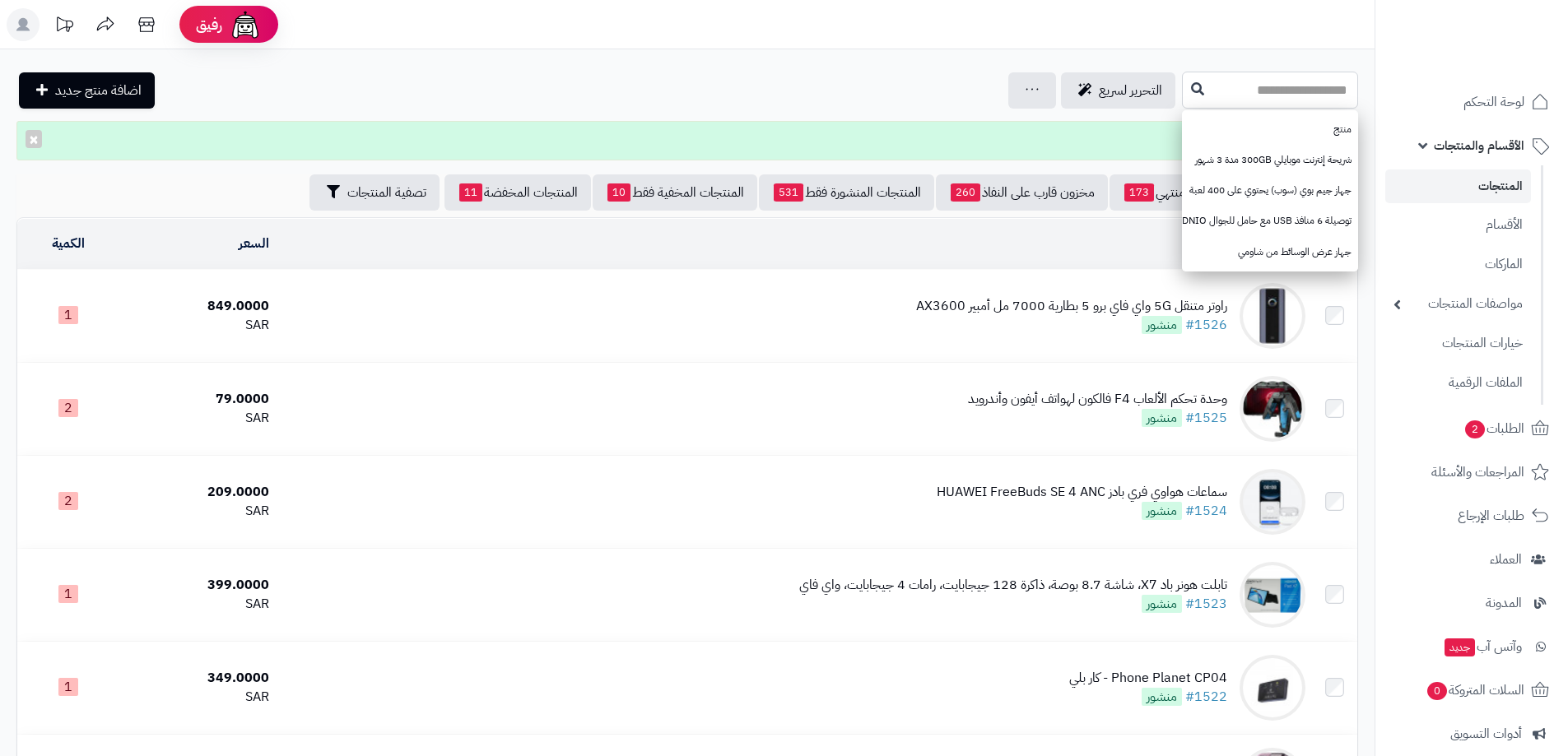
paste input "*******"
type input "*******"
click at [1190, 84] on icon at bounding box center [1197, 88] width 13 height 13
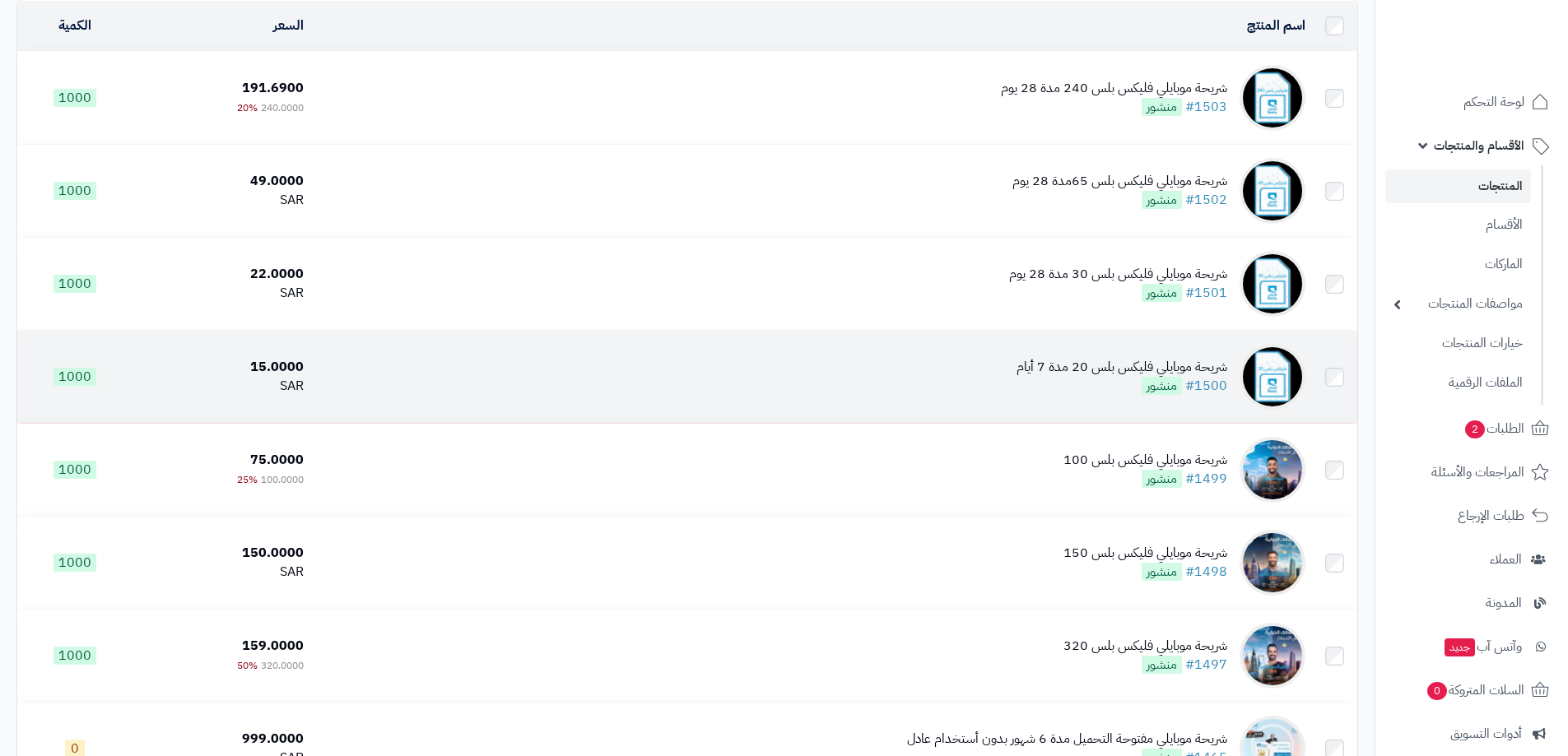
scroll to position [247, 0]
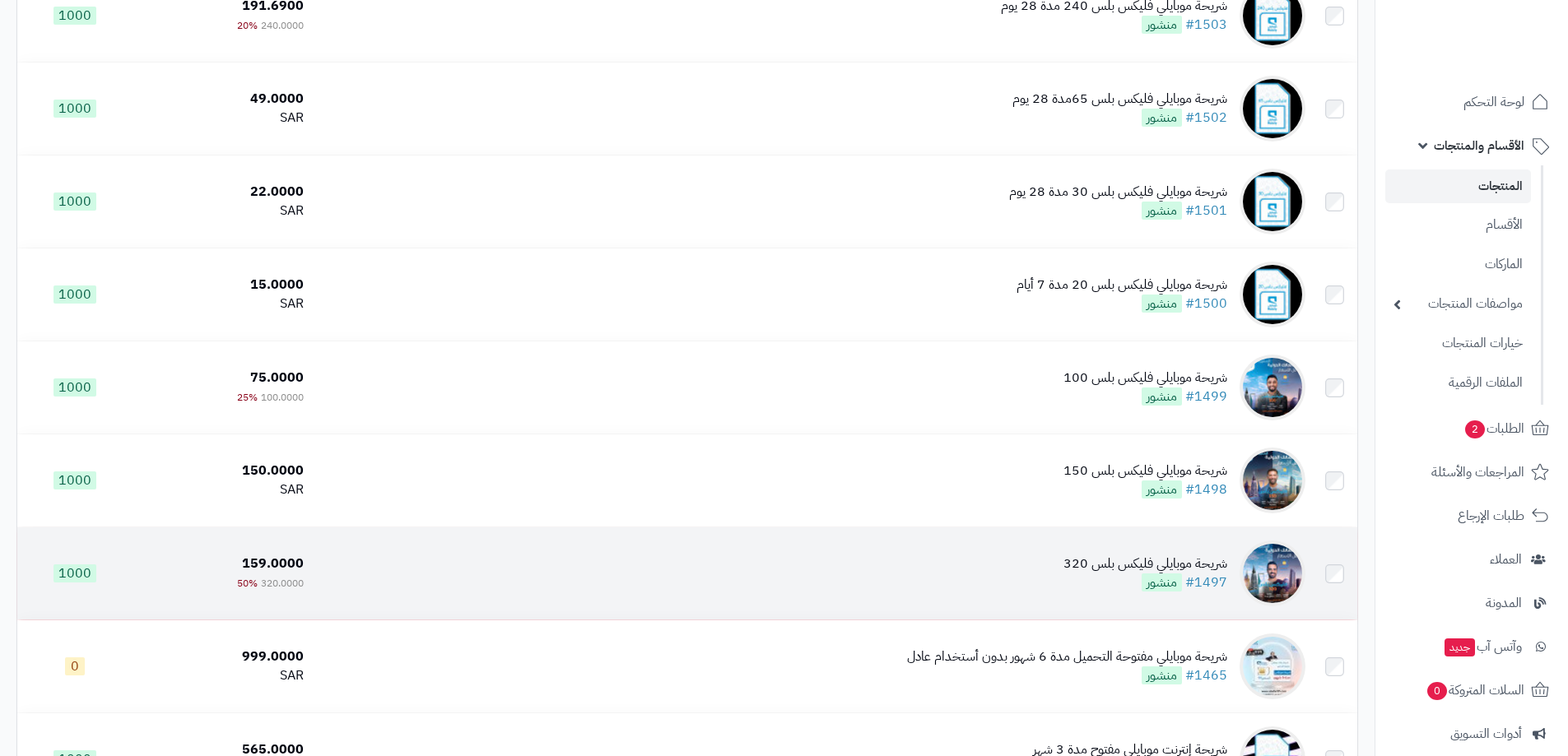
click at [1124, 557] on div "شريحة موبايلي فليكس بلس 320" at bounding box center [1145, 564] width 164 height 19
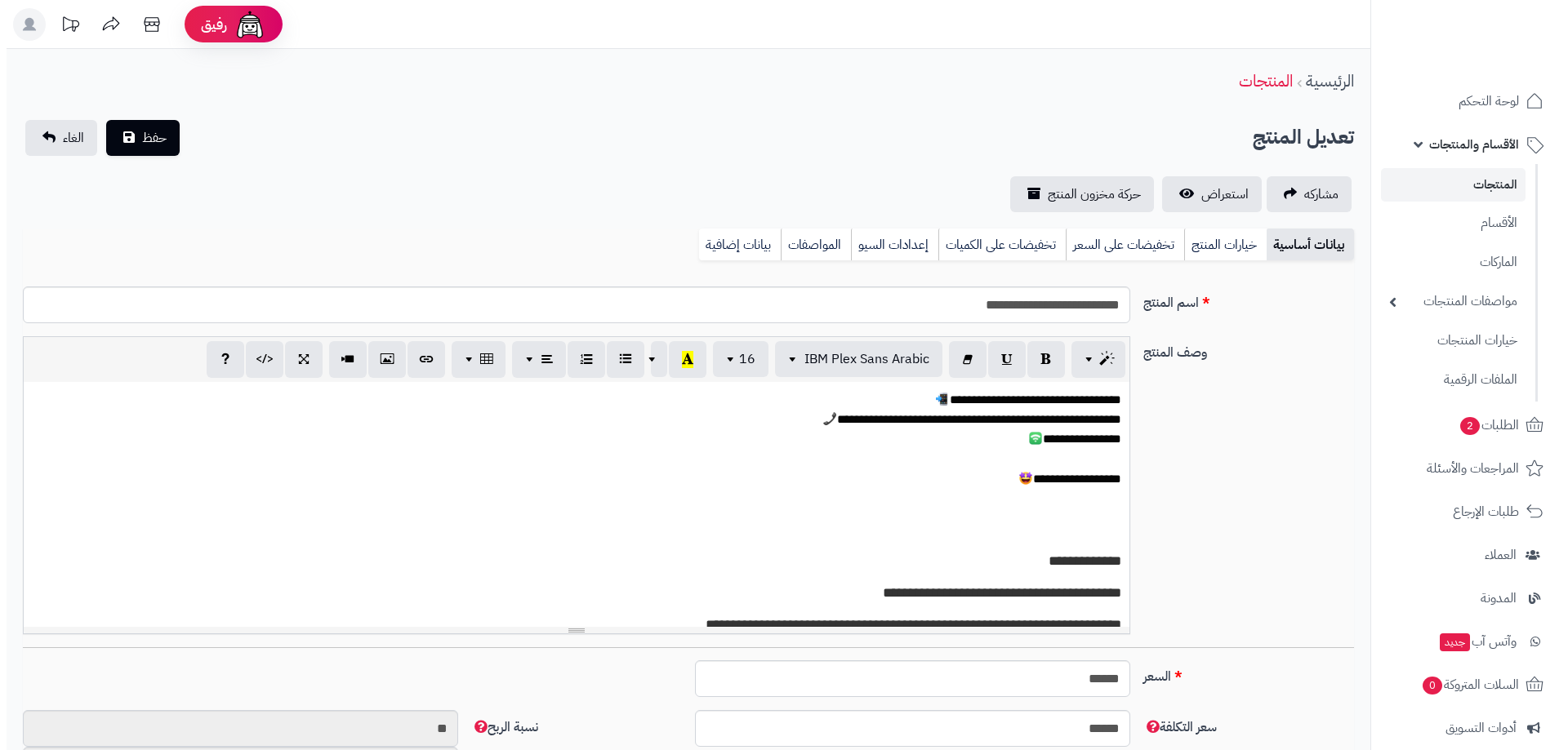
scroll to position [1421, 0]
click at [1097, 244] on link "تخفيضات على السعر" at bounding box center [1118, 245] width 119 height 33
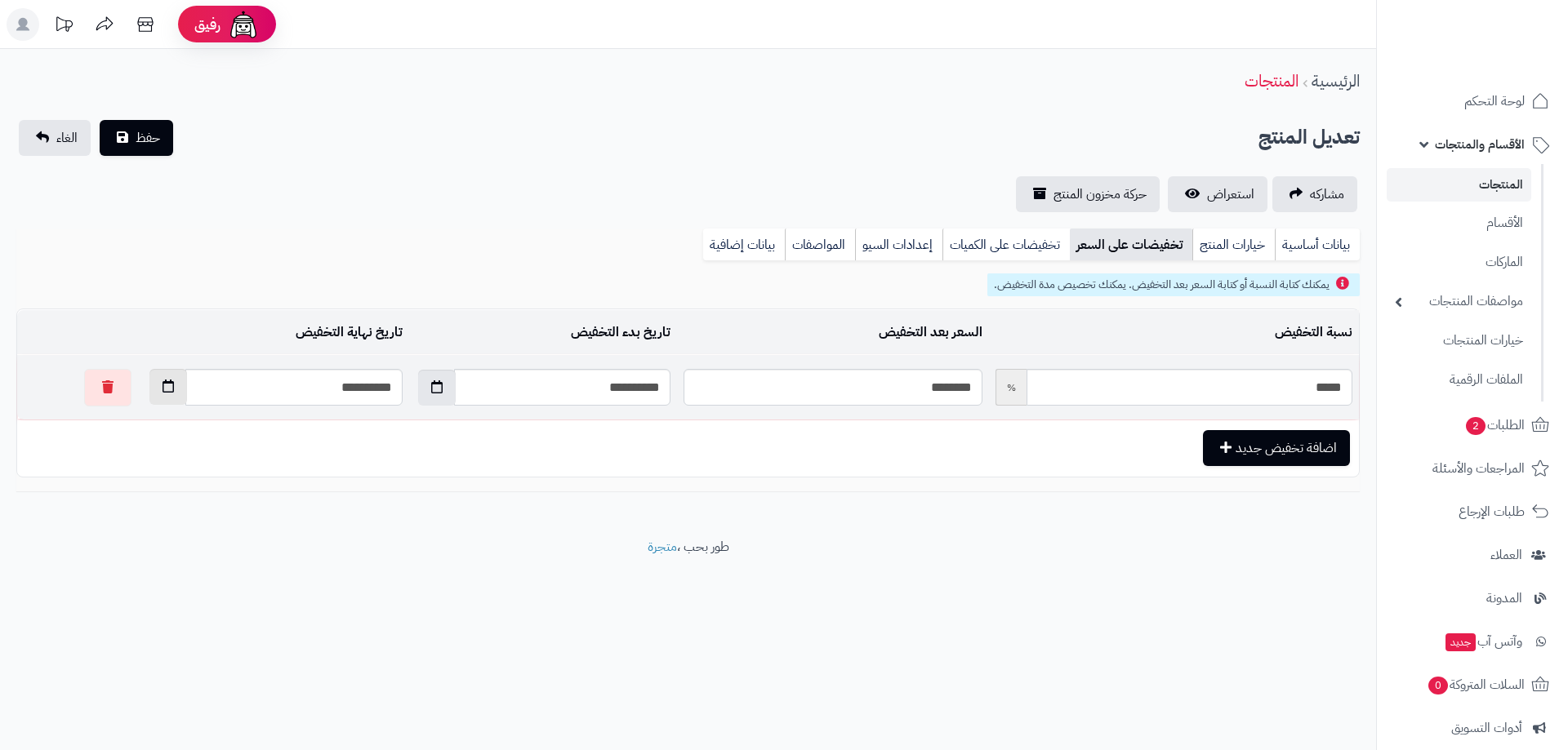
click at [150, 384] on button "button" at bounding box center [168, 387] width 38 height 36
click at [120, 497] on td "11" at bounding box center [123, 500] width 29 height 25
type input "**********"
click at [164, 136] on button "حفظ" at bounding box center [137, 137] width 74 height 36
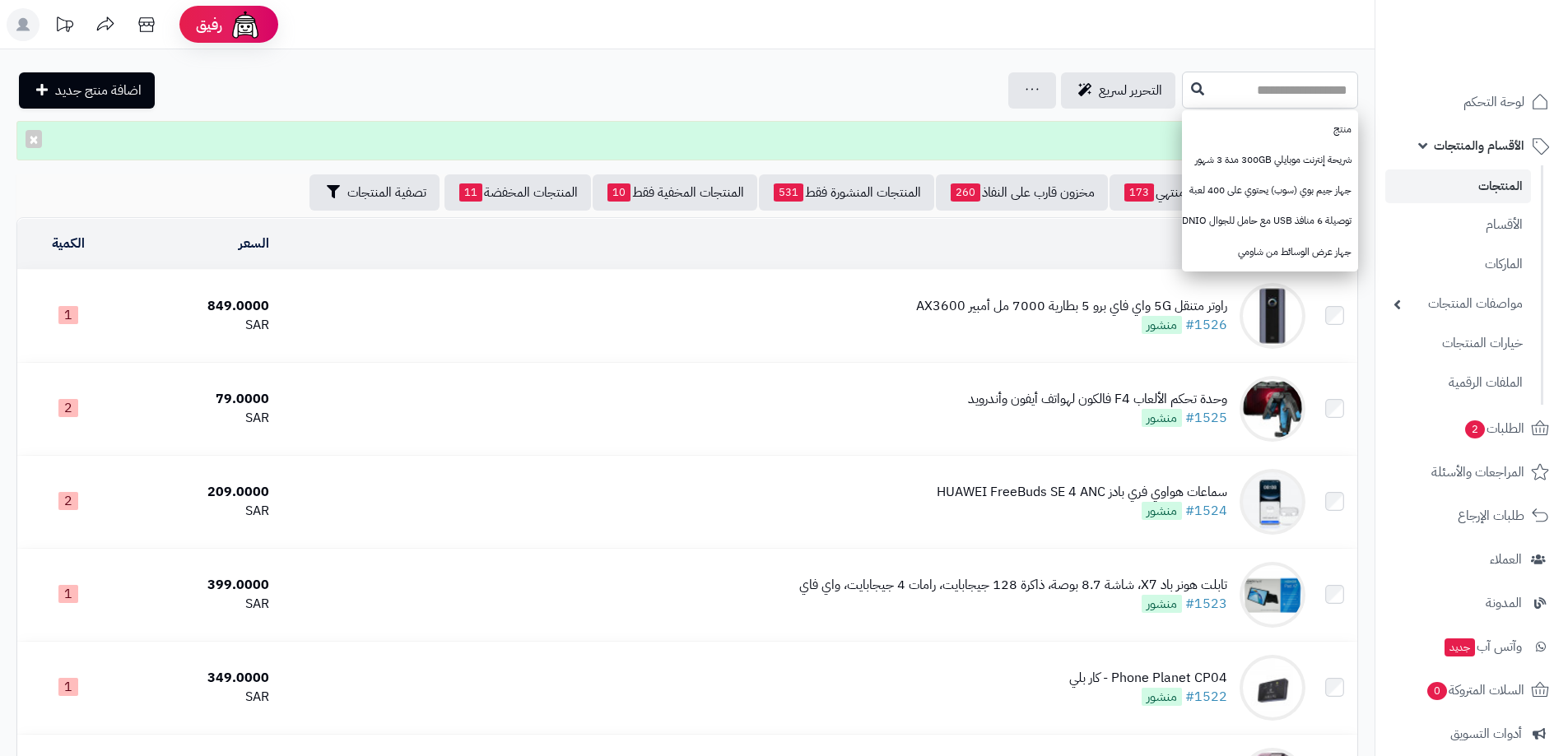
paste input "*******"
type input "*******"
click at [1190, 93] on icon at bounding box center [1197, 88] width 13 height 13
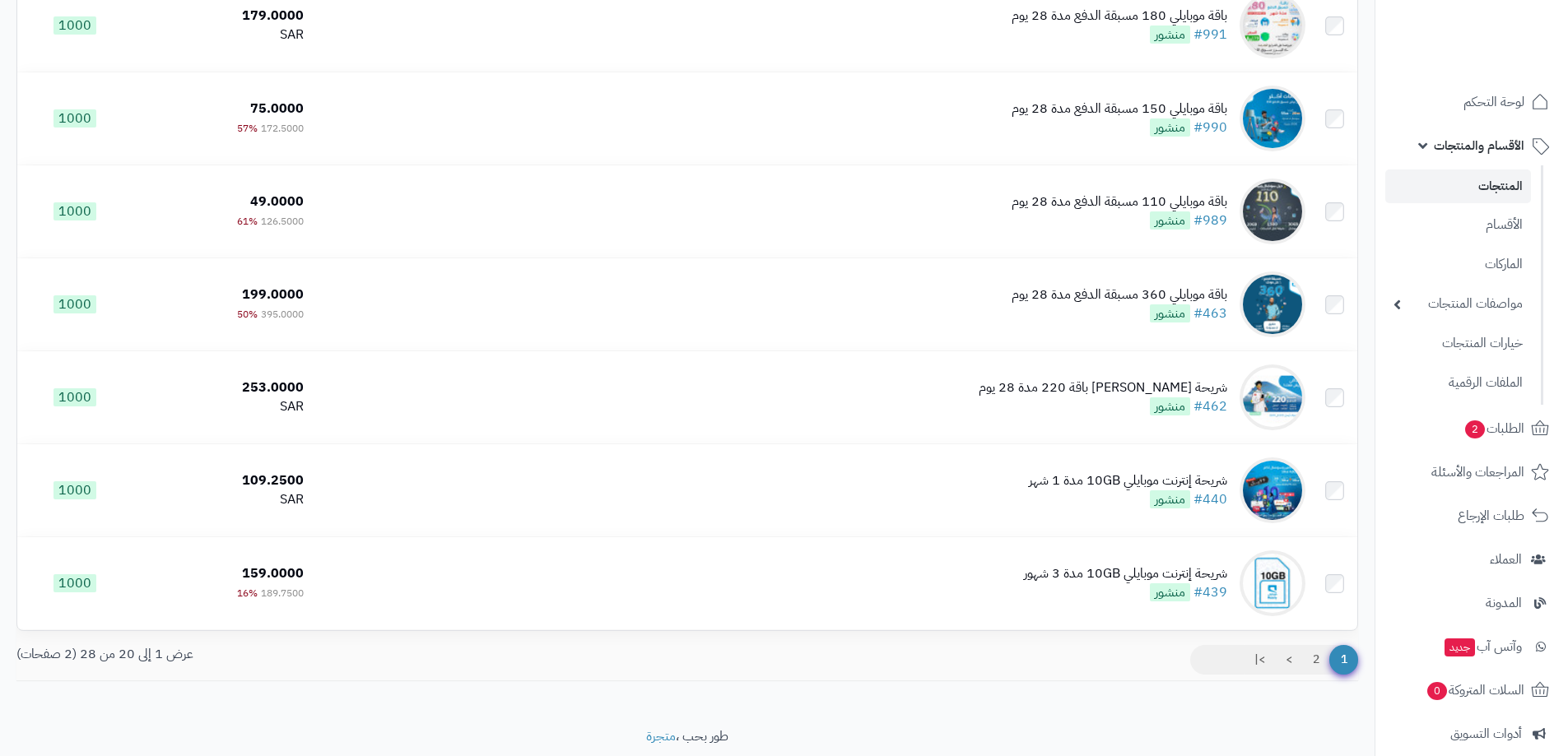
scroll to position [1497, 0]
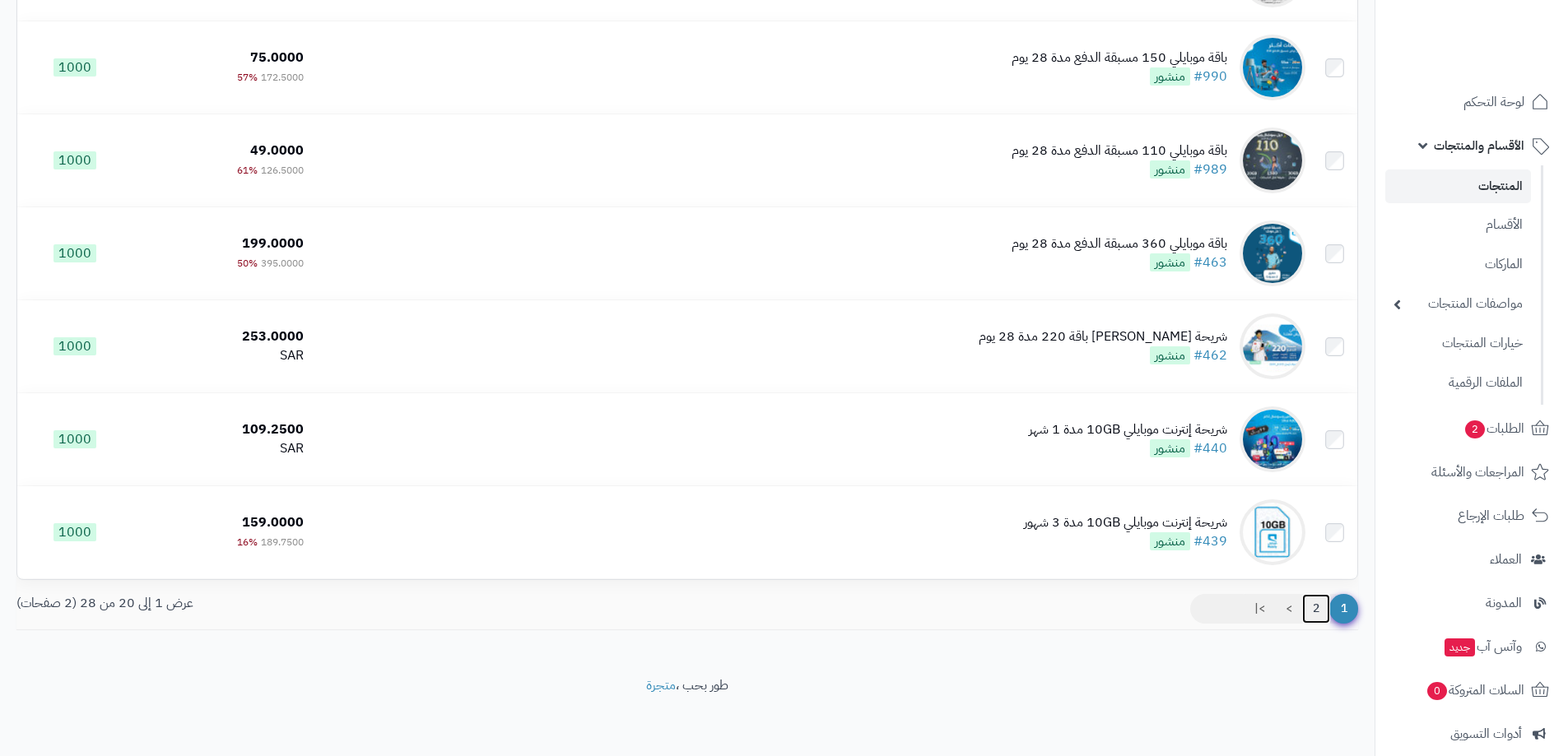
click at [1312, 604] on link "2" at bounding box center [1316, 609] width 28 height 30
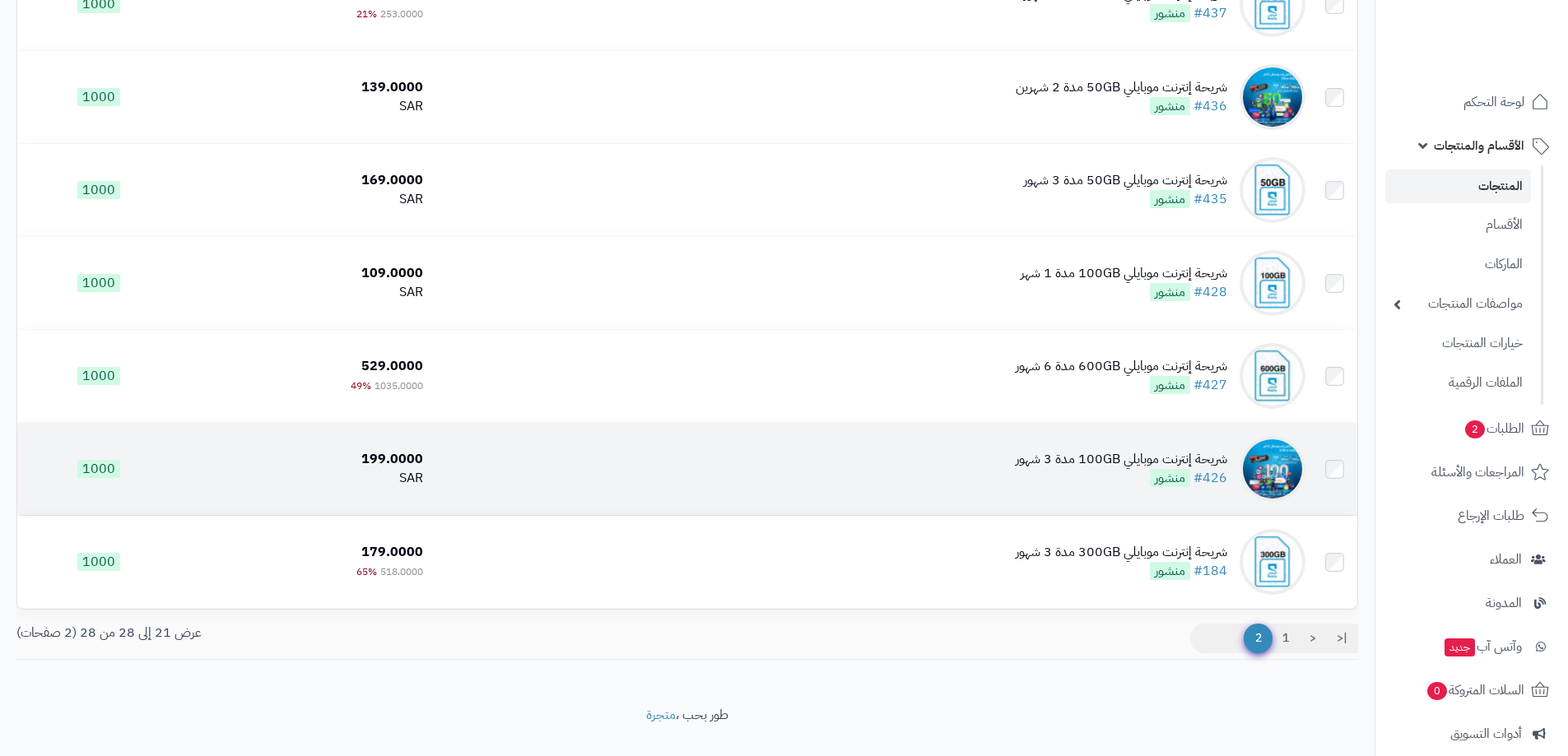
scroll to position [381, 0]
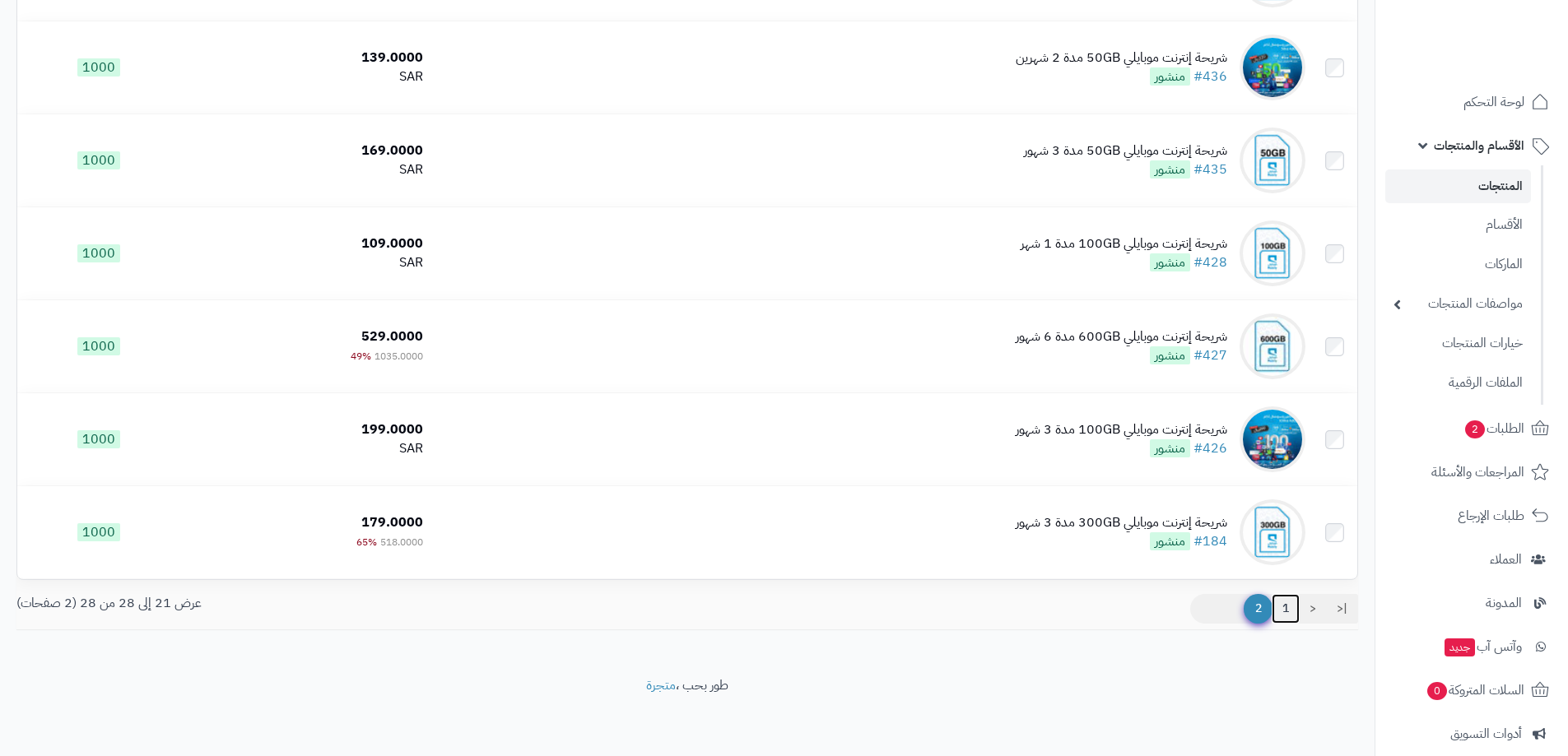
click at [1286, 606] on link "1" at bounding box center [1285, 609] width 28 height 30
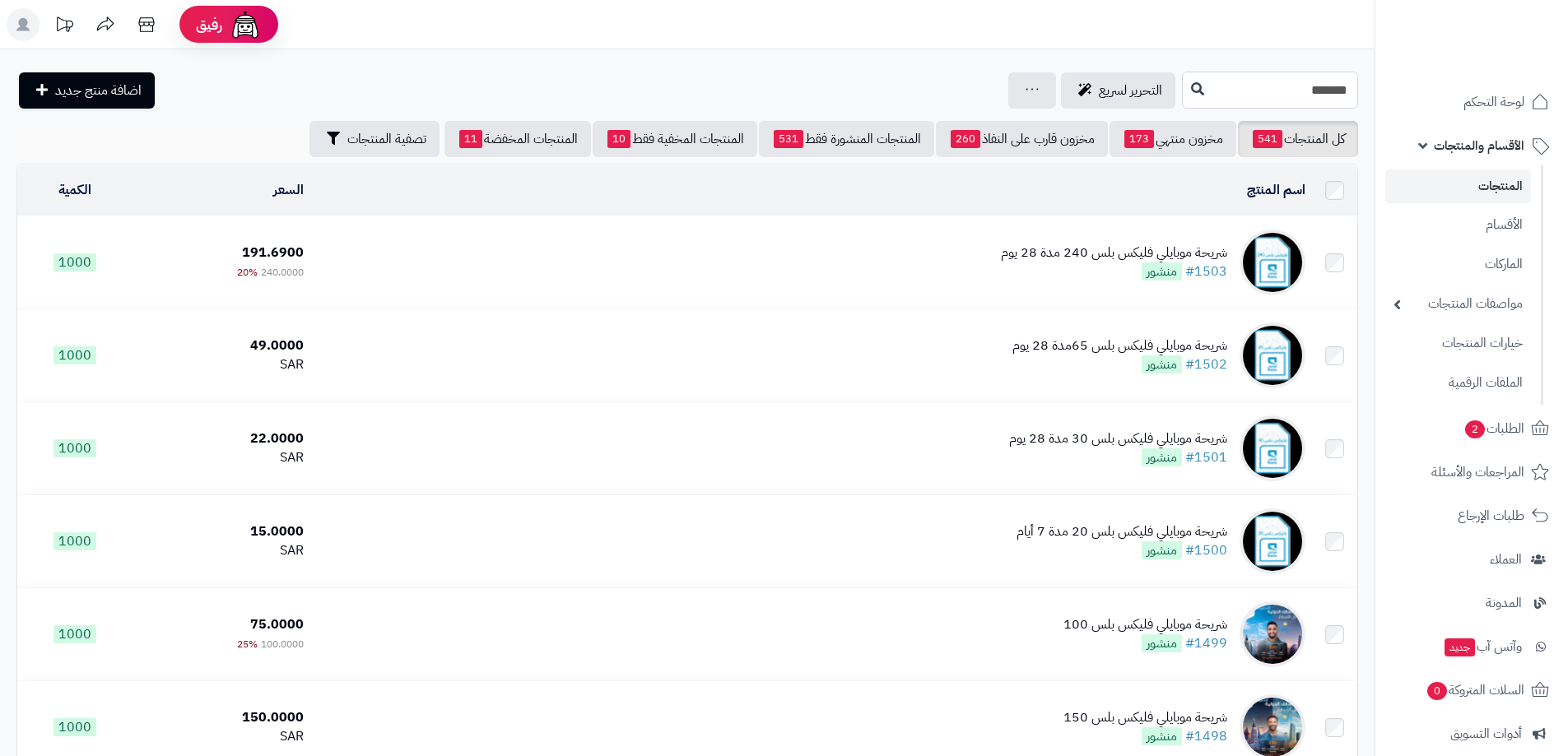
click at [1311, 85] on input "*******" at bounding box center [1270, 90] width 176 height 37
type input "***"
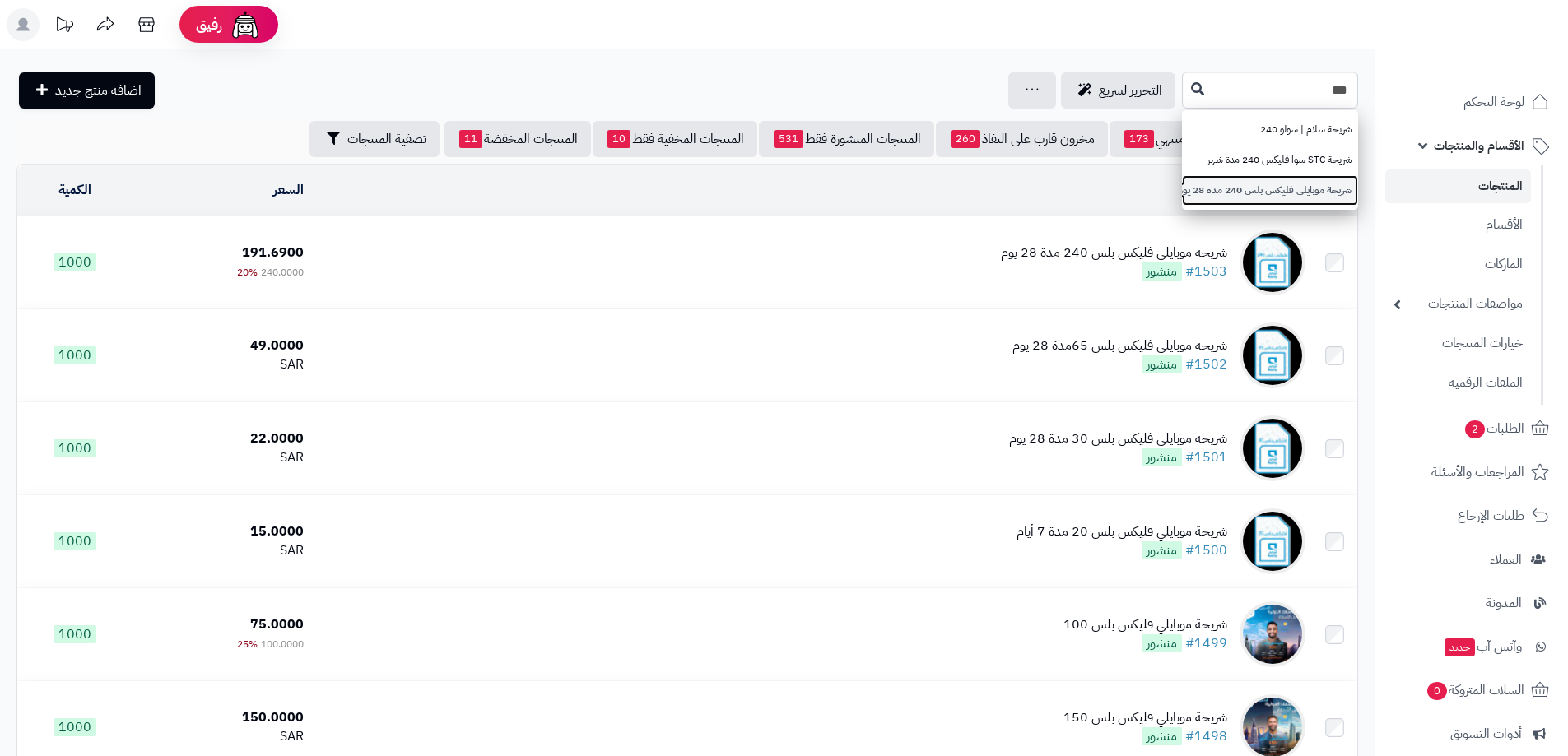
click at [1264, 179] on link "شريحة موبايلي فليكس بلس 240 مدة 28 يوم" at bounding box center [1270, 190] width 176 height 31
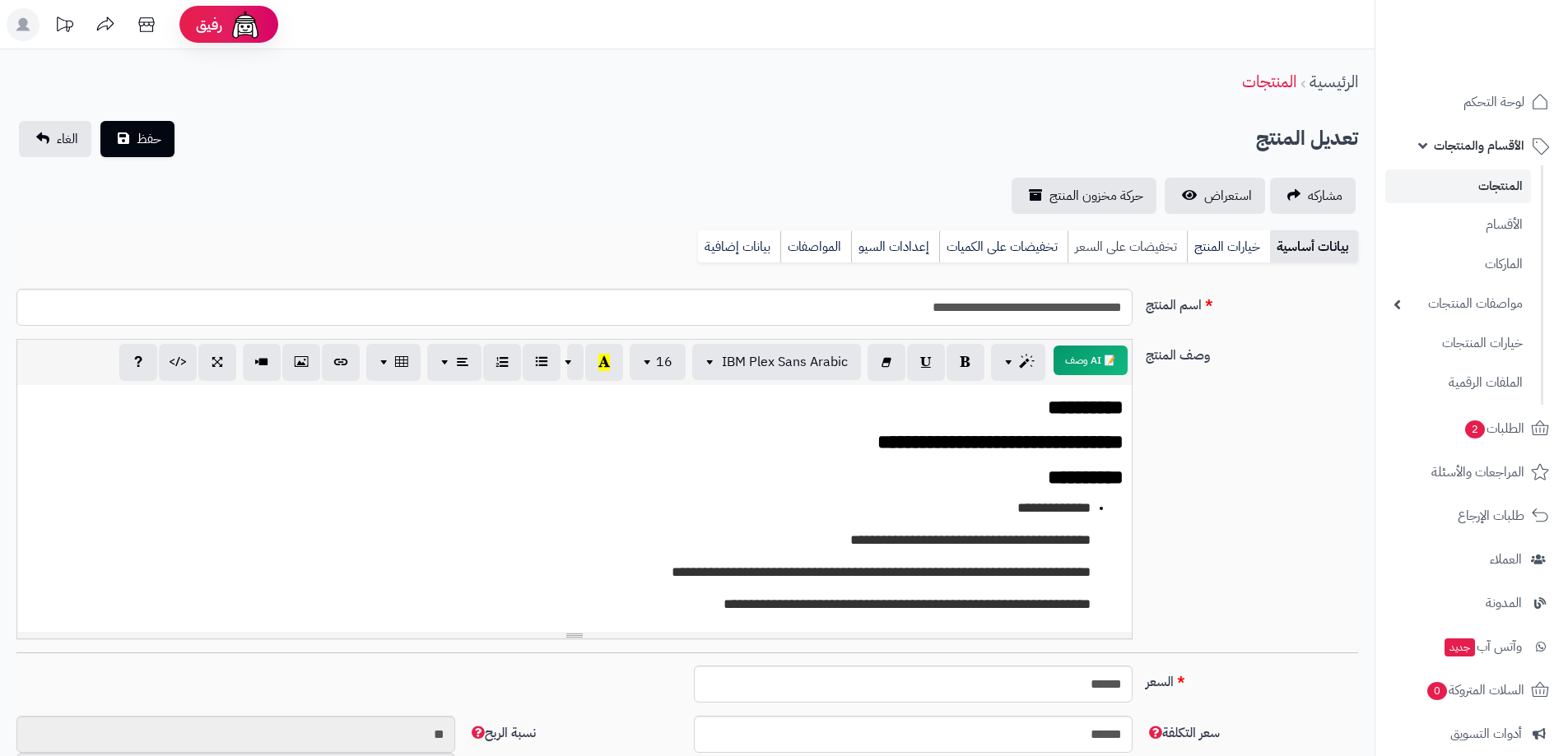
click at [1129, 236] on link "تخفيضات على السعر" at bounding box center [1127, 247] width 120 height 33
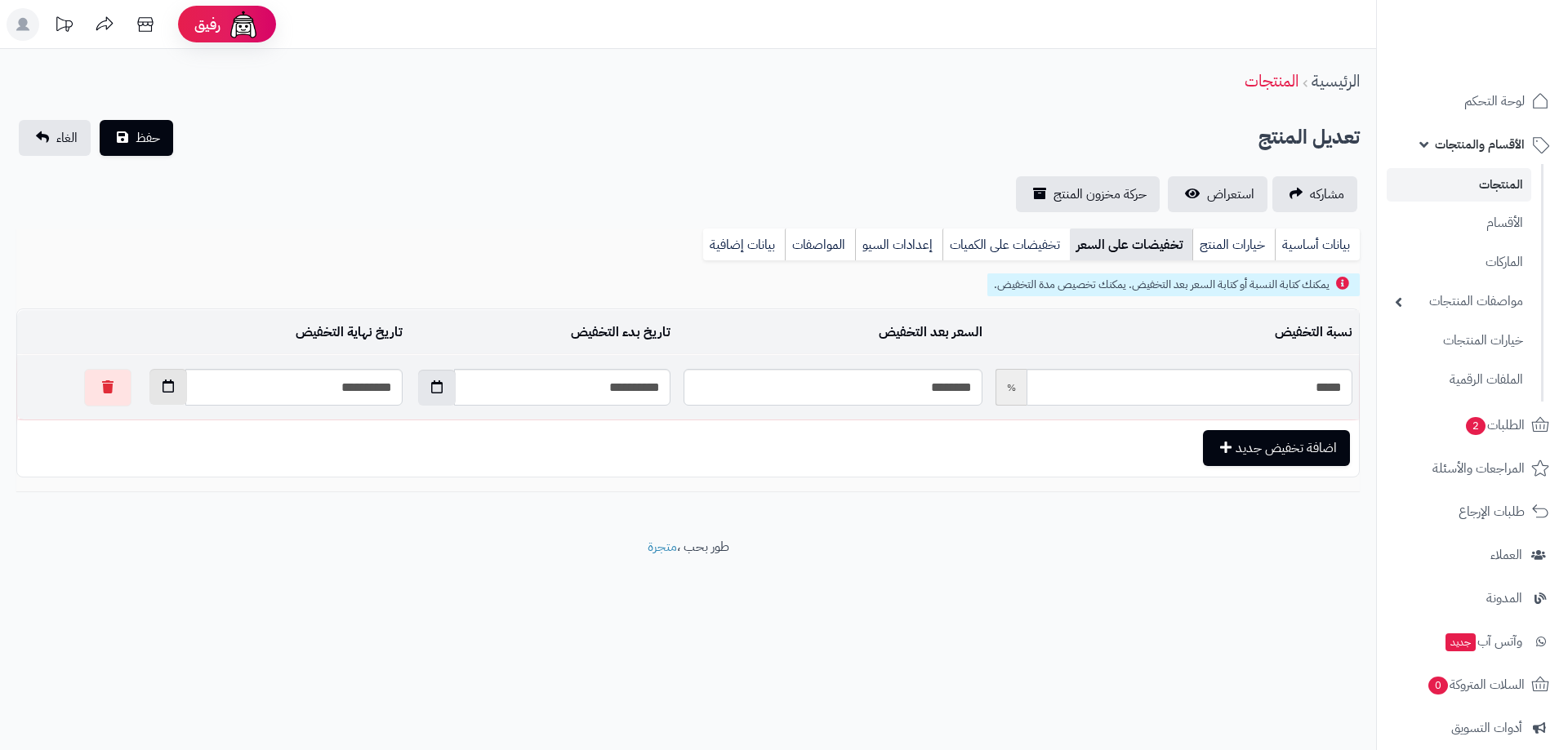
click at [163, 380] on icon "button" at bounding box center [168, 386] width 11 height 13
click at [121, 494] on td "11" at bounding box center [123, 500] width 29 height 25
type input "**********"
click at [144, 138] on span "حفظ" at bounding box center [148, 137] width 25 height 20
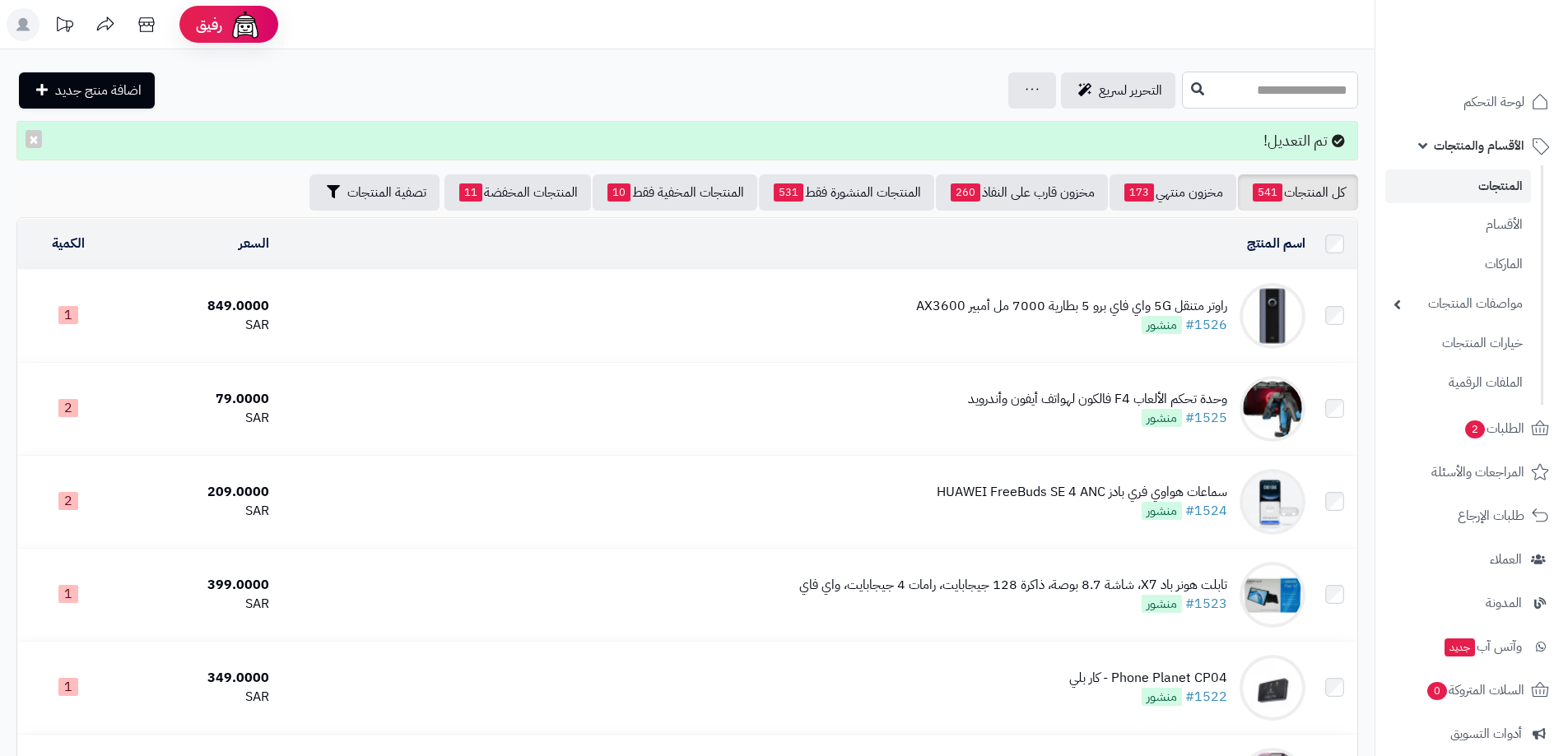
click at [1279, 89] on input "text" at bounding box center [1270, 90] width 176 height 37
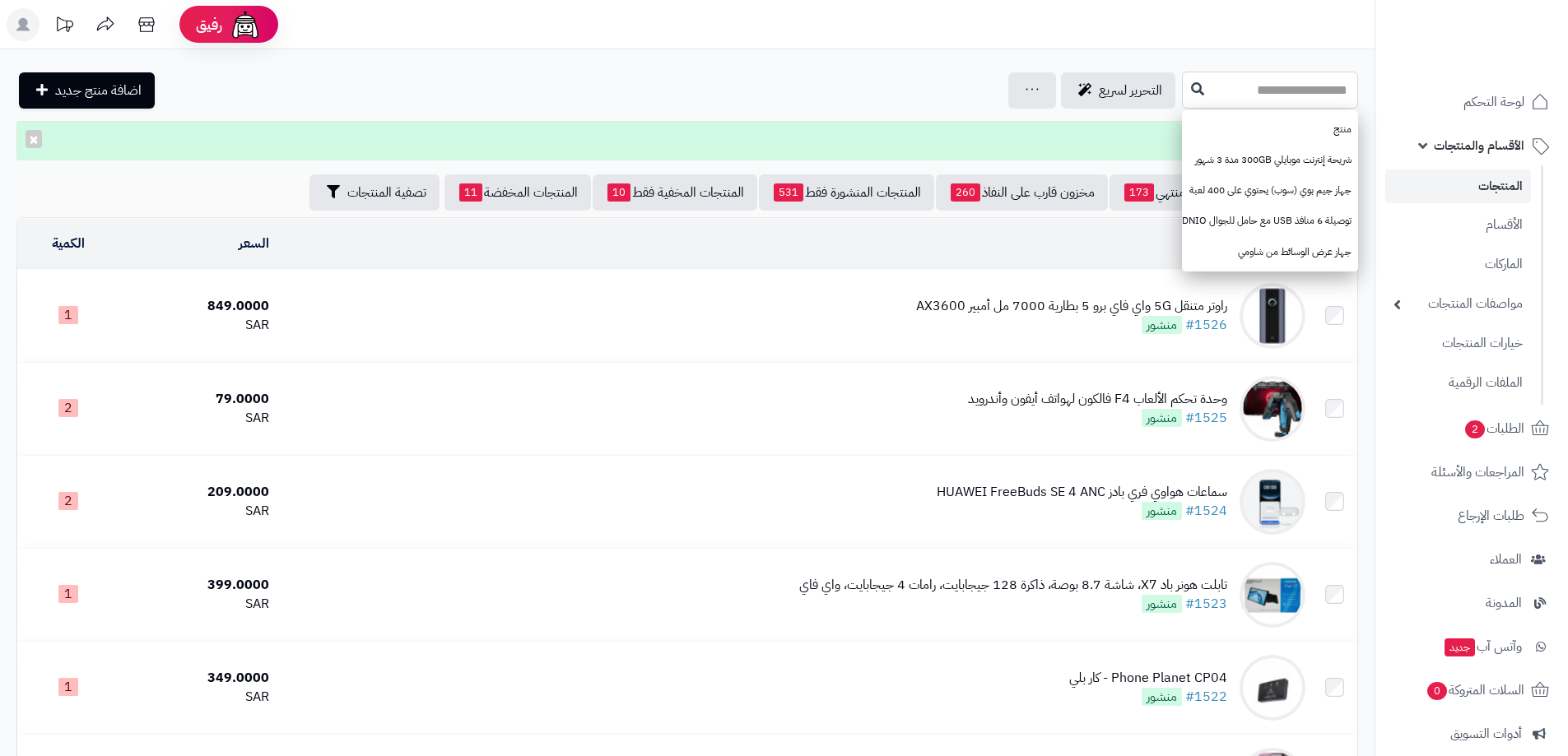
type input "*"
type input "***"
click at [1190, 87] on icon at bounding box center [1197, 88] width 13 height 13
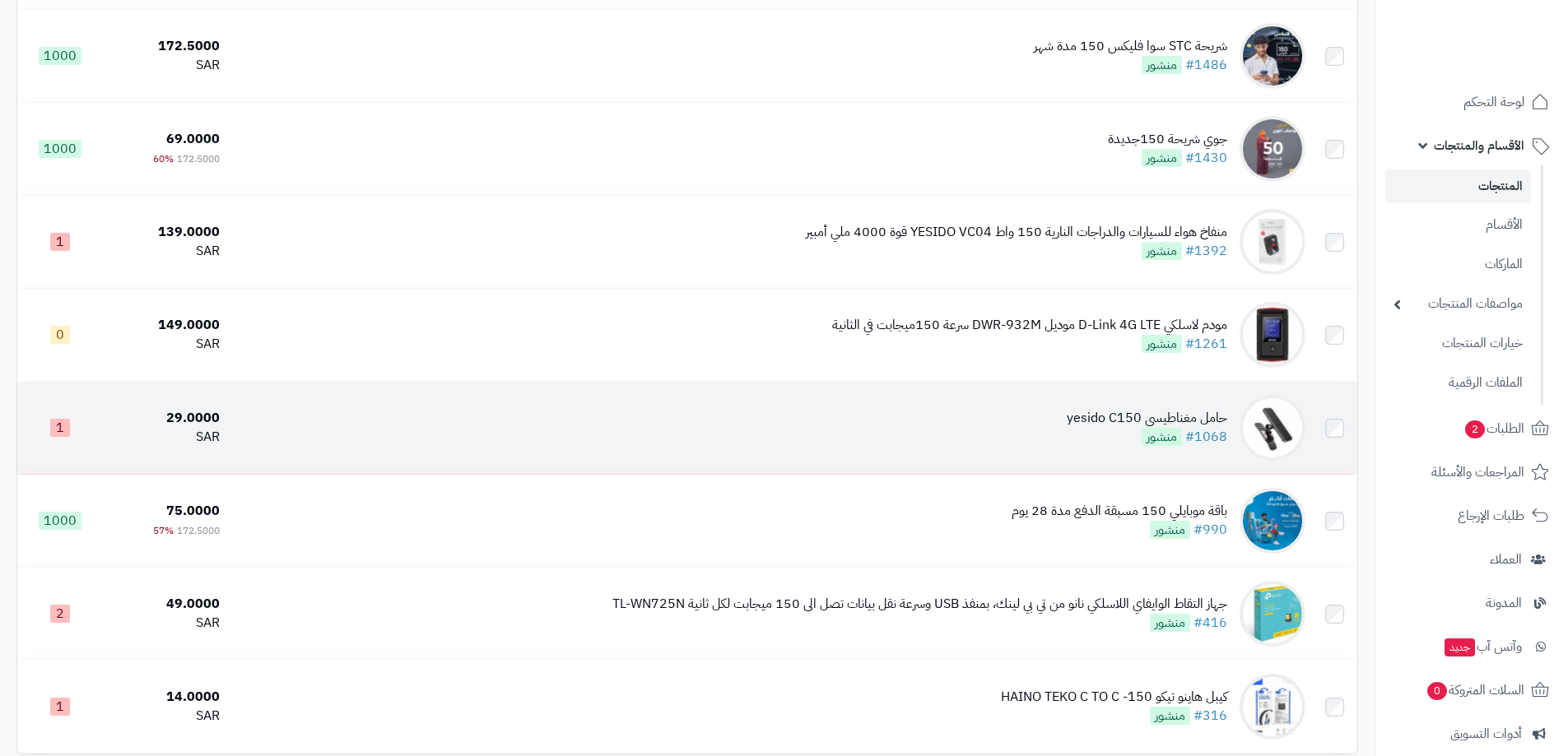
scroll to position [329, 0]
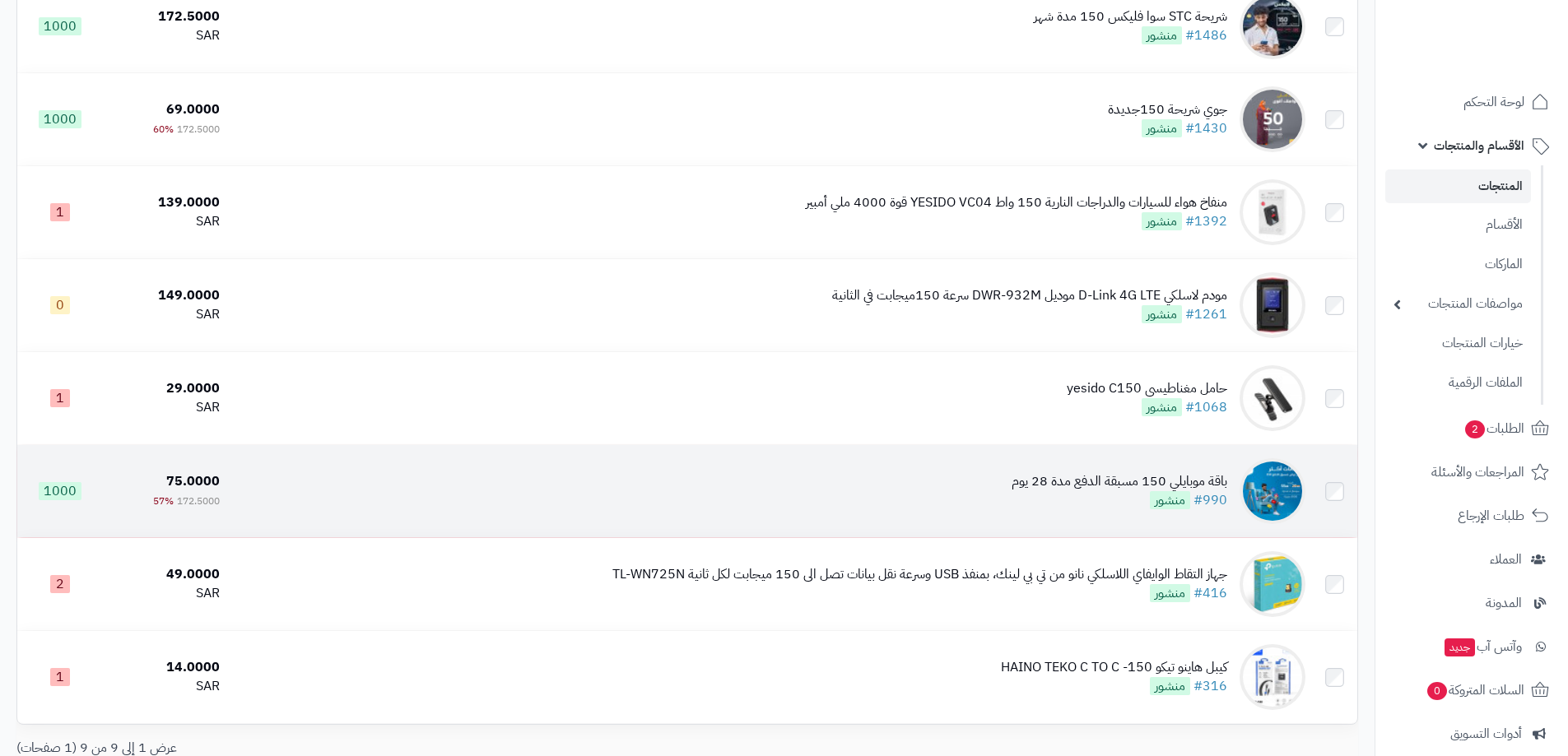
click at [1086, 474] on div "باقة موبايلي 150 مسبقة الدفع مدة 28 يوم" at bounding box center [1120, 481] width 216 height 19
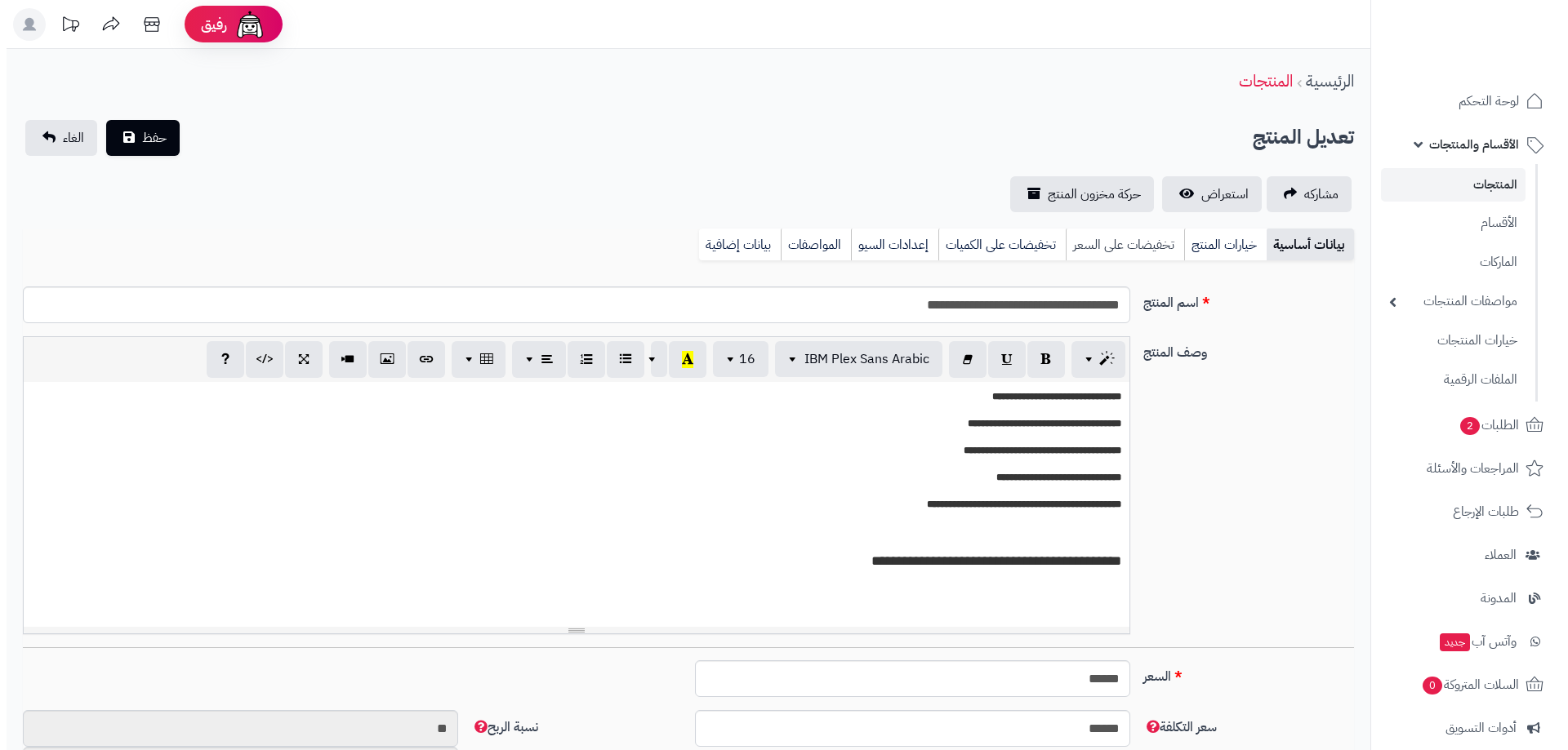
scroll to position [1421, 0]
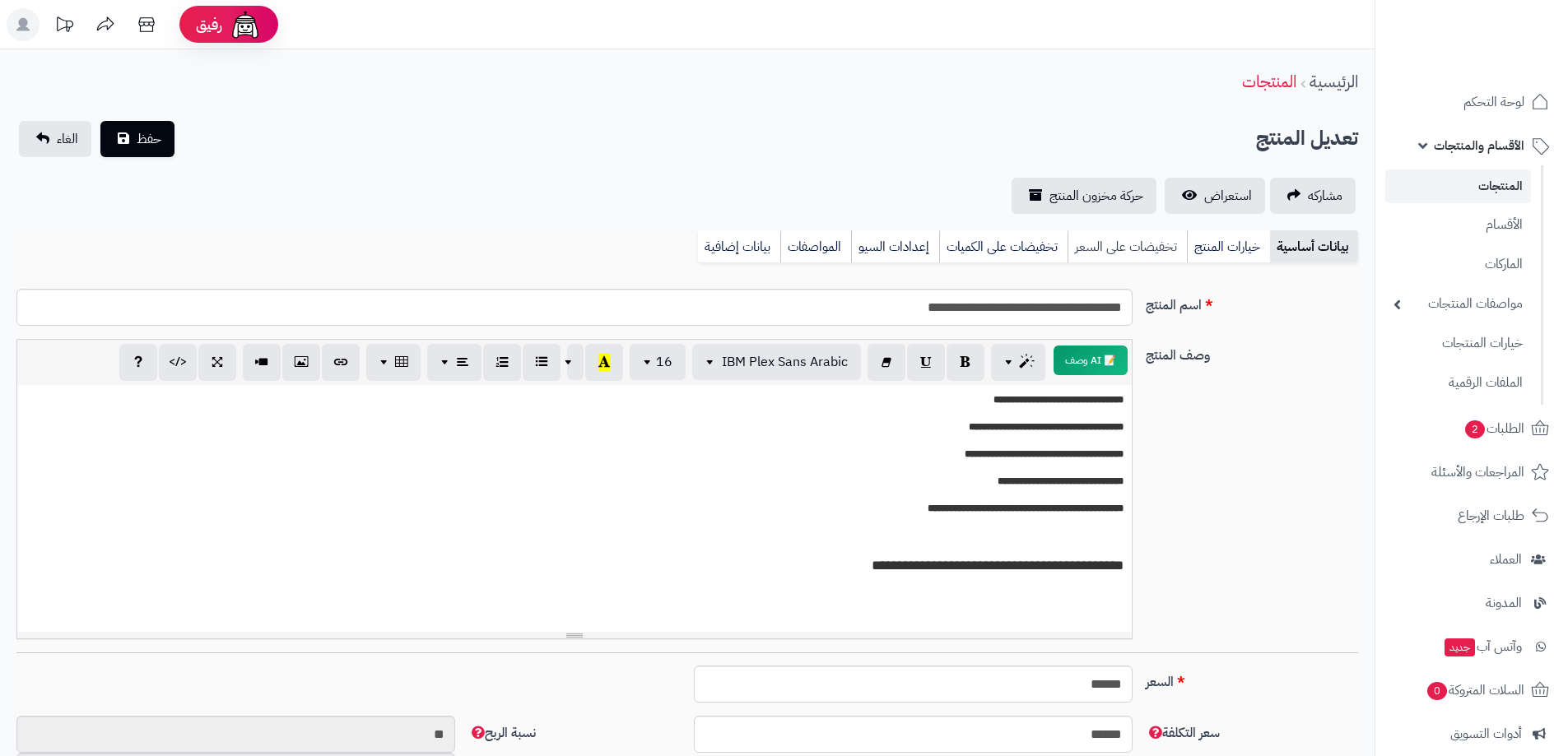
click at [1162, 245] on link "تخفيضات على السعر" at bounding box center [1127, 247] width 120 height 33
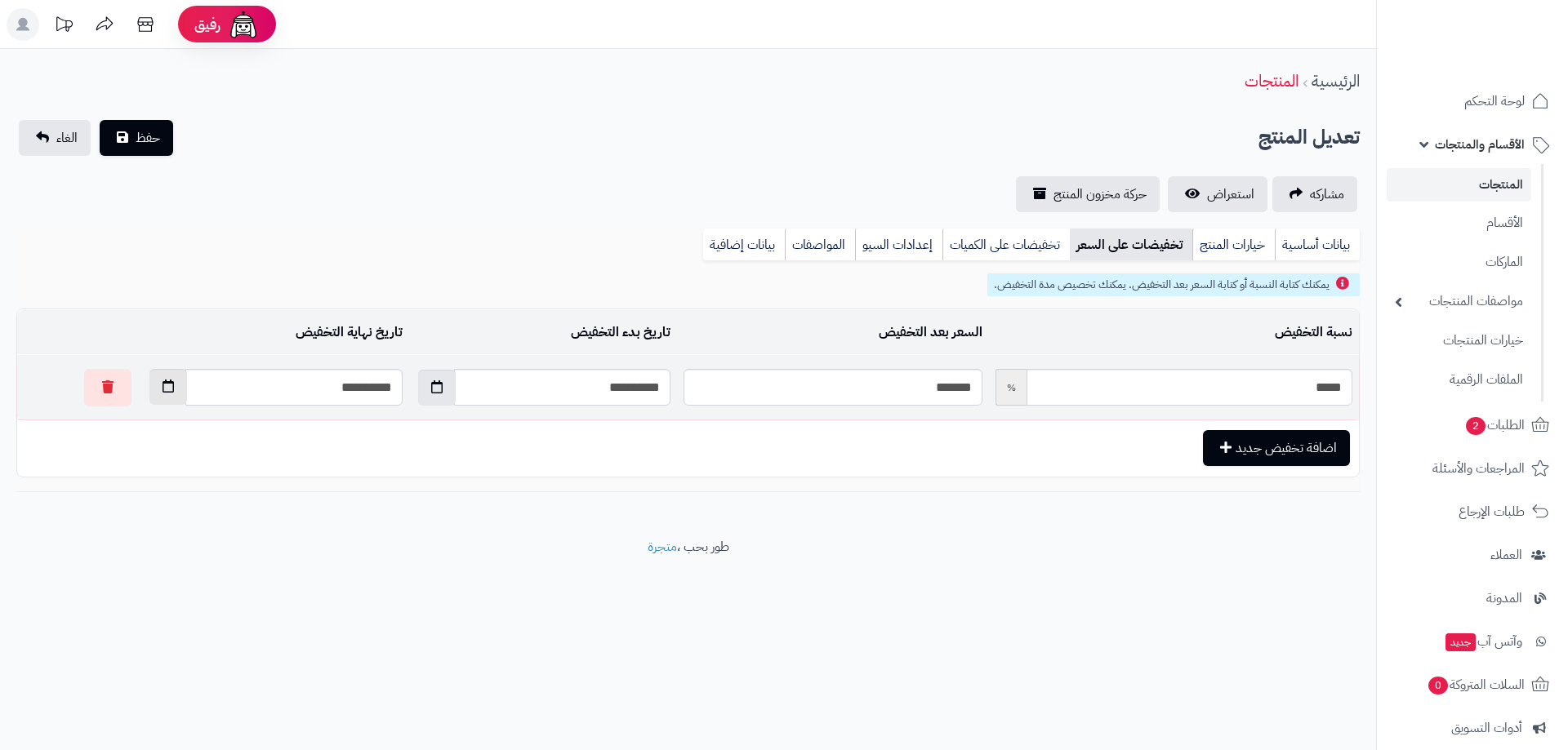
click at [163, 380] on icon "button" at bounding box center [168, 386] width 11 height 13
click at [125, 498] on td "11" at bounding box center [123, 500] width 29 height 25
type input "**********"
click at [162, 134] on button "حفظ" at bounding box center [137, 137] width 74 height 36
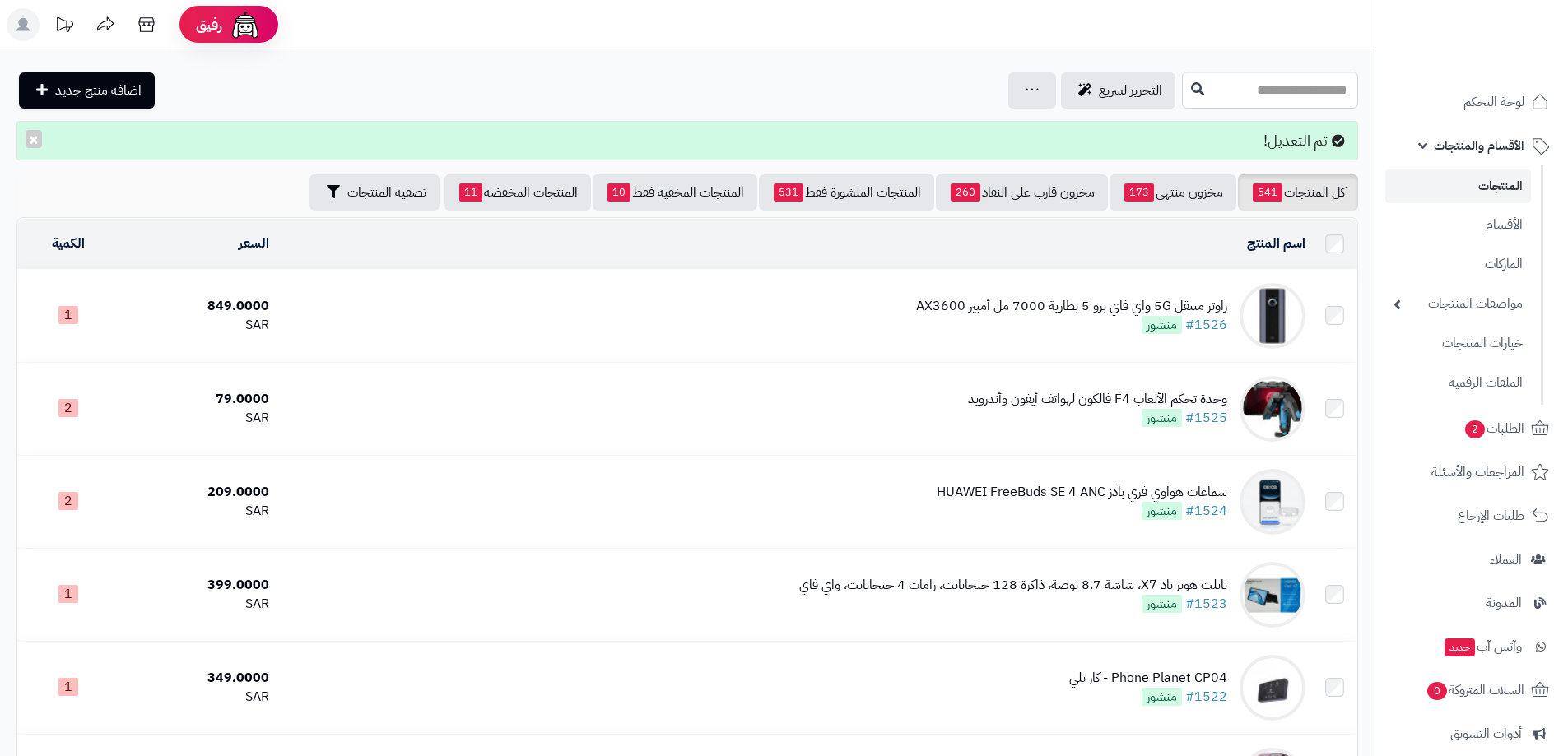
click at [1195, 86] on input "text" at bounding box center [1270, 90] width 176 height 37
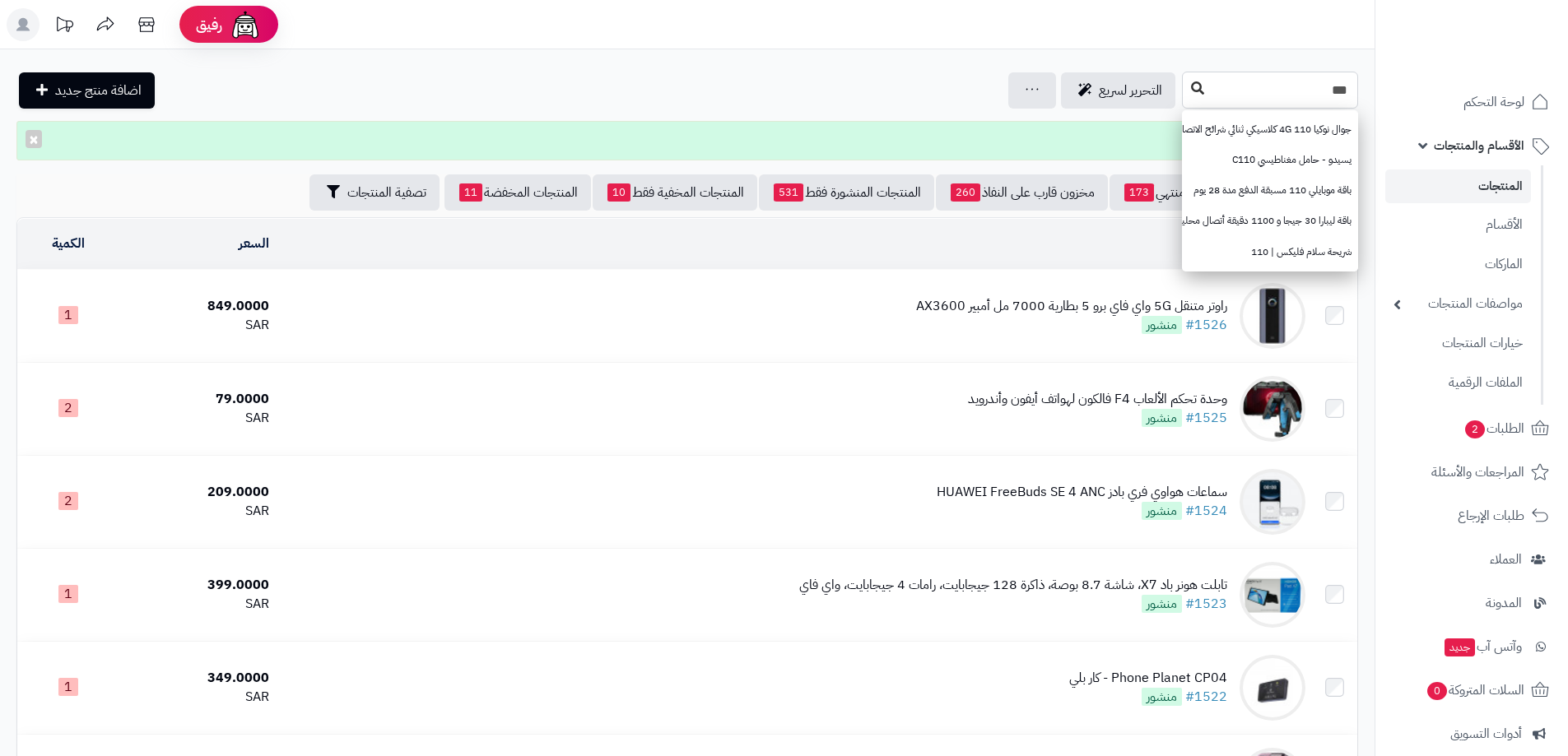
type input "***"
click at [1190, 87] on icon at bounding box center [1197, 88] width 13 height 13
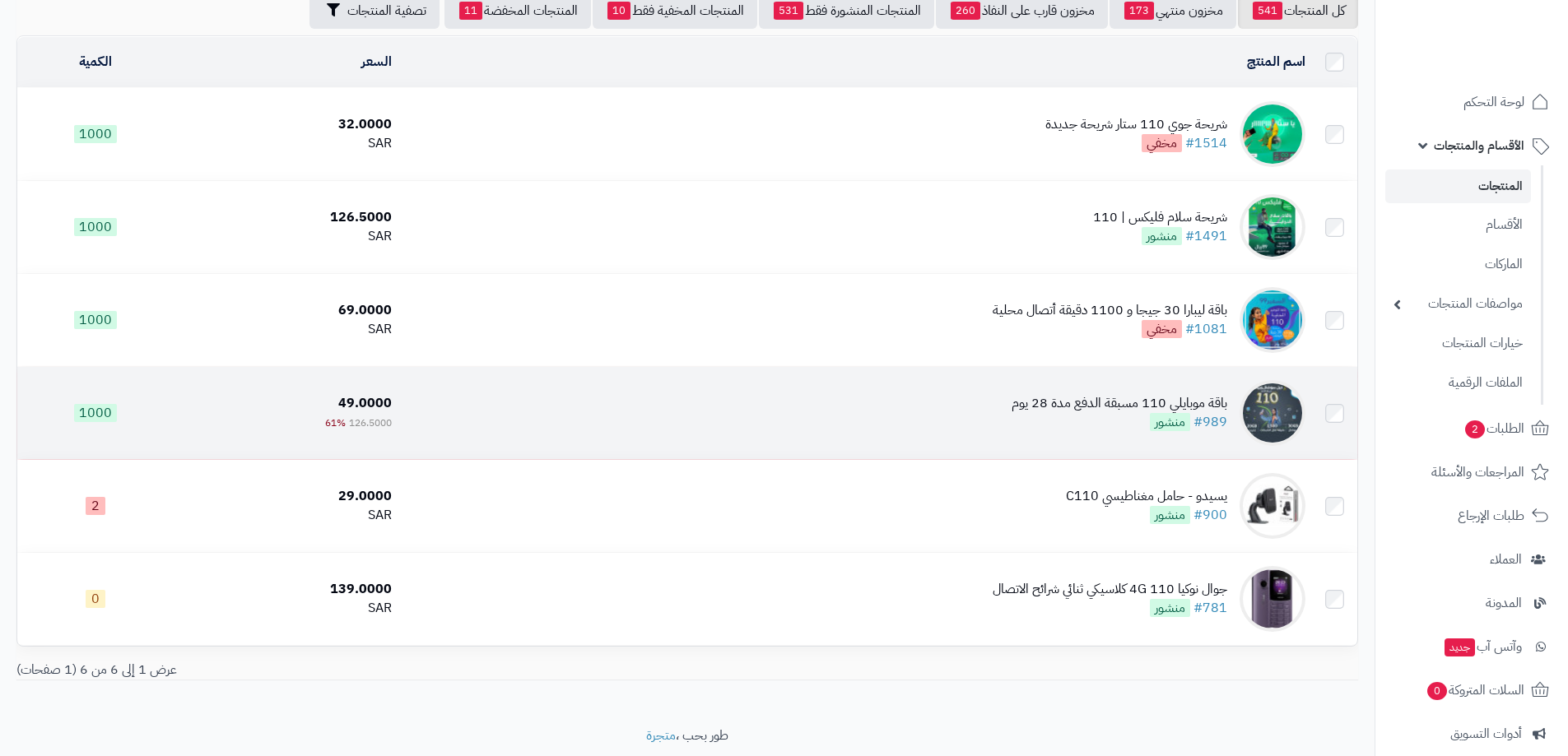
scroll to position [179, 0]
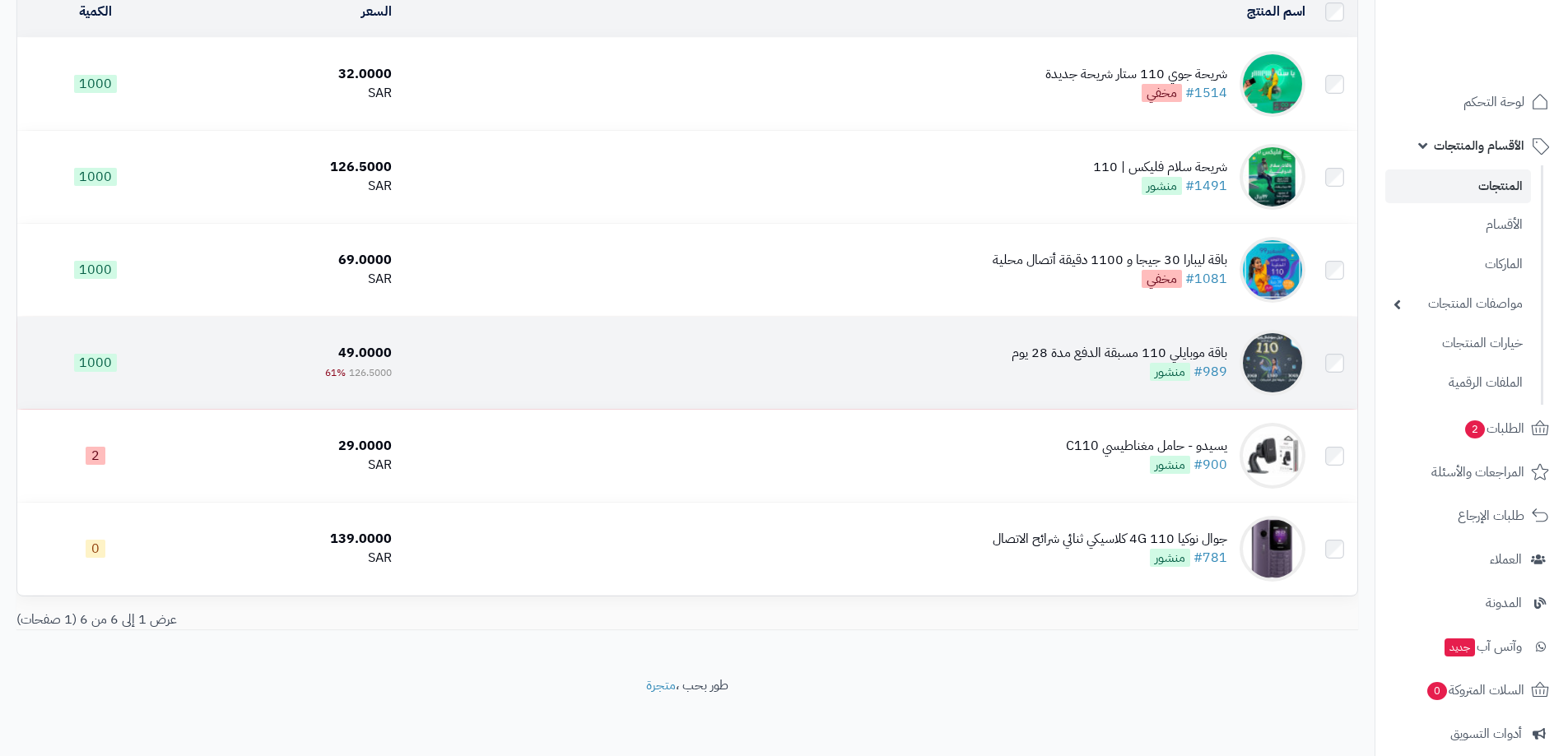
click at [1138, 345] on div "باقة موبايلي 110 مسبقة الدفع مدة 28 يوم" at bounding box center [1120, 353] width 216 height 19
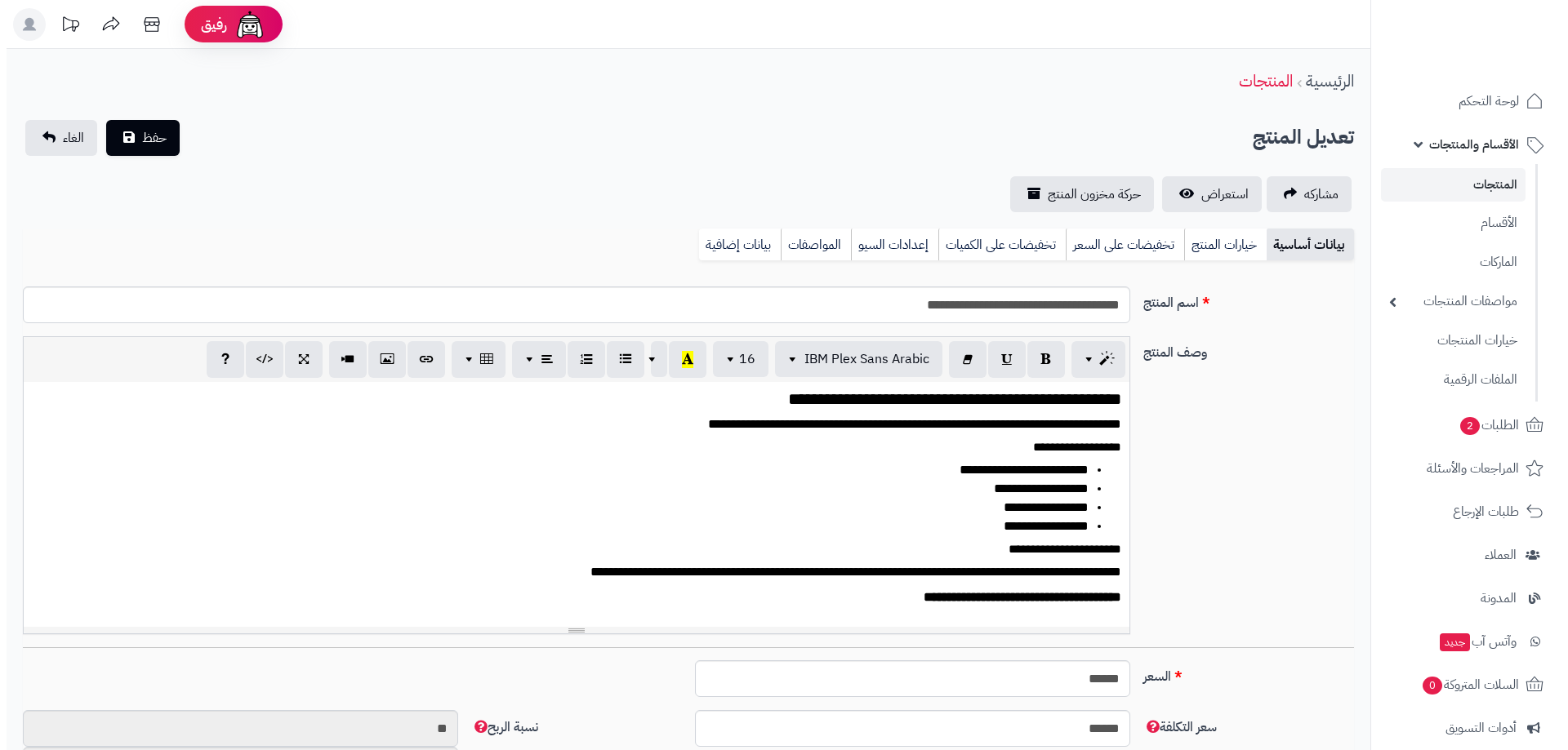
scroll to position [1421, 0]
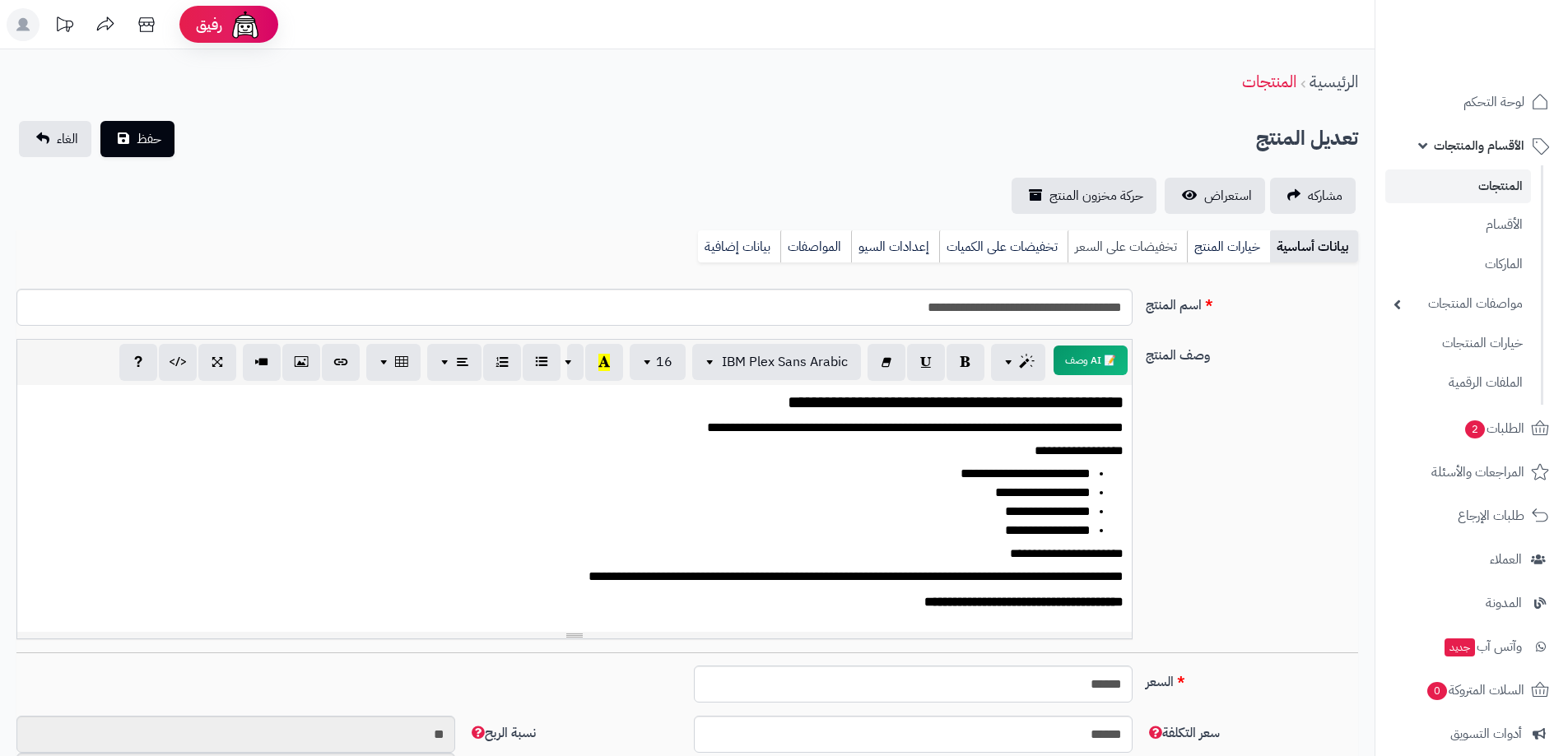
click at [1148, 240] on link "تخفيضات على السعر" at bounding box center [1127, 247] width 120 height 33
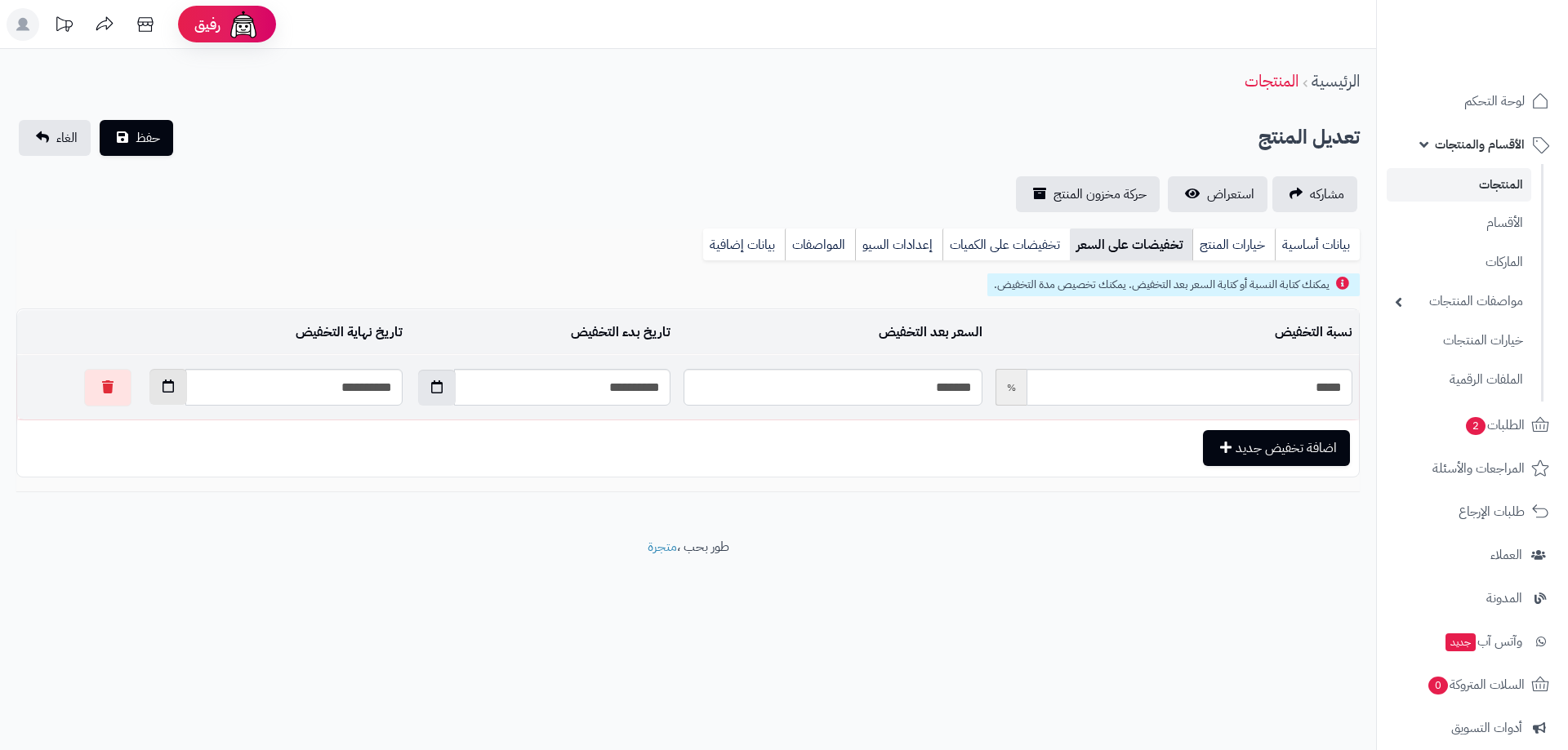
click at [163, 383] on icon "button" at bounding box center [168, 386] width 11 height 13
click at [121, 501] on td "11" at bounding box center [123, 500] width 29 height 25
type input "**********"
click at [161, 135] on button "حفظ" at bounding box center [137, 137] width 74 height 36
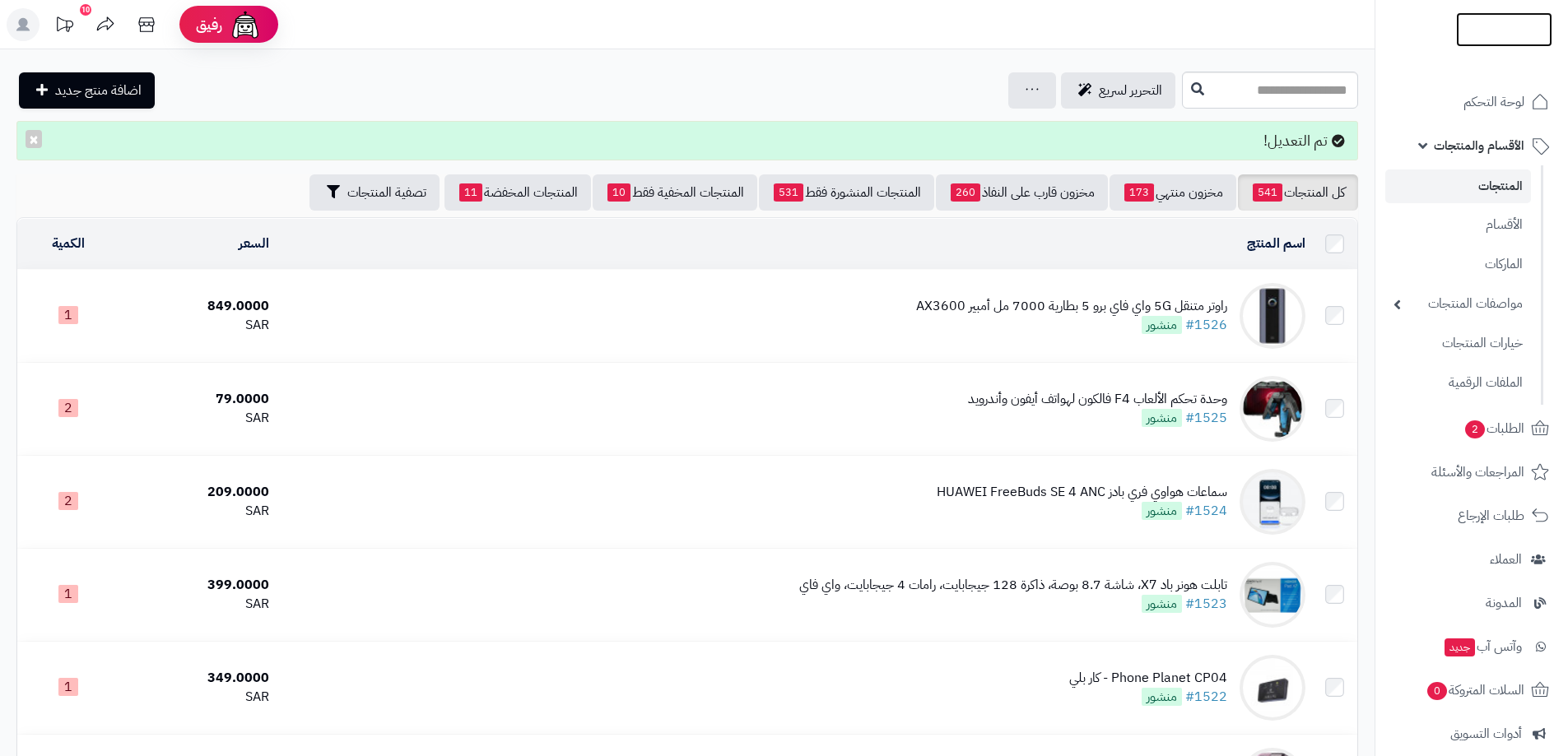
click at [1486, 21] on img at bounding box center [1504, 30] width 96 height 35
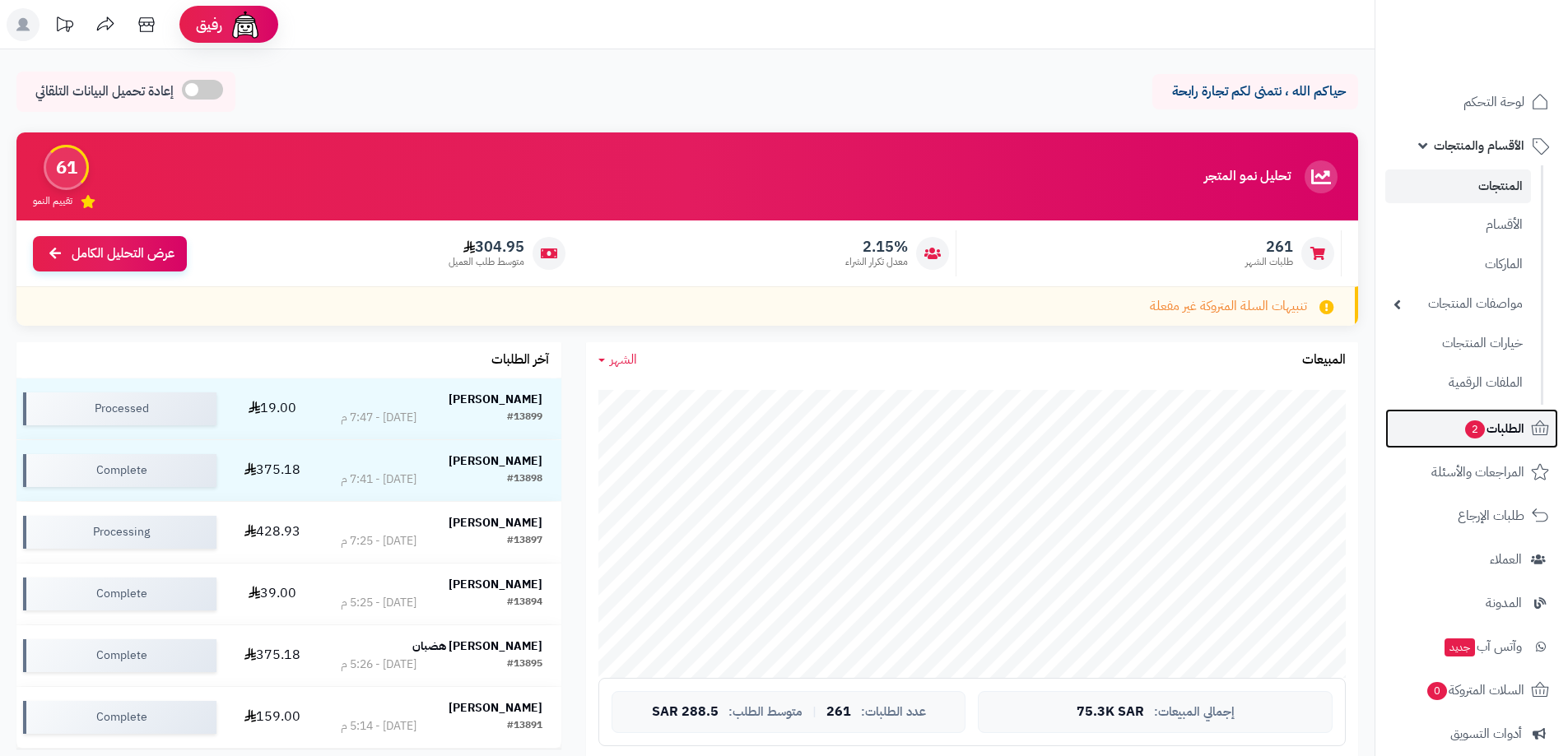
click at [1482, 436] on span "الطلبات 2" at bounding box center [1494, 429] width 61 height 23
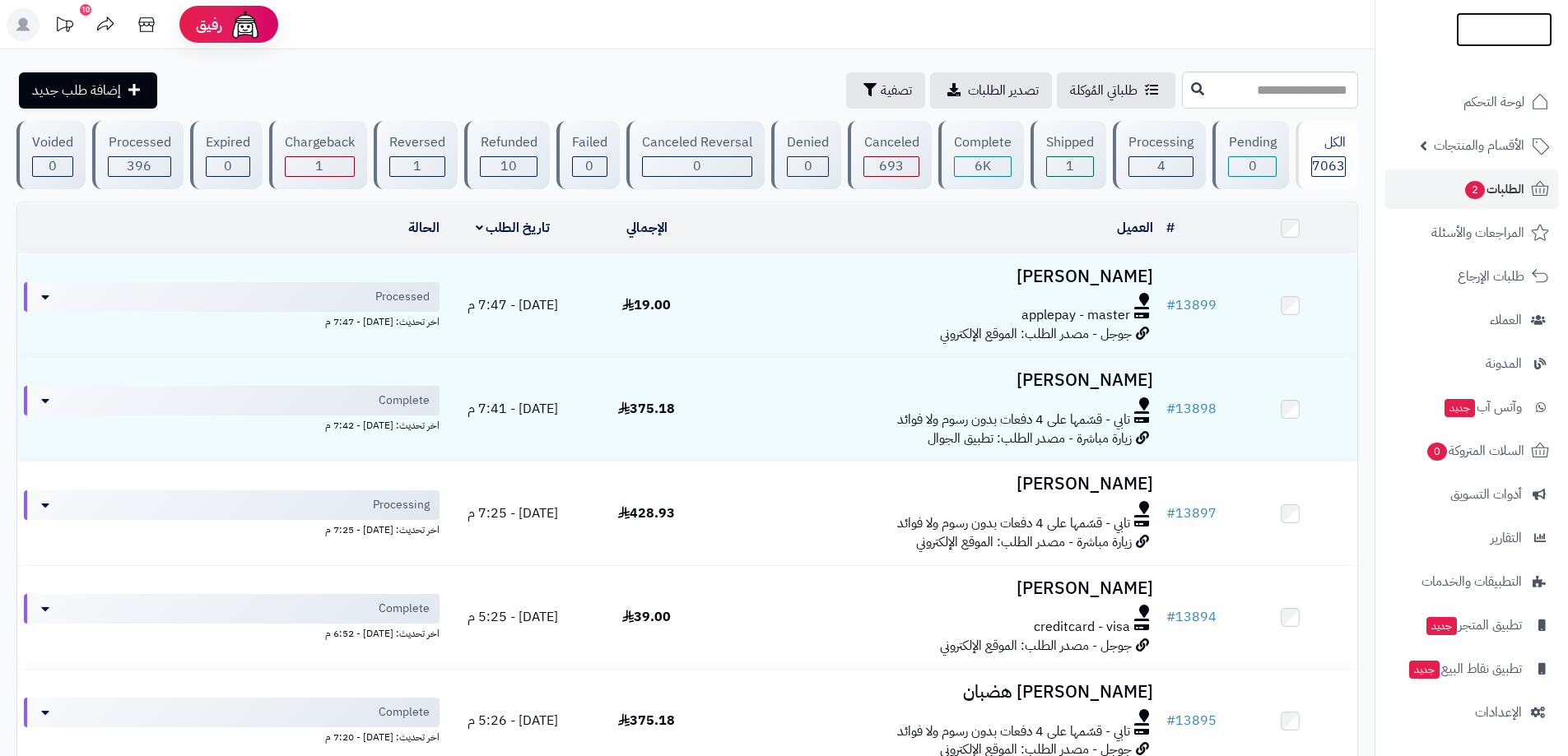
click at [1486, 23] on img at bounding box center [1504, 40] width 96 height 35
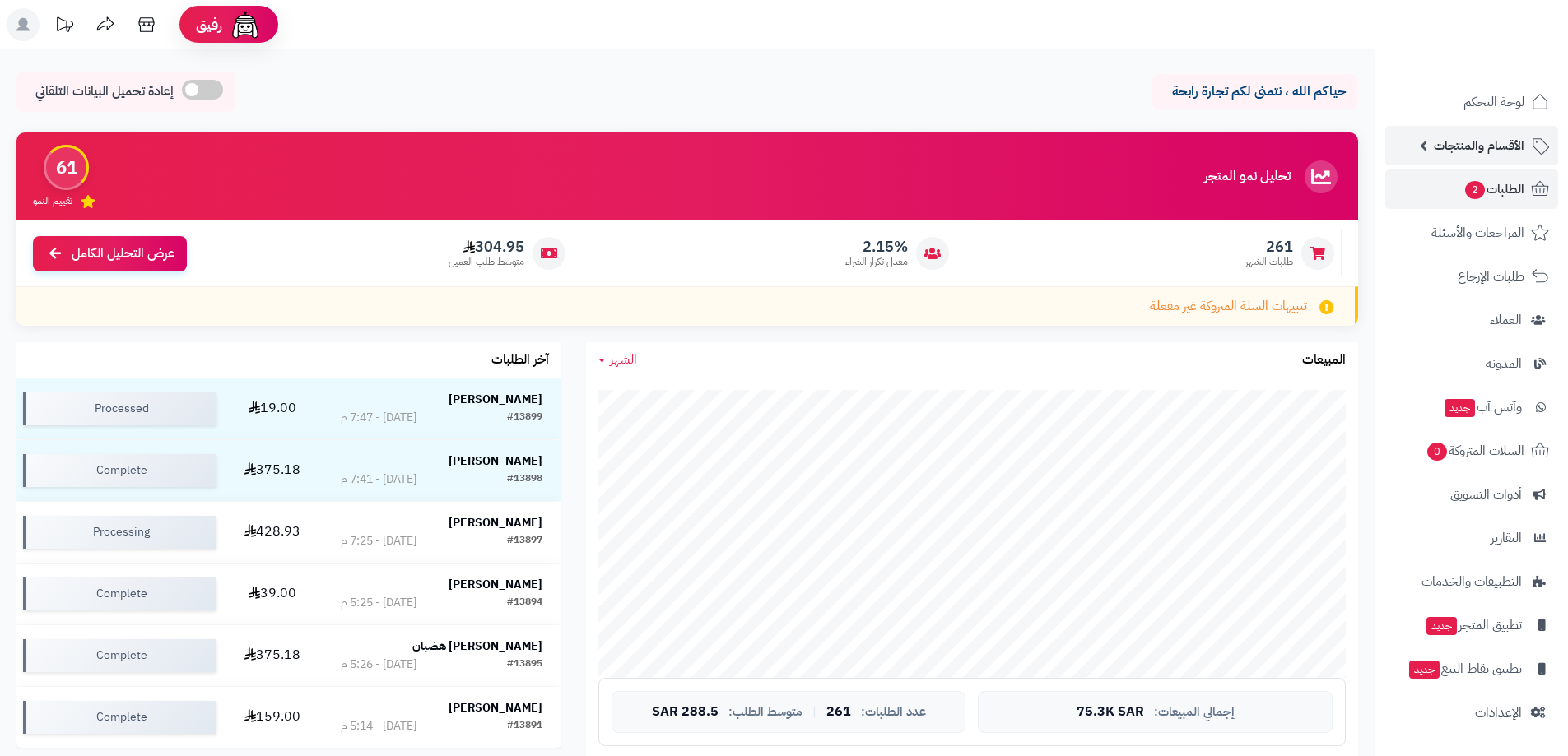
click at [1493, 136] on span "الأقسام والمنتجات" at bounding box center [1479, 146] width 91 height 23
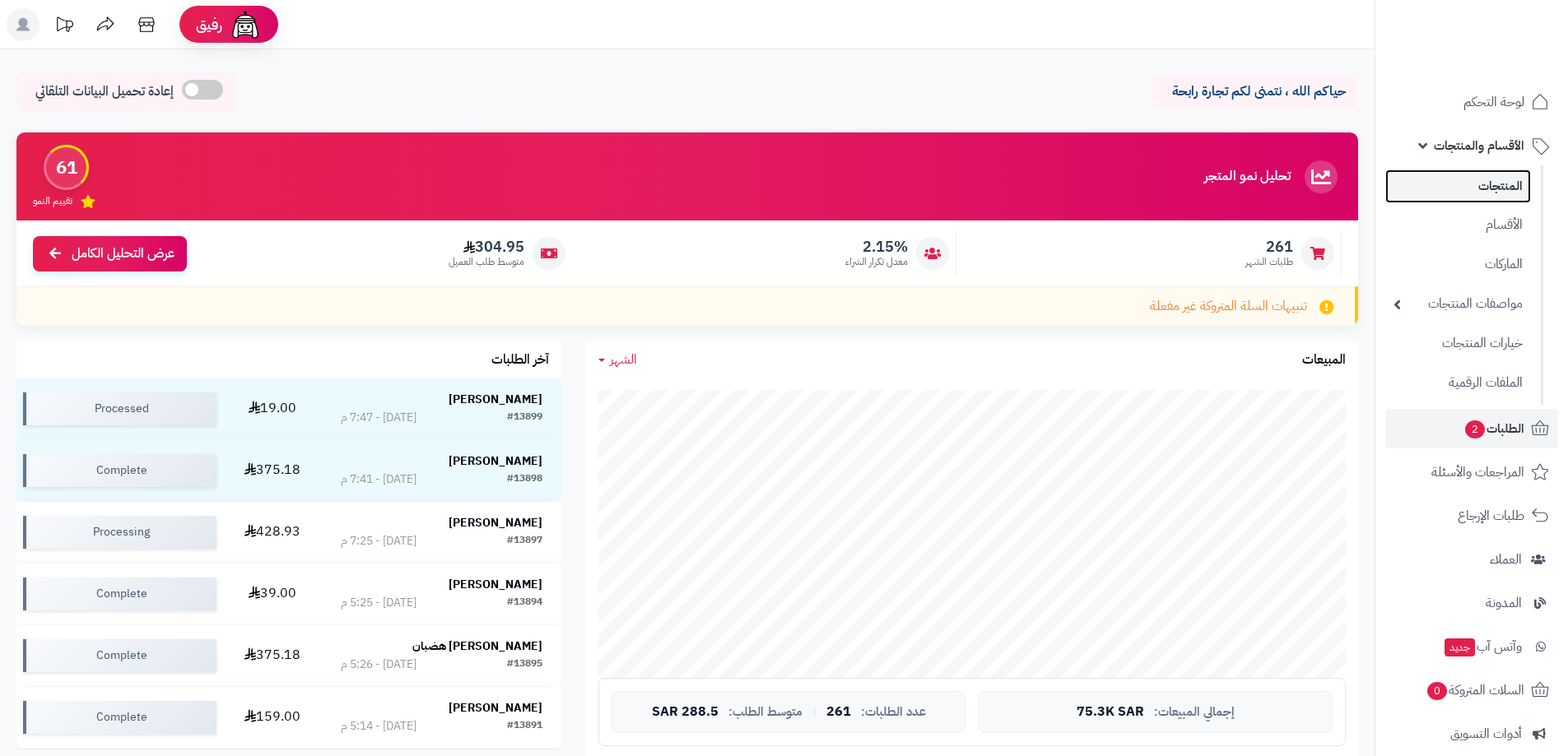
click at [1468, 186] on link "المنتجات" at bounding box center [1458, 186] width 146 height 34
click at [1495, 187] on link "المنتجات" at bounding box center [1458, 186] width 146 height 34
click at [1492, 187] on link "المنتجات" at bounding box center [1458, 186] width 146 height 34
click at [1488, 183] on link "المنتجات" at bounding box center [1458, 186] width 146 height 34
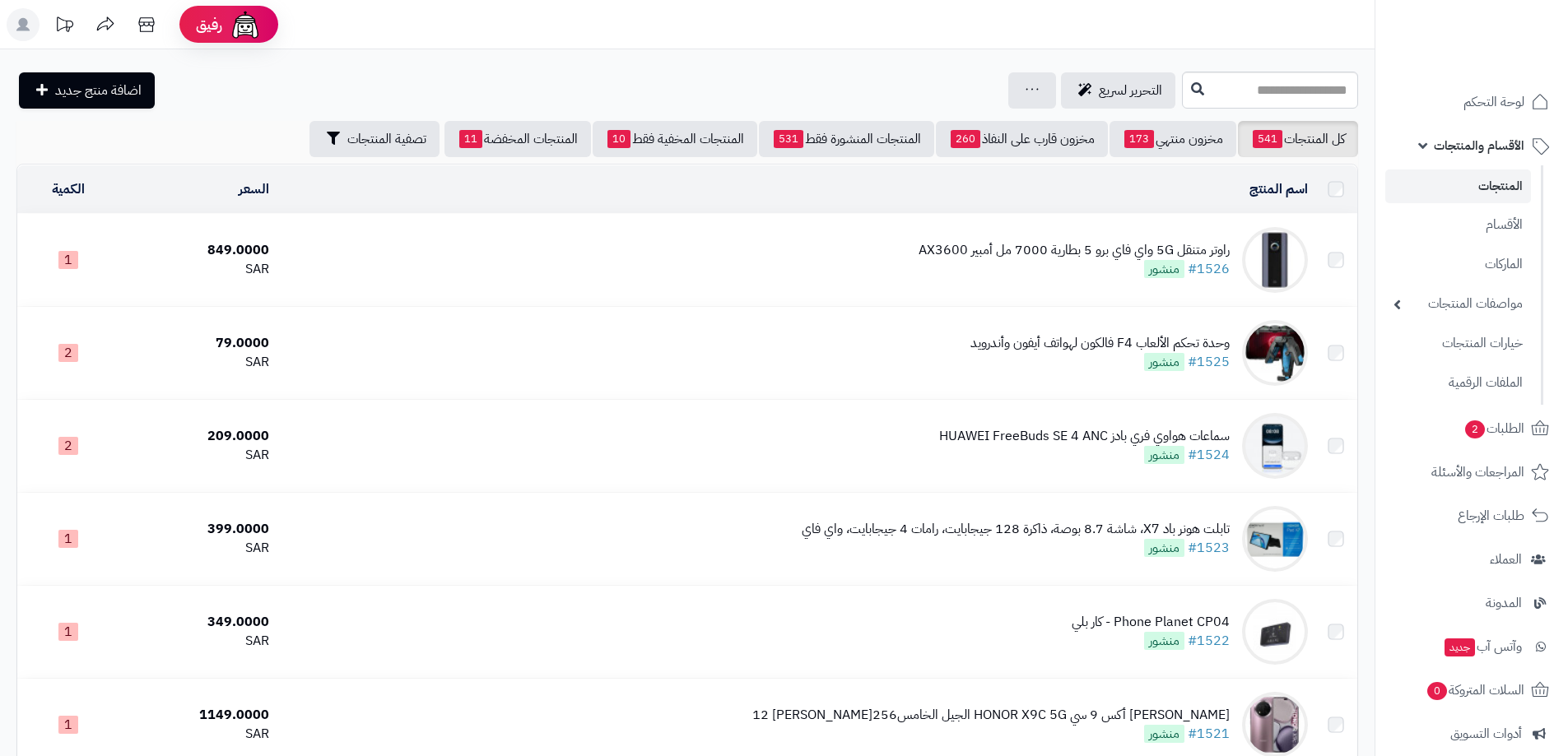
click at [1206, 84] on input "text" at bounding box center [1270, 90] width 176 height 37
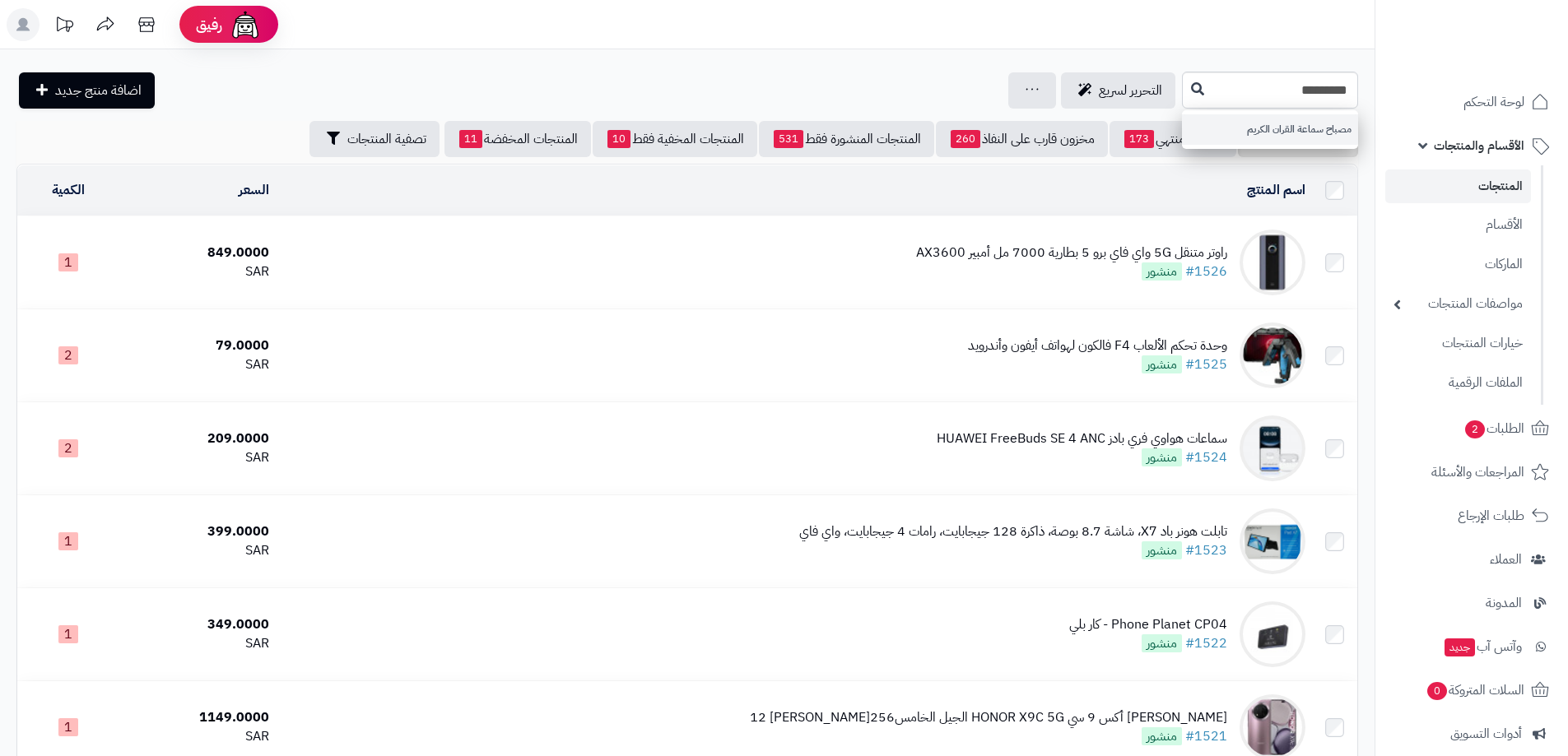
type input "*********"
click at [1303, 122] on link "مصباح سماعة القران الكريم" at bounding box center [1270, 129] width 176 height 31
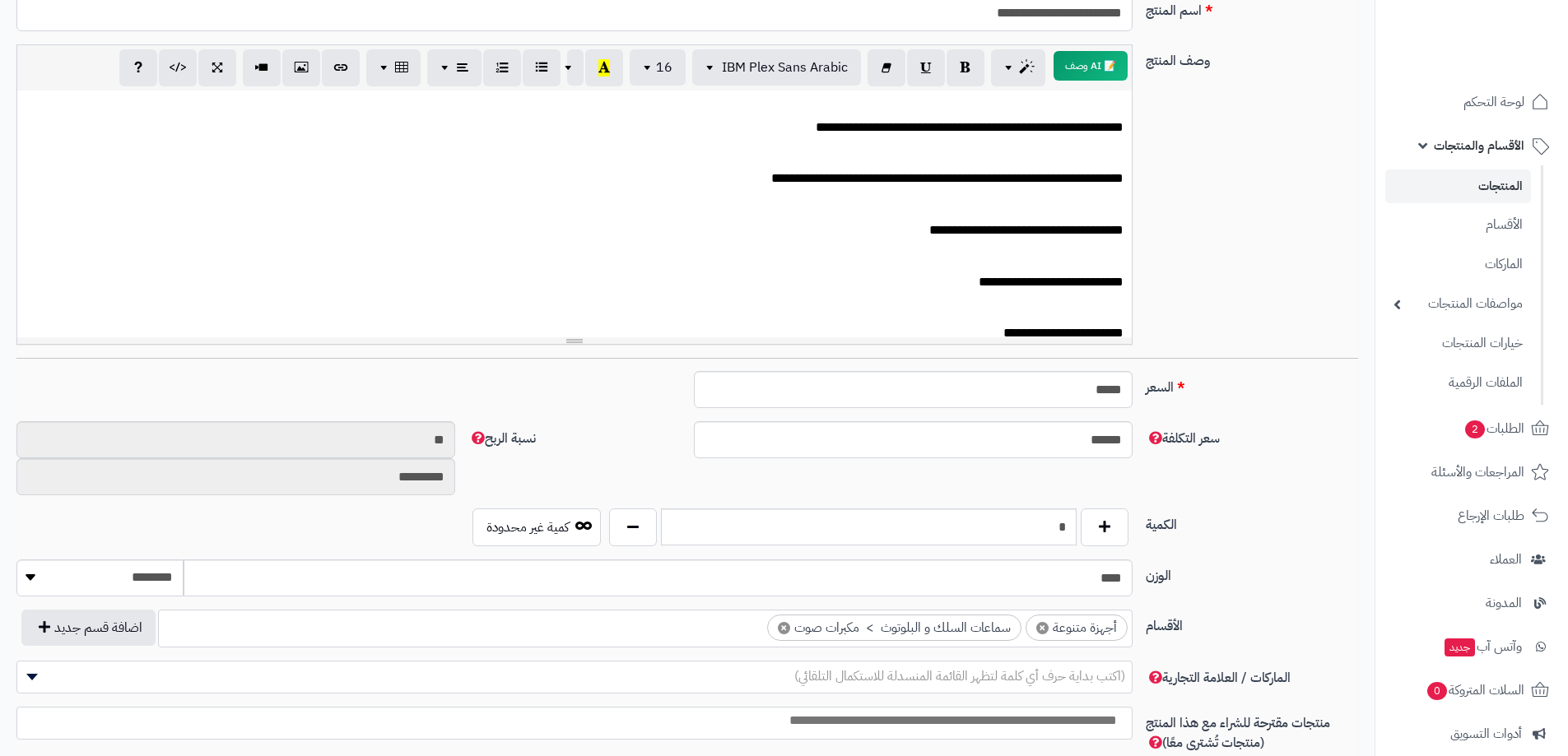
scroll to position [82, 0]
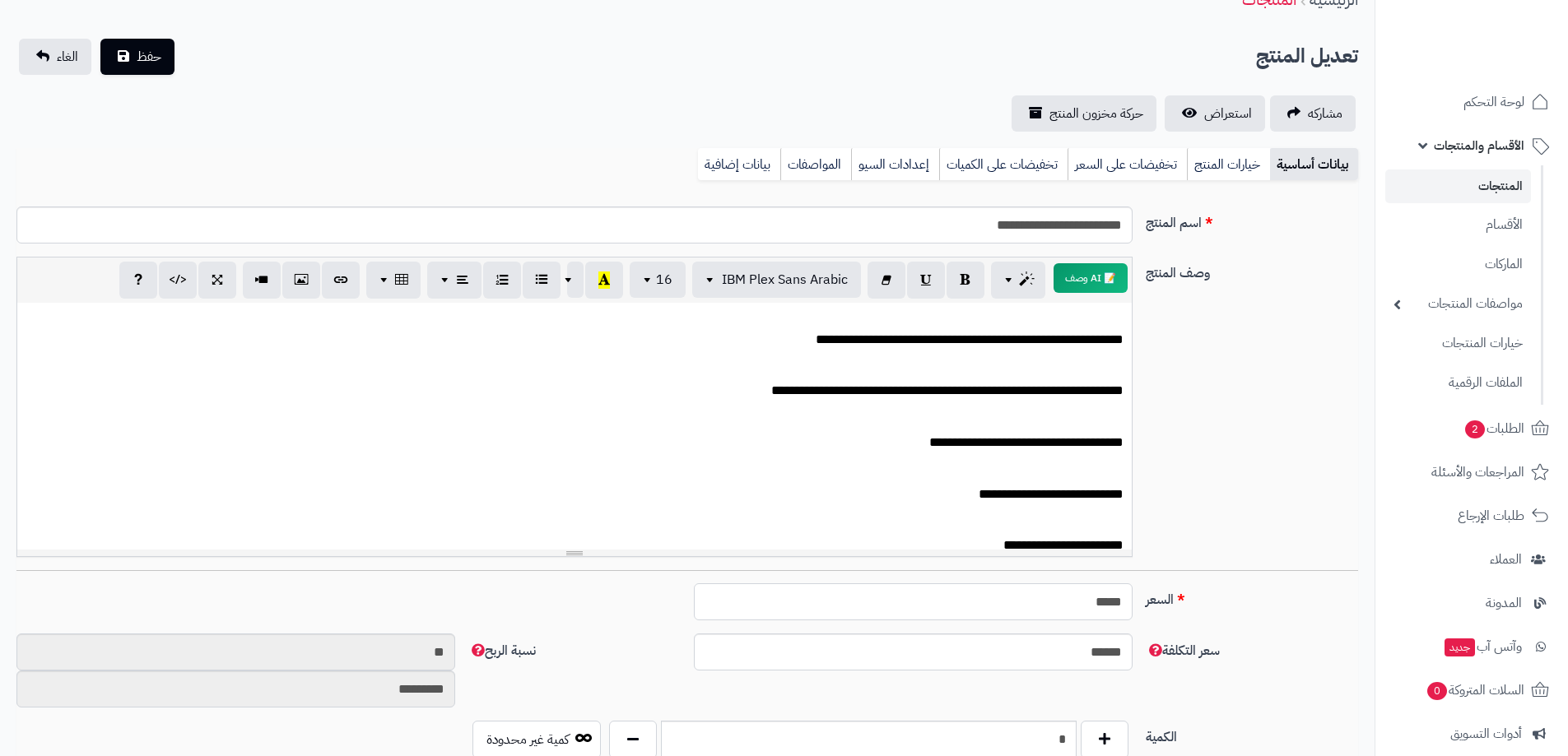
click at [1067, 603] on input "*****" at bounding box center [913, 602] width 439 height 37
type input "*"
type input "********"
type input "**"
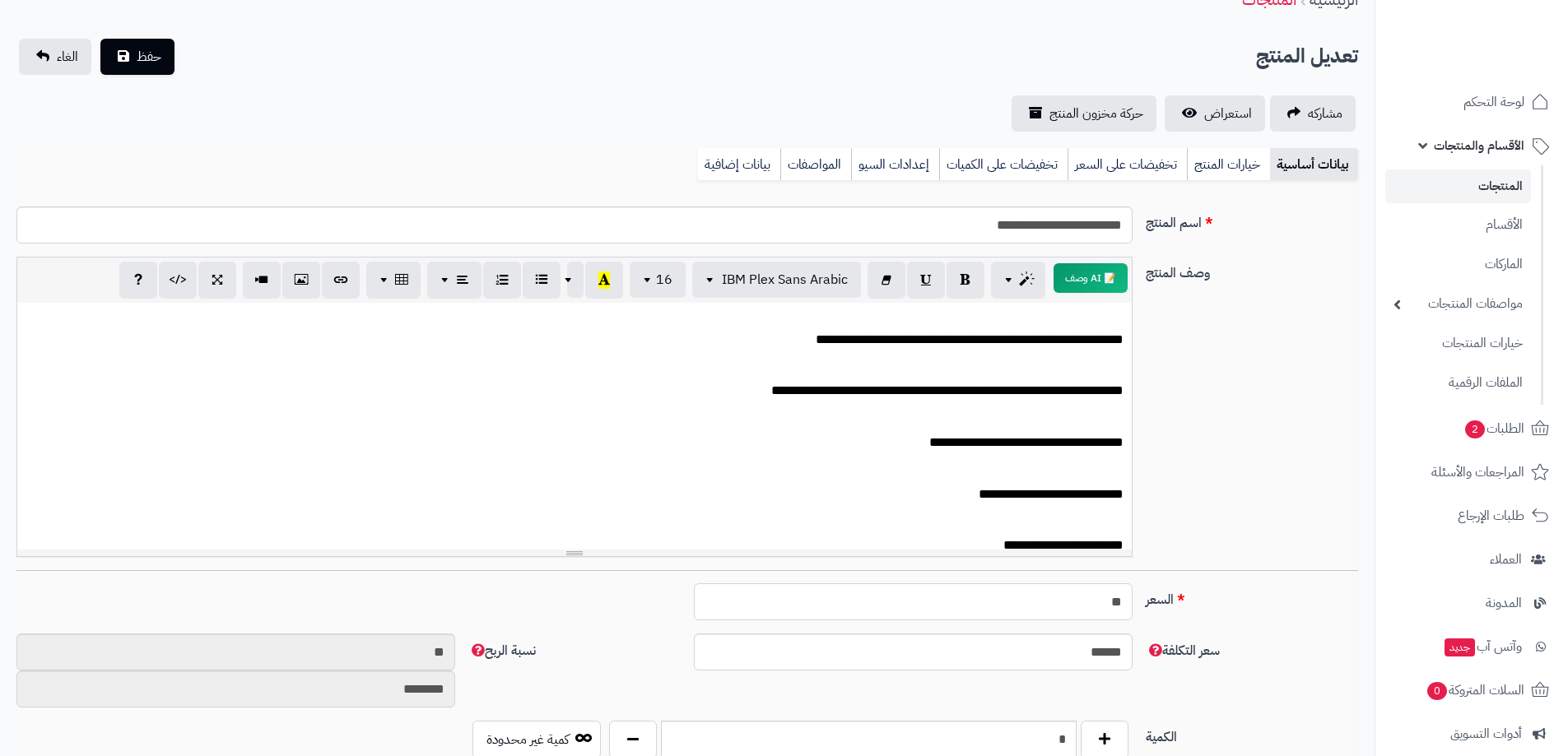
type input "*********"
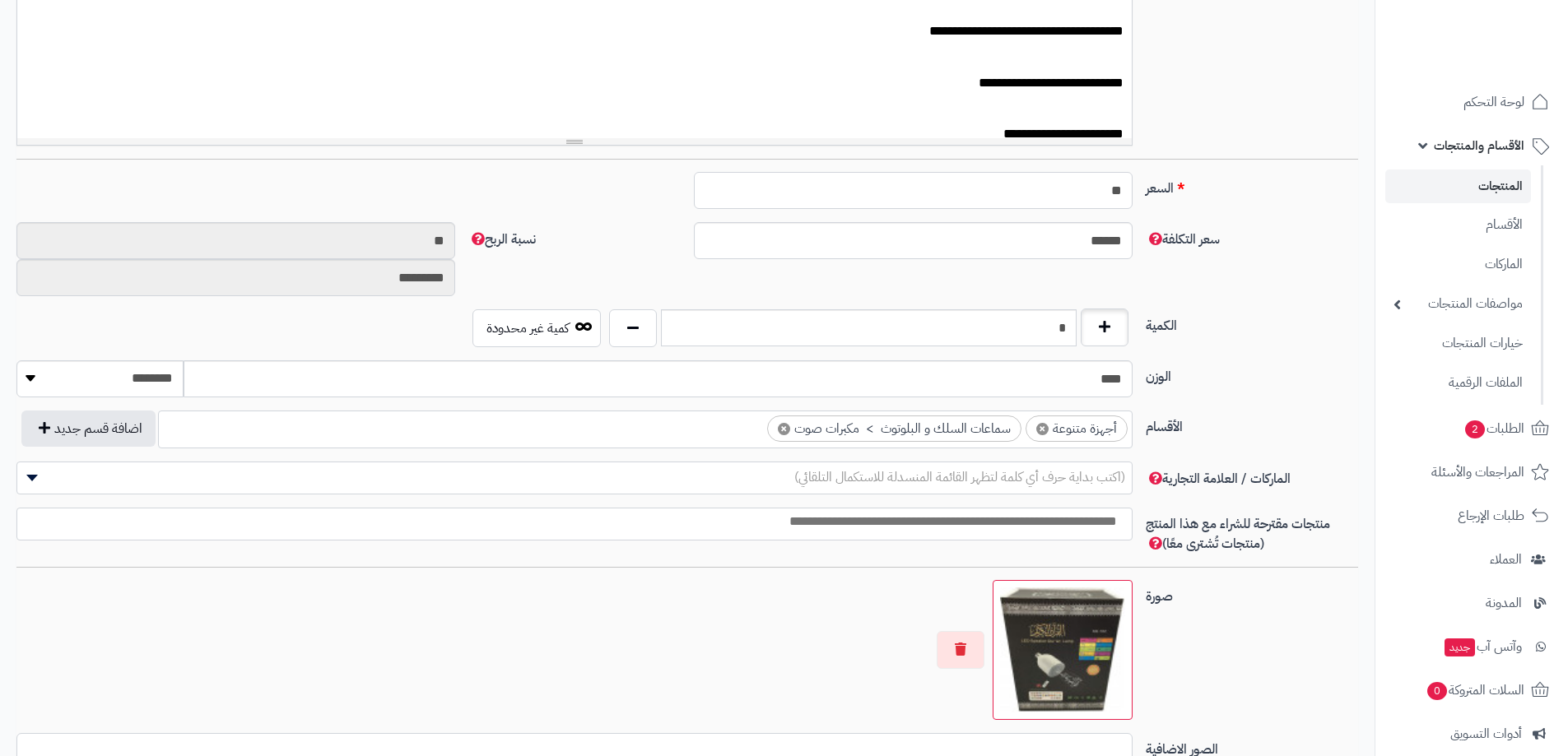
type input "**"
click at [1097, 327] on button "button" at bounding box center [1105, 327] width 48 height 38
type input "*"
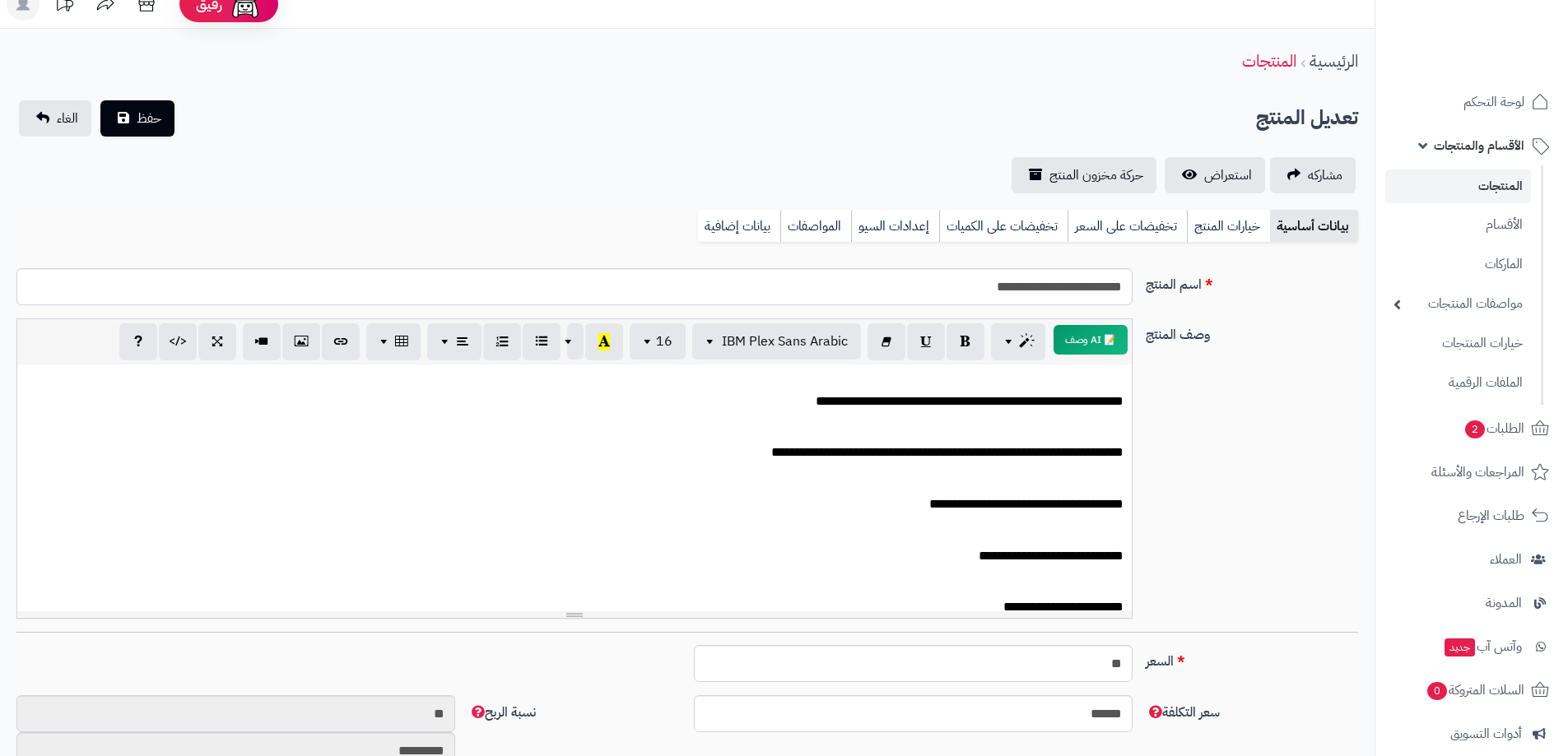
scroll to position [0, 0]
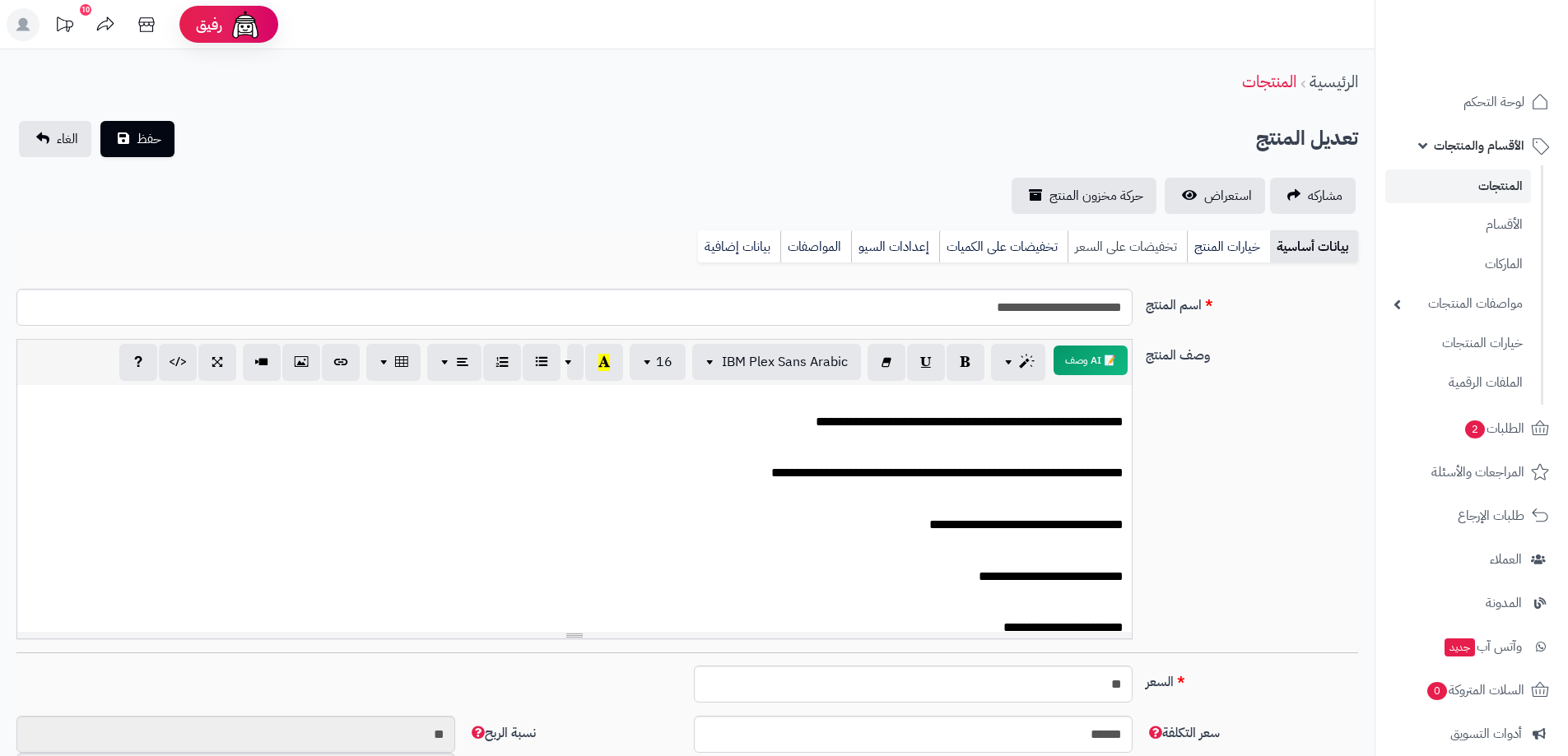
click at [1143, 250] on link "تخفيضات على السعر" at bounding box center [1127, 247] width 120 height 33
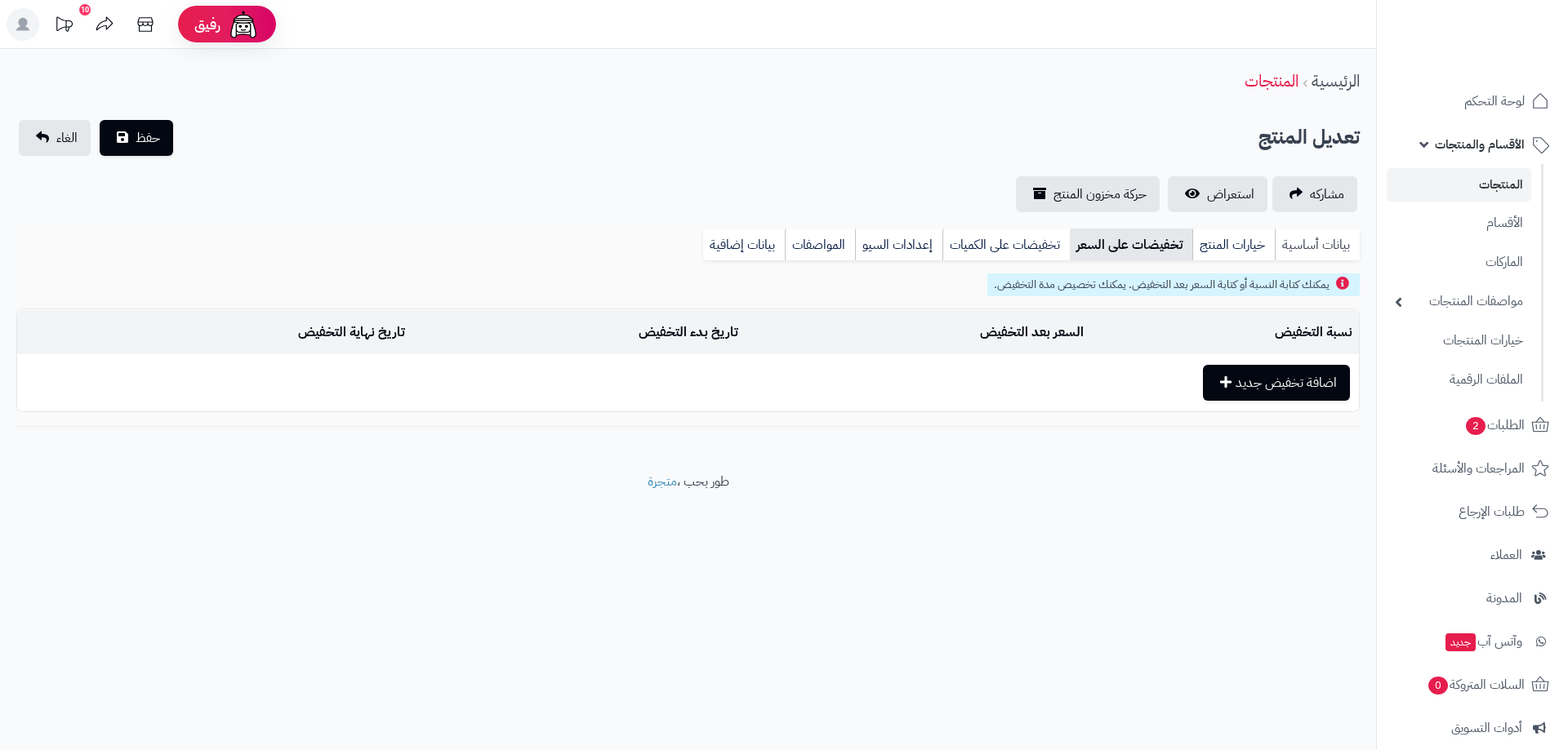
click at [1314, 234] on link "بيانات أساسية" at bounding box center [1317, 245] width 85 height 33
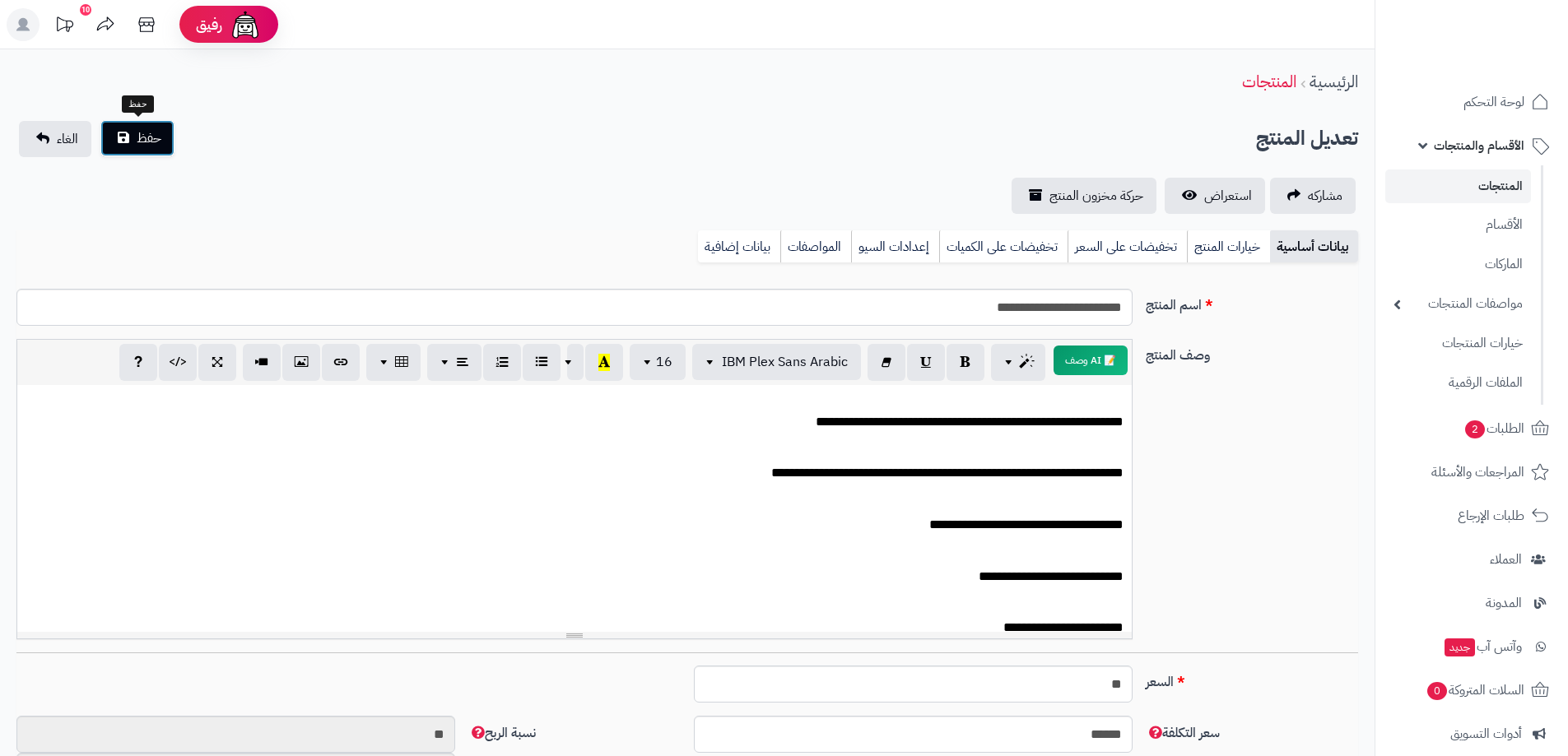
click at [168, 144] on button "حفظ" at bounding box center [138, 139] width 74 height 36
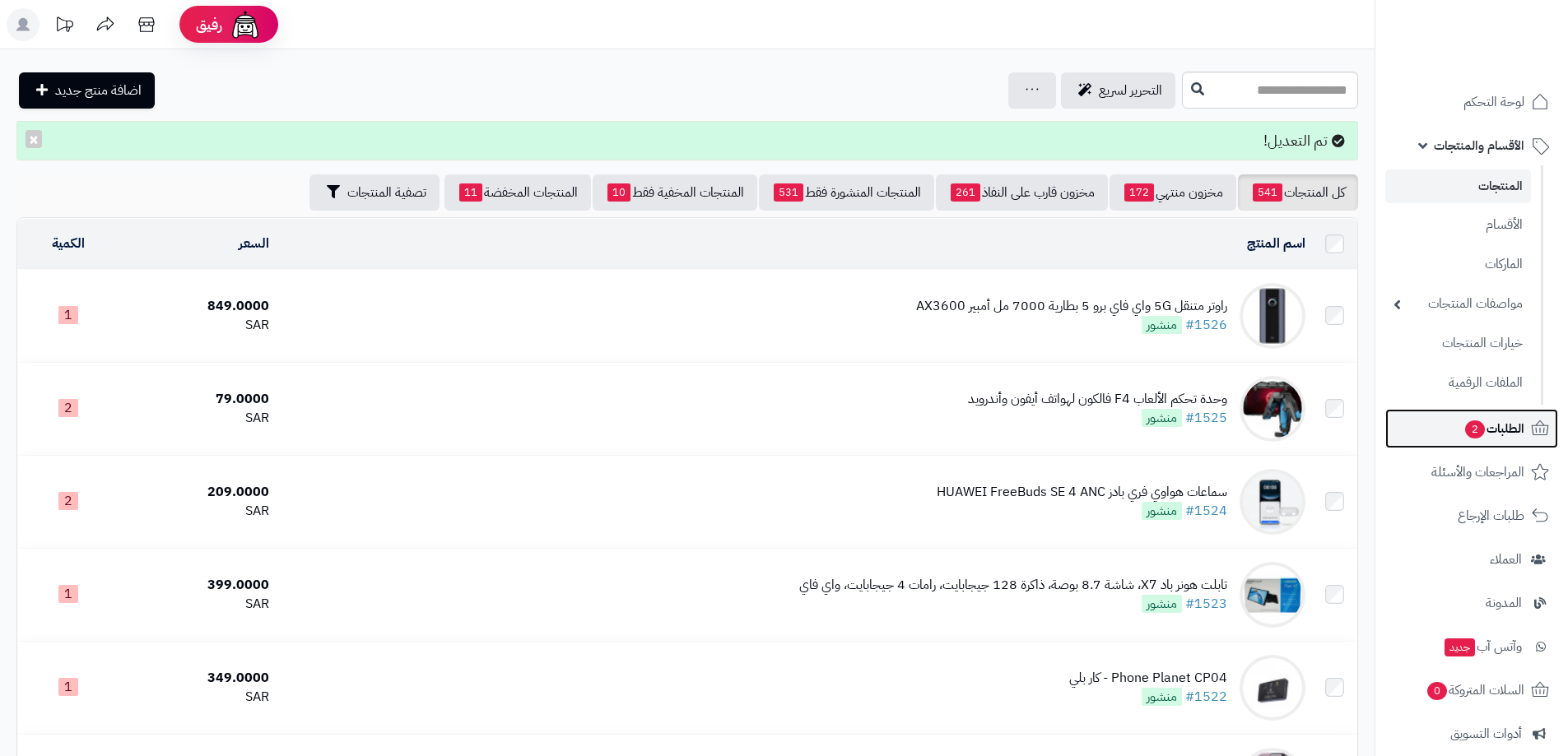
click at [1486, 434] on span "الطلبات 2" at bounding box center [1494, 429] width 61 height 23
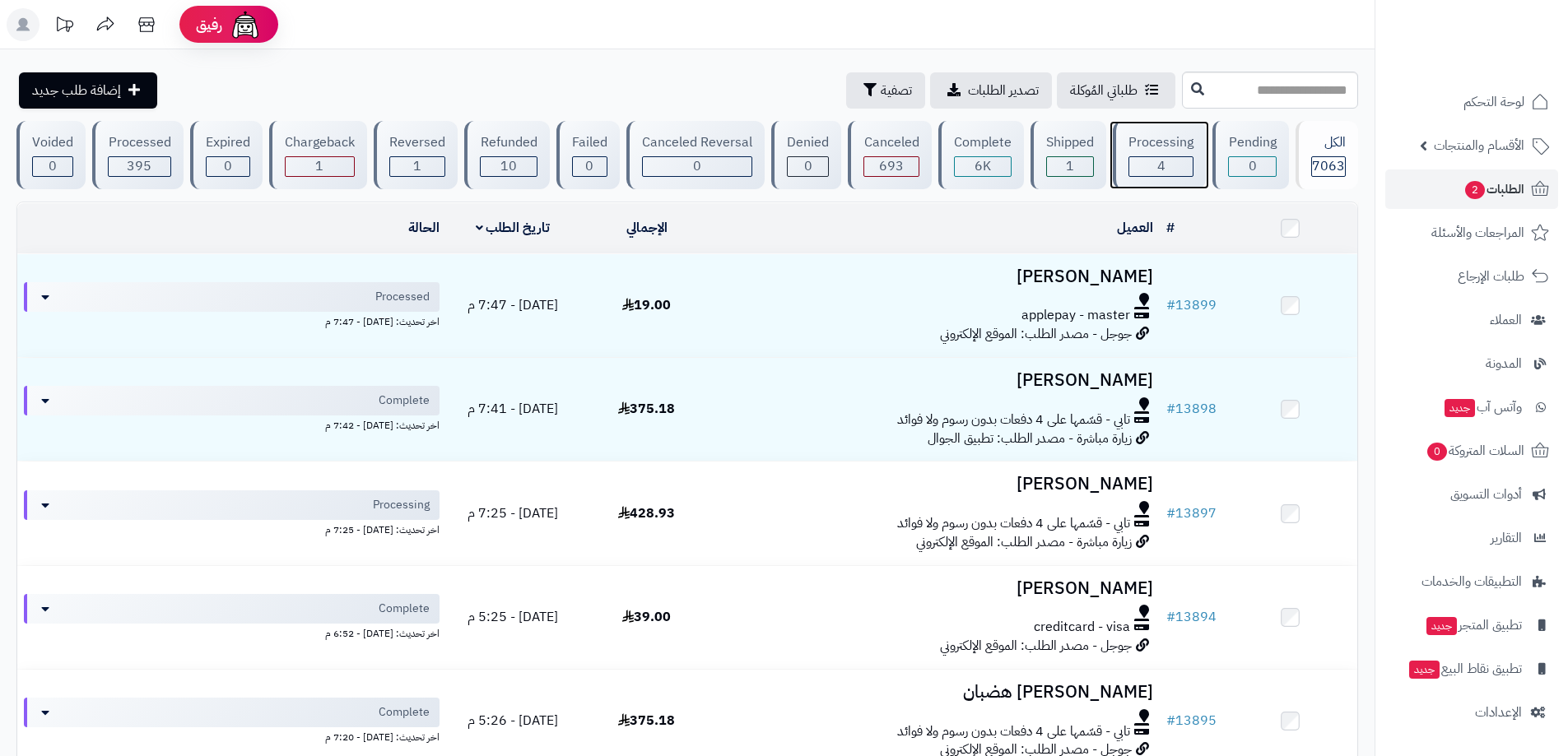
click at [1168, 137] on div "Processing" at bounding box center [1161, 143] width 65 height 19
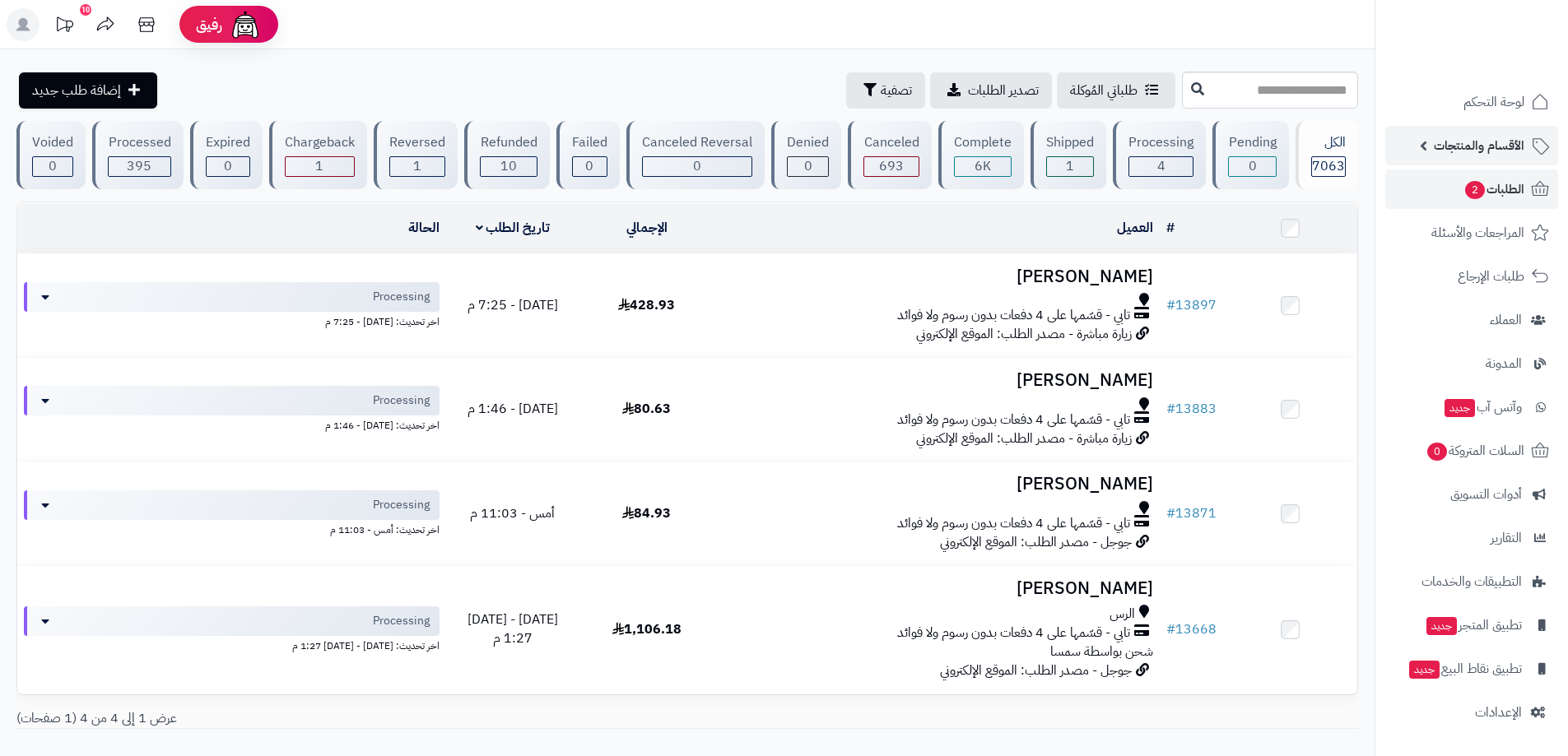
click at [1511, 146] on span "الأقسام والمنتجات" at bounding box center [1479, 146] width 91 height 23
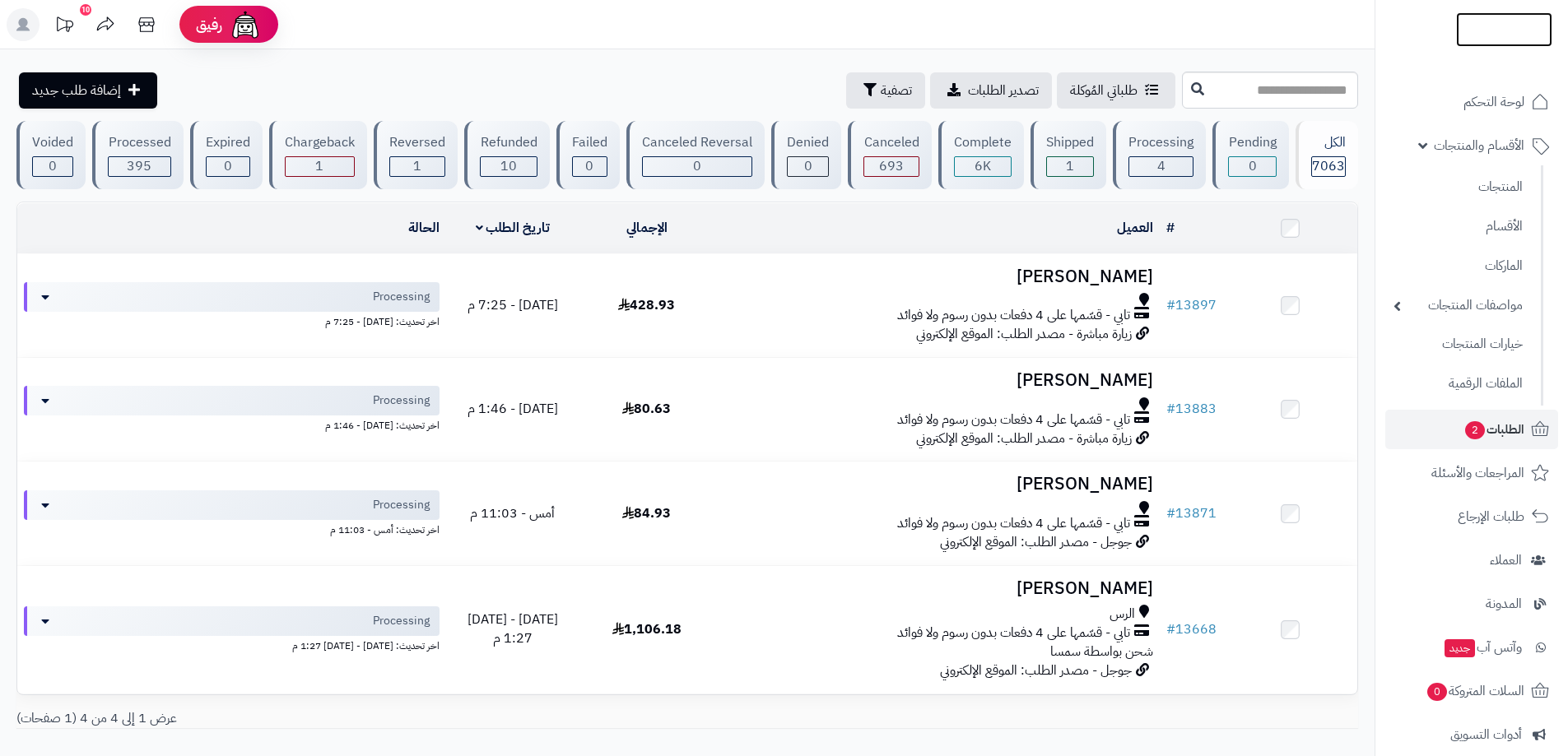
click at [1493, 44] on img at bounding box center [1504, 61] width 96 height 35
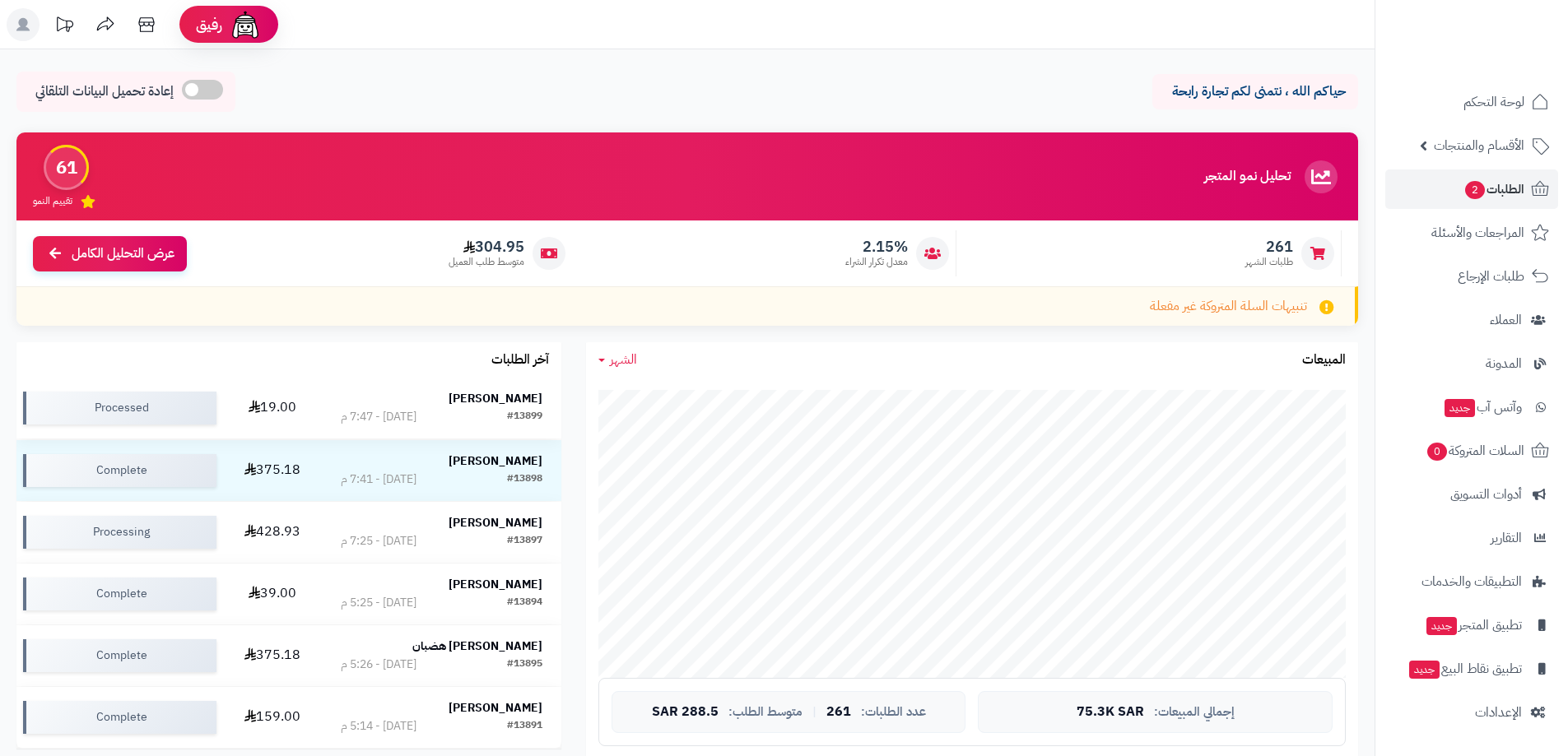
click at [509, 397] on strong "مصعب محمد" at bounding box center [495, 398] width 94 height 17
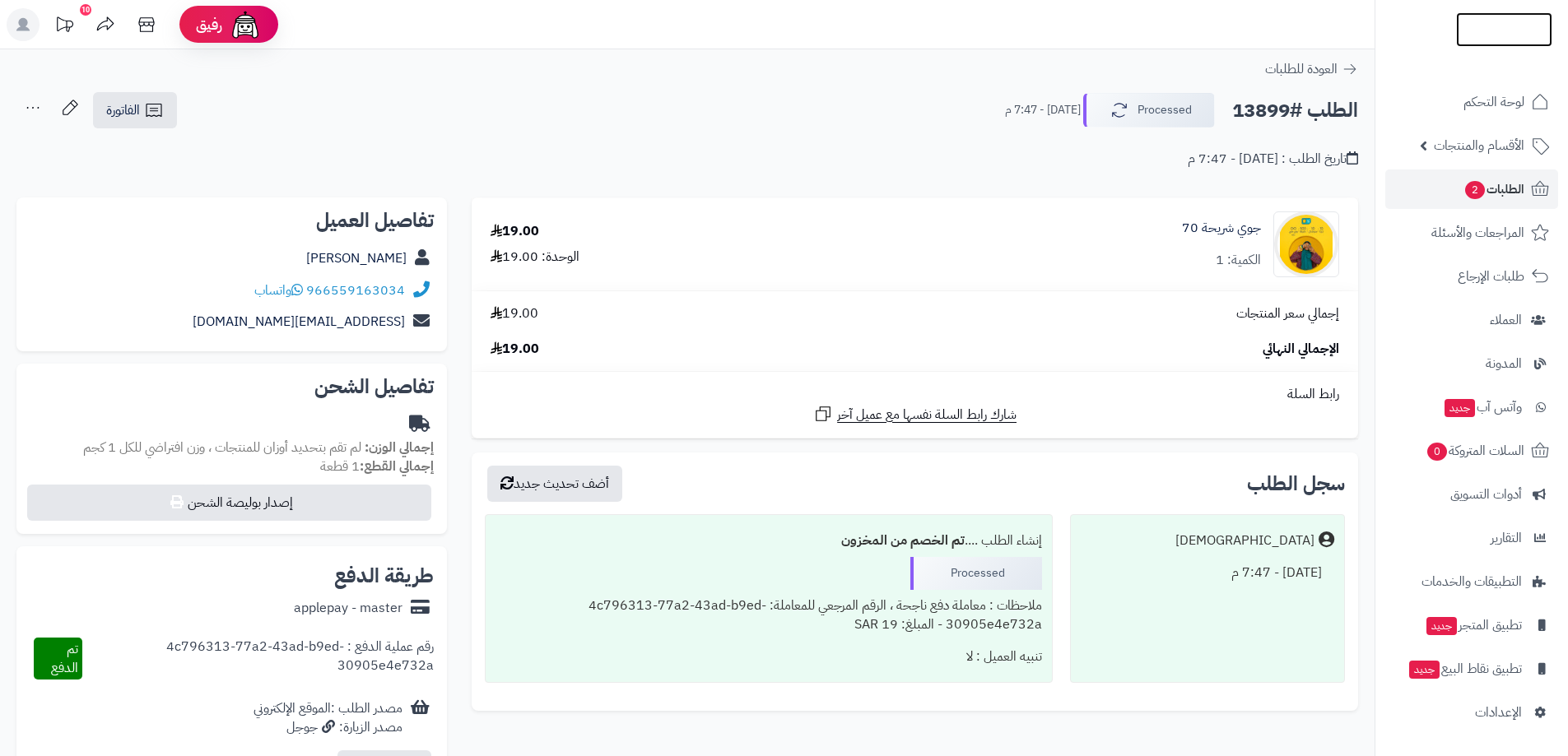
click at [1500, 38] on img at bounding box center [1504, 55] width 96 height 35
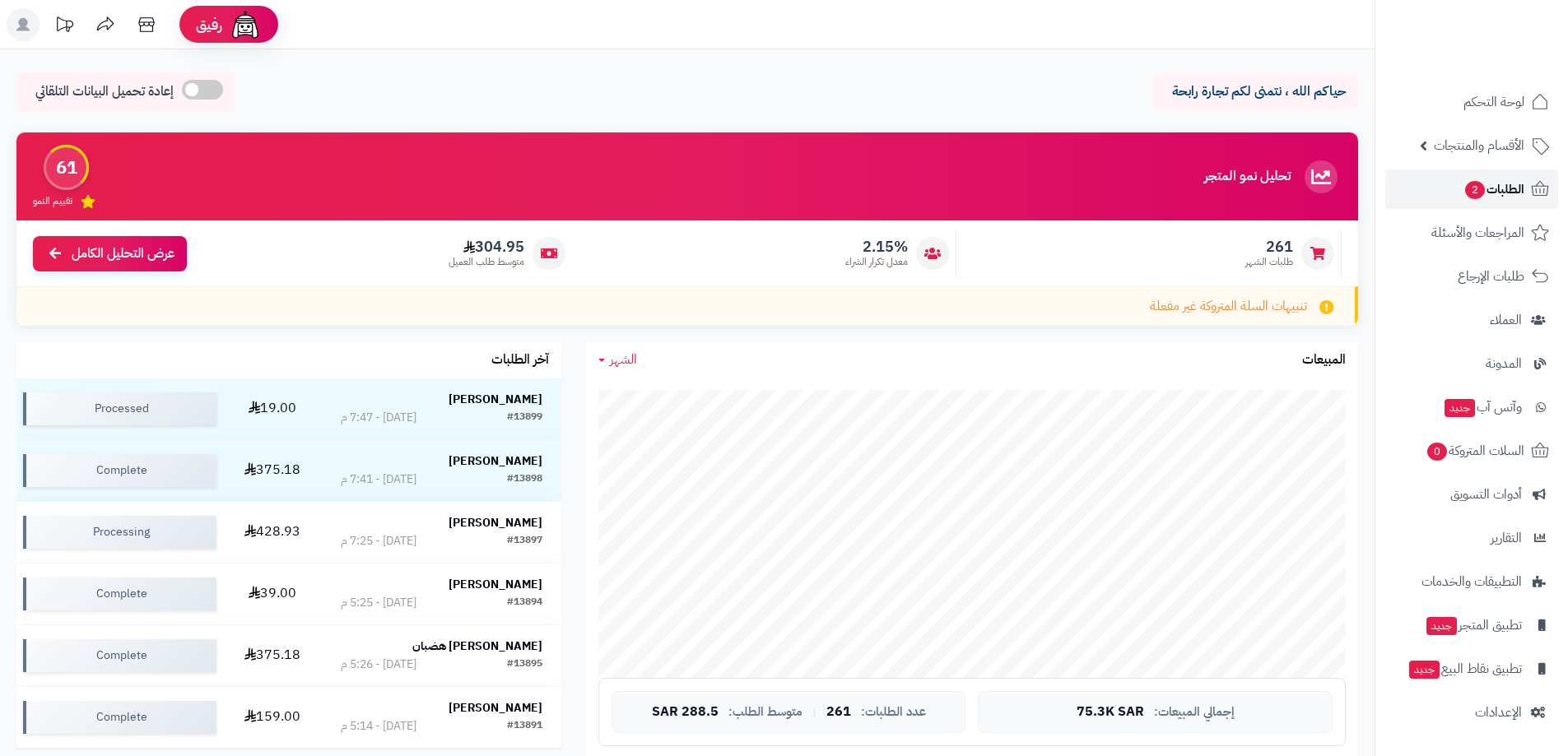
click at [1502, 185] on span "الطلبات 2" at bounding box center [1494, 190] width 61 height 23
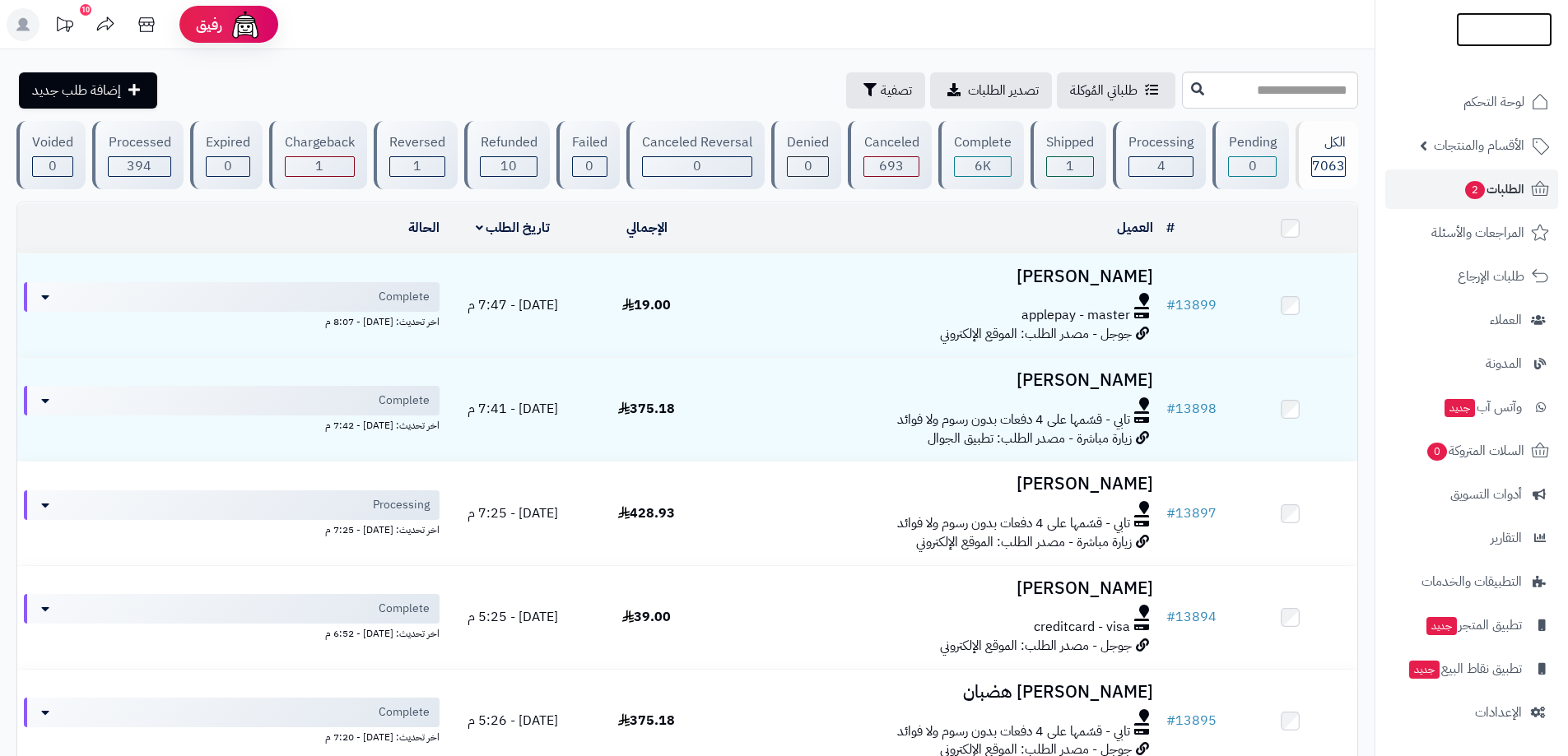
click at [1509, 26] on img at bounding box center [1504, 44] width 96 height 35
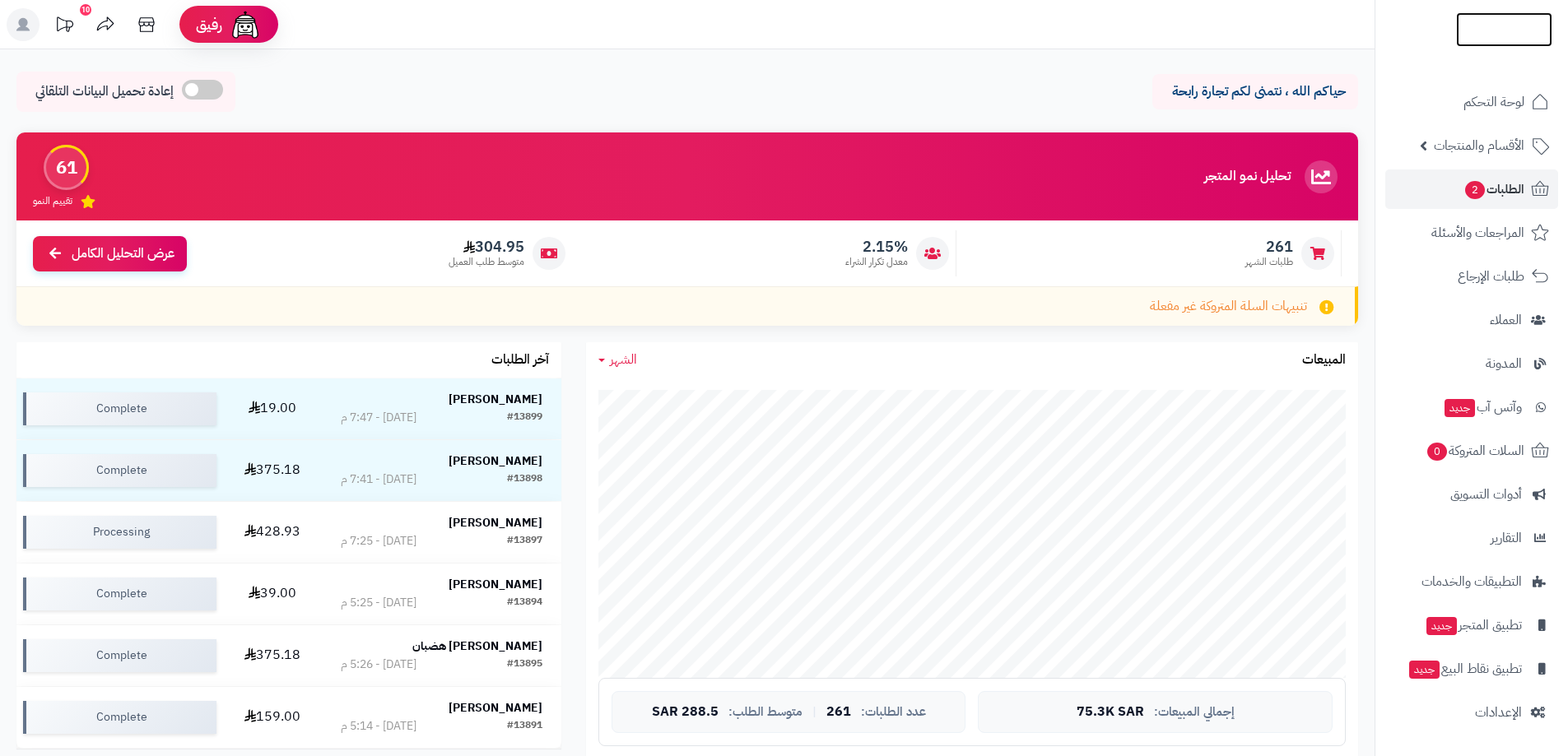
click at [1504, 42] on img at bounding box center [1504, 59] width 96 height 35
click at [1492, 26] on img at bounding box center [1504, 40] width 96 height 35
